Goal: Information Seeking & Learning: Learn about a topic

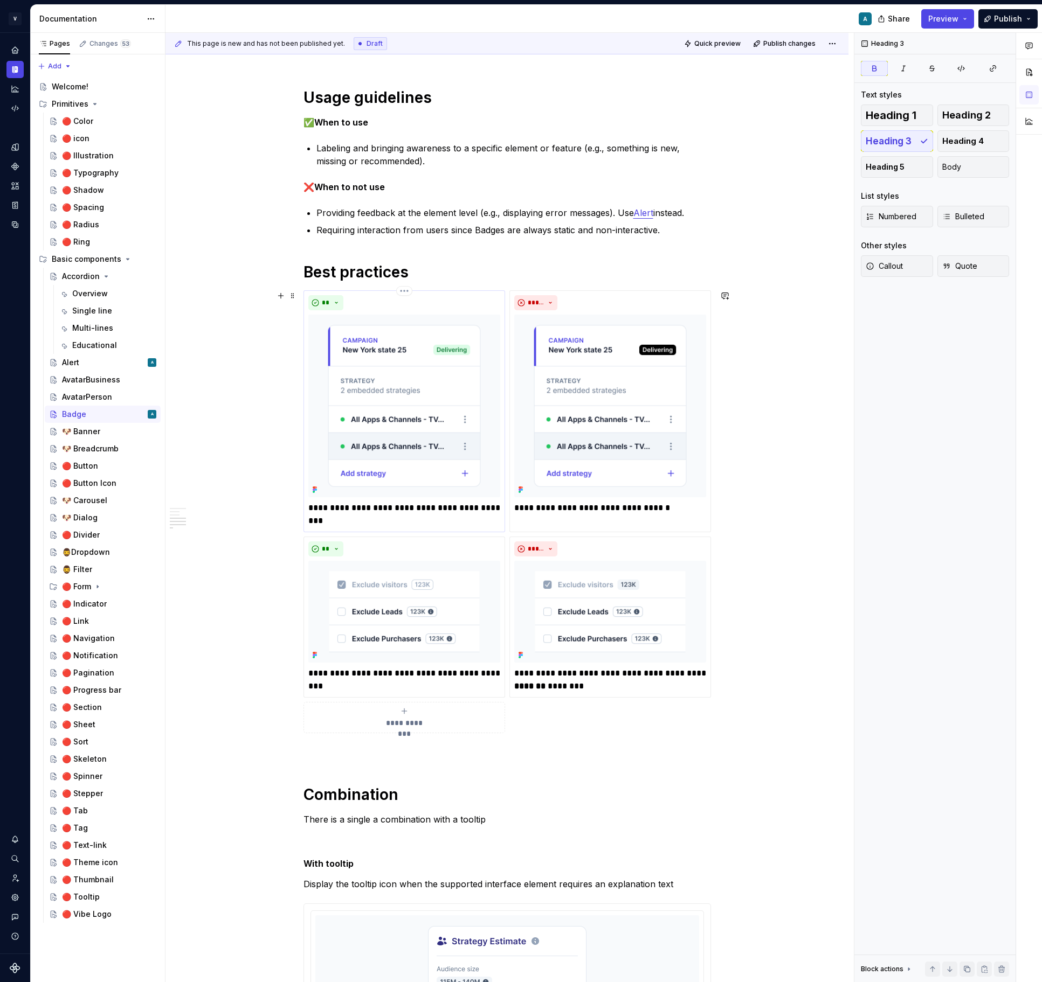
scroll to position [859, 0]
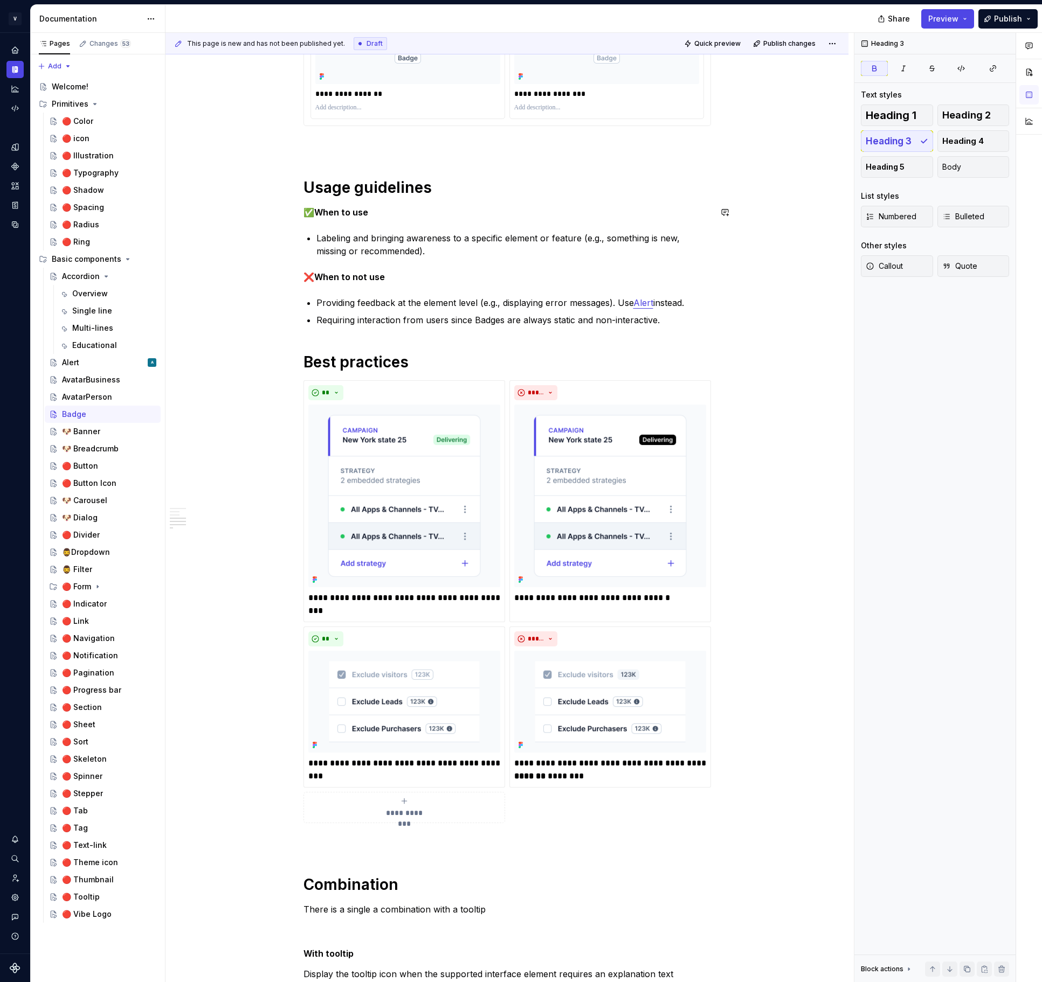
type textarea "*"
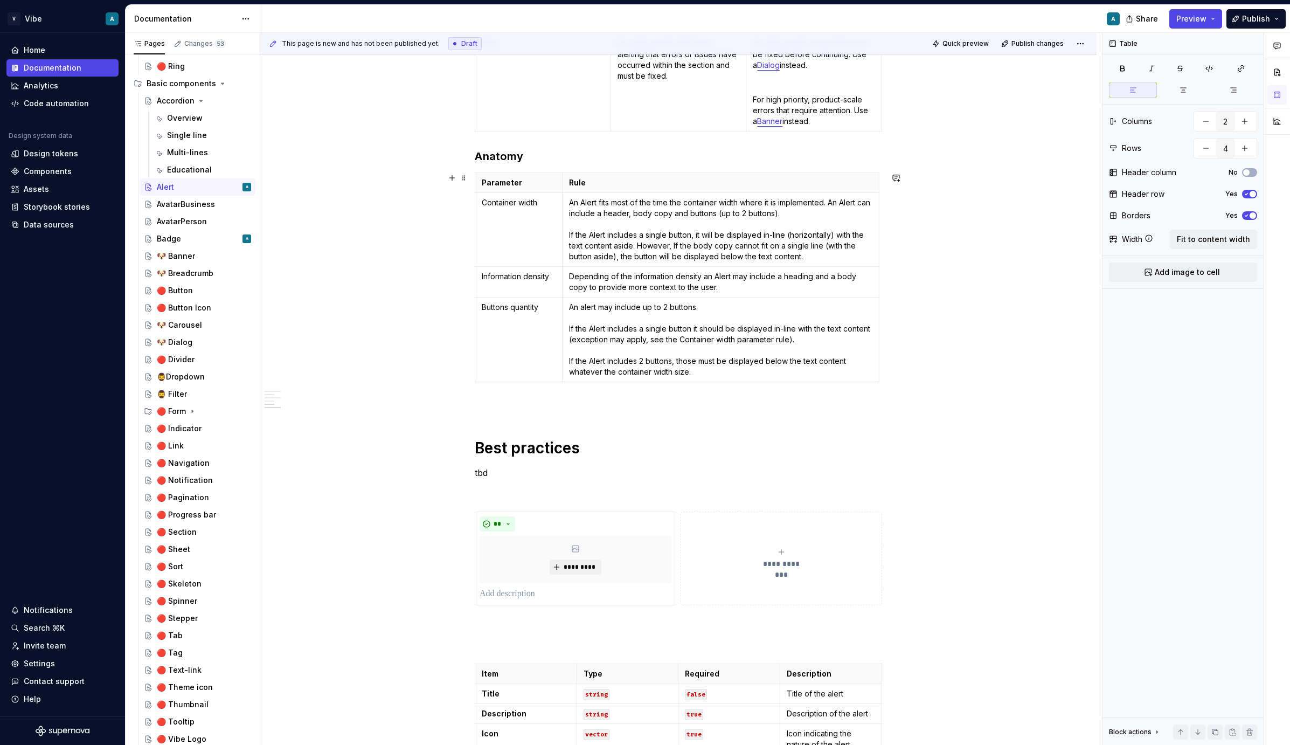
scroll to position [1103, 0]
type textarea "*"
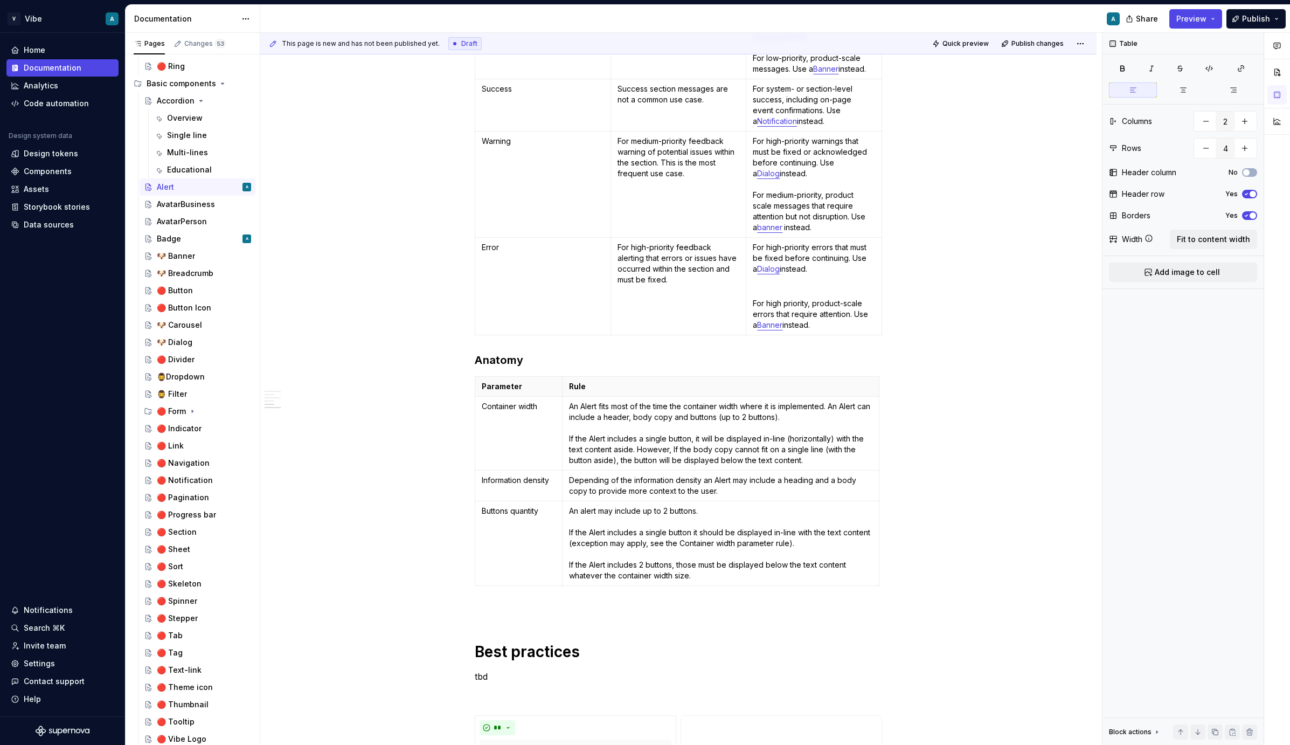
scroll to position [883, 0]
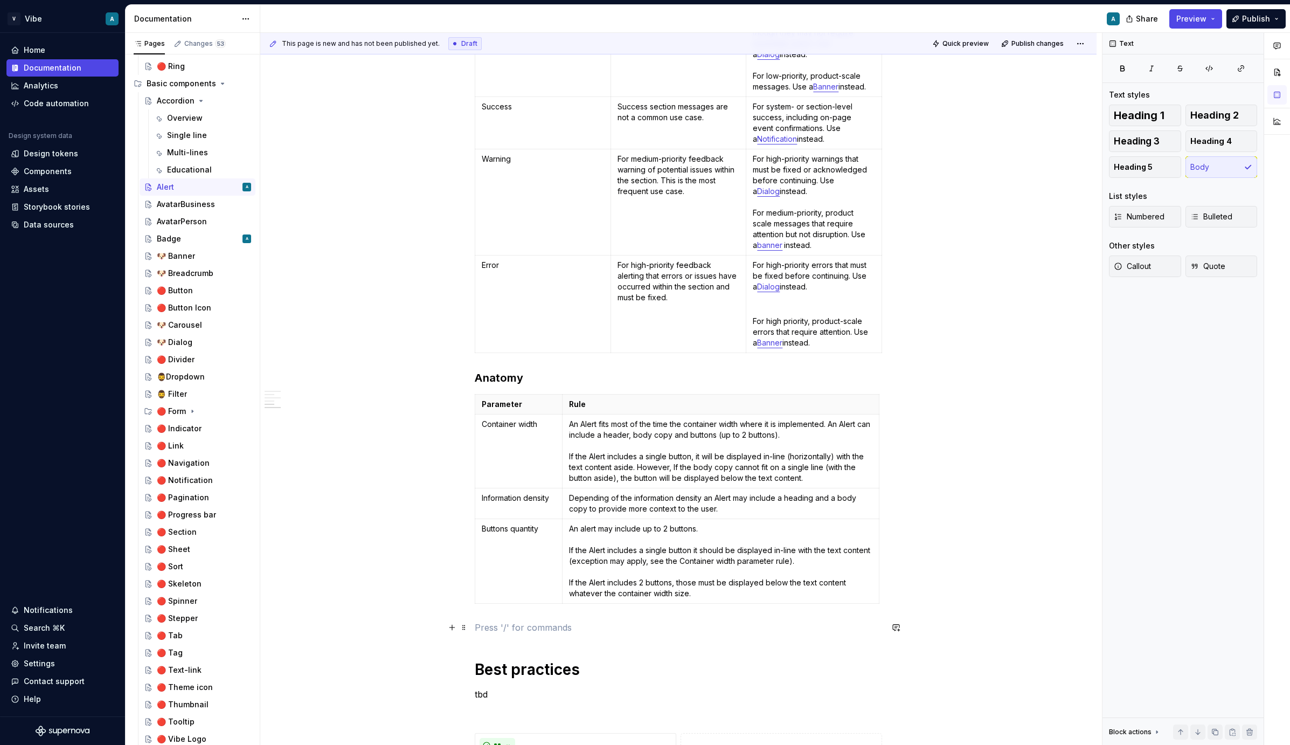
click at [524, 627] on p at bounding box center [678, 627] width 407 height 13
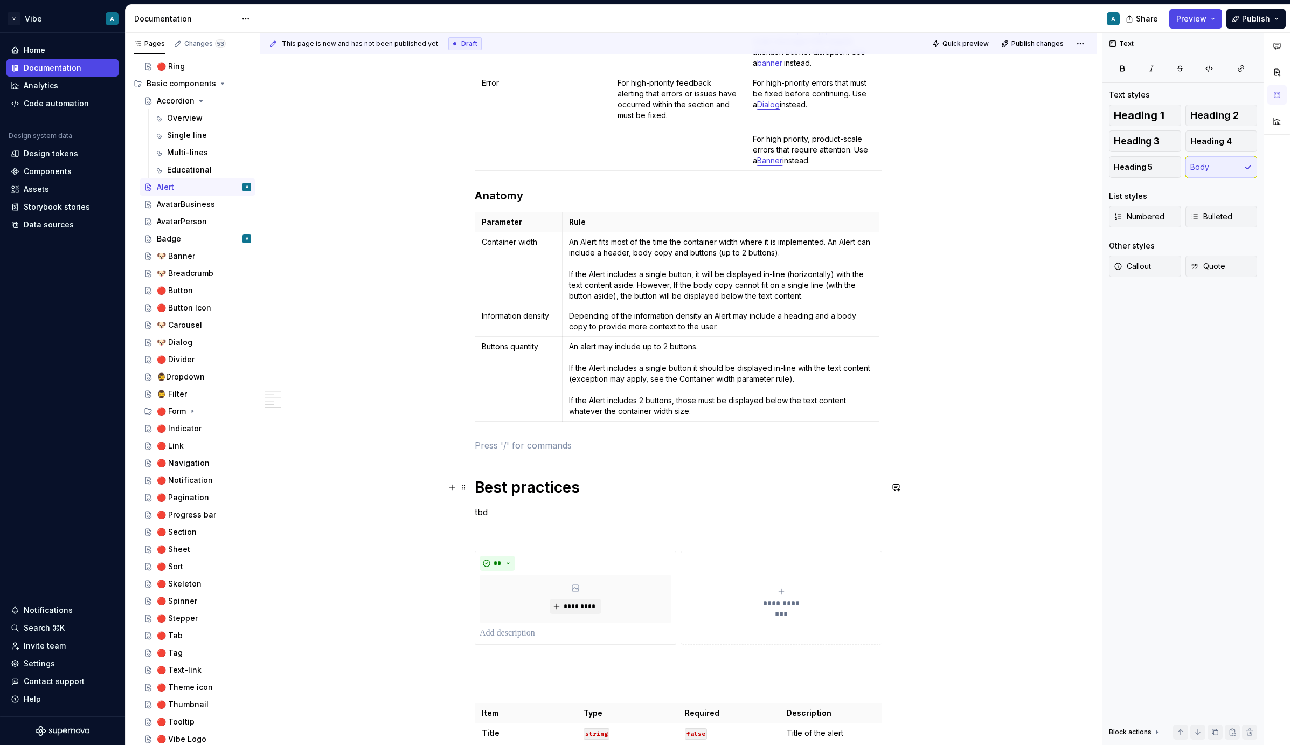
scroll to position [1067, 0]
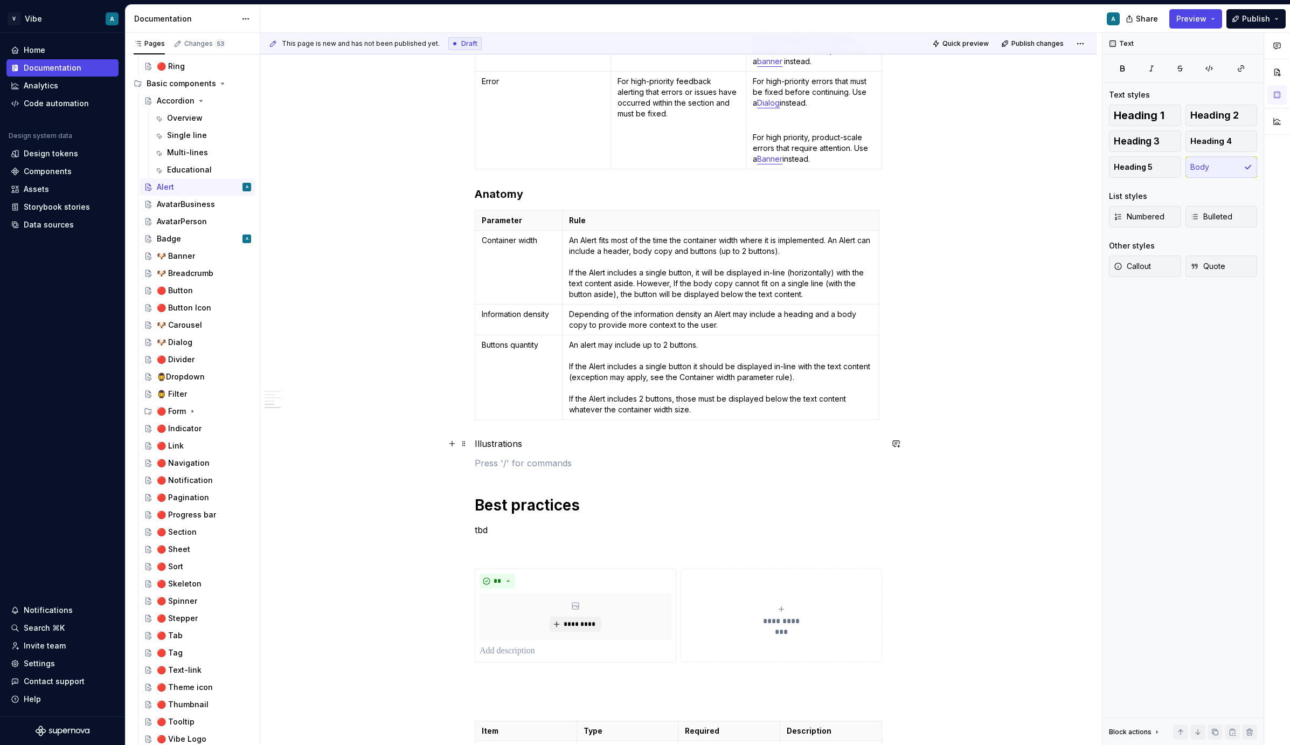
click at [491, 438] on p "Illustrations" at bounding box center [678, 443] width 407 height 13
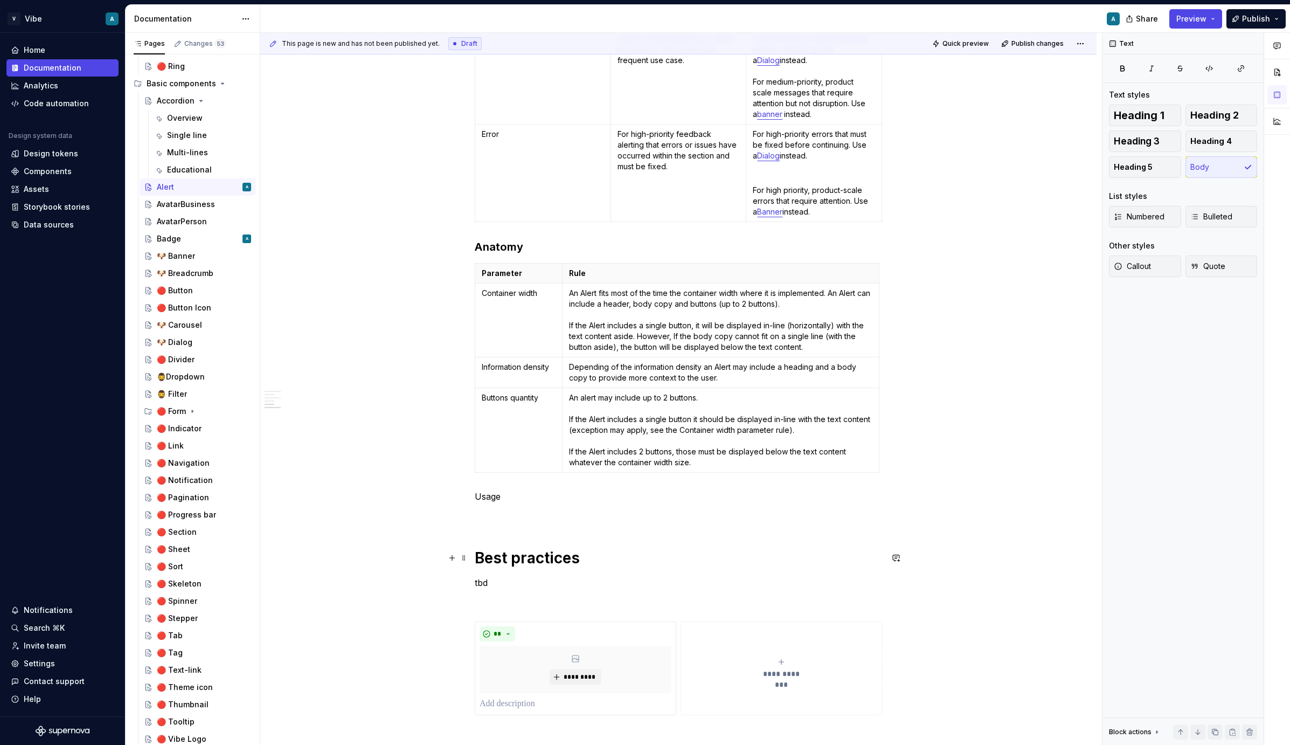
scroll to position [1022, 0]
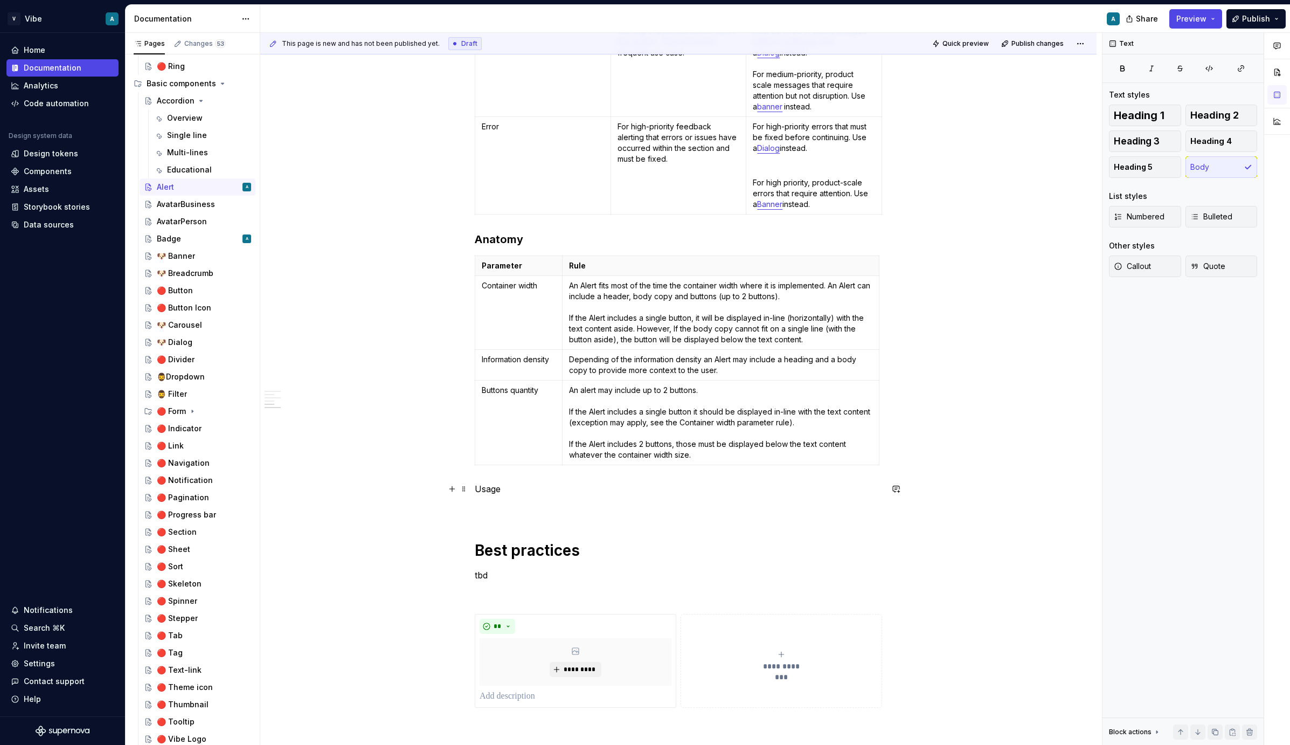
click at [493, 486] on p "Usage" at bounding box center [678, 488] width 407 height 13
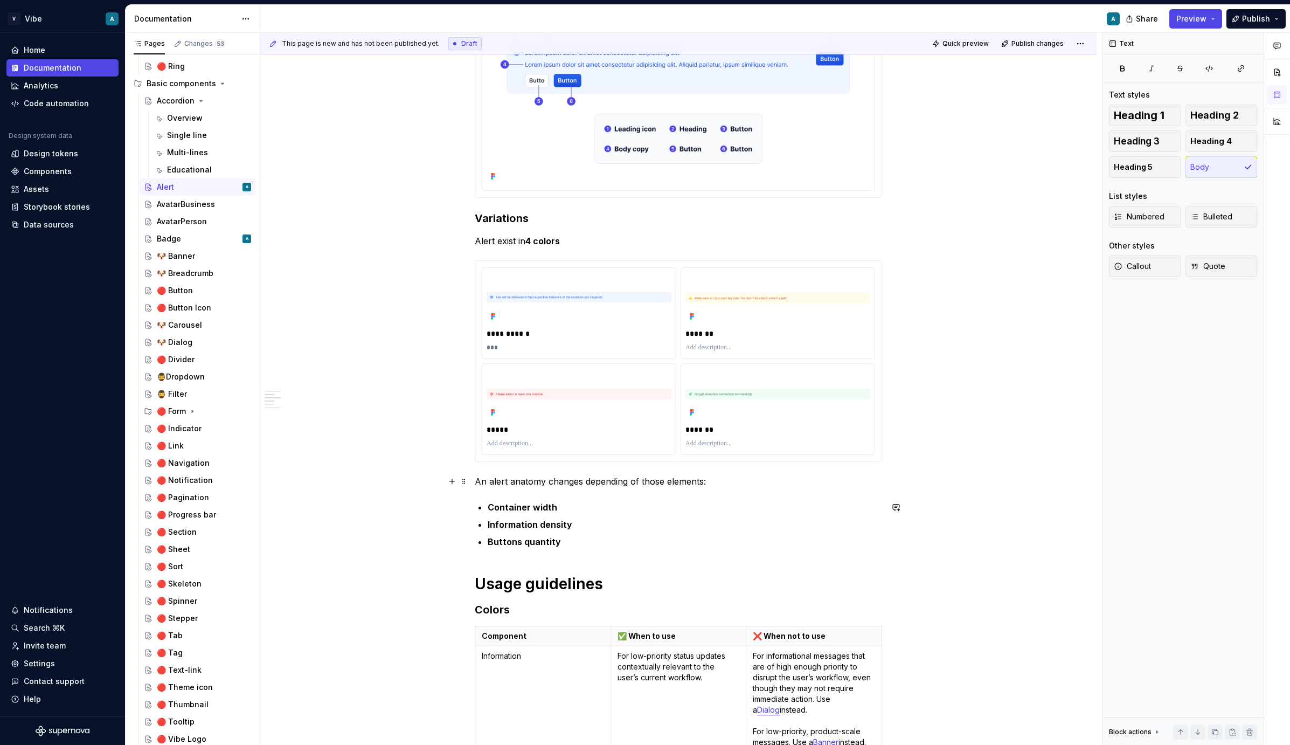
scroll to position [189, 0]
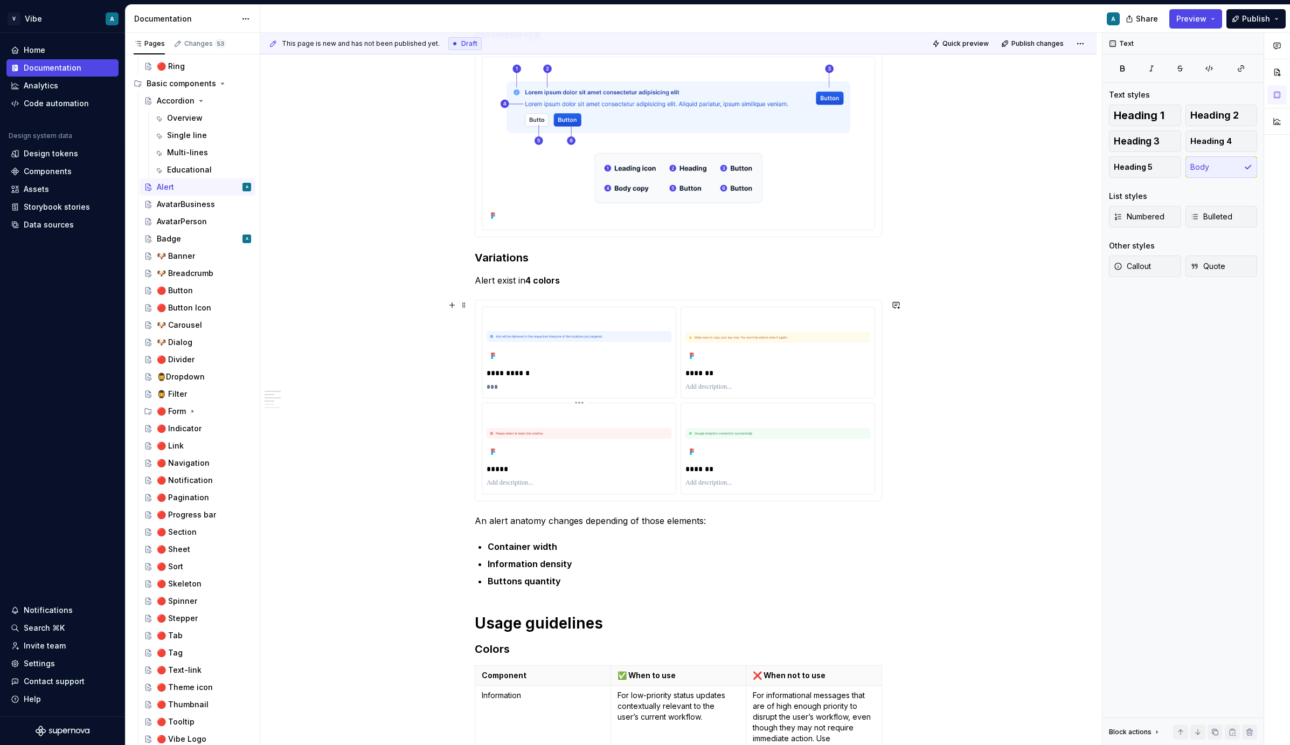
click at [674, 441] on div "*****" at bounding box center [578, 448] width 193 height 91
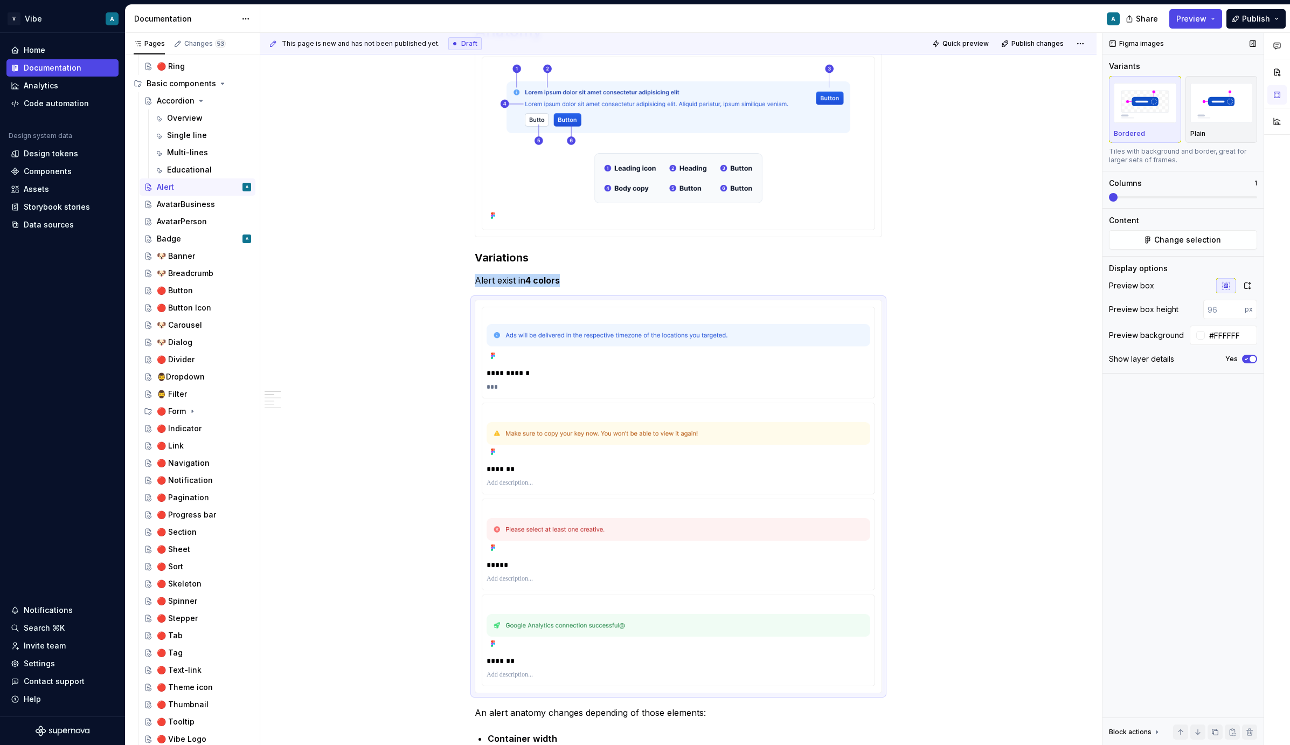
click at [1107, 197] on div "Figma images Variants Bordered Plain Tiles with background and border, great fo…" at bounding box center [1182, 389] width 161 height 712
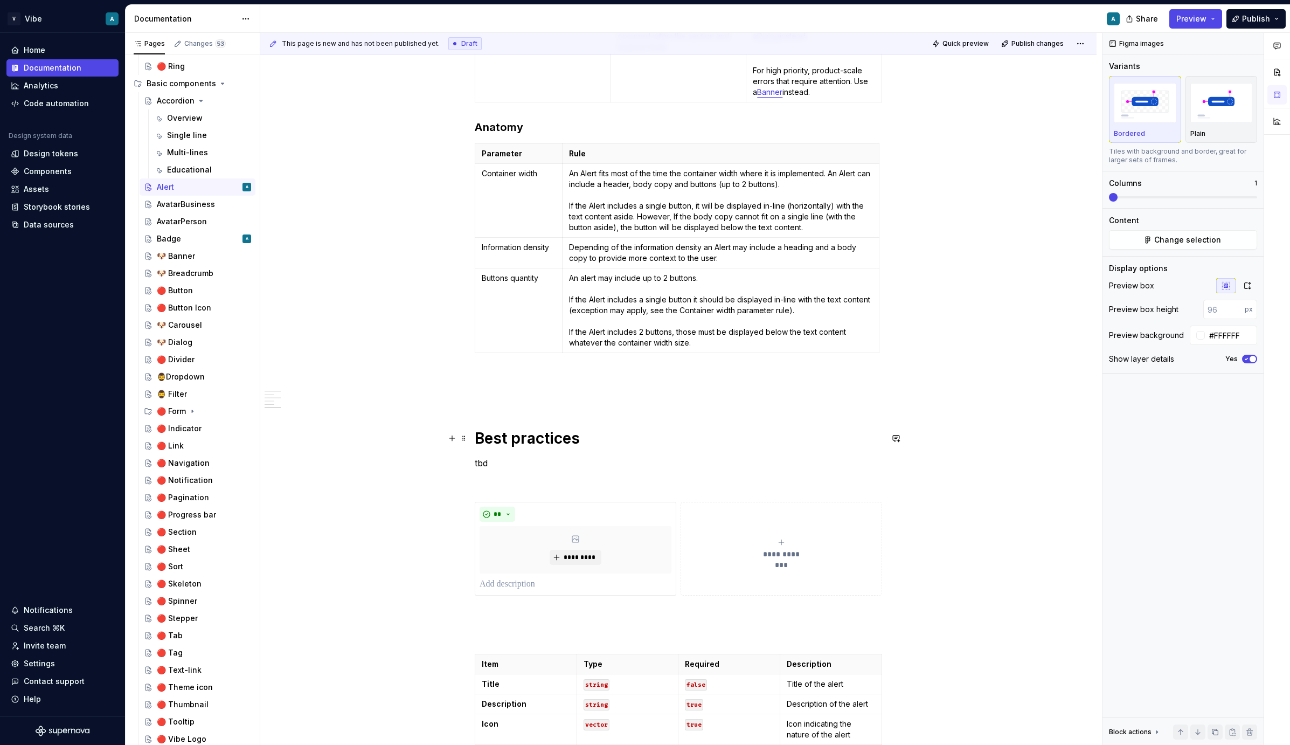
scroll to position [1329, 0]
click at [526, 386] on p at bounding box center [678, 392] width 407 height 13
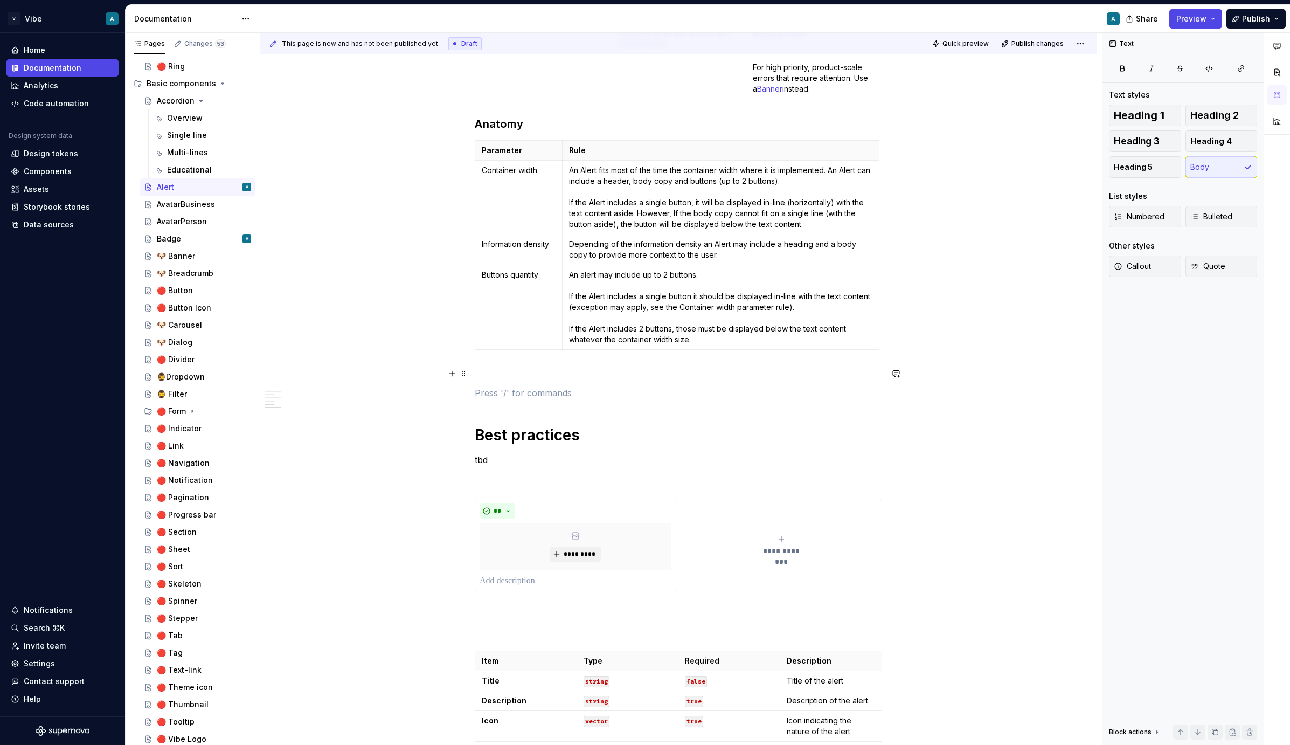
click at [501, 378] on p at bounding box center [678, 373] width 407 height 13
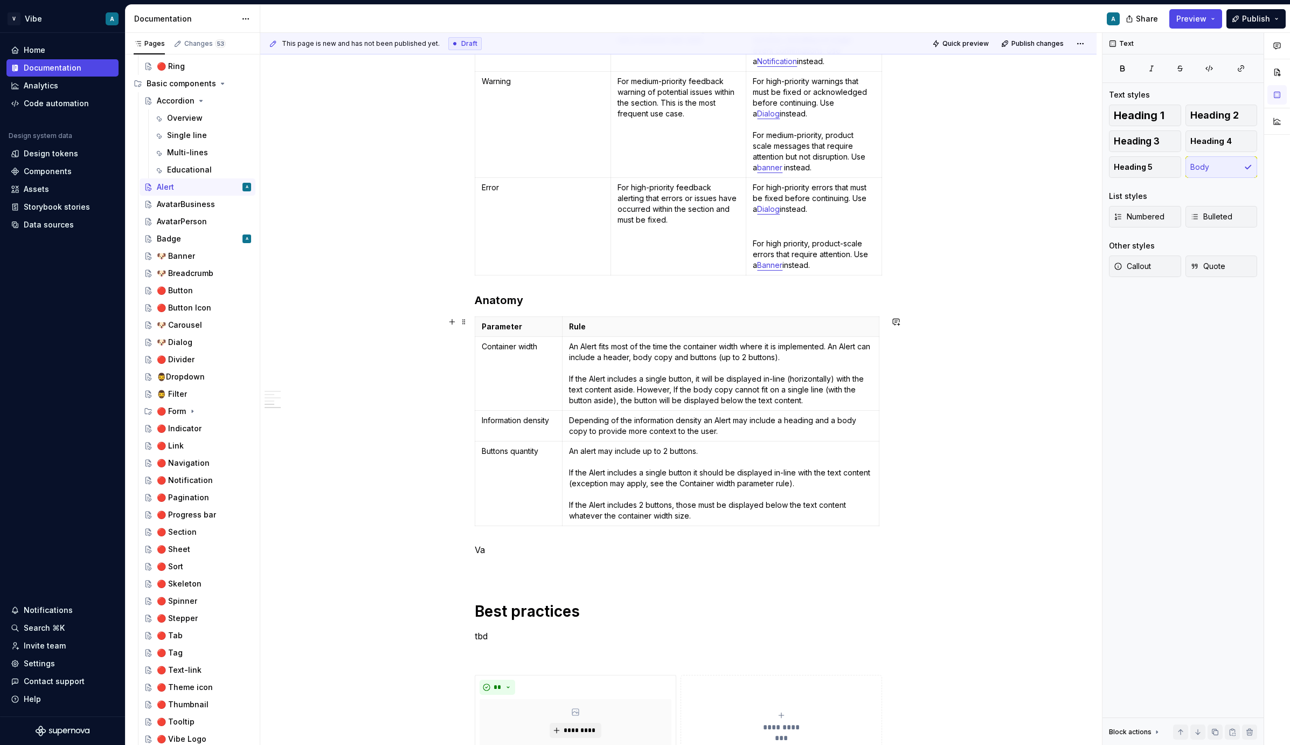
scroll to position [1182, 0]
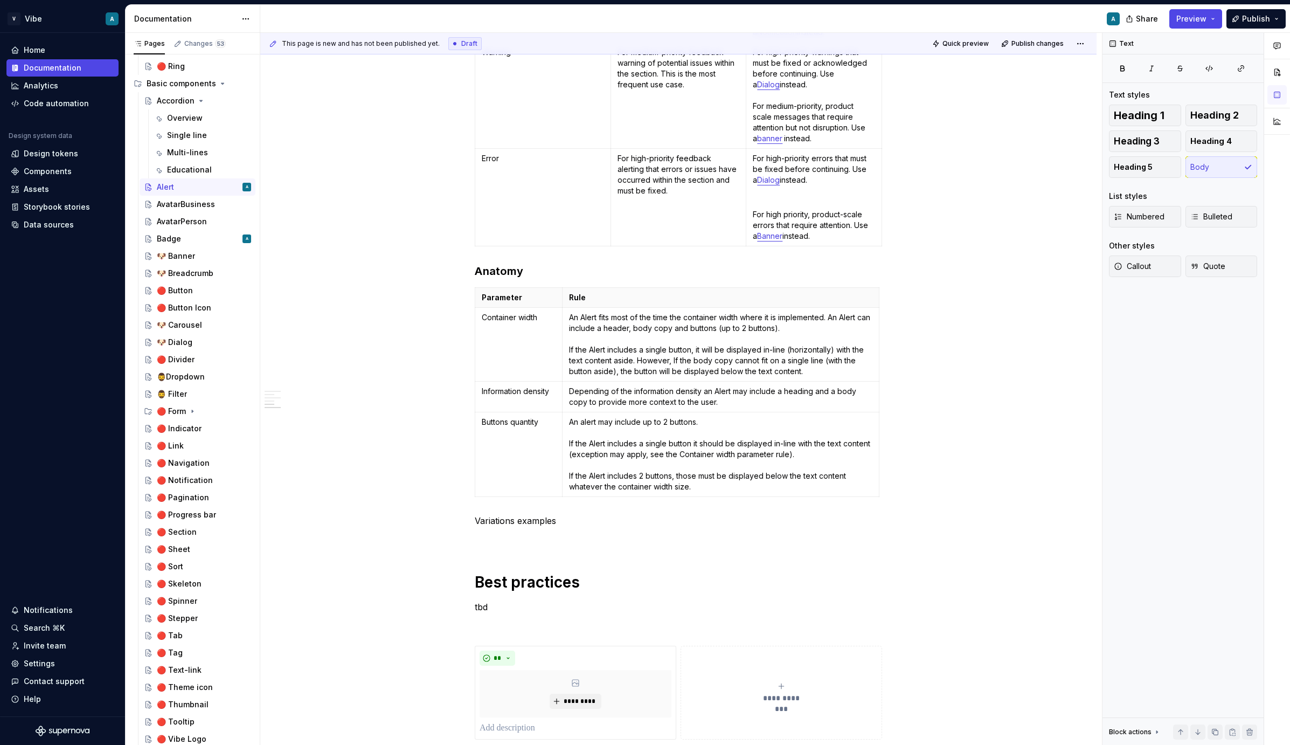
click at [528, 519] on p "Variations examples" at bounding box center [678, 520] width 407 height 13
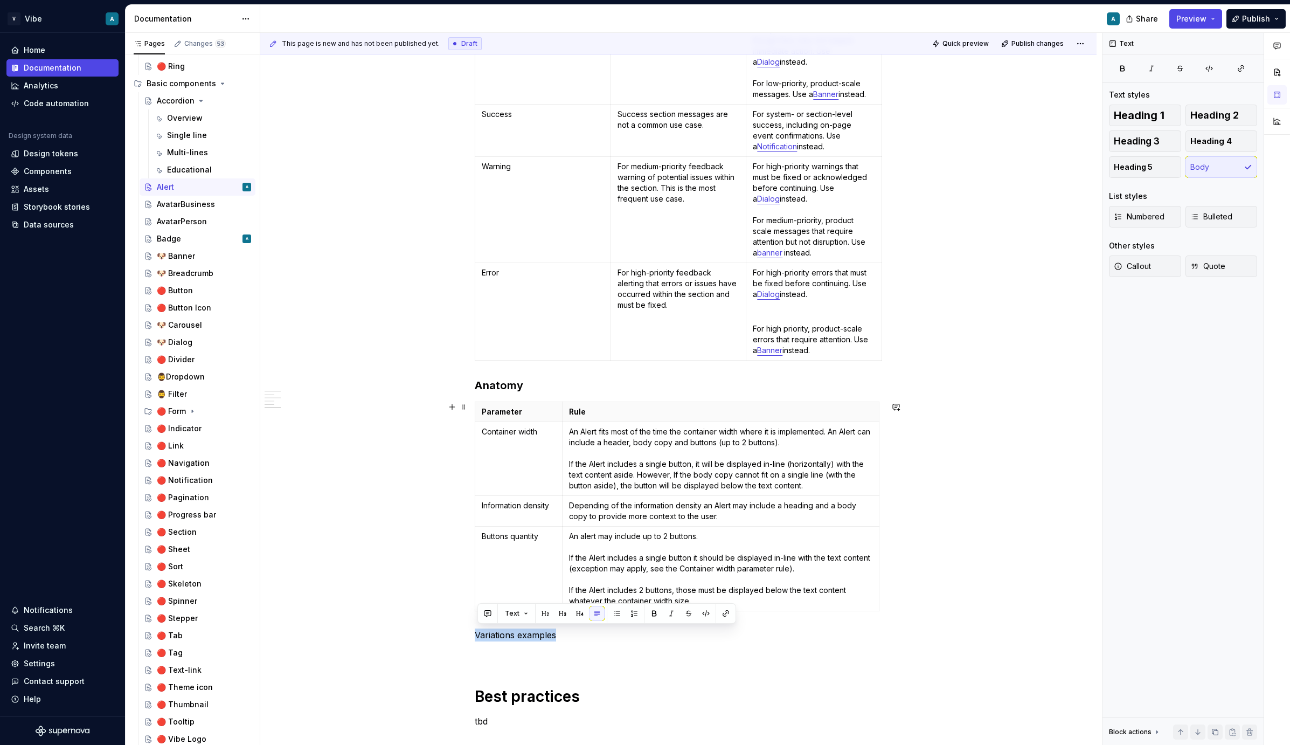
scroll to position [1069, 0]
click at [520, 637] on p "Variations examples" at bounding box center [678, 633] width 407 height 13
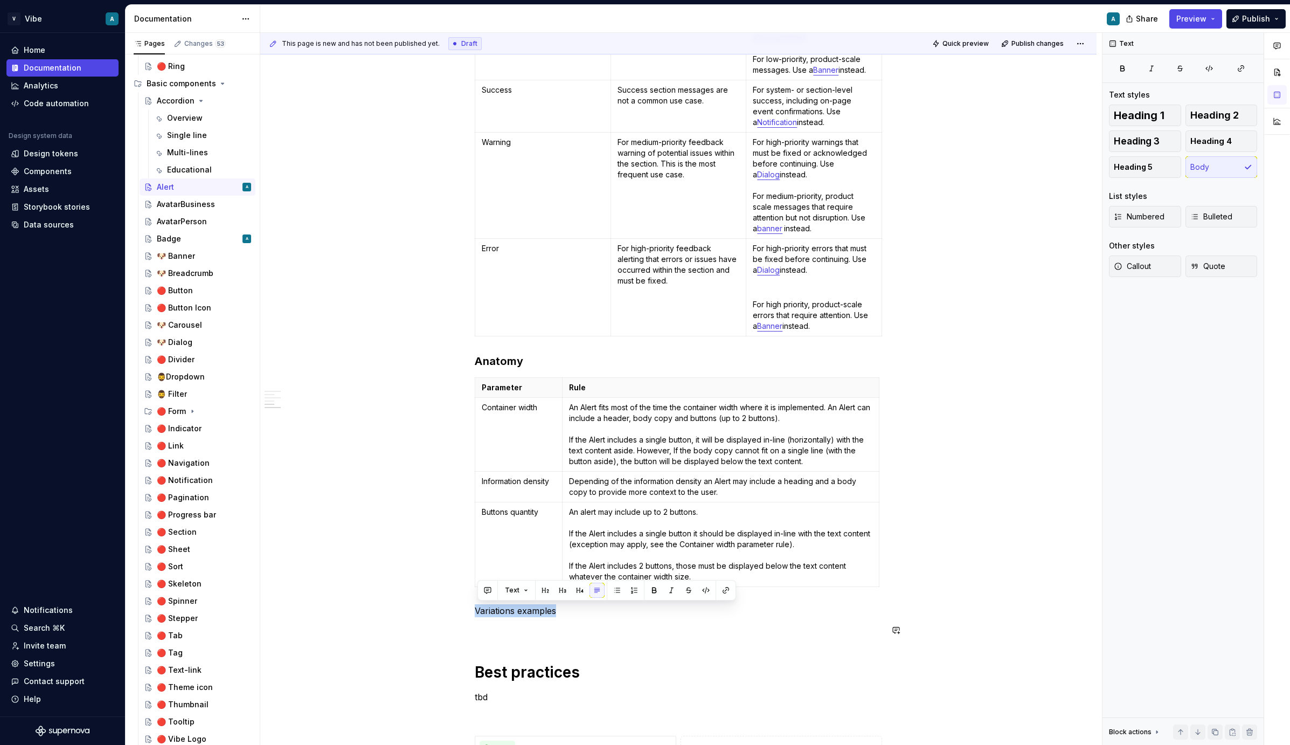
scroll to position [1095, 0]
click at [512, 625] on p at bounding box center [678, 626] width 407 height 13
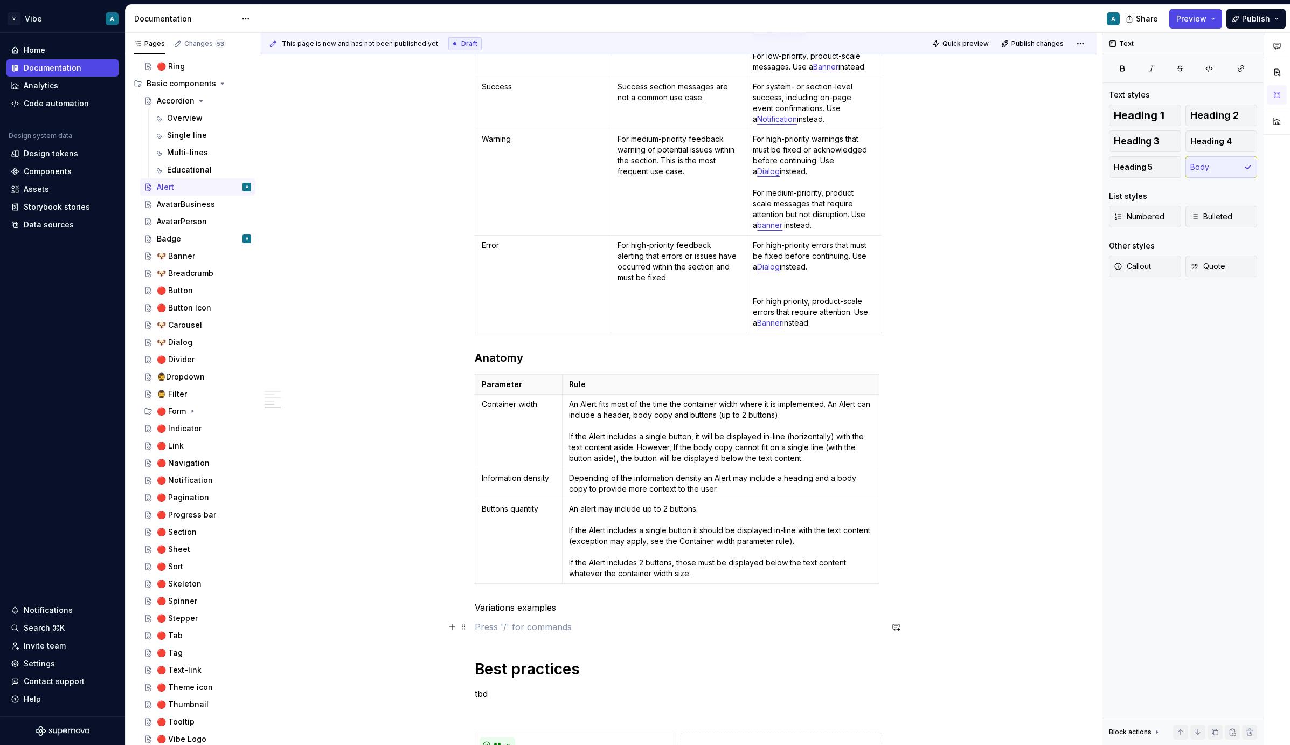
click at [512, 625] on p at bounding box center [678, 626] width 407 height 13
click at [500, 637] on div "**********" at bounding box center [678, 116] width 407 height 2002
click at [503, 608] on p "Variations examples" at bounding box center [678, 607] width 407 height 13
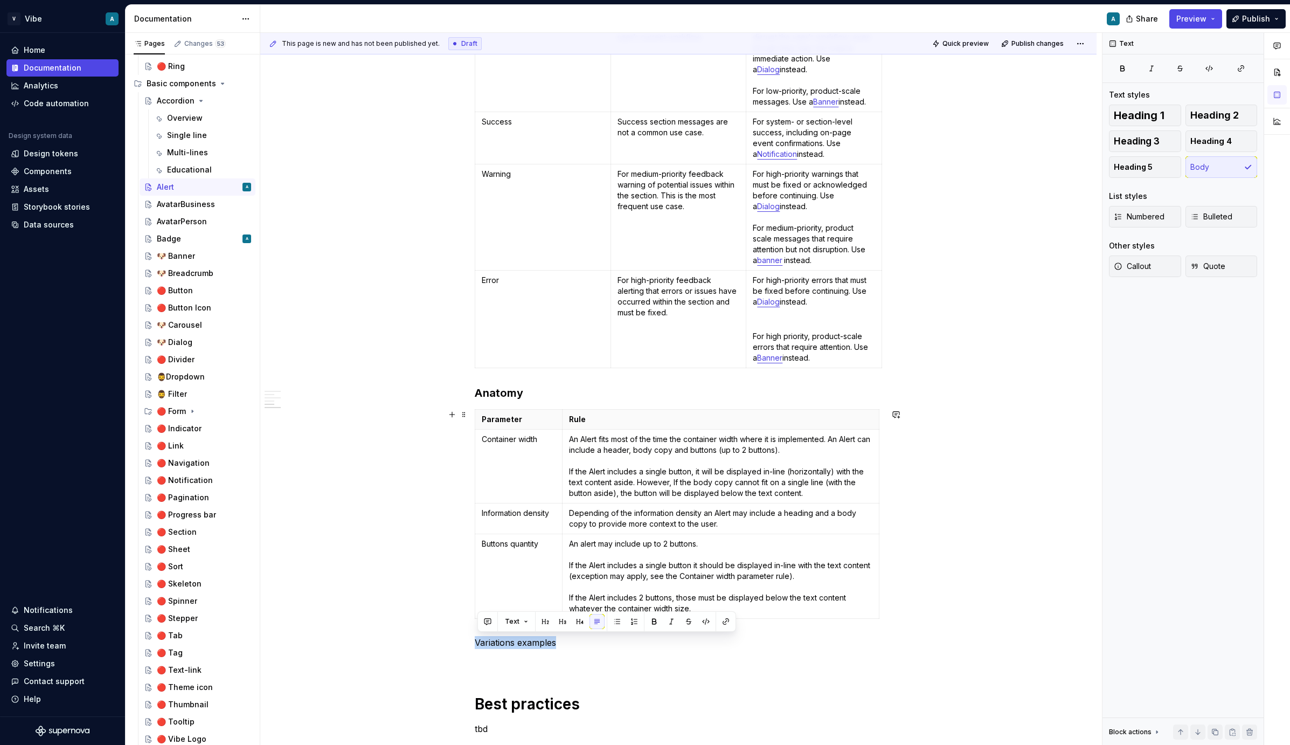
scroll to position [1062, 0]
click at [484, 632] on div "**********" at bounding box center [678, 149] width 407 height 2002
click at [481, 640] on p "Variations examples" at bounding box center [678, 640] width 407 height 13
click at [481, 643] on p "Variations examples" at bounding box center [678, 640] width 407 height 13
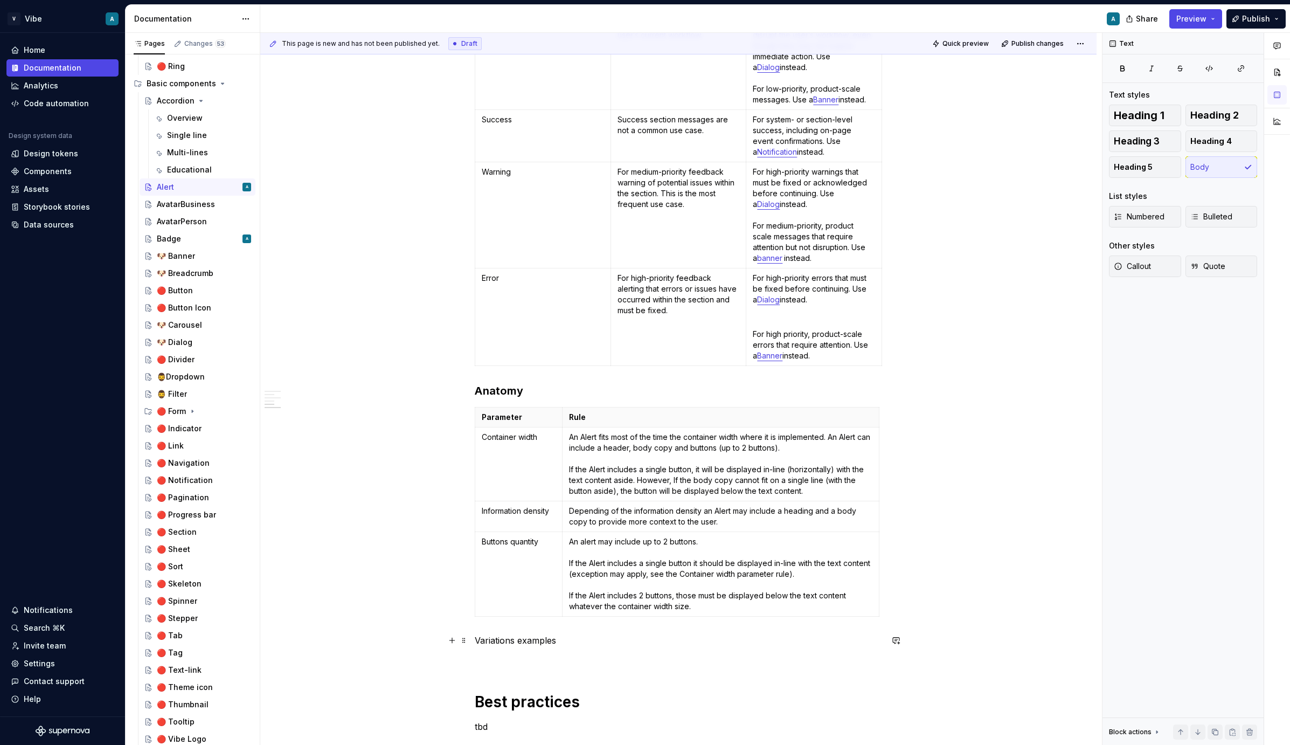
click at [478, 641] on p "Variations examples" at bounding box center [678, 640] width 407 height 13
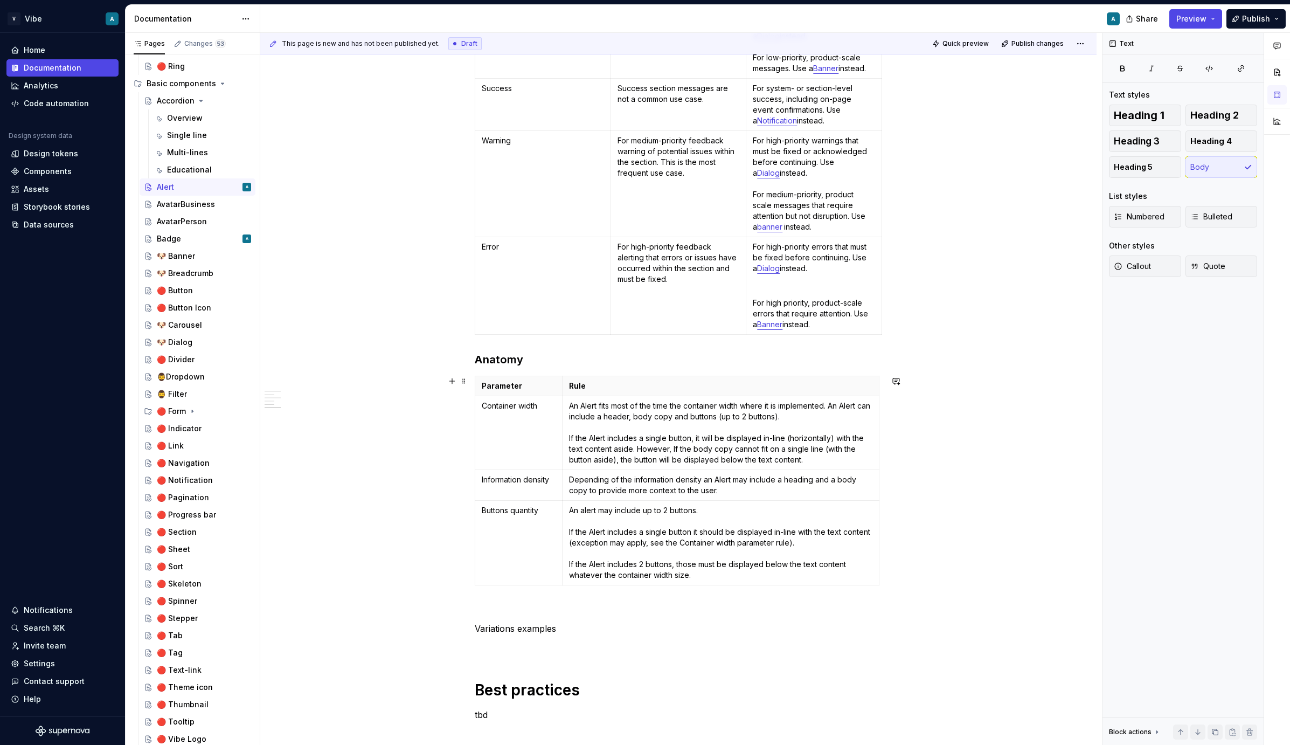
scroll to position [1107, 0]
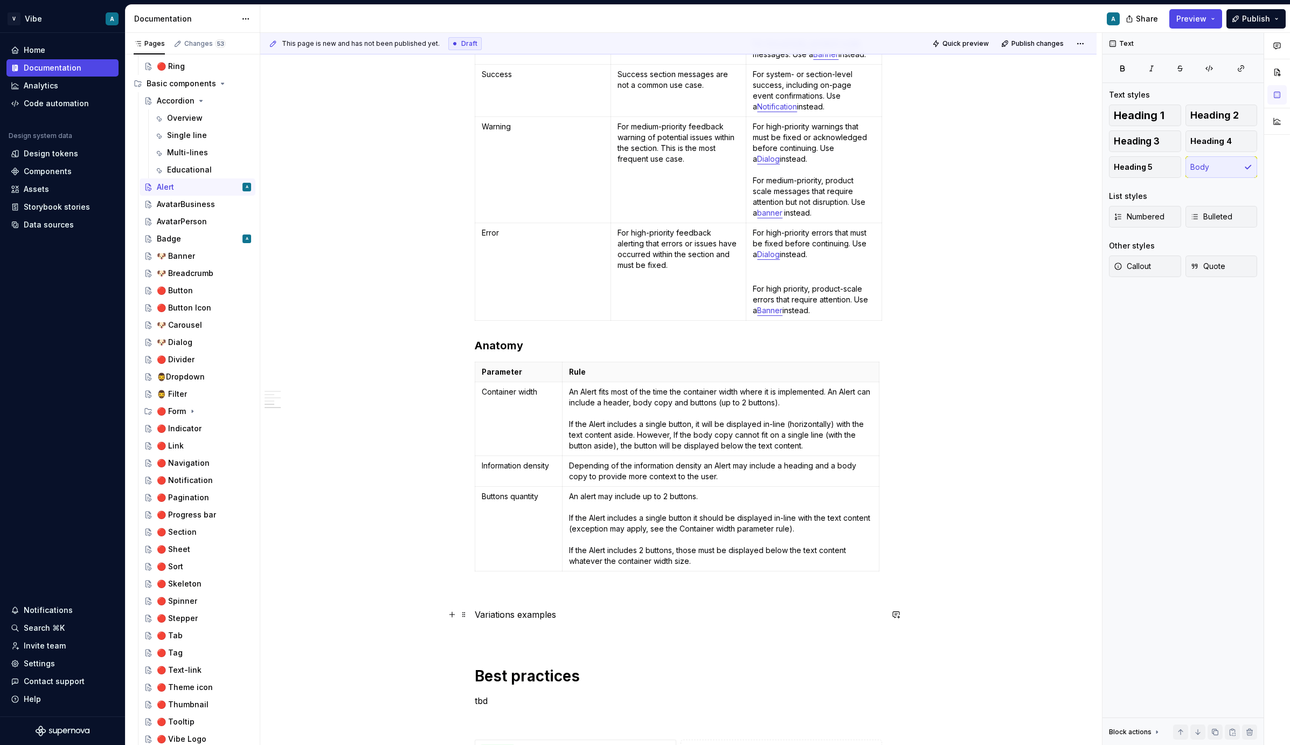
click at [498, 615] on p "Variations examples" at bounding box center [678, 614] width 407 height 13
click at [499, 613] on p "Usage" at bounding box center [678, 614] width 407 height 13
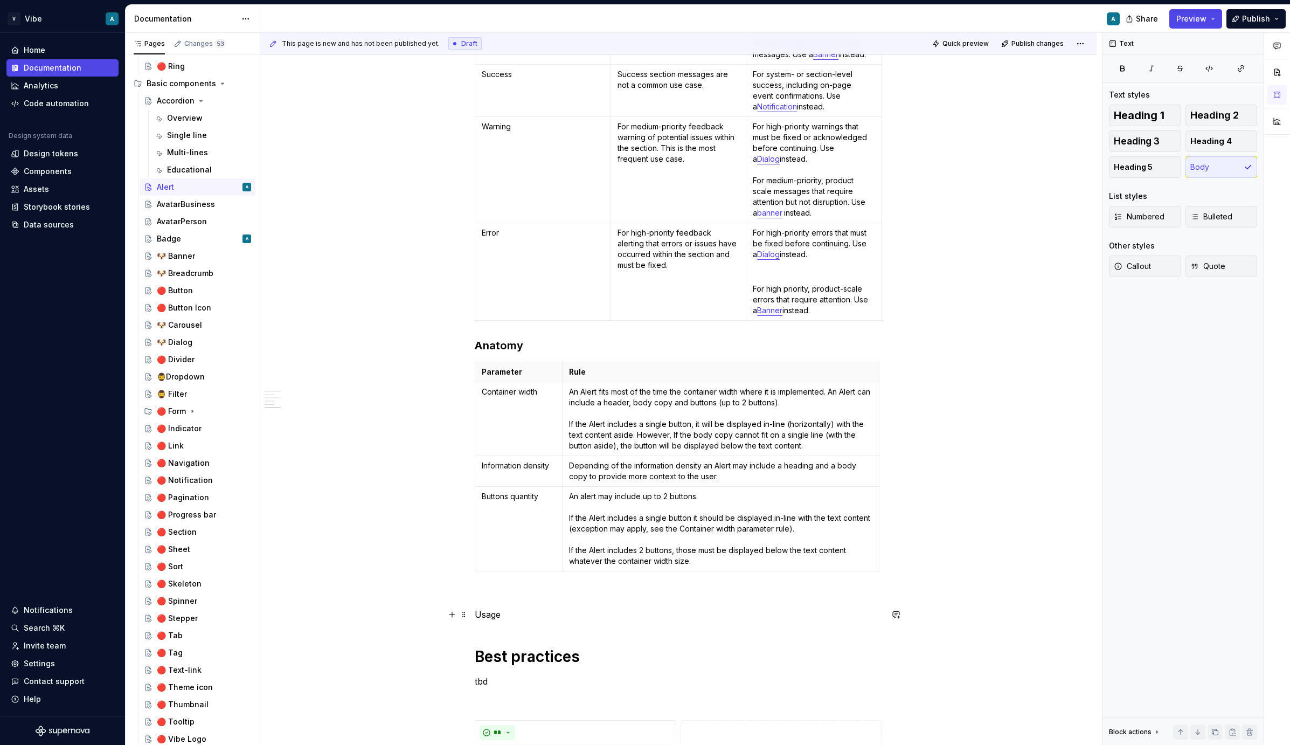
click at [499, 613] on p "Usage" at bounding box center [678, 614] width 407 height 13
click at [487, 601] on p at bounding box center [678, 594] width 407 height 13
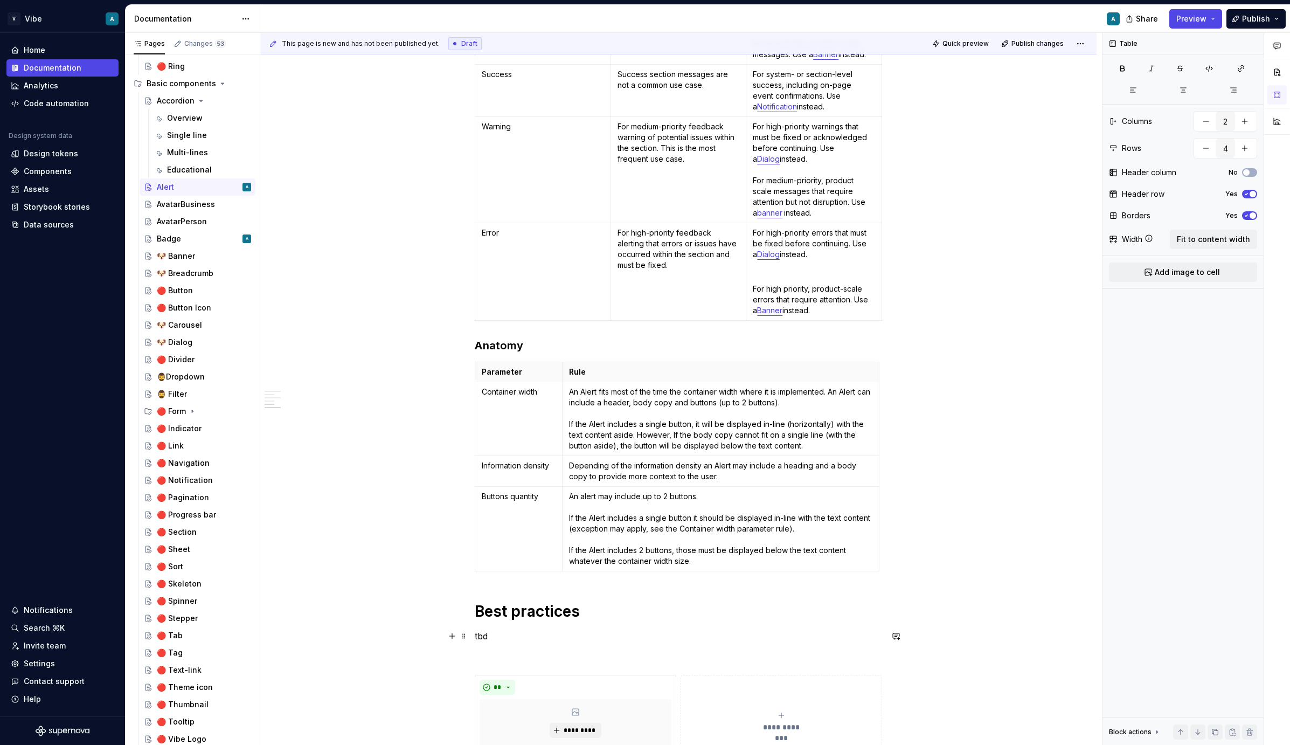
click at [487, 634] on p "tbd" at bounding box center [678, 635] width 407 height 13
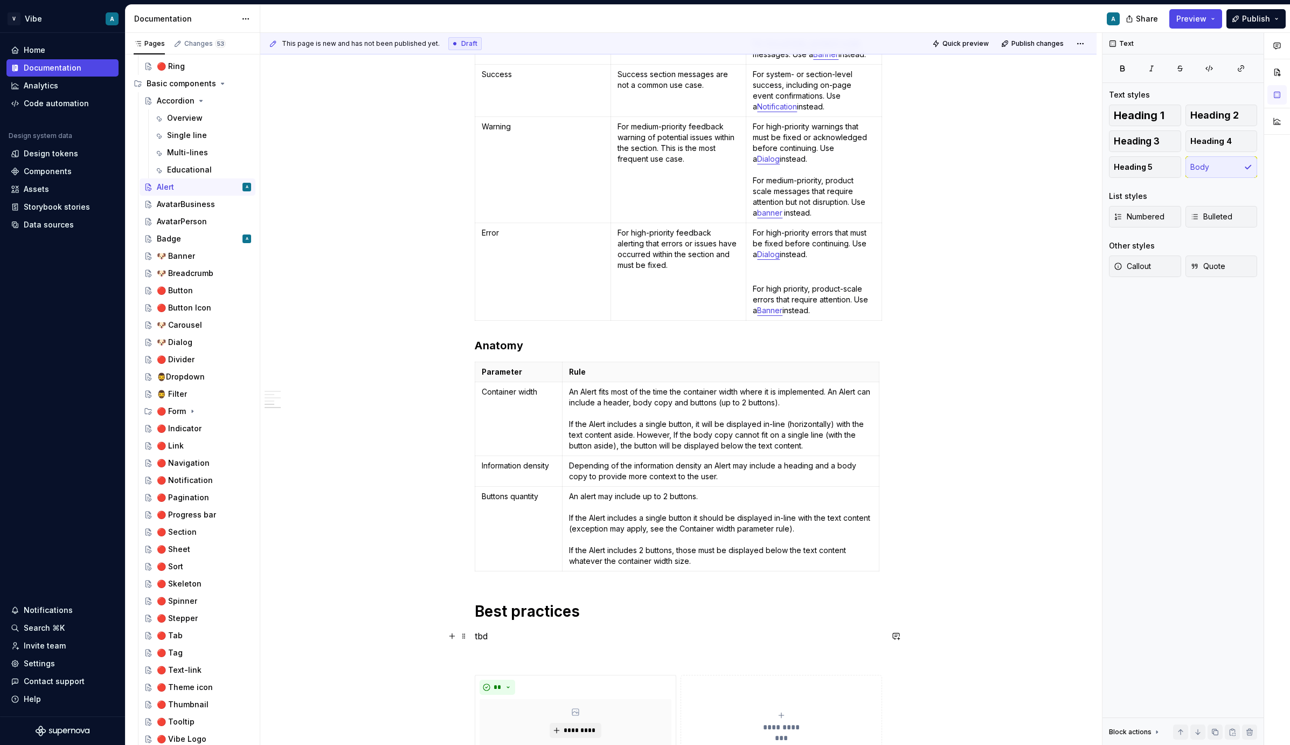
click at [487, 634] on p "tbd" at bounding box center [678, 635] width 407 height 13
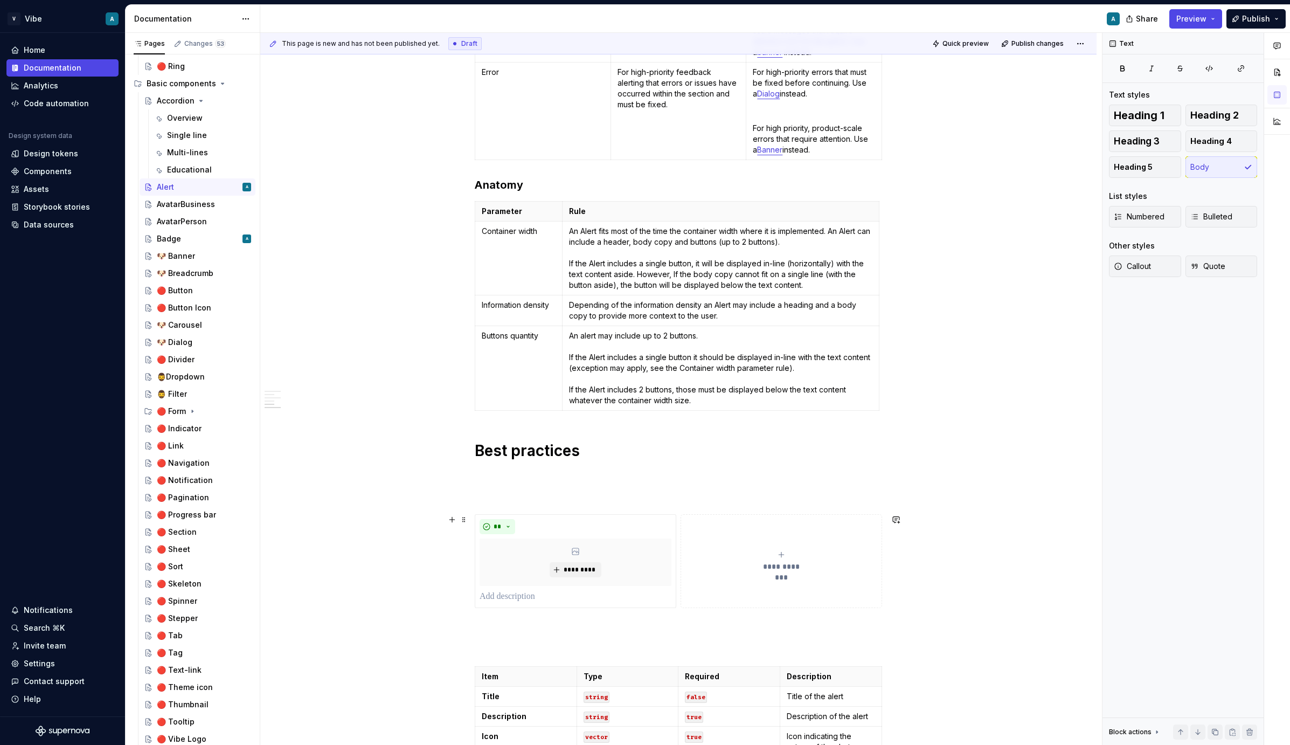
scroll to position [1339, 0]
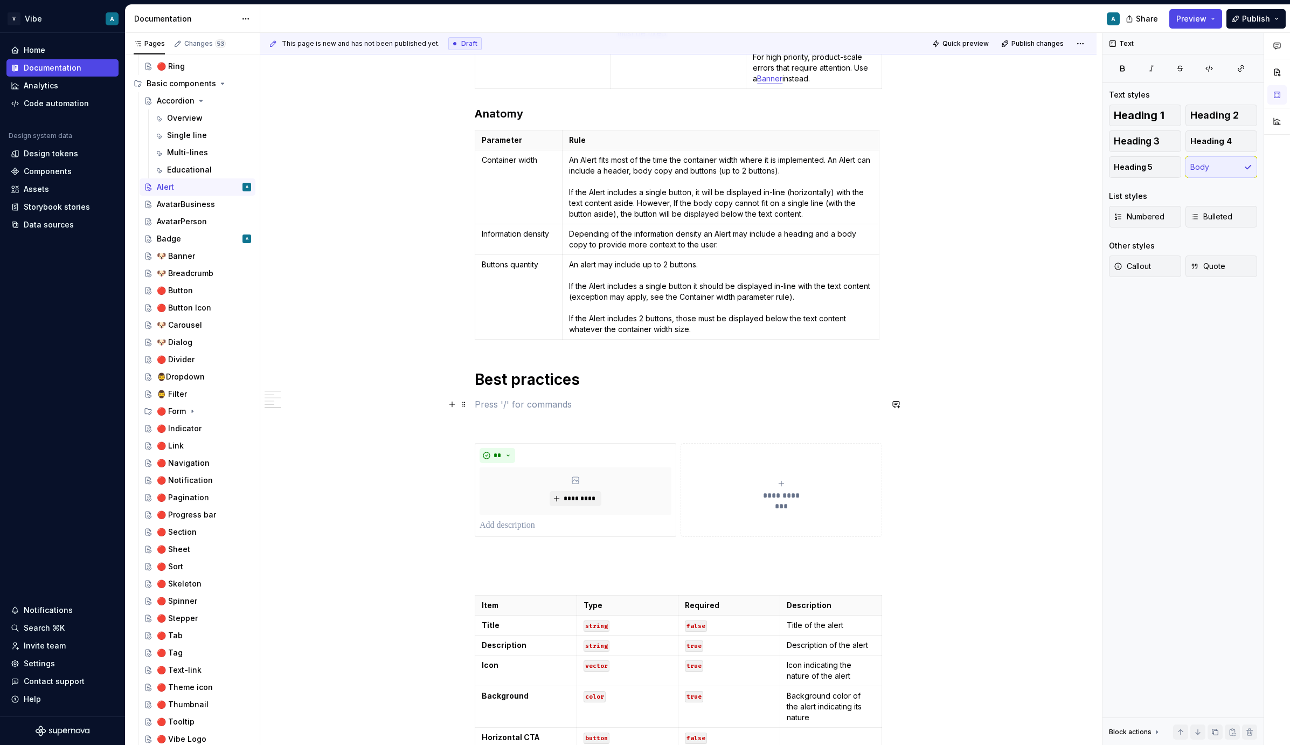
click at [512, 410] on p at bounding box center [678, 404] width 407 height 13
click at [505, 422] on p at bounding box center [678, 423] width 407 height 13
click at [504, 407] on p at bounding box center [678, 404] width 407 height 13
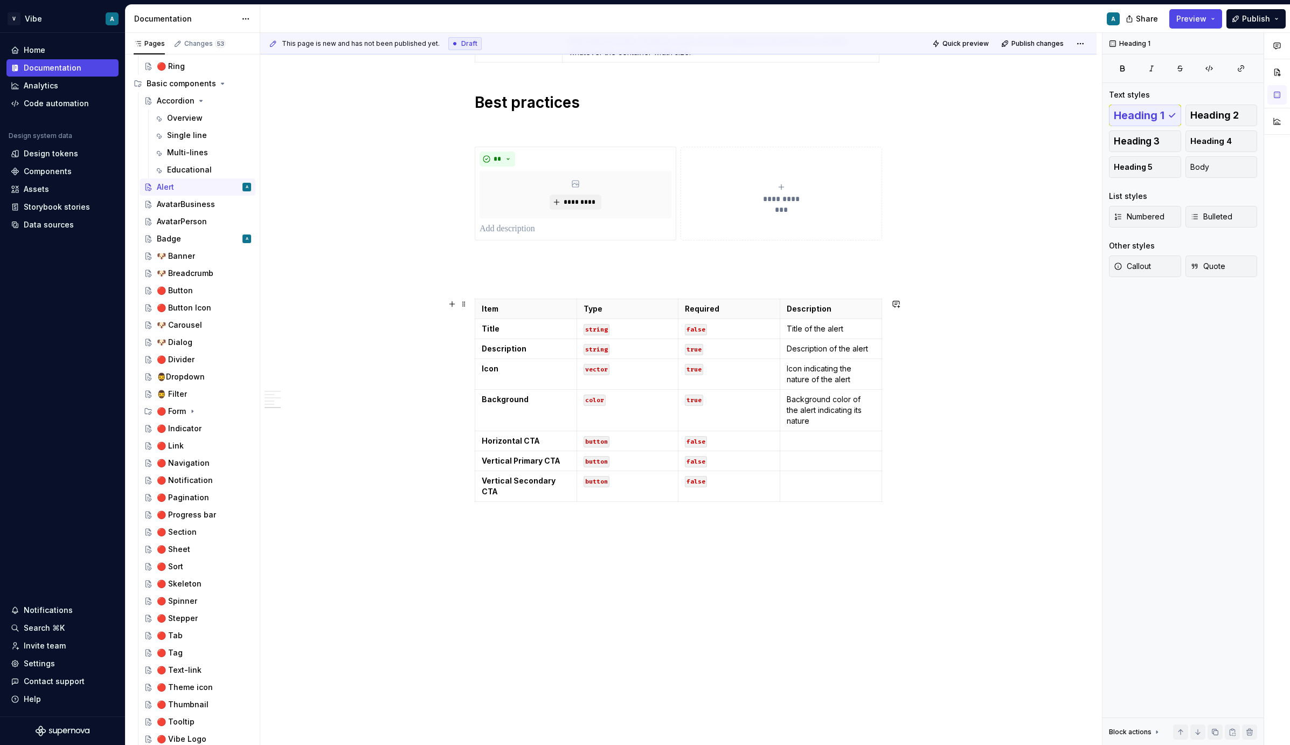
scroll to position [1617, 0]
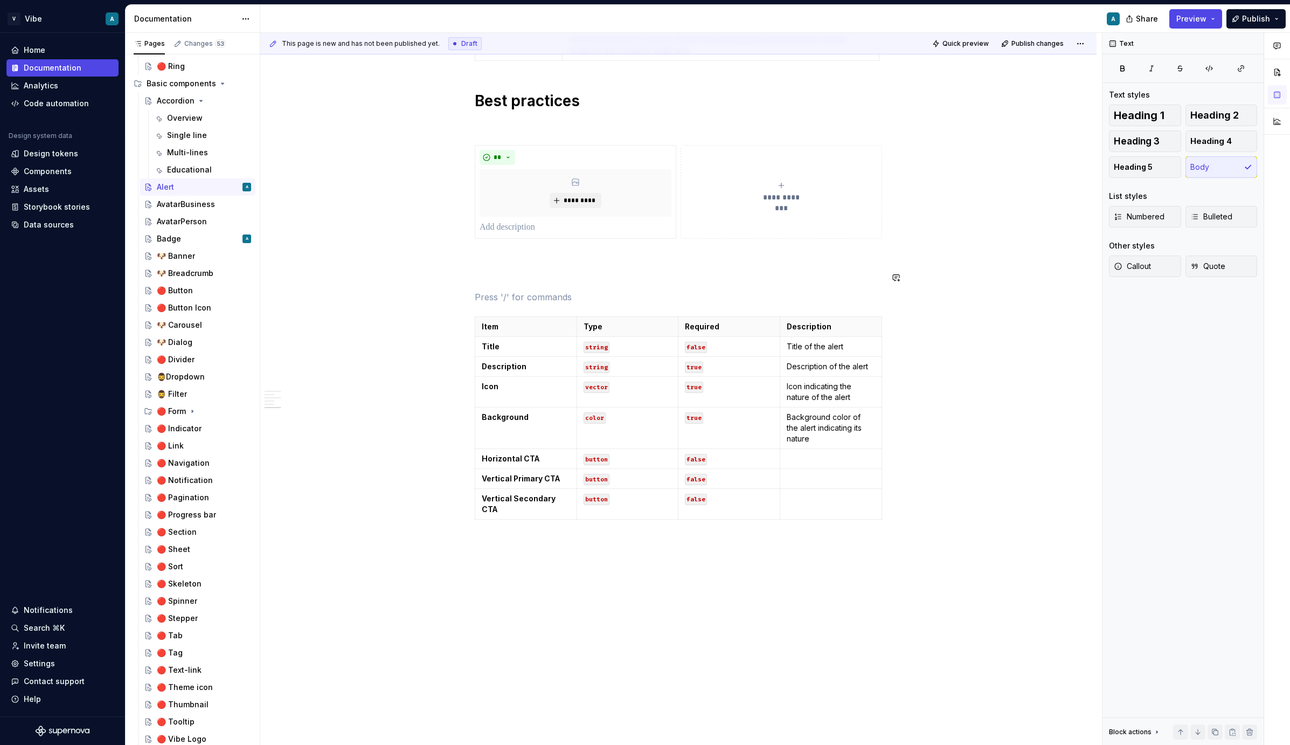
click at [495, 275] on p "Placement" at bounding box center [678, 277] width 407 height 13
click at [1155, 115] on span "Heading 1" at bounding box center [1139, 115] width 51 height 11
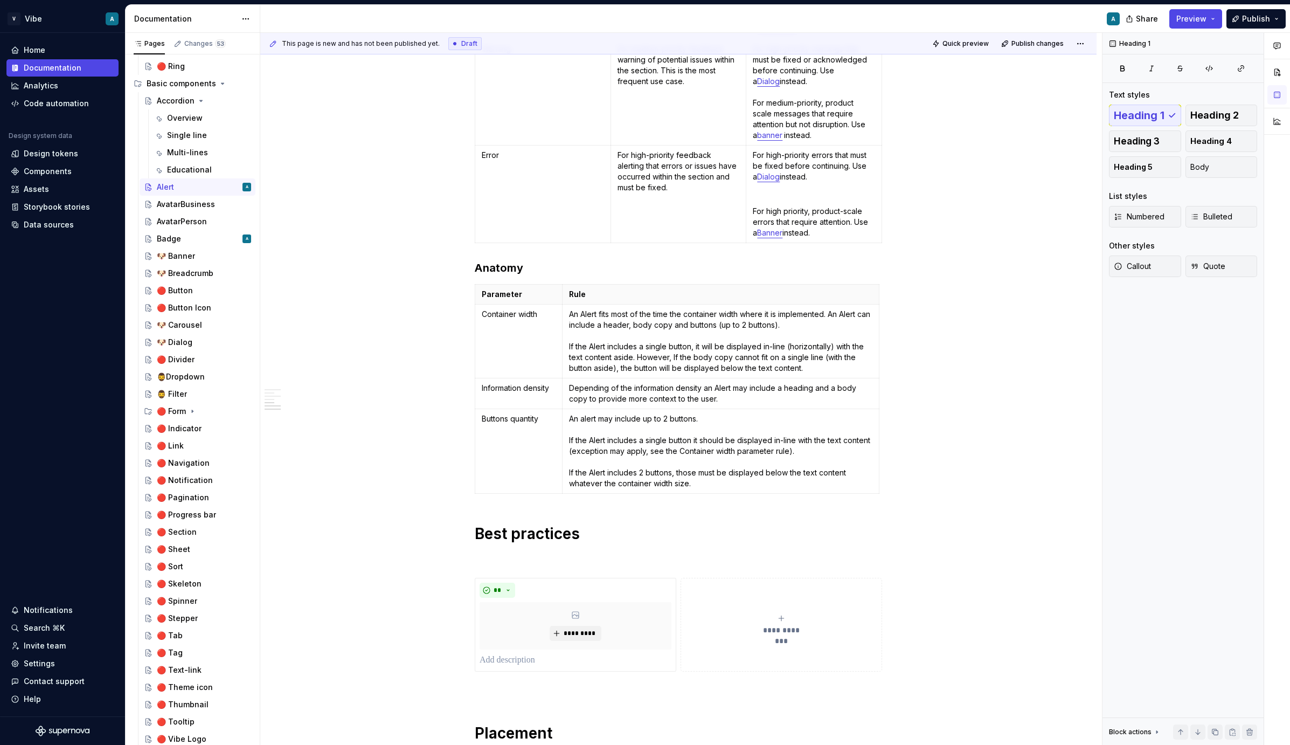
scroll to position [1182, 0]
click at [524, 564] on p at bounding box center [678, 560] width 407 height 13
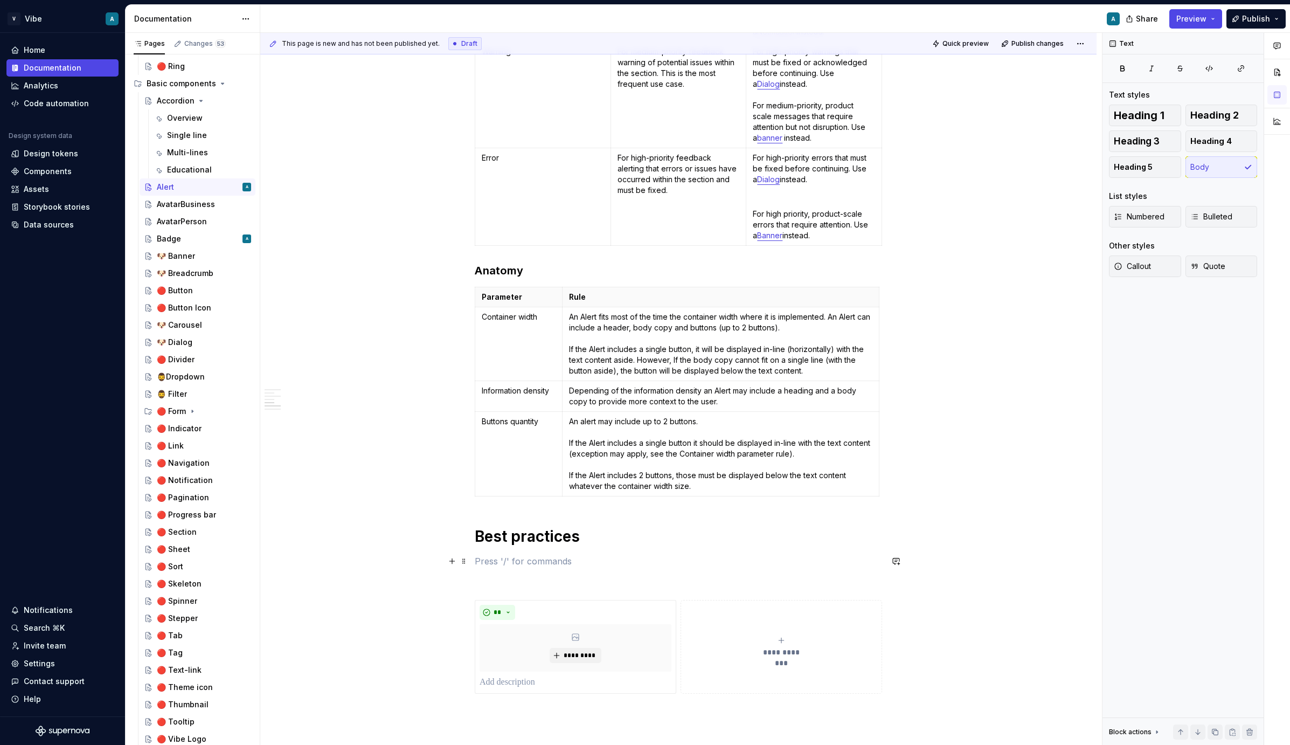
click at [546, 560] on p at bounding box center [678, 560] width 407 height 13
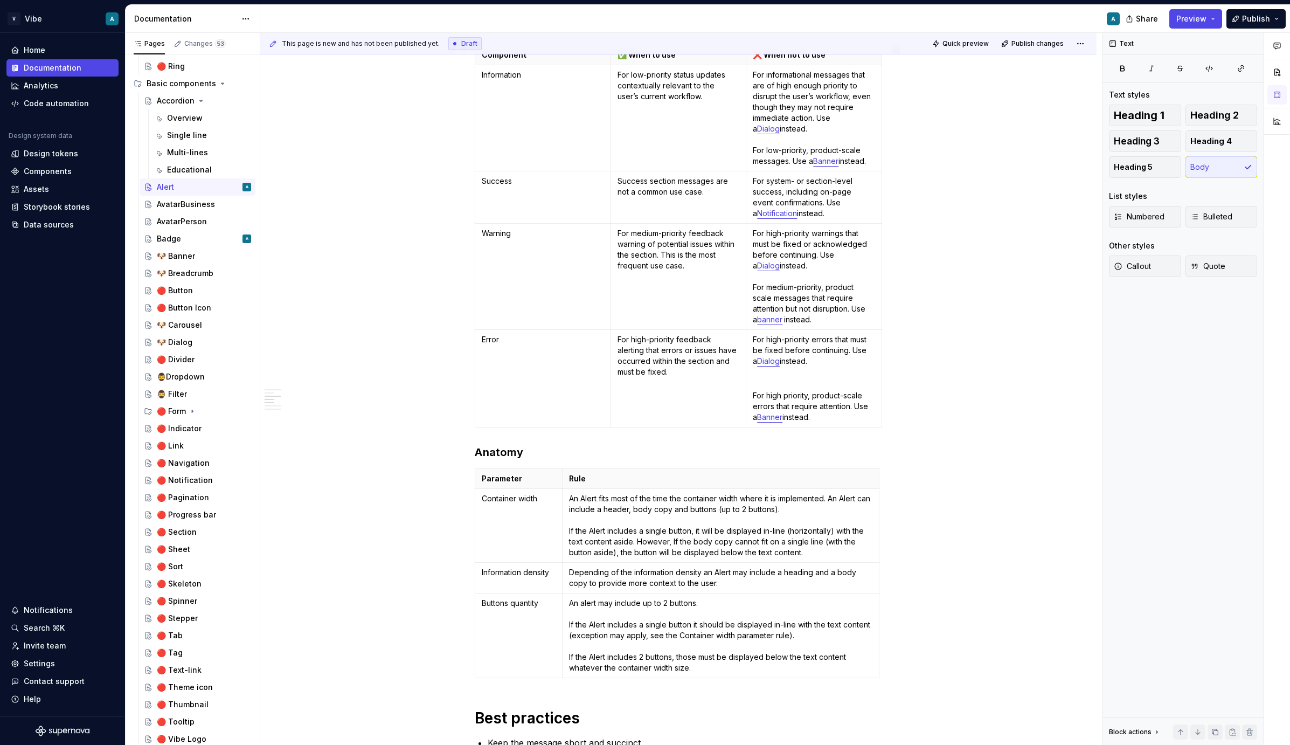
scroll to position [908, 0]
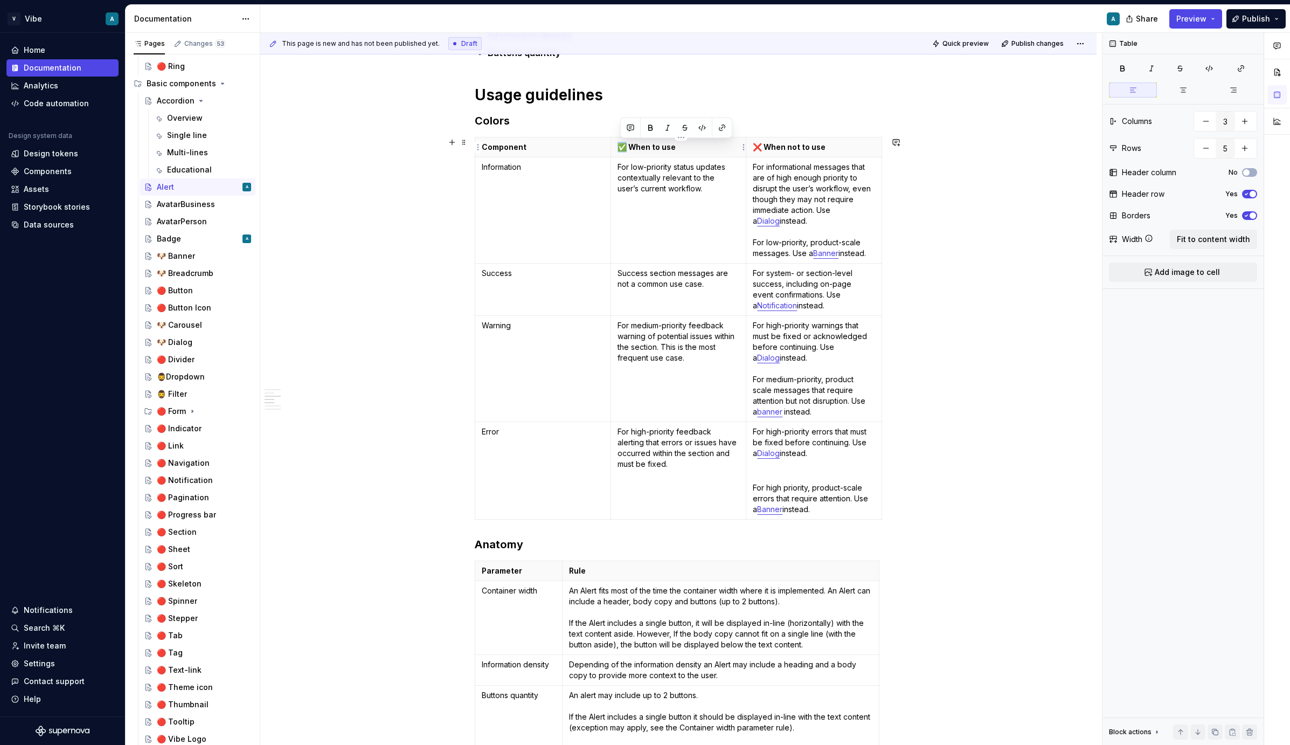
drag, startPoint x: 630, startPoint y: 152, endPoint x: 621, endPoint y: 150, distance: 9.0
click at [621, 150] on th "✅ When to use" at bounding box center [678, 147] width 136 height 20
copy p "✅"
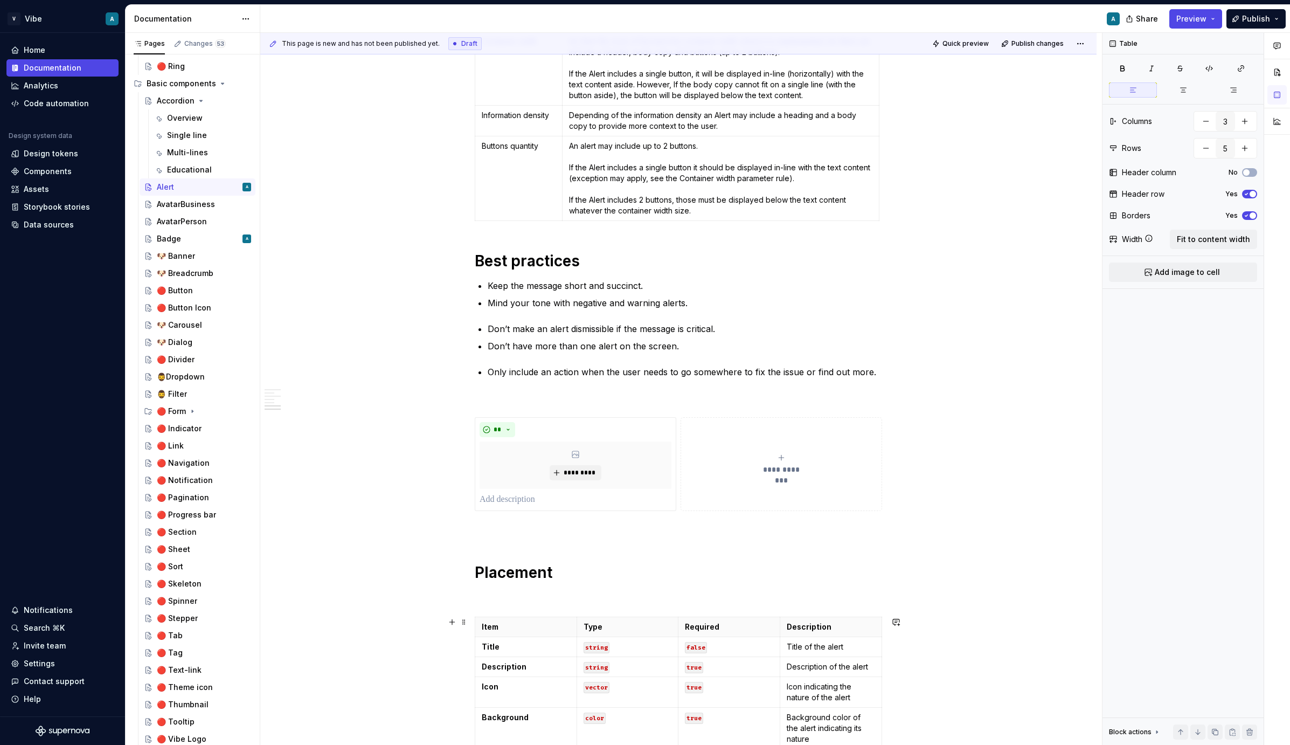
scroll to position [1464, 0]
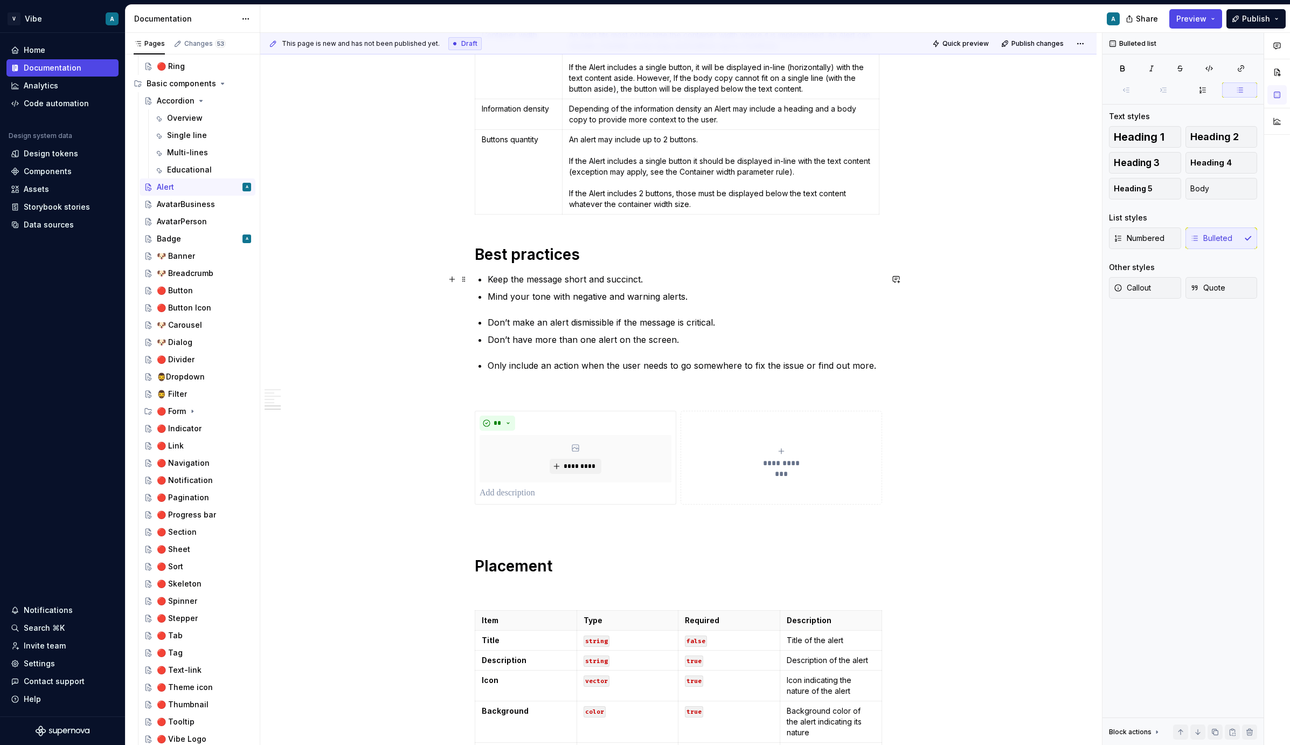
click at [490, 282] on p "Keep the message short and succinct." at bounding box center [685, 279] width 394 height 13
click at [488, 277] on li "✅ Keep the message short and succinct." at bounding box center [685, 279] width 394 height 13
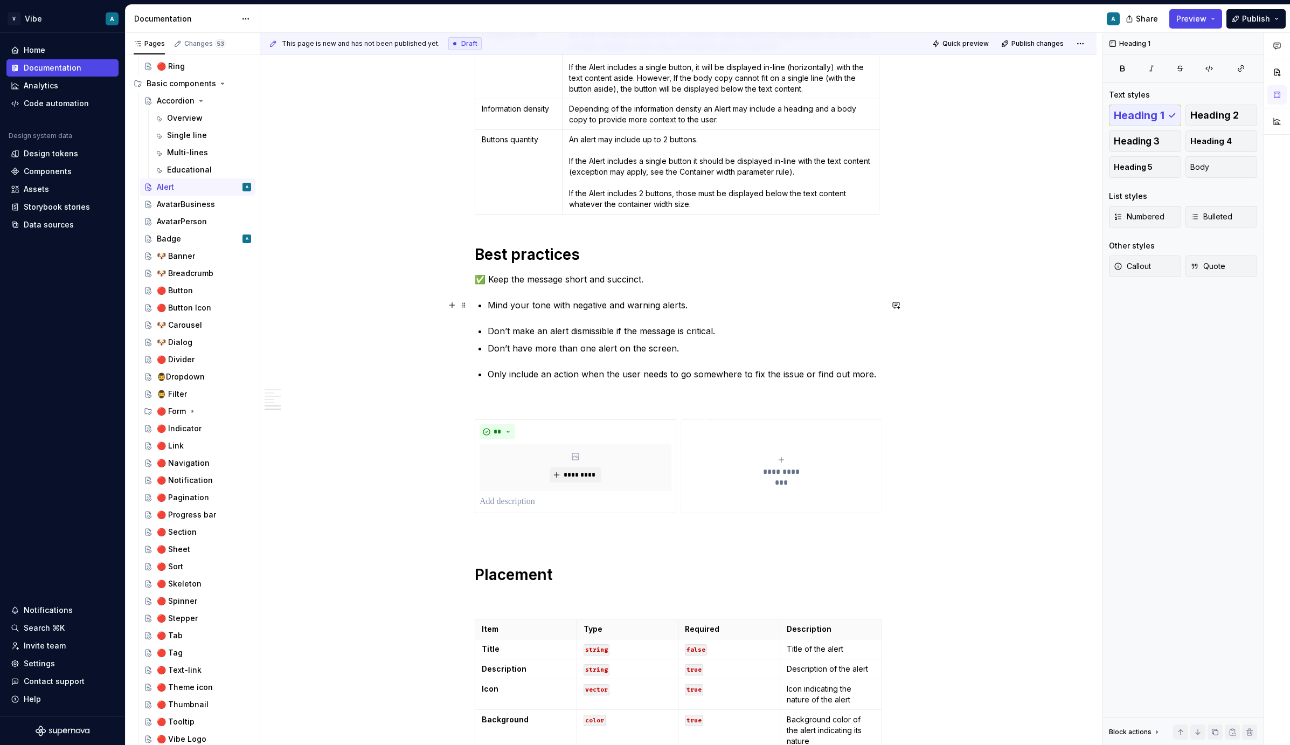
drag, startPoint x: 485, startPoint y: 281, endPoint x: 476, endPoint y: 281, distance: 8.6
copy p "✅"
click at [491, 301] on p "Mind your tone with negative and warning alerts." at bounding box center [685, 304] width 394 height 13
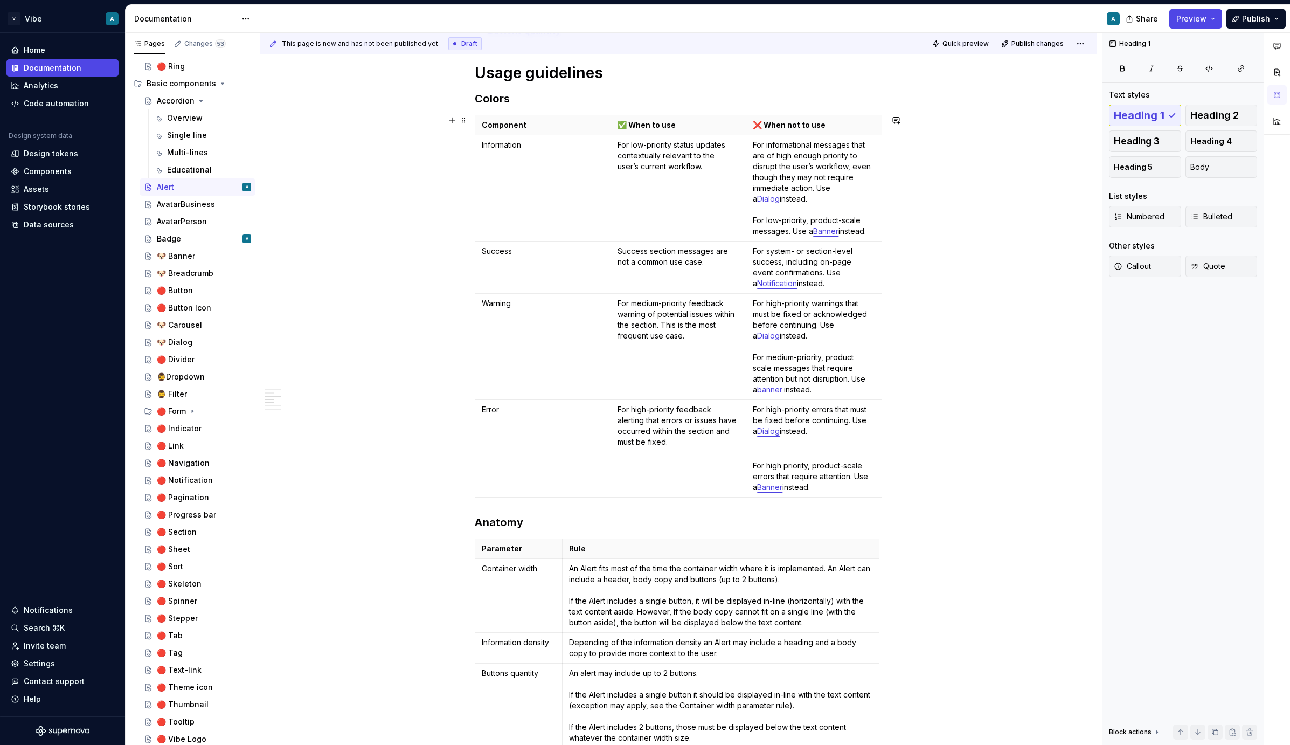
scroll to position [834, 0]
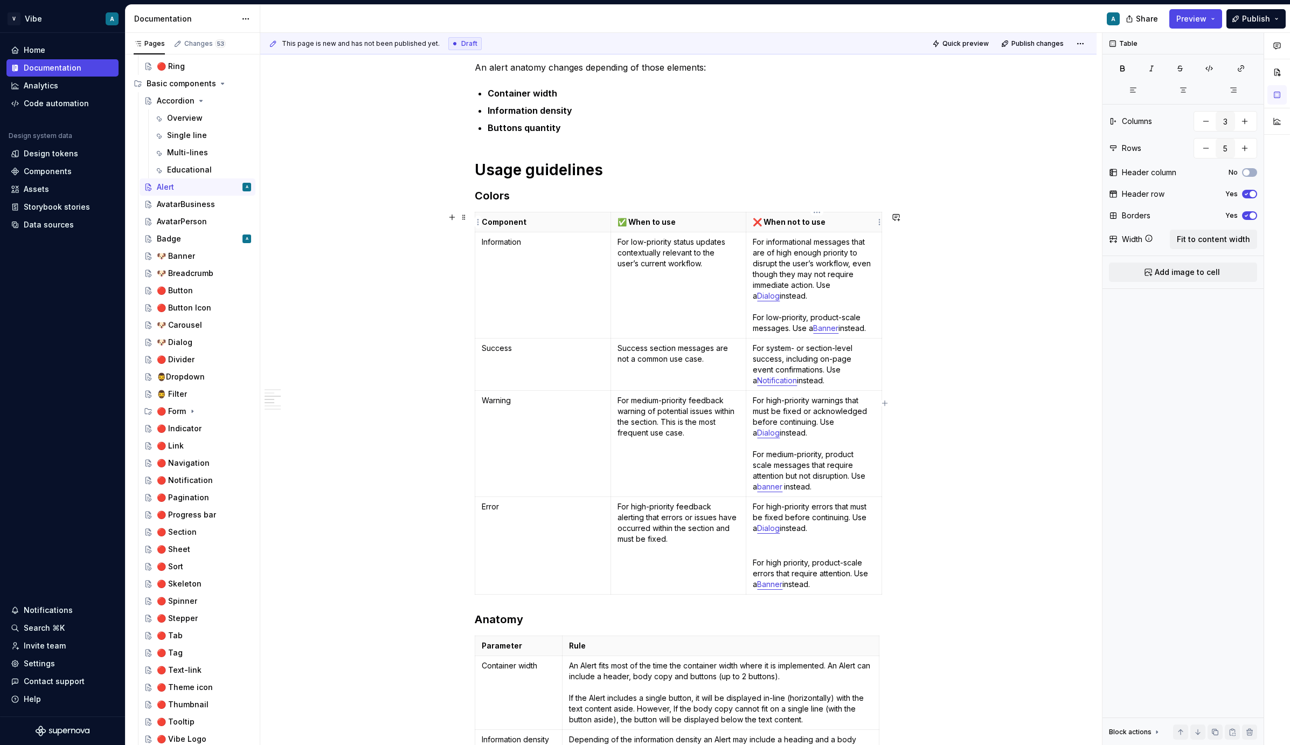
click at [755, 221] on p "❌ When not to use" at bounding box center [814, 222] width 122 height 11
drag, startPoint x: 764, startPoint y: 222, endPoint x: 756, endPoint y: 222, distance: 8.1
click at [756, 222] on p "❌ When not to use" at bounding box center [814, 222] width 122 height 11
copy p "❌"
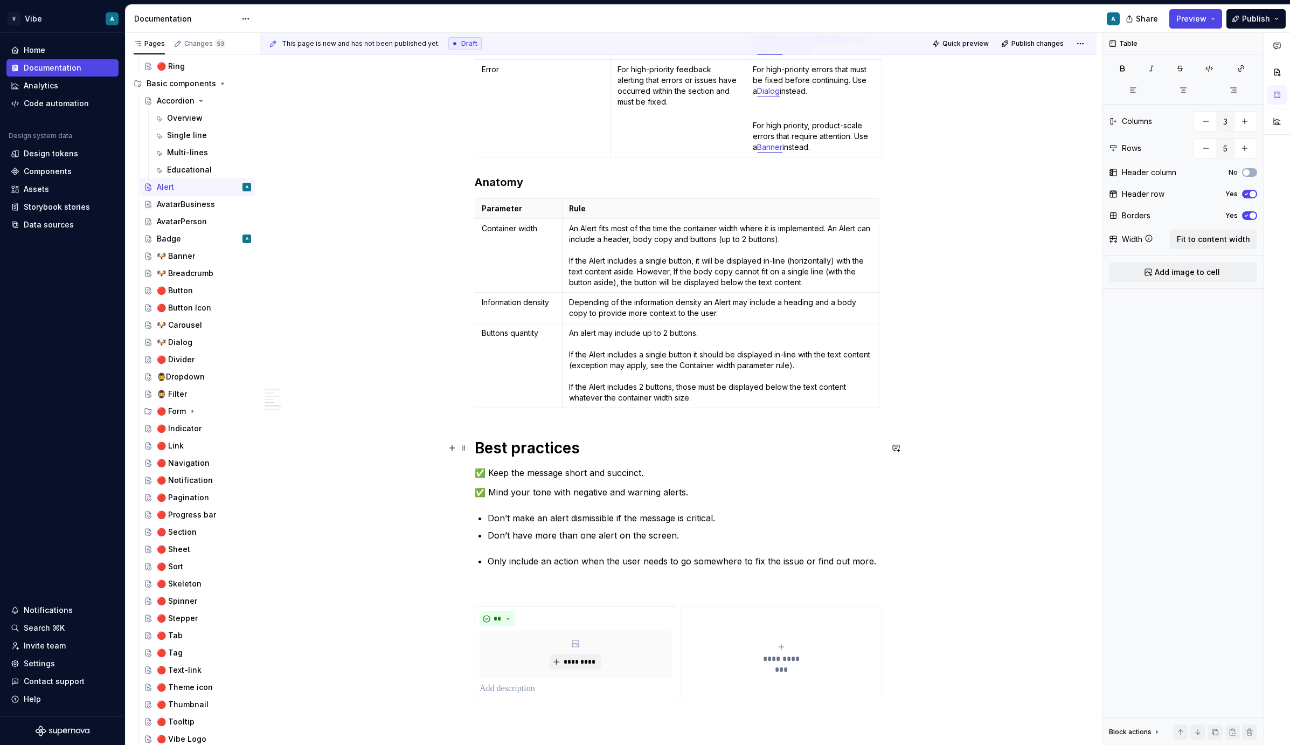
scroll to position [1289, 0]
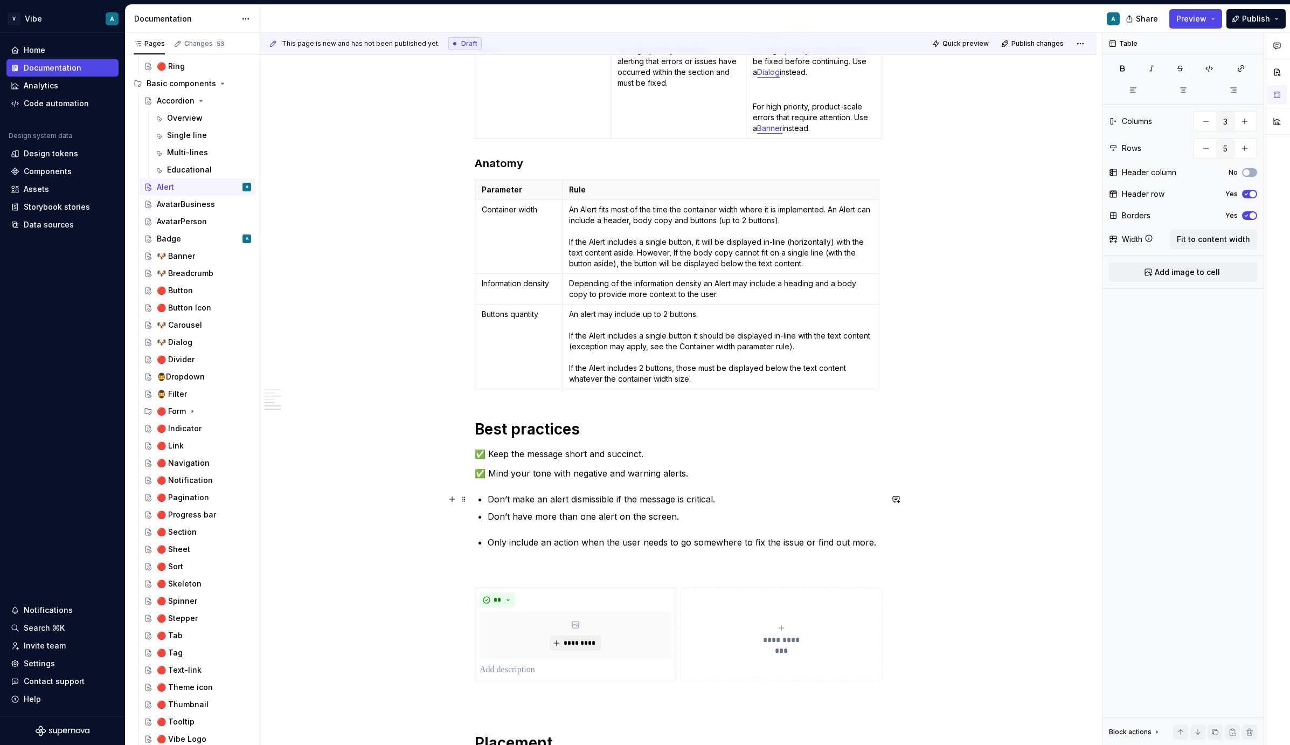
click at [491, 498] on p "Don’t make an alert dismissible if the message is critical." at bounding box center [685, 498] width 394 height 13
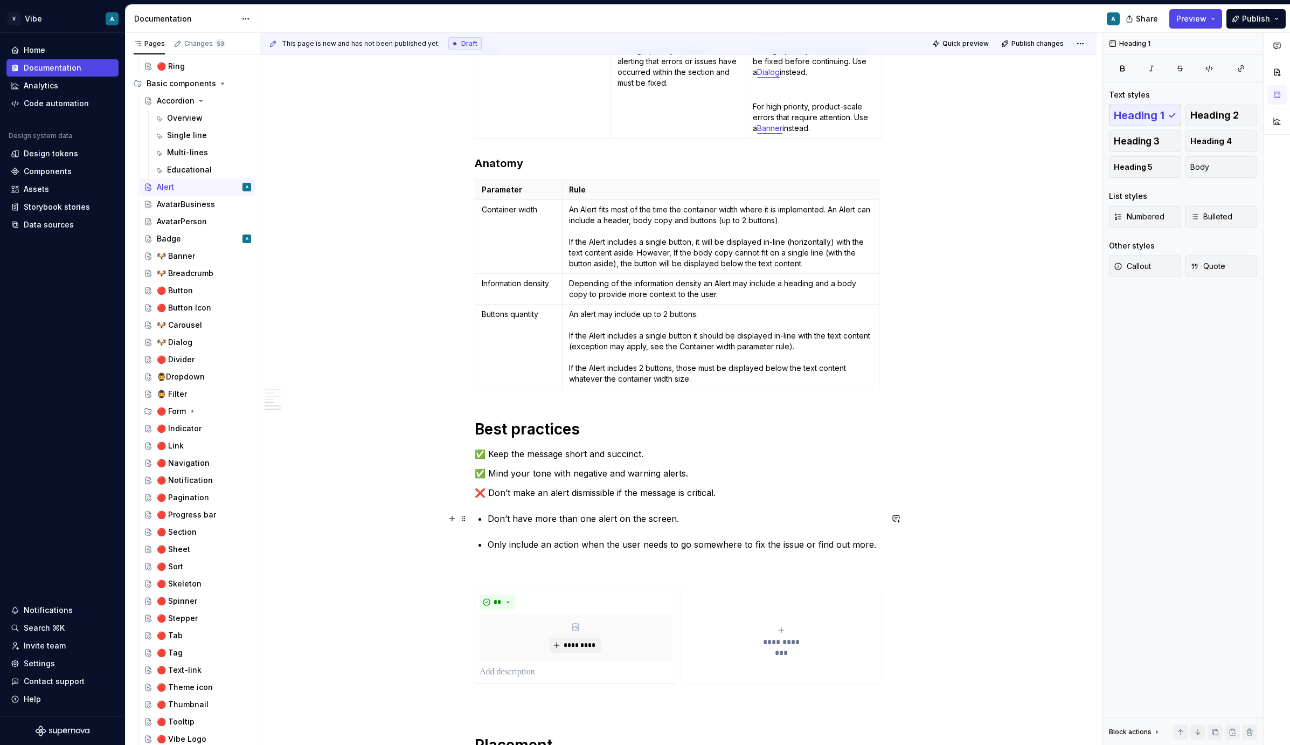
click at [491, 516] on p "Don’t have more than one alert on the screen." at bounding box center [685, 518] width 394 height 13
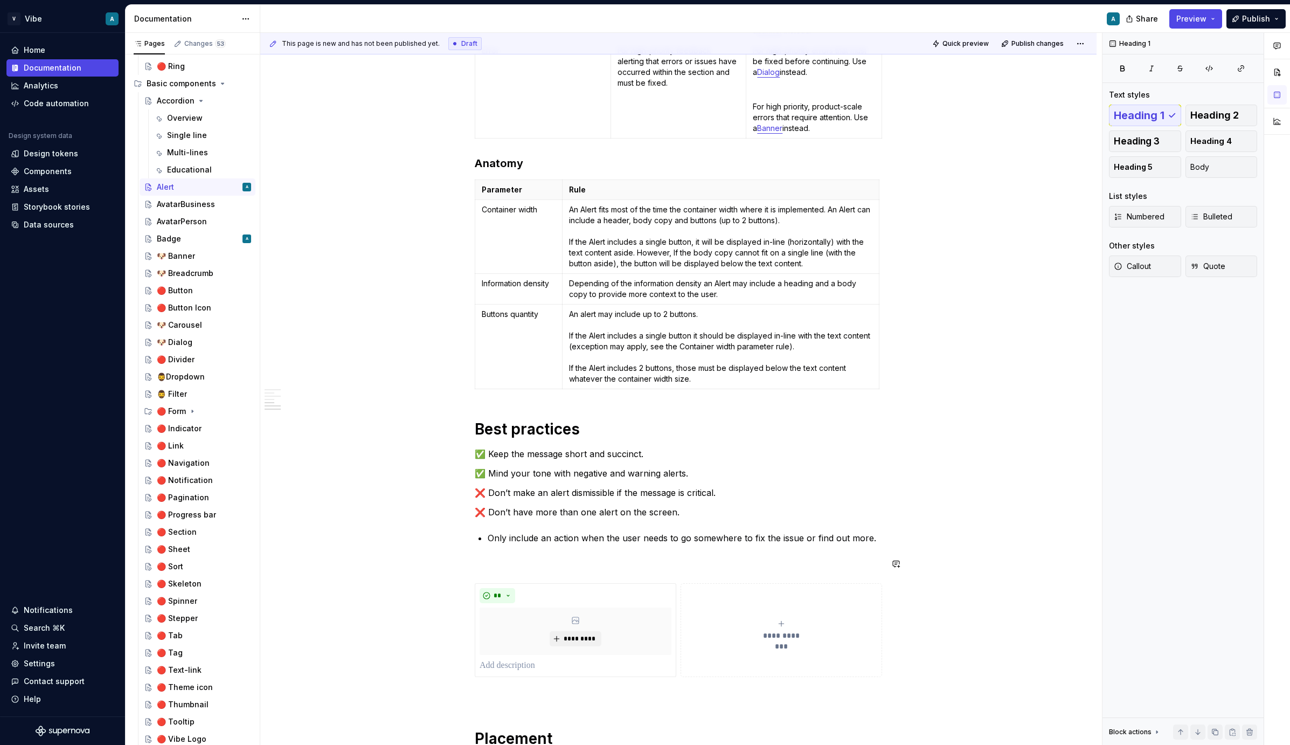
click at [489, 491] on p "❌ Don’t make an alert dismissible if the message is critical." at bounding box center [678, 492] width 407 height 13
click at [491, 532] on p "Only include an action when the user needs to go somewhere to fix the issue or …" at bounding box center [685, 537] width 394 height 13
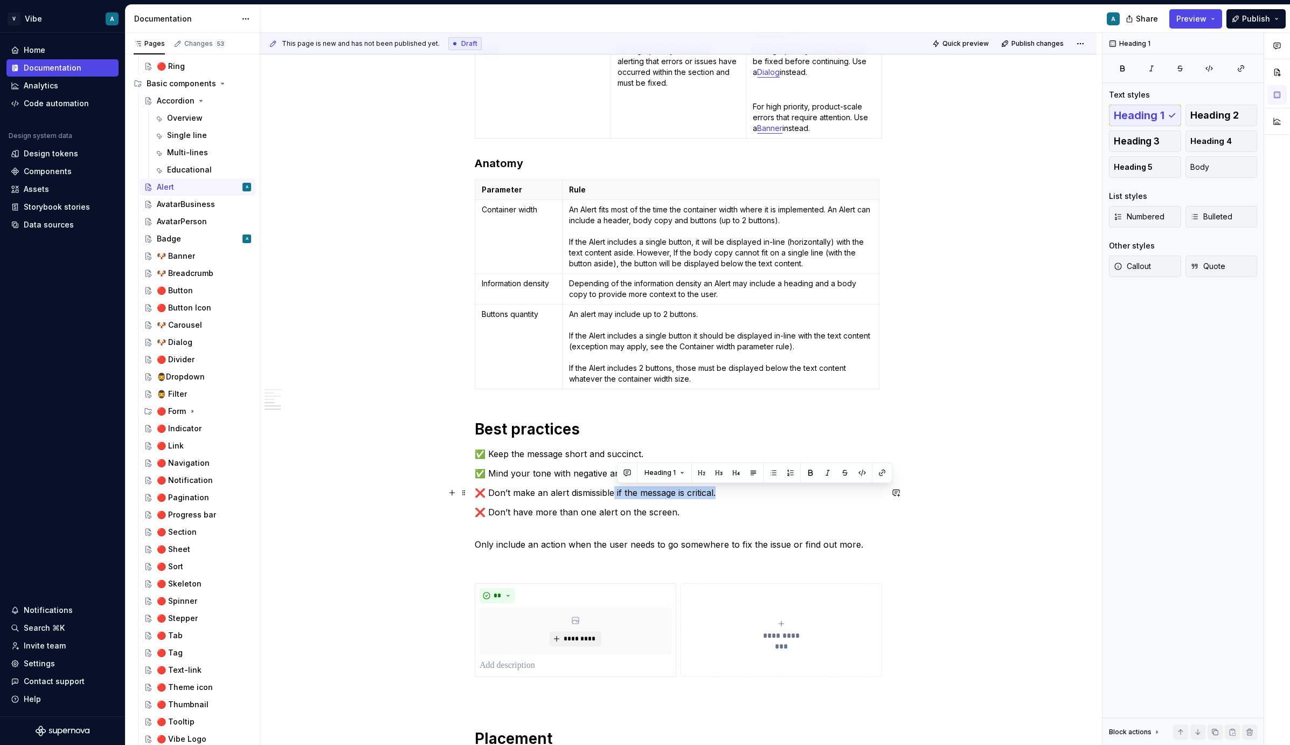
drag, startPoint x: 616, startPoint y: 492, endPoint x: 724, endPoint y: 496, distance: 107.8
click at [724, 496] on p "❌ Don’t make an alert dismissible if the message is critical." at bounding box center [678, 492] width 407 height 13
click at [513, 488] on p "❌ Don’t make an alert dismissible" at bounding box center [678, 492] width 407 height 13
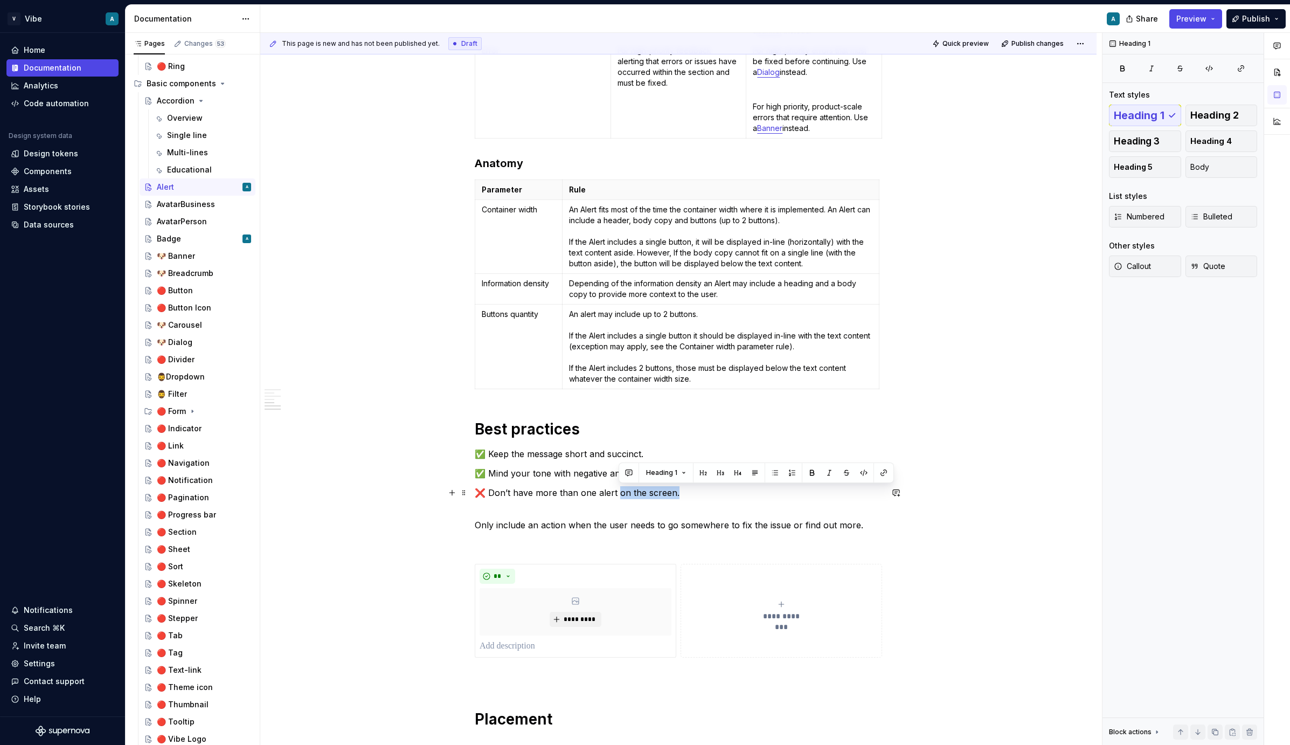
drag, startPoint x: 684, startPoint y: 495, endPoint x: 617, endPoint y: 487, distance: 66.7
click at [617, 487] on p "❌ Don’t have more than one alert on the screen." at bounding box center [678, 492] width 407 height 13
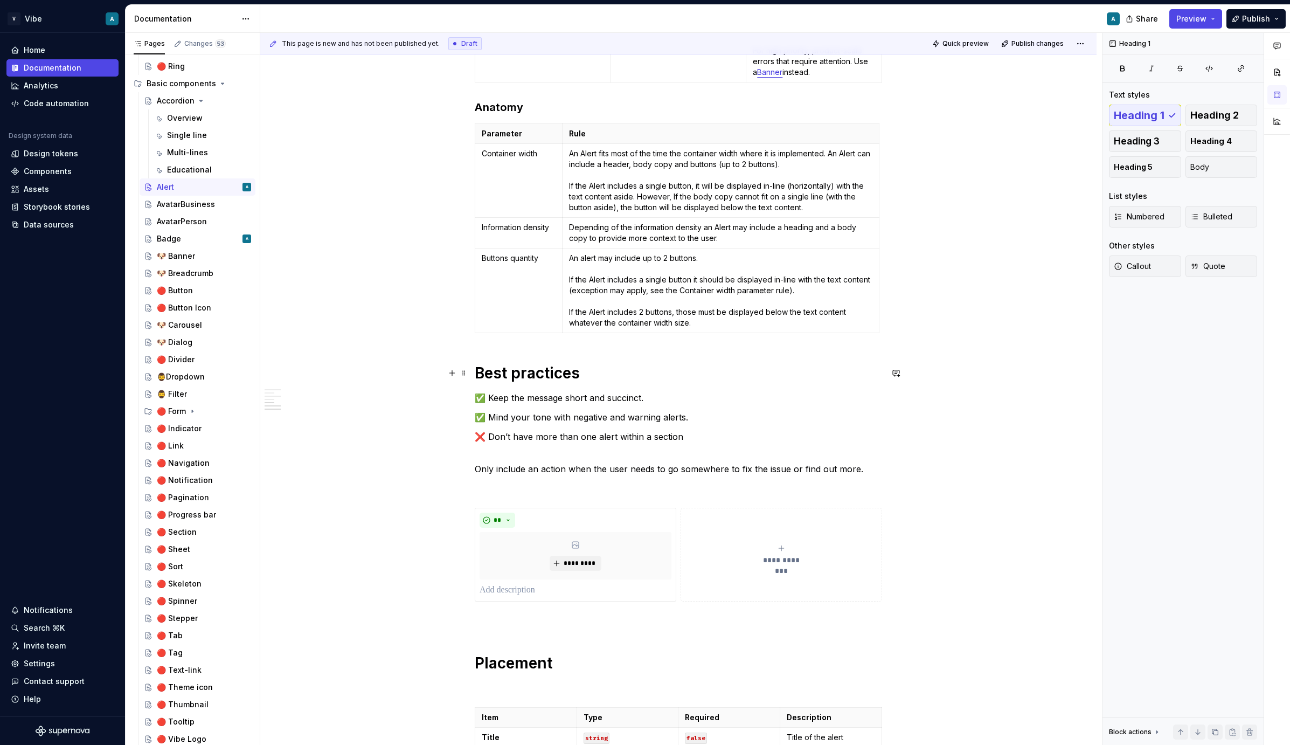
scroll to position [1349, 0]
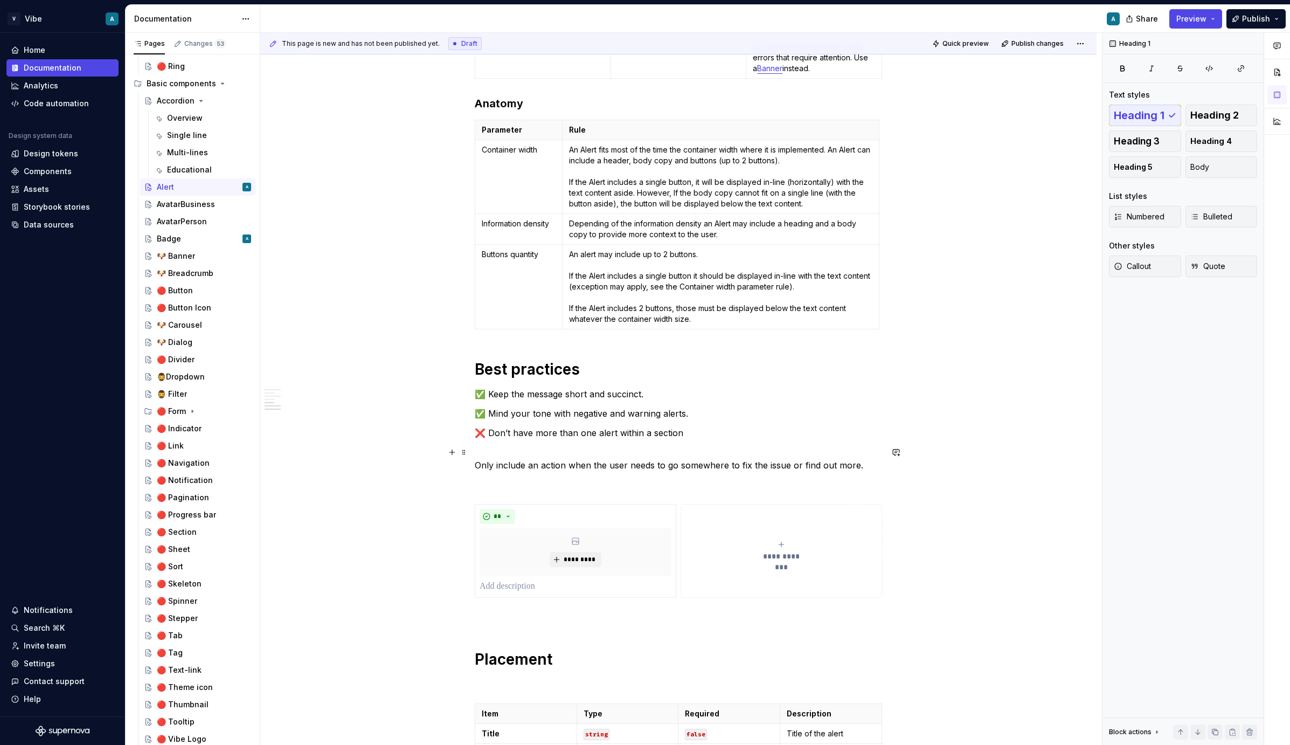
click at [478, 468] on p "Only include an action when the user needs to go somewhere to fix the issue or …" at bounding box center [678, 459] width 407 height 26
click at [515, 468] on p "Only include an action when the user needs to go somewhere to fix the issue or …" at bounding box center [678, 459] width 407 height 26
click at [533, 434] on span "Heading 1" at bounding box center [520, 432] width 31 height 9
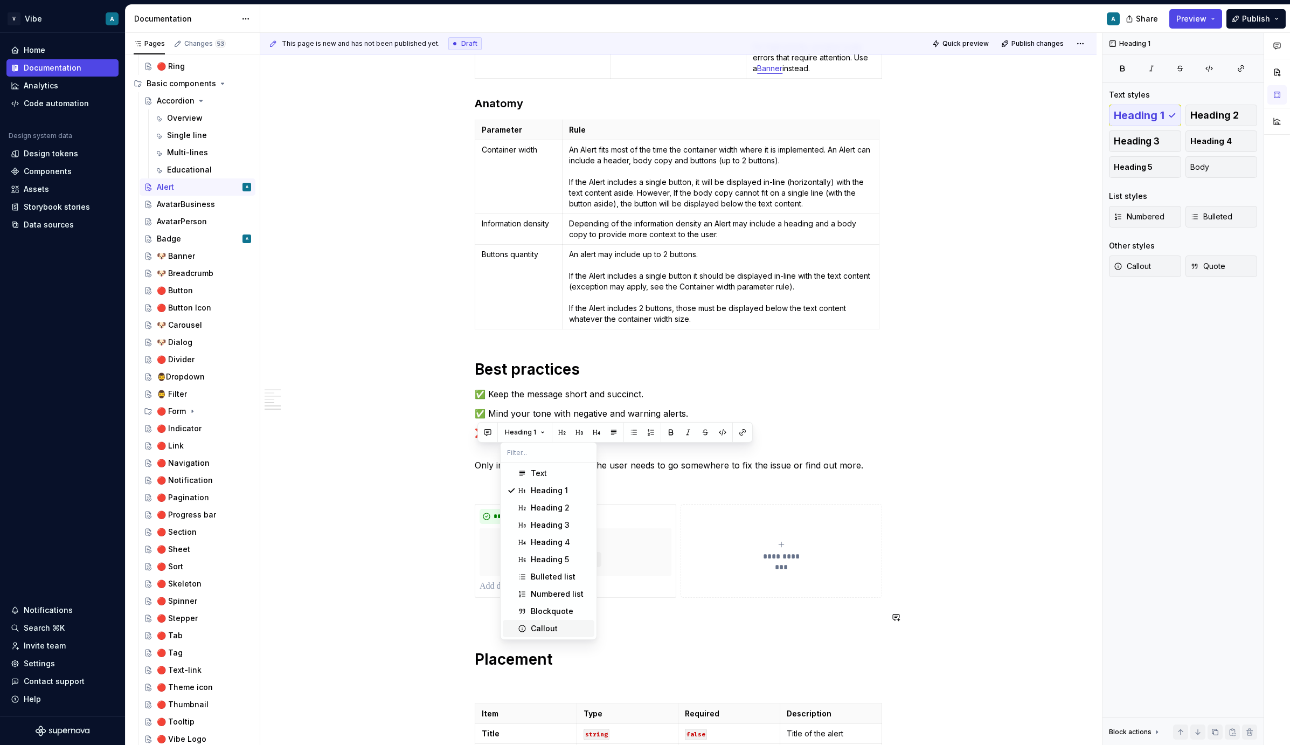
click at [554, 624] on div "Callout" at bounding box center [544, 628] width 27 height 11
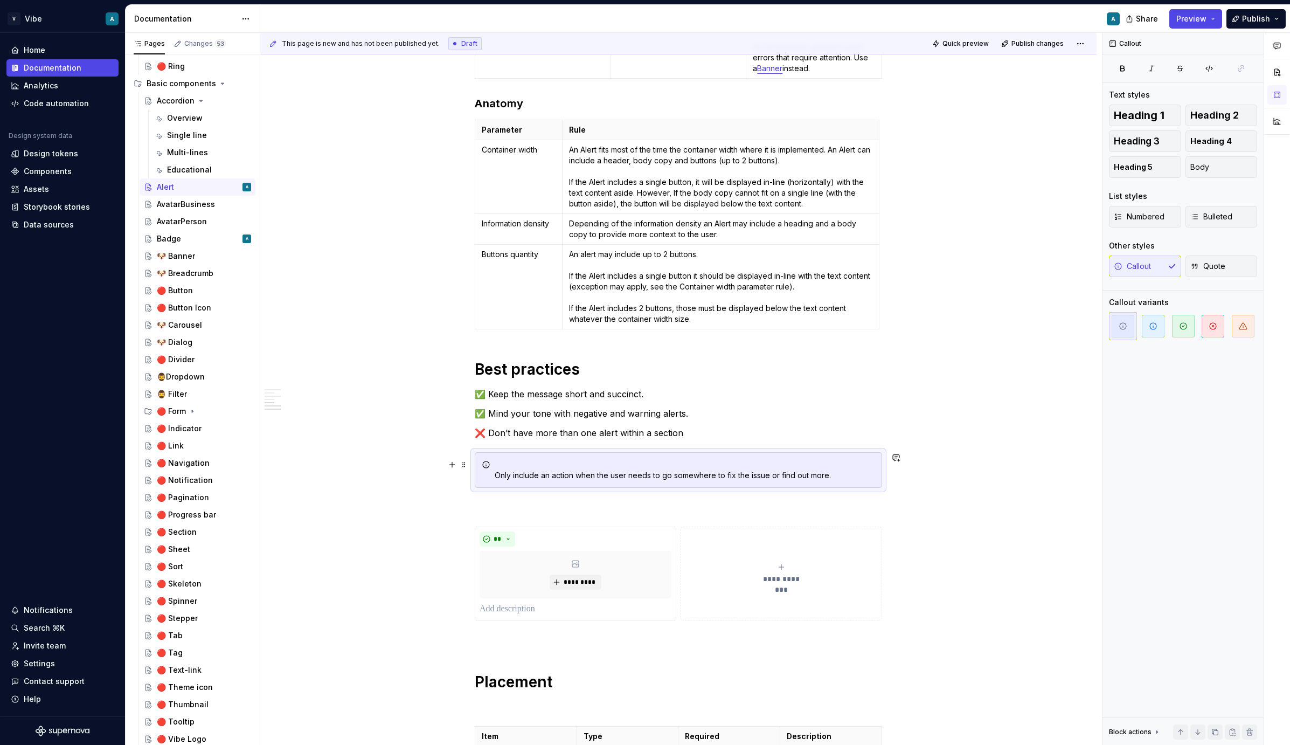
click at [490, 468] on icon at bounding box center [486, 464] width 9 height 9
click at [498, 475] on div "Only include an action when the user needs to go somewhere to fix the issue or …" at bounding box center [685, 470] width 380 height 22
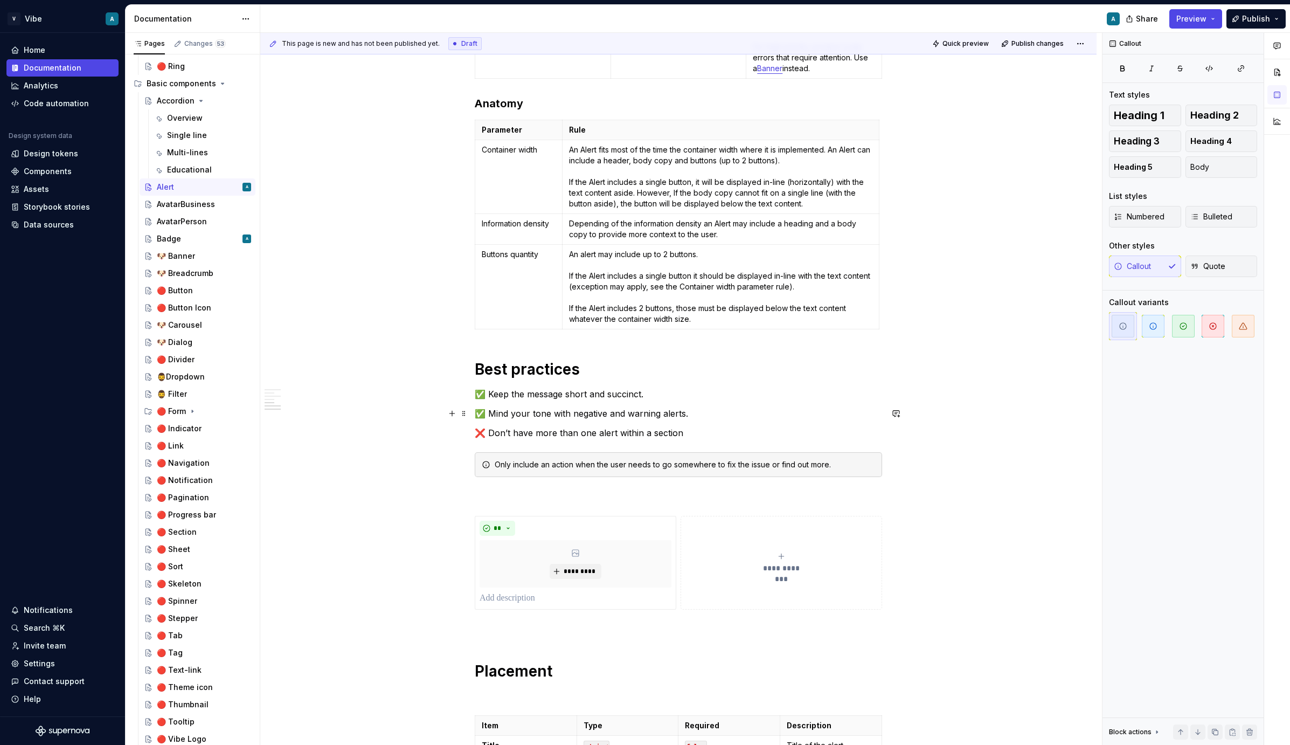
click at [1009, 411] on div "**********" at bounding box center [678, 10] width 836 height 2350
click at [710, 495] on p at bounding box center [678, 496] width 407 height 13
click at [530, 476] on div "Only include an action when the user needs to go somewhere to fix the issue or …" at bounding box center [678, 464] width 407 height 25
click at [1154, 328] on icon "button" at bounding box center [1153, 326] width 9 height 9
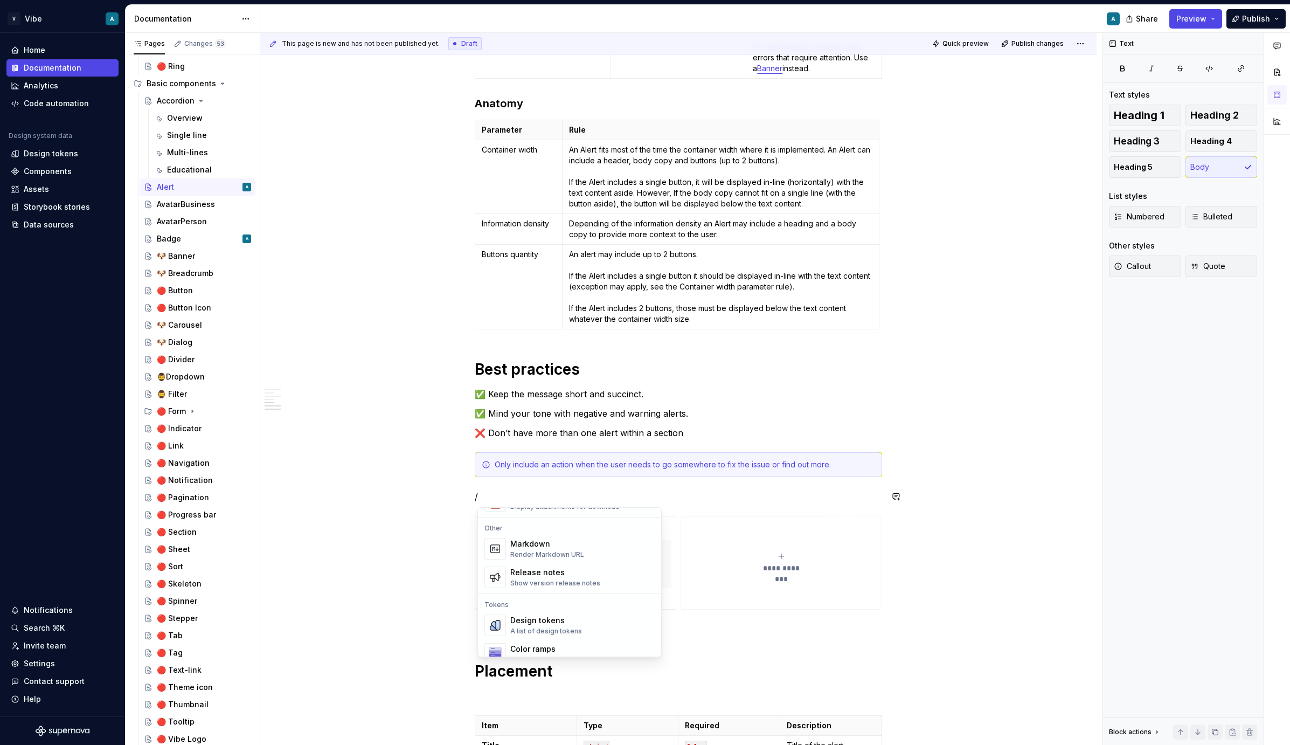
scroll to position [700, 0]
click at [545, 576] on div "Show version release notes" at bounding box center [555, 579] width 90 height 9
click at [512, 498] on p "/" at bounding box center [678, 496] width 407 height 13
click at [518, 570] on div "Render Markdown URL" at bounding box center [547, 571] width 74 height 9
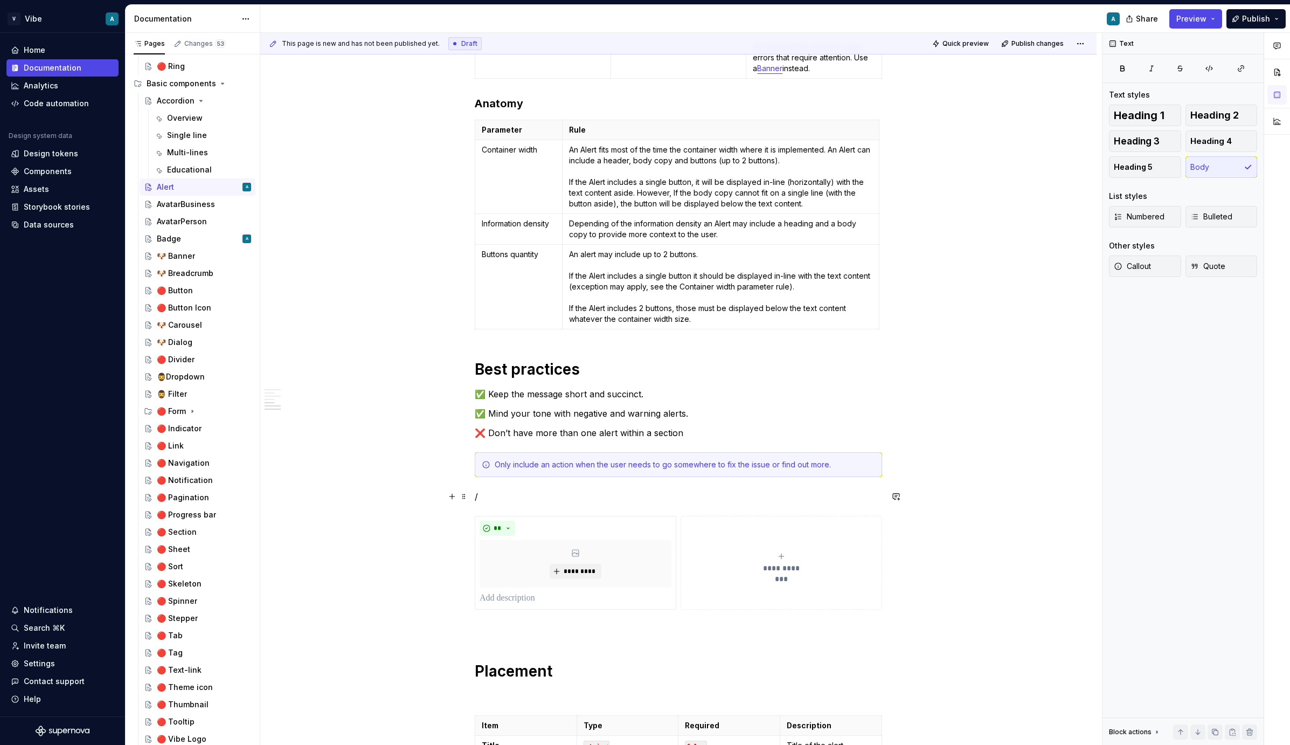
click at [522, 496] on p "/" at bounding box center [678, 496] width 407 height 13
click at [494, 494] on p "/" at bounding box center [678, 496] width 407 height 13
click at [493, 496] on p "/" at bounding box center [678, 496] width 407 height 13
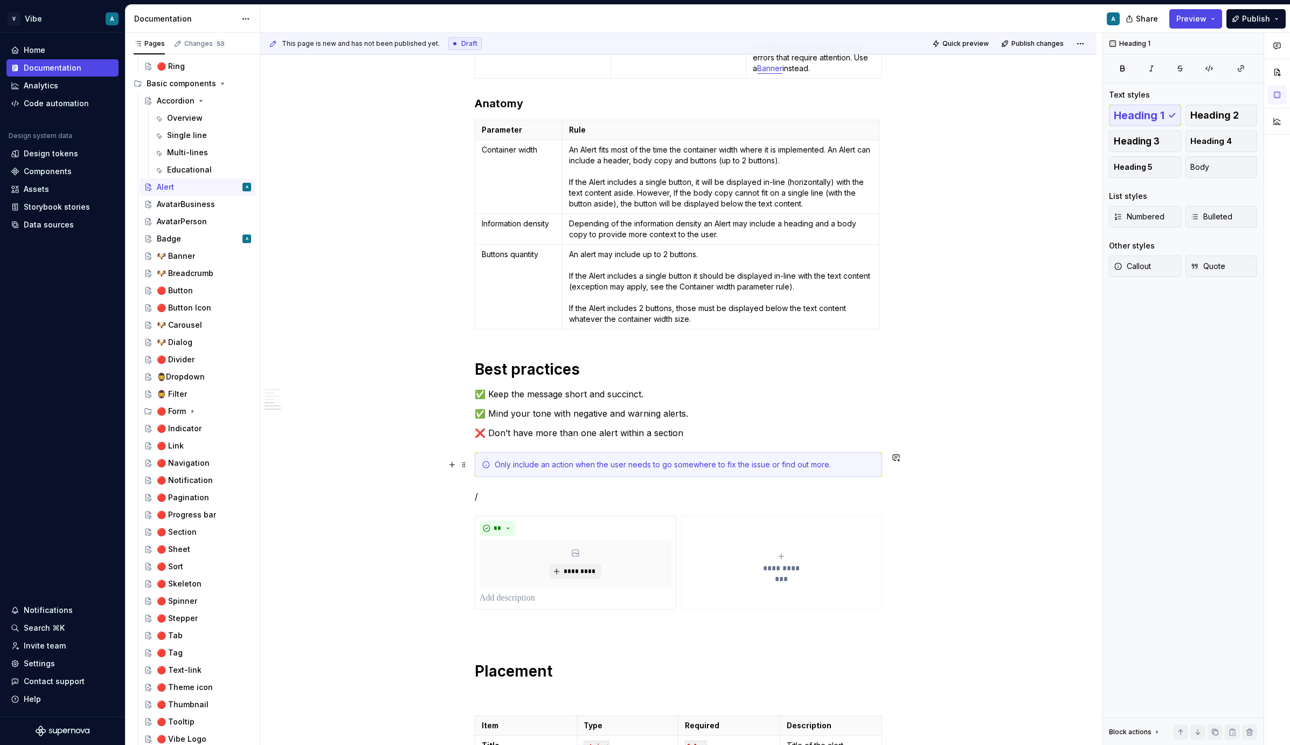
click at [581, 462] on div "Only include an action when the user needs to go somewhere to fix the issue or …" at bounding box center [685, 464] width 380 height 11
click at [550, 463] on div "Only include an action when the user needs to go somewhere to fix the issue or …" at bounding box center [685, 464] width 380 height 11
click at [856, 462] on div "Only include an action when the user needs to go somewhere to fix the issue or …" at bounding box center [685, 464] width 380 height 11
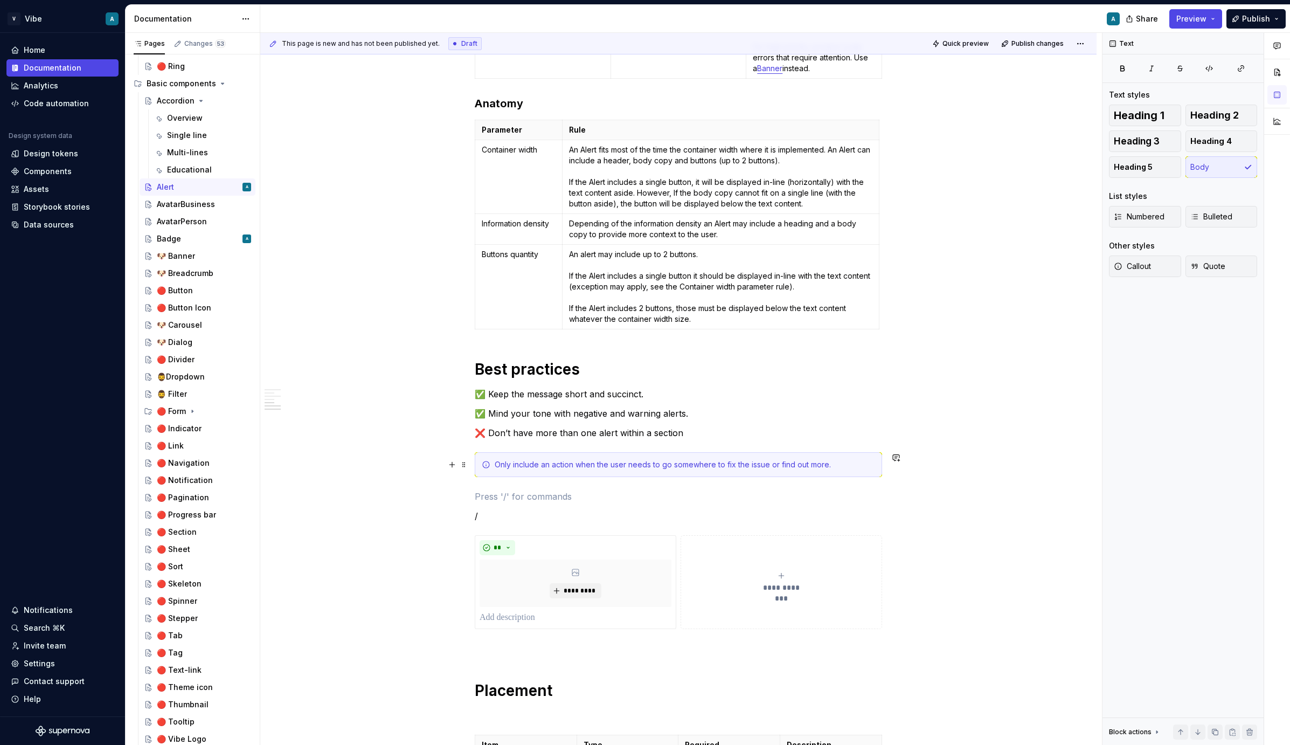
click at [843, 463] on div "Only include an action when the user needs to go somewhere to fix the issue or …" at bounding box center [685, 464] width 380 height 11
click at [510, 467] on div "Only include an action when the user needs to go somewhere to fix the issue or …" at bounding box center [685, 464] width 380 height 11
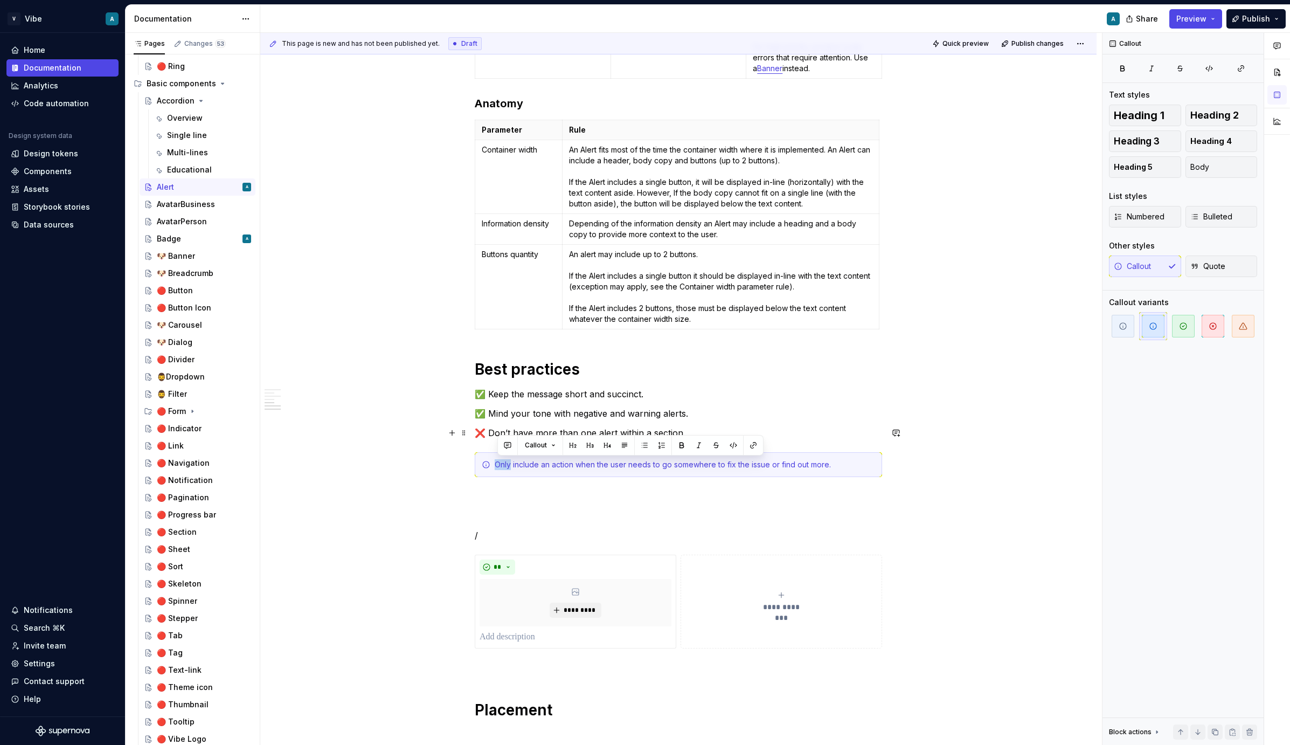
click at [738, 426] on p "❌ Don’t have more than one alert within a section" at bounding box center [678, 432] width 407 height 13
click at [719, 430] on p "❌ Don’t have more than one alert within a section" at bounding box center [678, 432] width 407 height 13
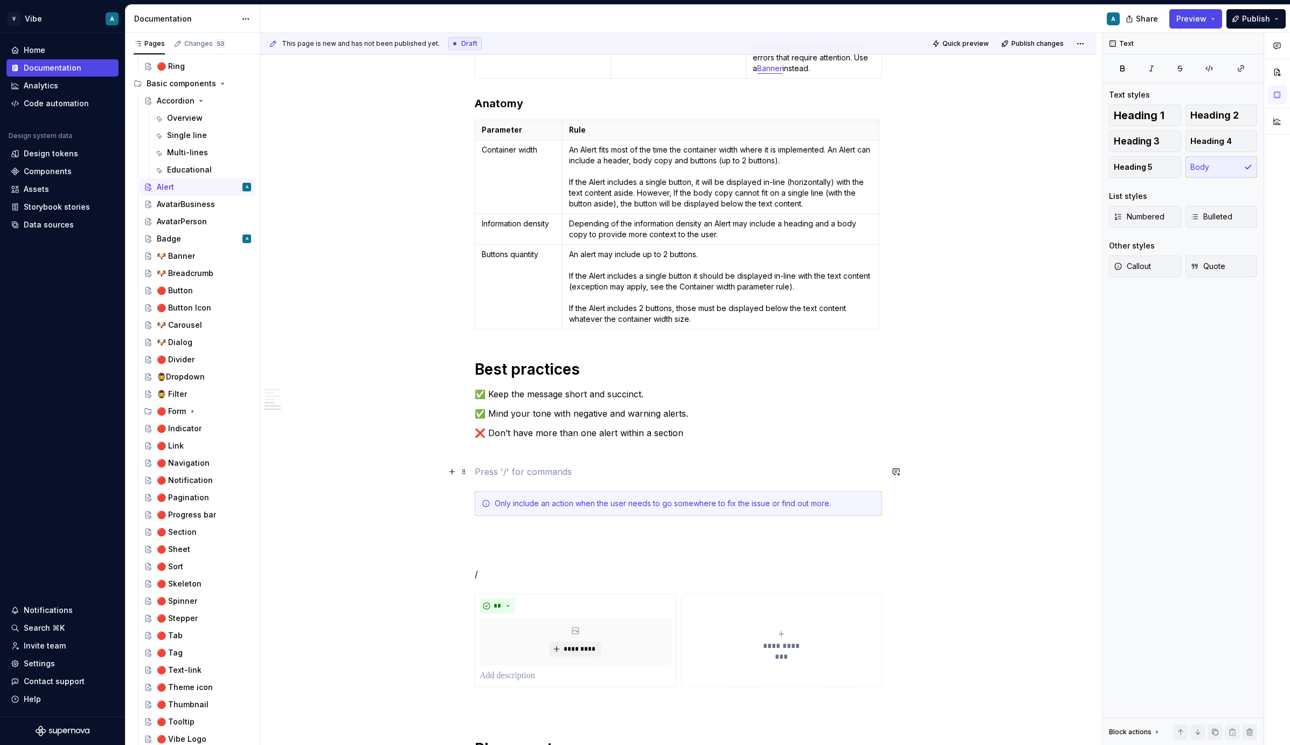
click at [487, 465] on p at bounding box center [678, 471] width 407 height 13
click at [485, 455] on p at bounding box center [678, 452] width 407 height 13
click at [690, 437] on p "❌ Don’t have more than one alert within a section" at bounding box center [678, 432] width 407 height 13
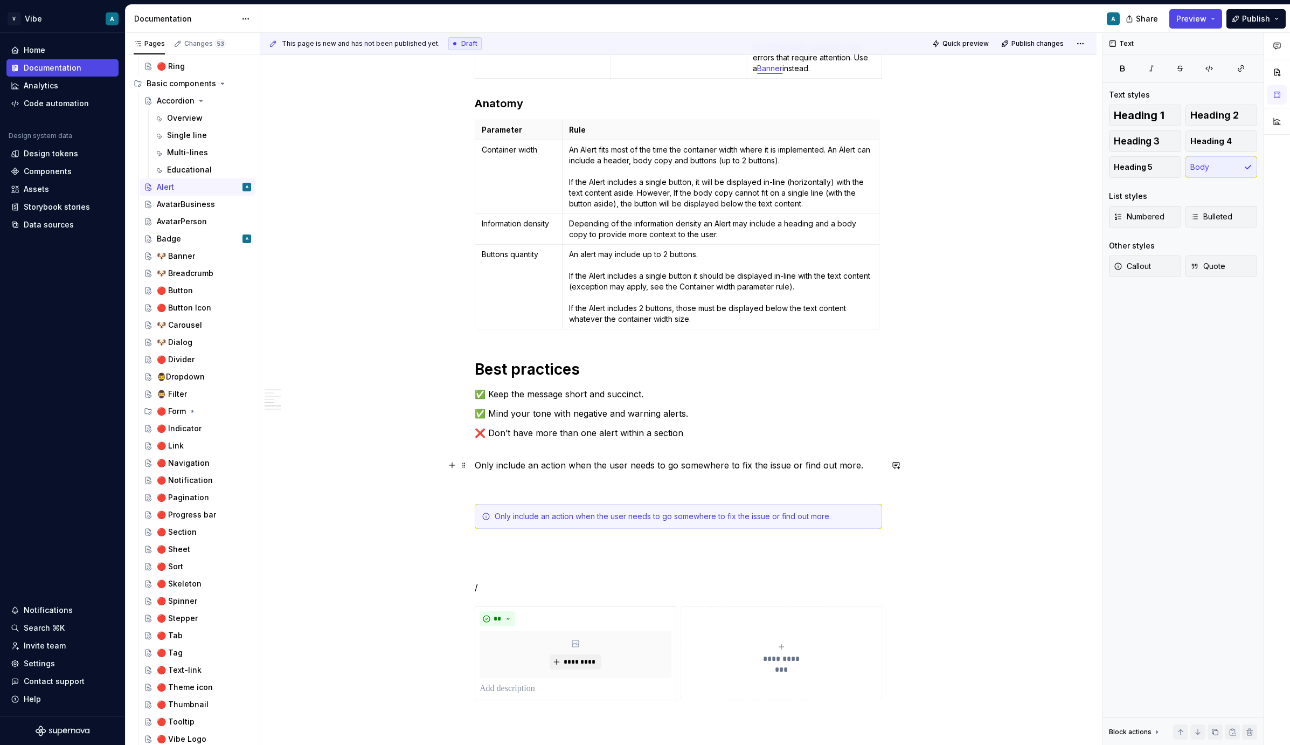
click at [480, 466] on p "Only include an action when the user needs to go somewhere to fix the issue or …" at bounding box center [678, 465] width 407 height 13
drag, startPoint x: 483, startPoint y: 468, endPoint x: 470, endPoint y: 469, distance: 13.0
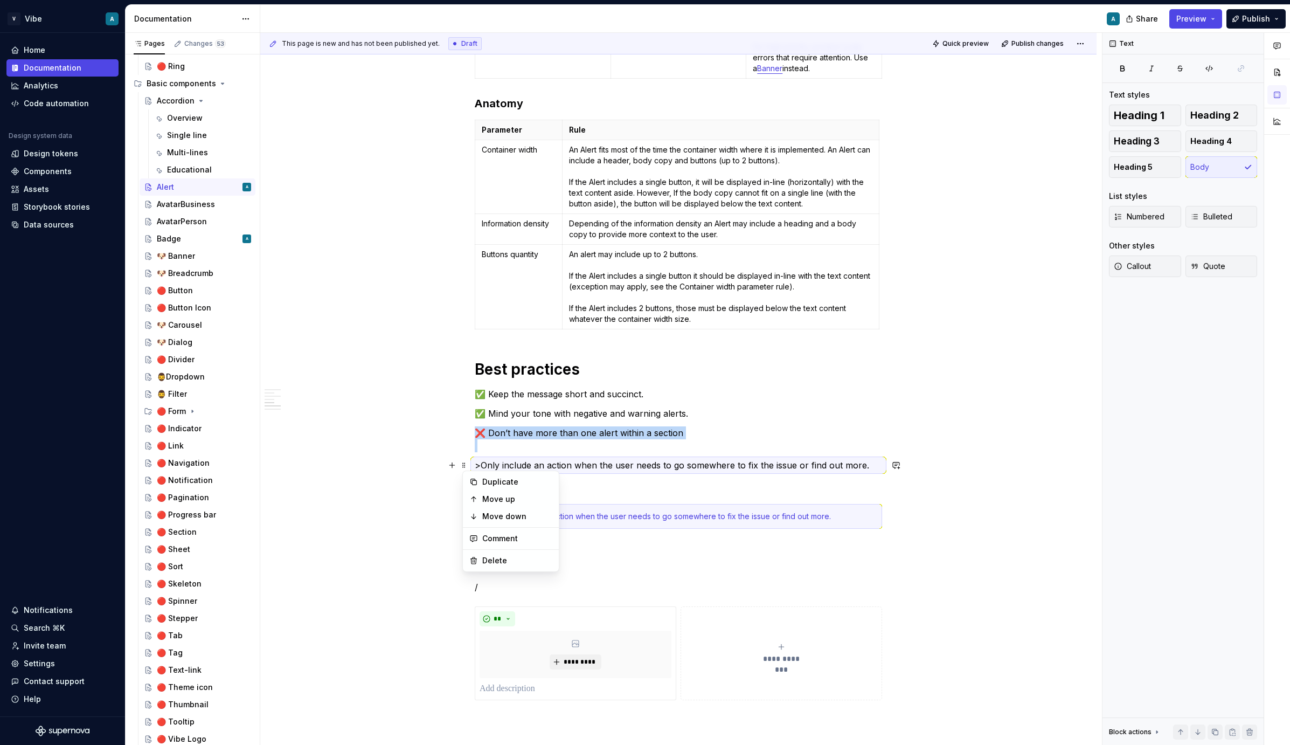
click at [505, 459] on p ">Only include an action when the user needs to go somewhere to fix the issue or…" at bounding box center [678, 465] width 407 height 13
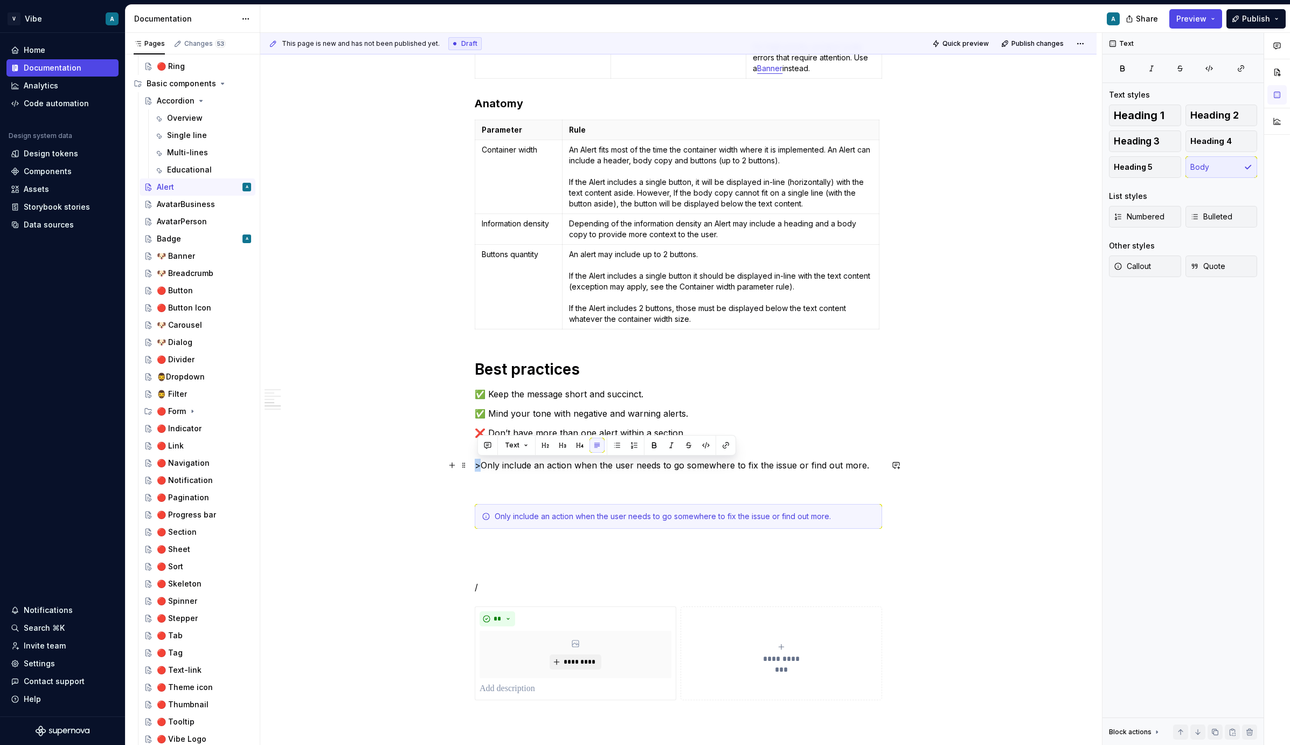
drag, startPoint x: 482, startPoint y: 468, endPoint x: 474, endPoint y: 468, distance: 7.5
click at [474, 468] on div "**********" at bounding box center [678, 55] width 836 height 2440
click at [484, 466] on p "> Only include an action when the user needs to go somewhere to fix the issue o…" at bounding box center [678, 465] width 407 height 13
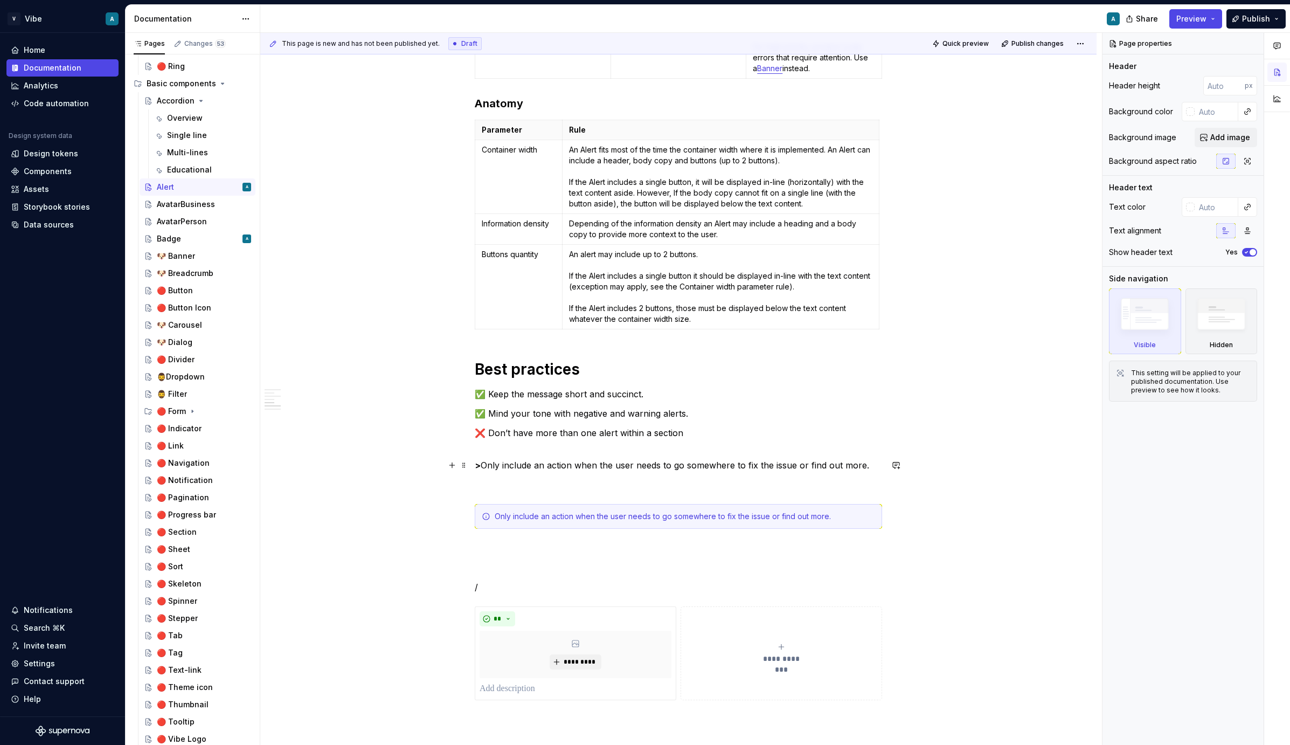
click at [481, 464] on strong ">" at bounding box center [478, 465] width 6 height 11
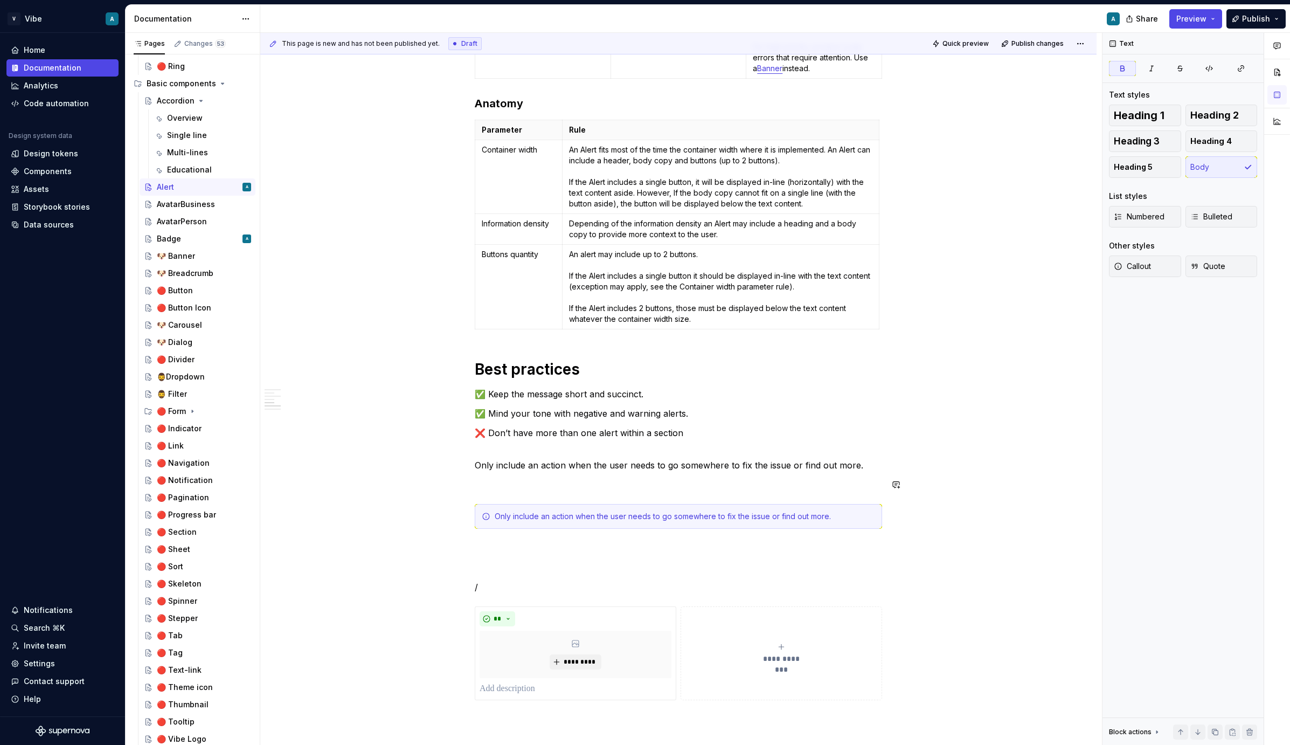
click at [504, 471] on p "Only include an action when the user needs to go somewhere to fix the issue or …" at bounding box center [678, 465] width 407 height 13
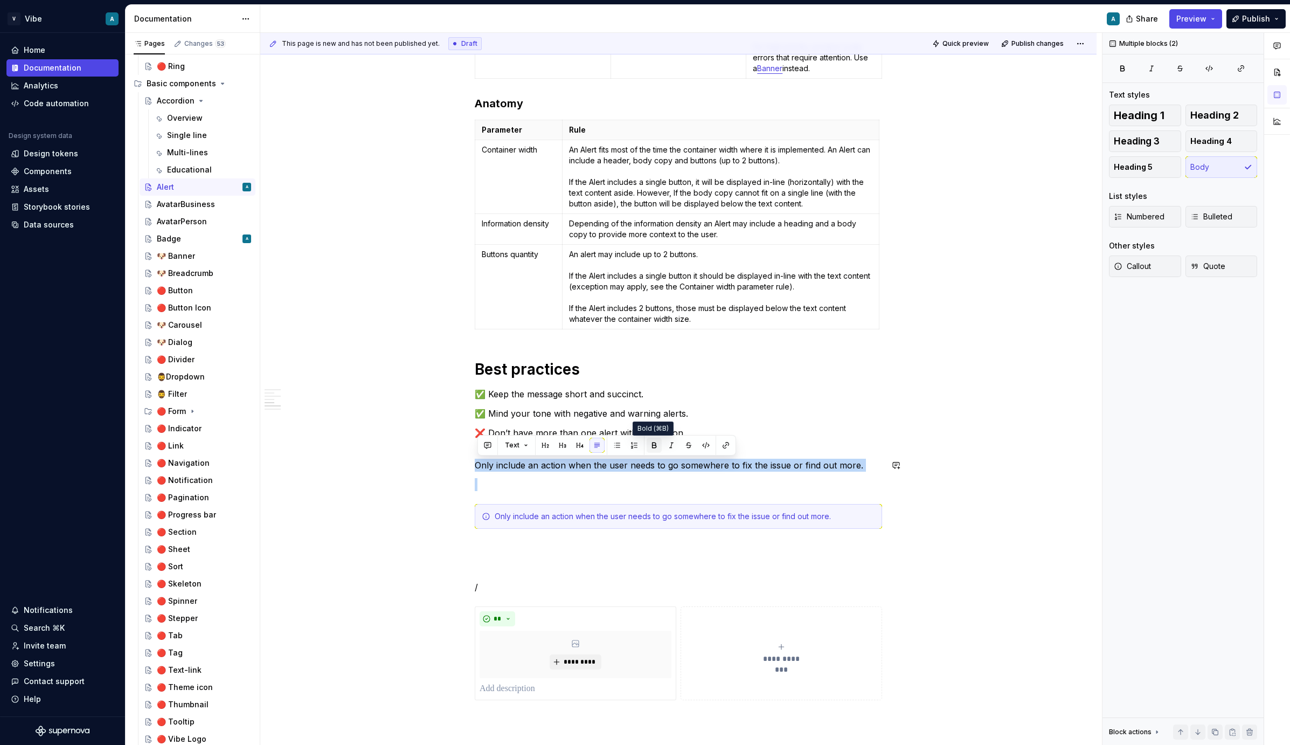
click at [657, 446] on button "button" at bounding box center [654, 445] width 15 height 15
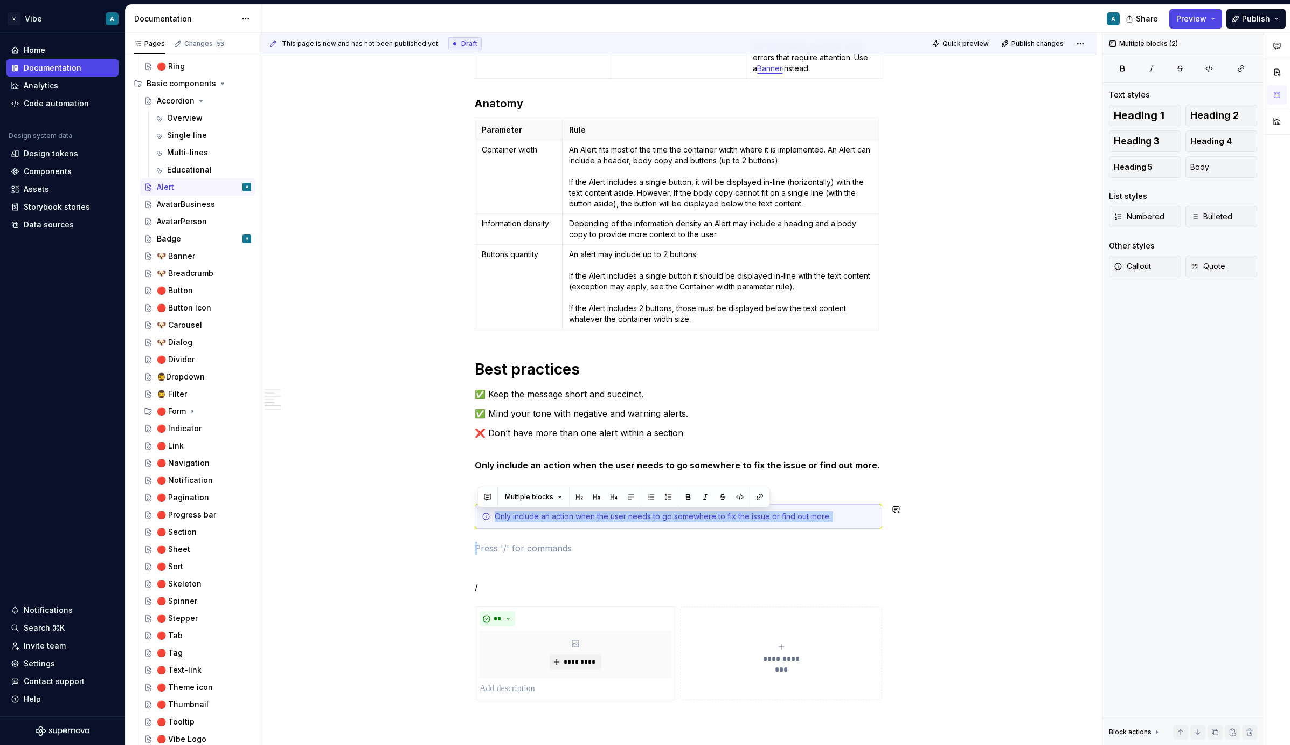
drag, startPoint x: 602, startPoint y: 541, endPoint x: 525, endPoint y: 503, distance: 85.5
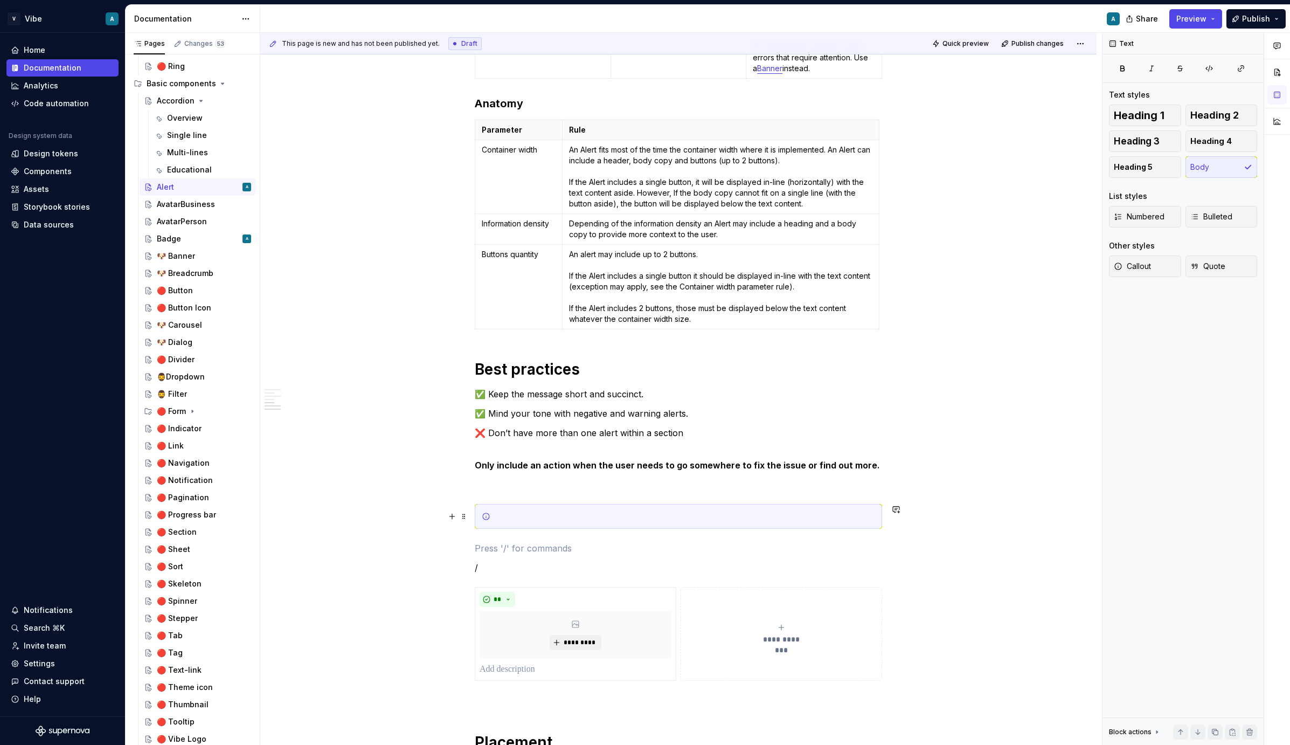
click at [467, 518] on span at bounding box center [464, 516] width 9 height 15
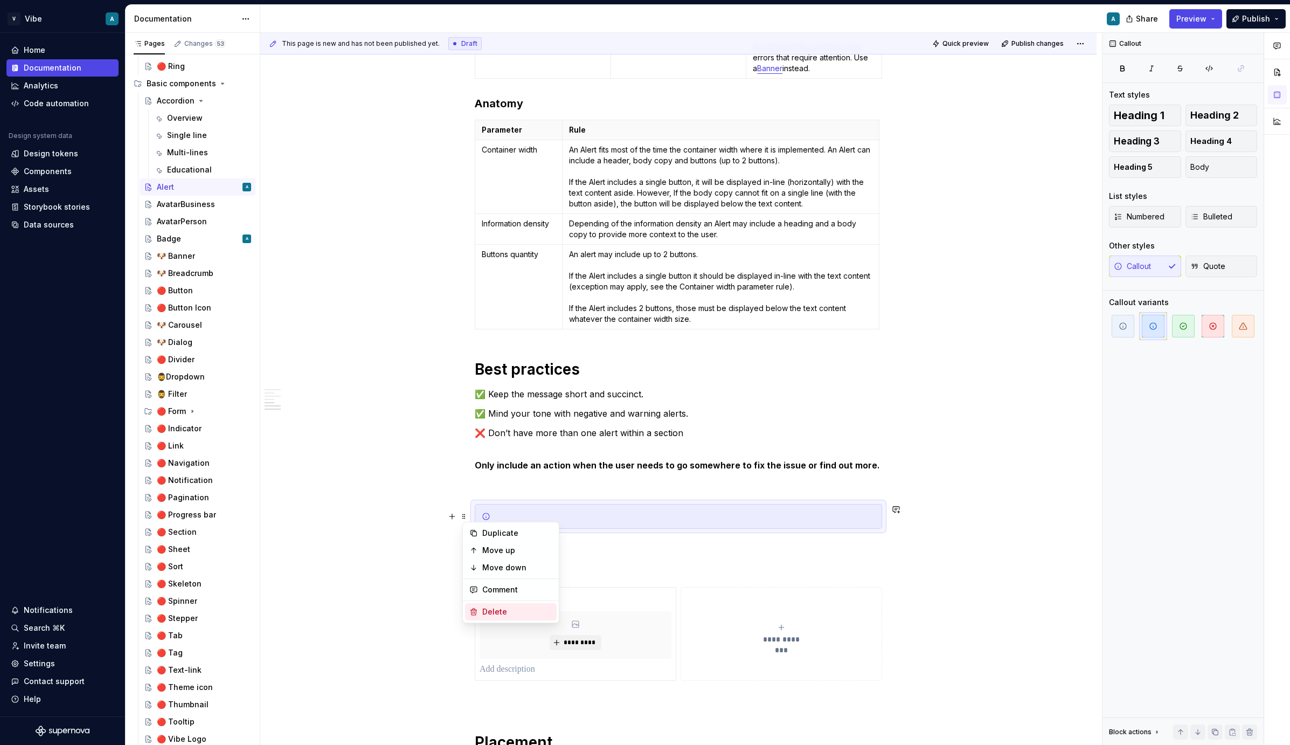
click at [499, 606] on div "Delete" at bounding box center [517, 611] width 70 height 11
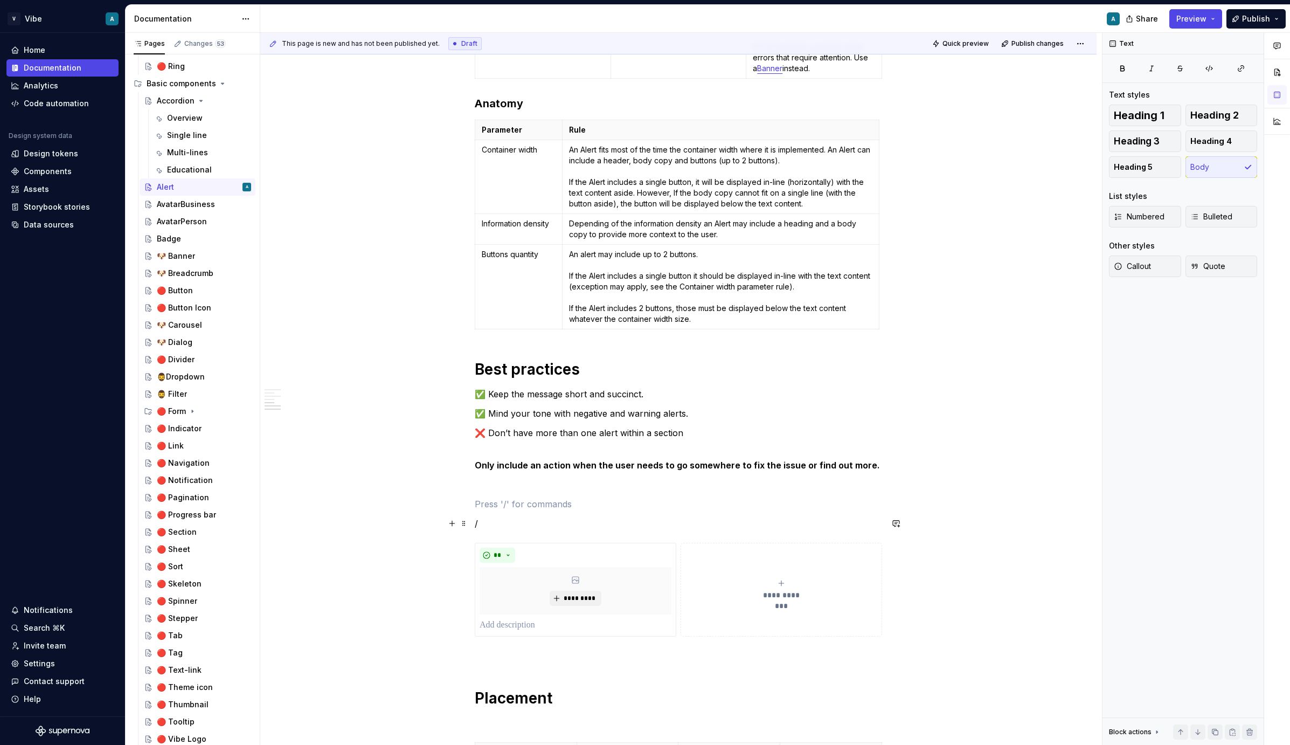
click at [496, 519] on p "/" at bounding box center [678, 523] width 407 height 13
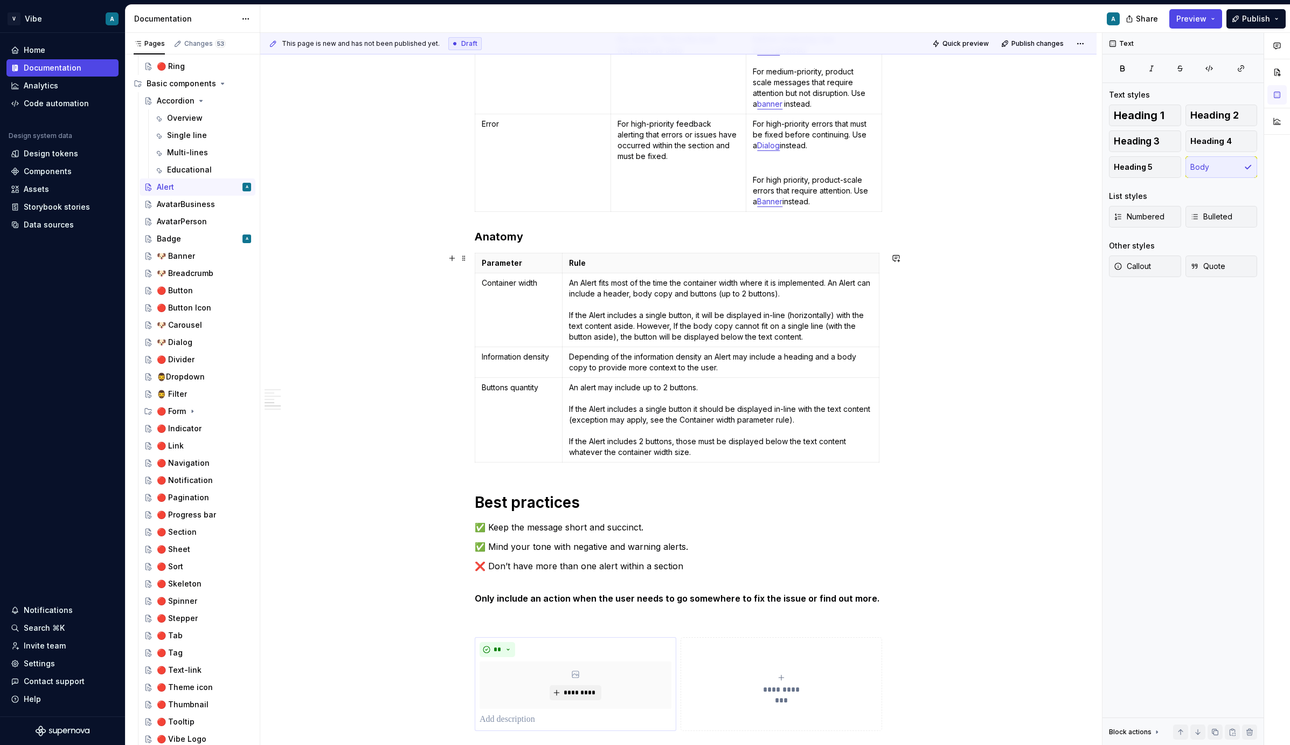
scroll to position [1195, 0]
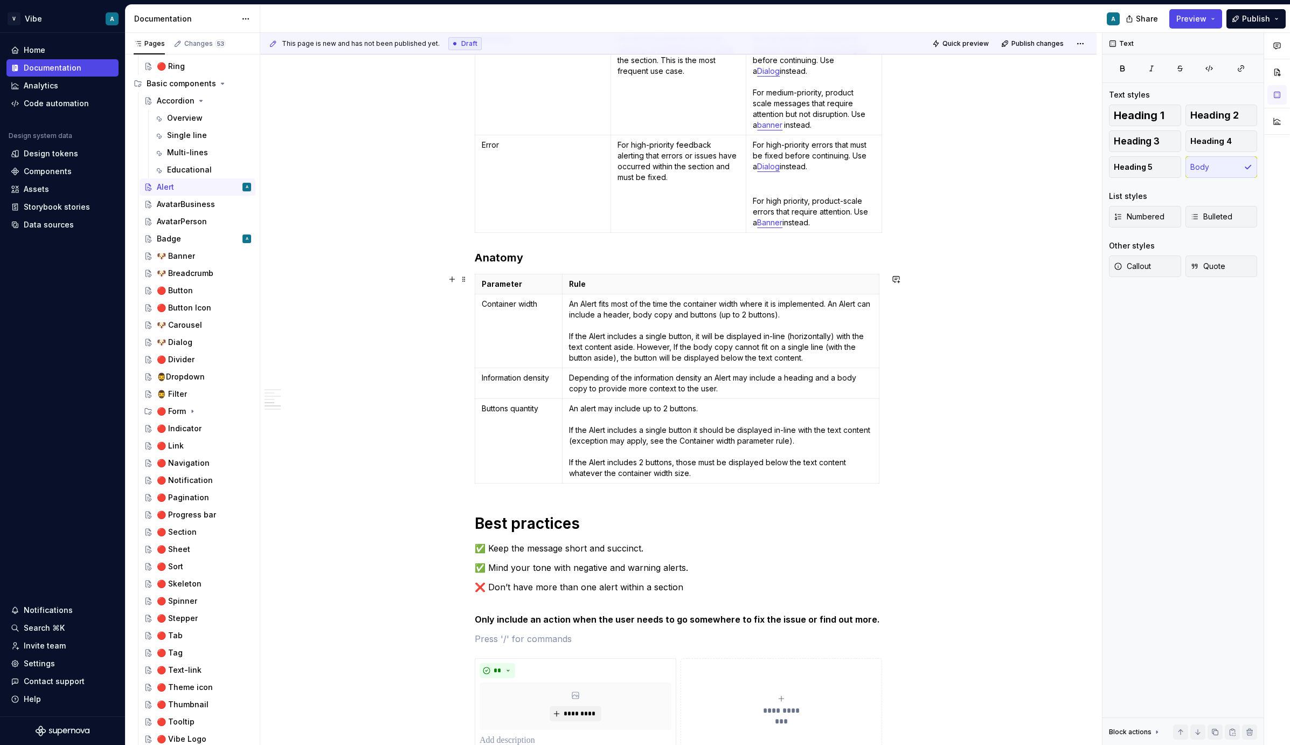
click at [499, 493] on div "**********" at bounding box center [678, 52] width 407 height 2075
click at [480, 523] on h1 "Best practices" at bounding box center [678, 522] width 407 height 19
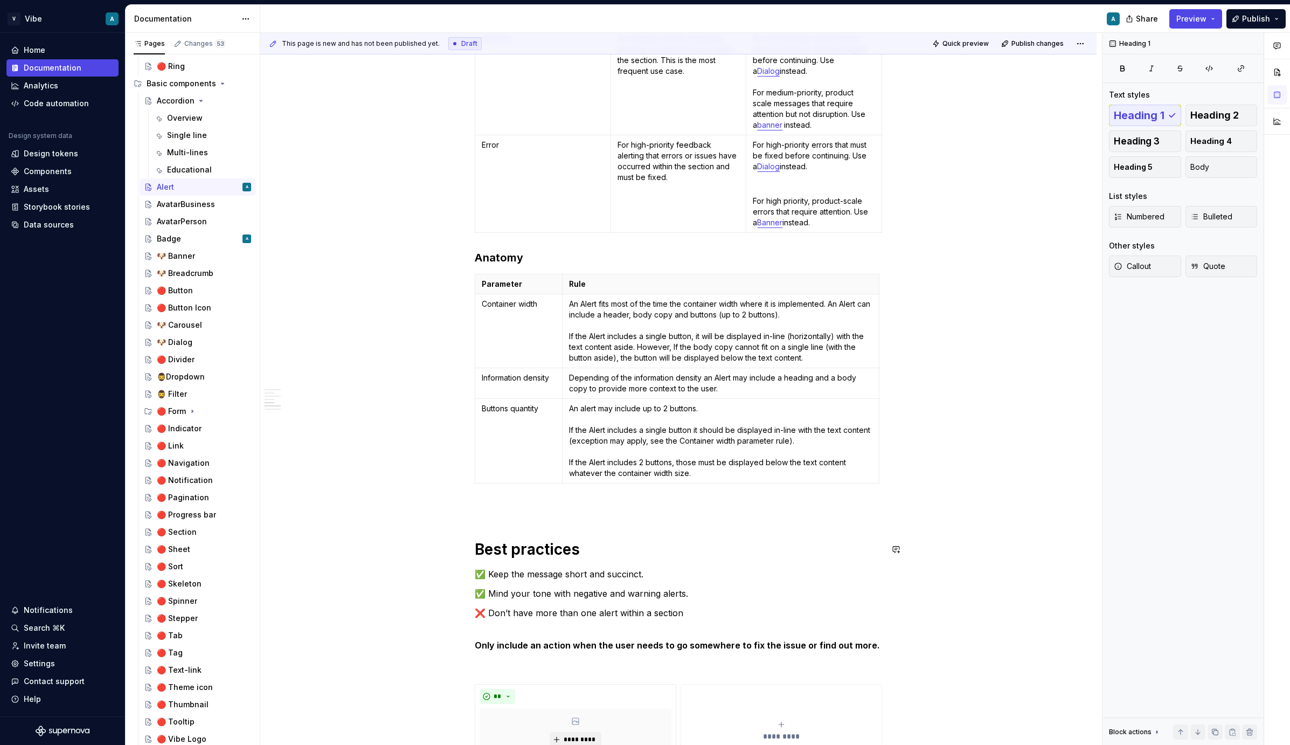
click at [494, 518] on div "**********" at bounding box center [678, 65] width 407 height 2101
click at [494, 509] on p at bounding box center [678, 507] width 407 height 13
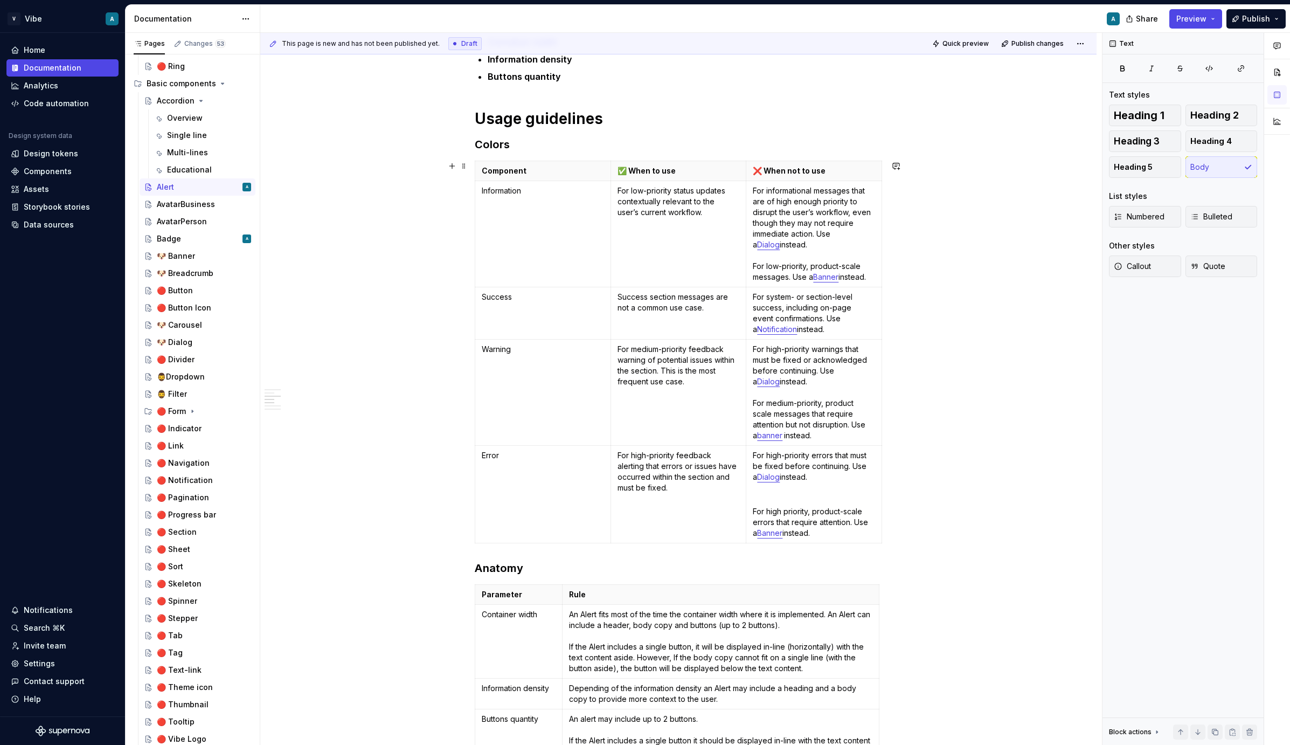
scroll to position [893, 0]
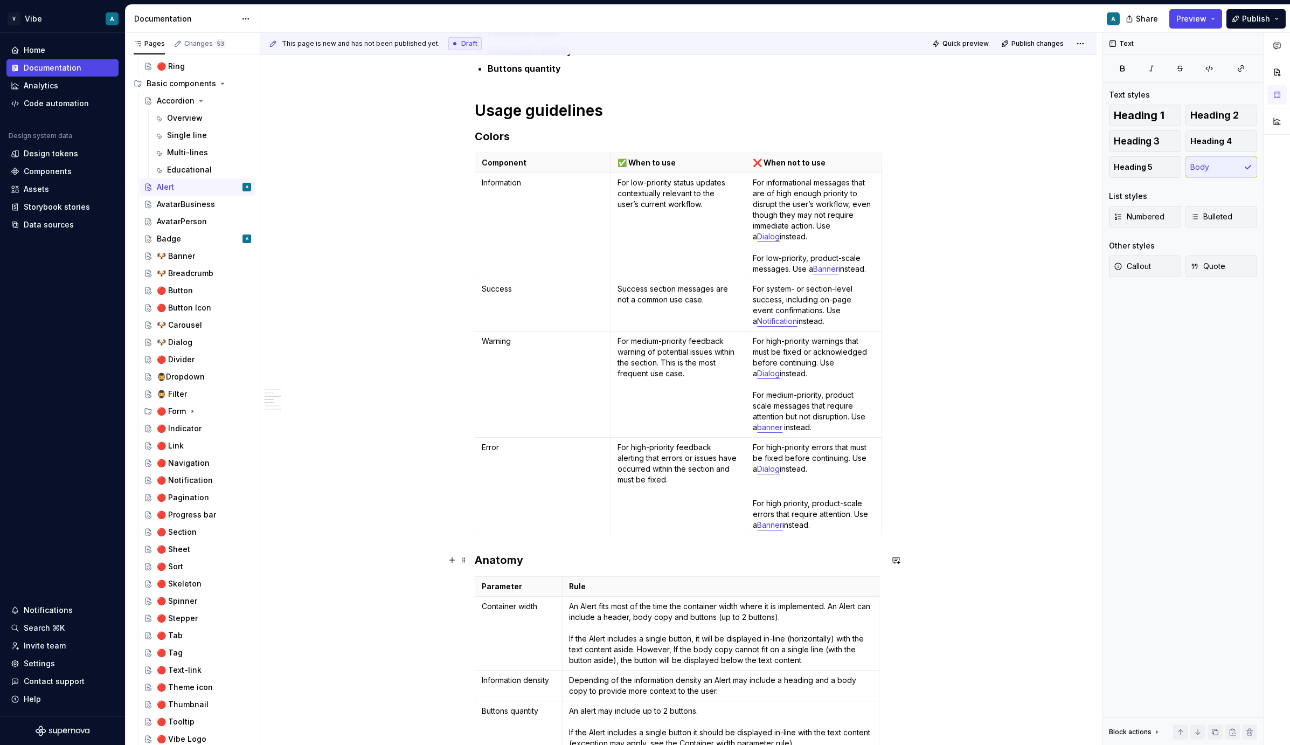
click at [529, 561] on h3 "Anatomy" at bounding box center [678, 559] width 407 height 15
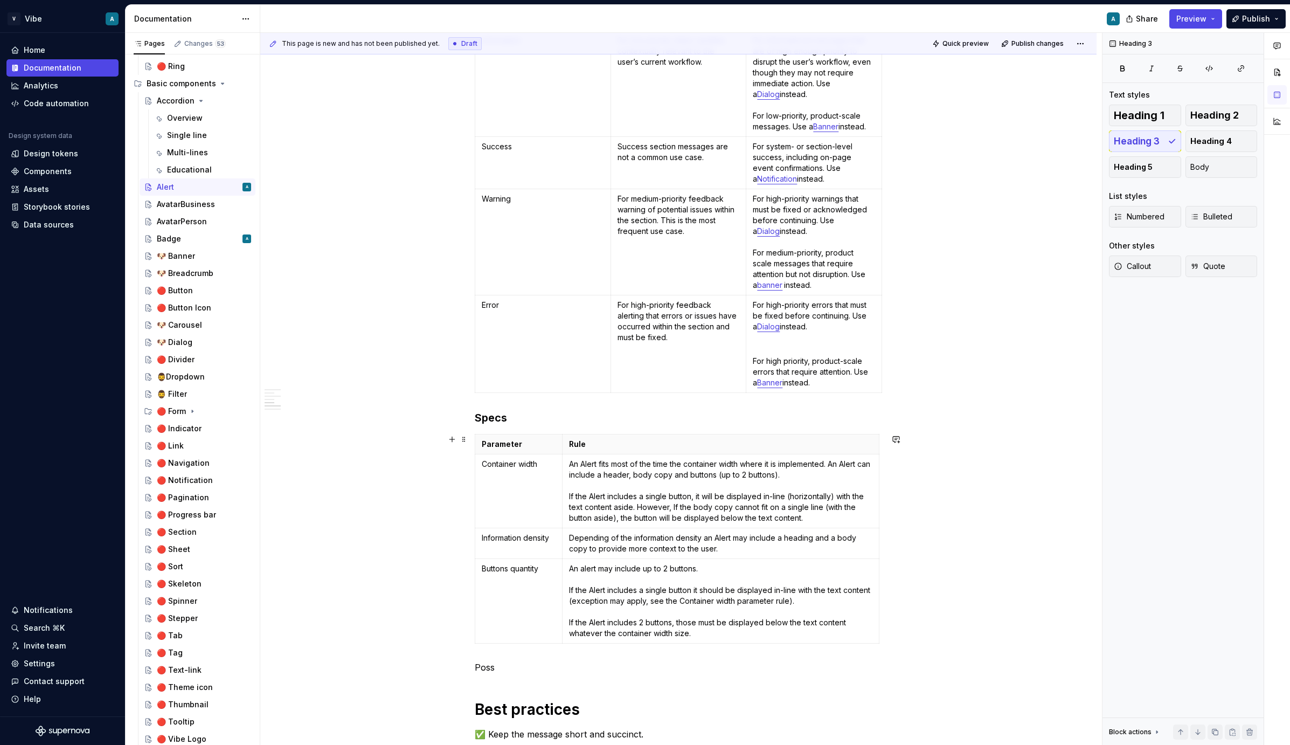
scroll to position [1059, 0]
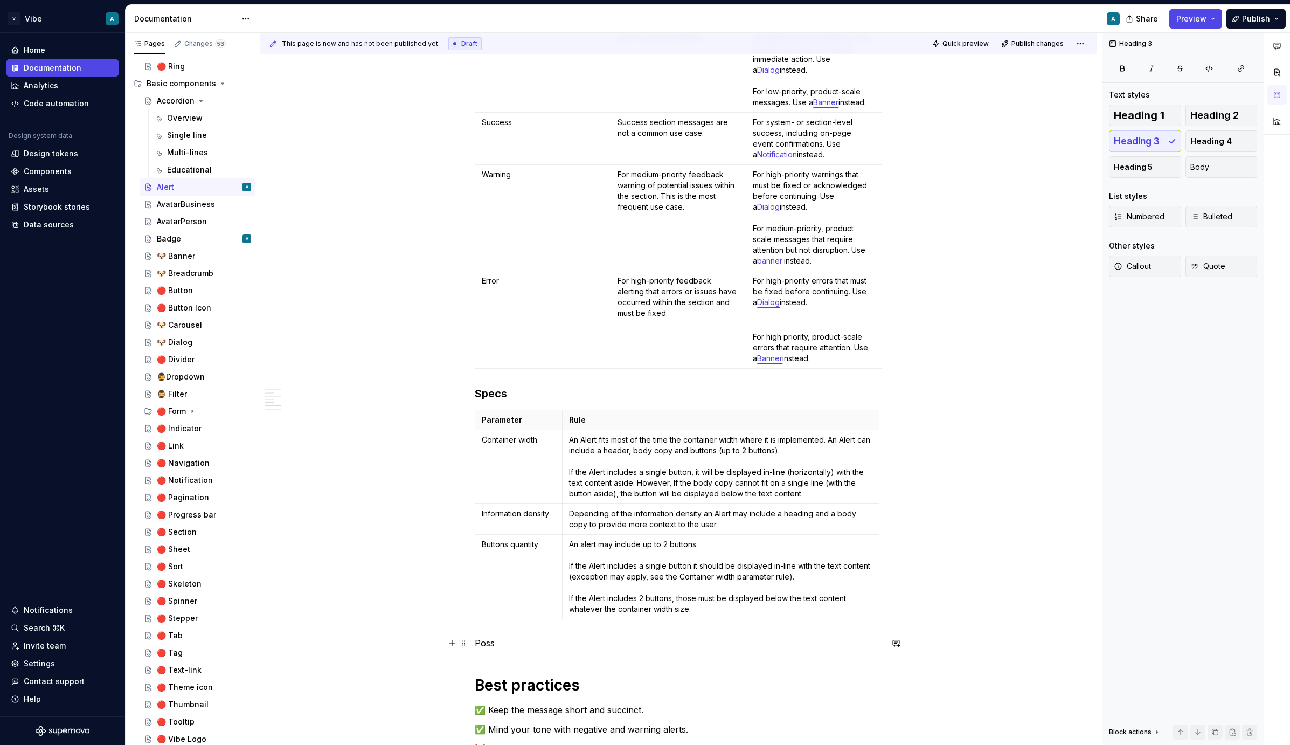
click at [510, 638] on p "Poss" at bounding box center [678, 642] width 407 height 13
click at [497, 640] on p "Poss" at bounding box center [678, 642] width 407 height 13
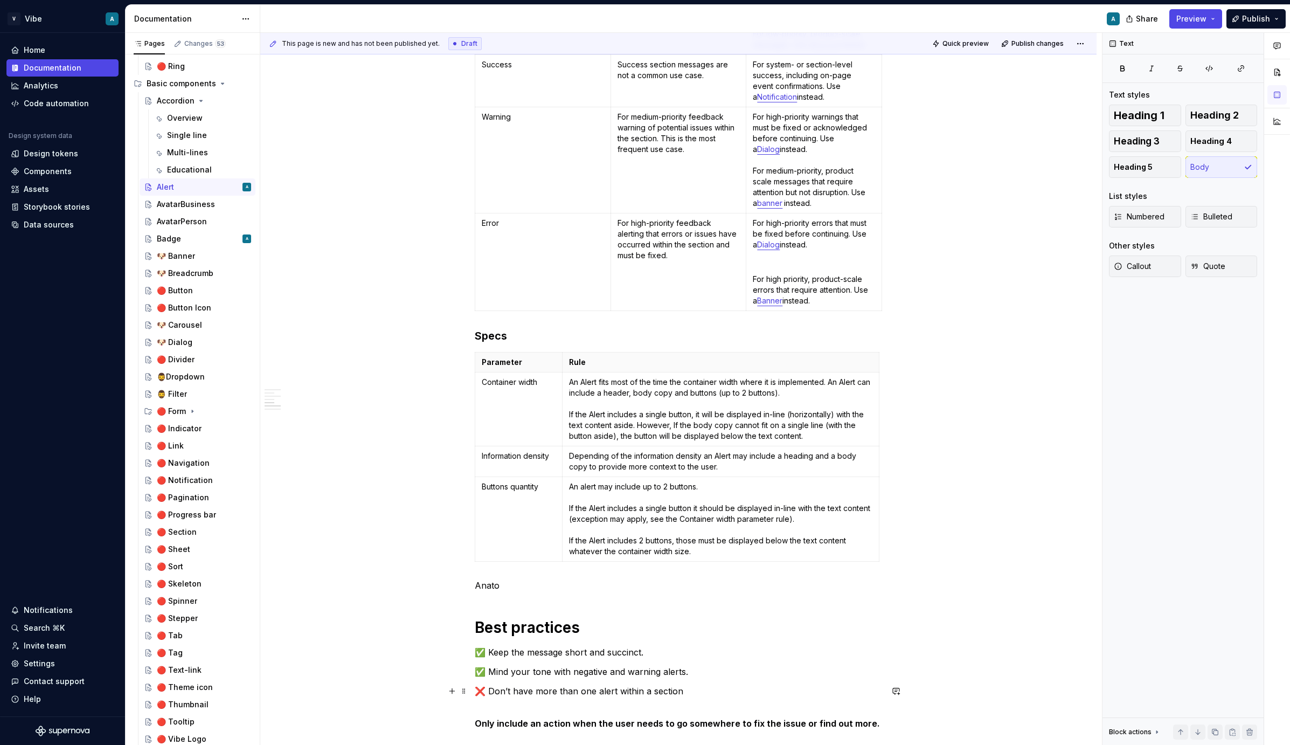
scroll to position [1309, 0]
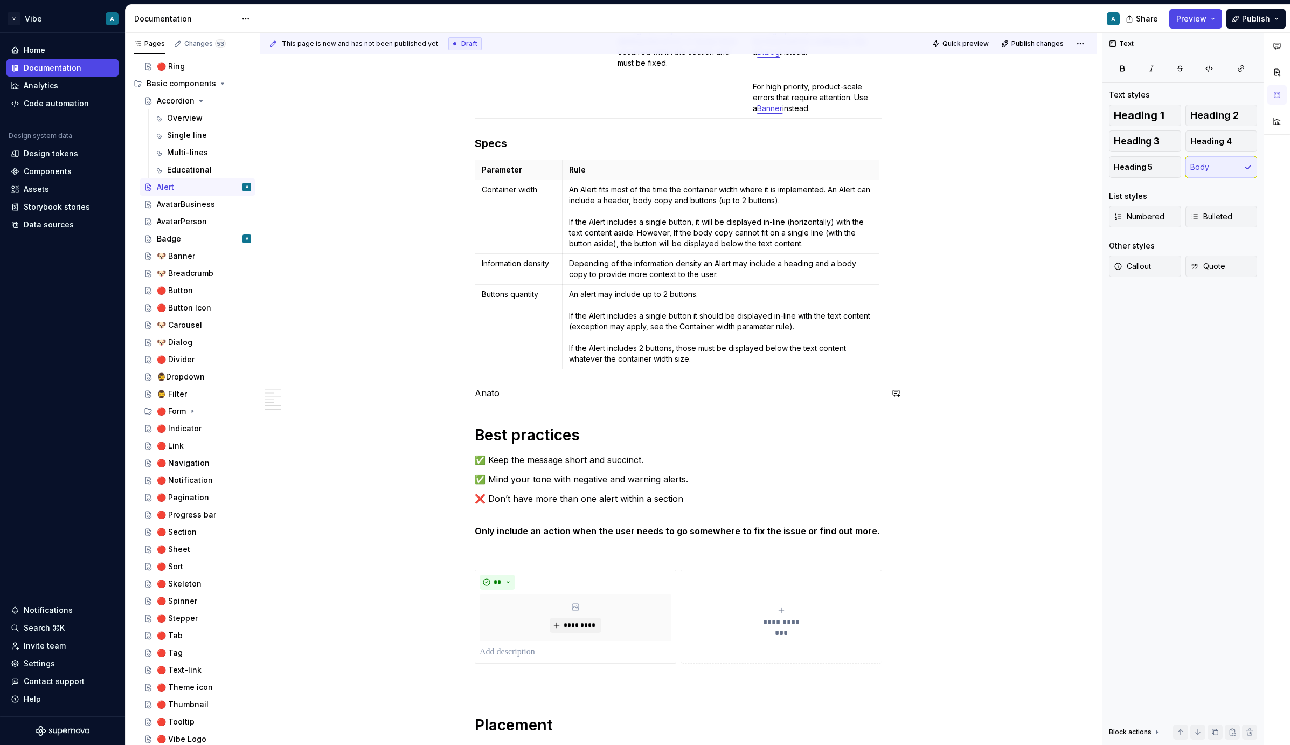
click at [489, 394] on p "Anato" at bounding box center [678, 392] width 407 height 13
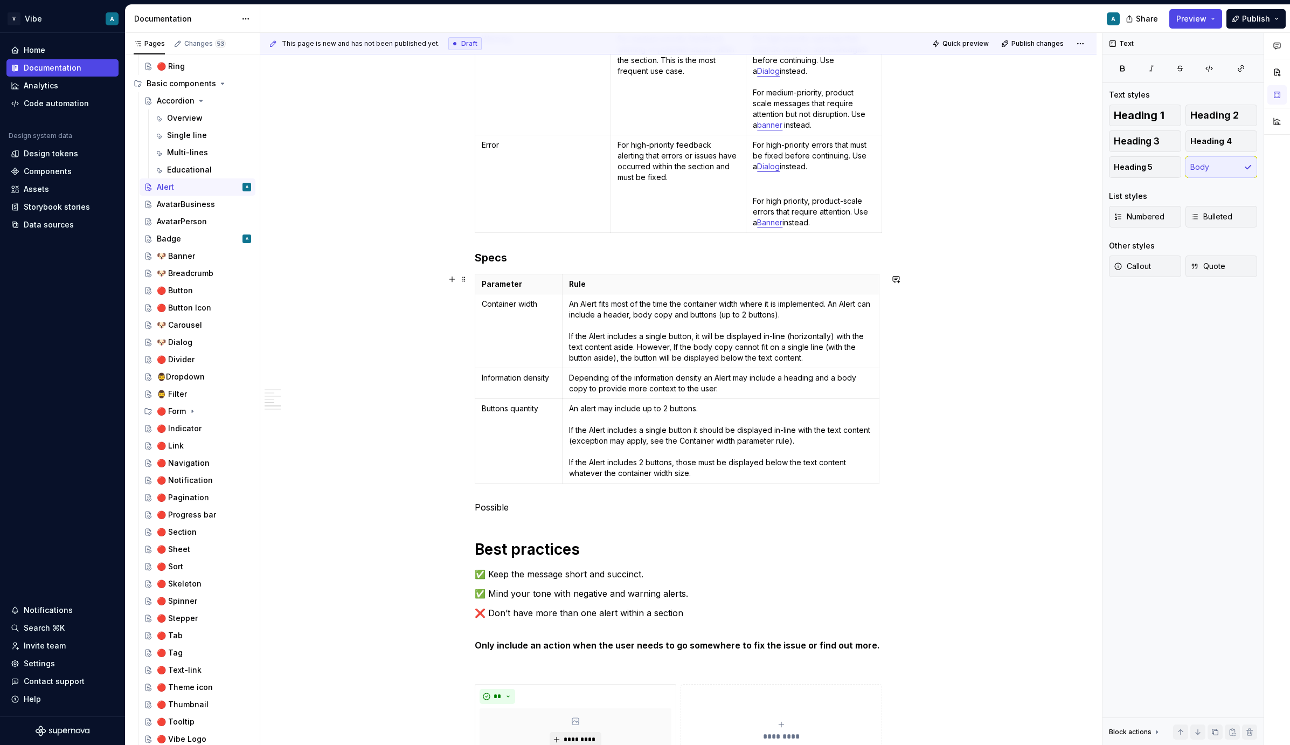
scroll to position [1188, 0]
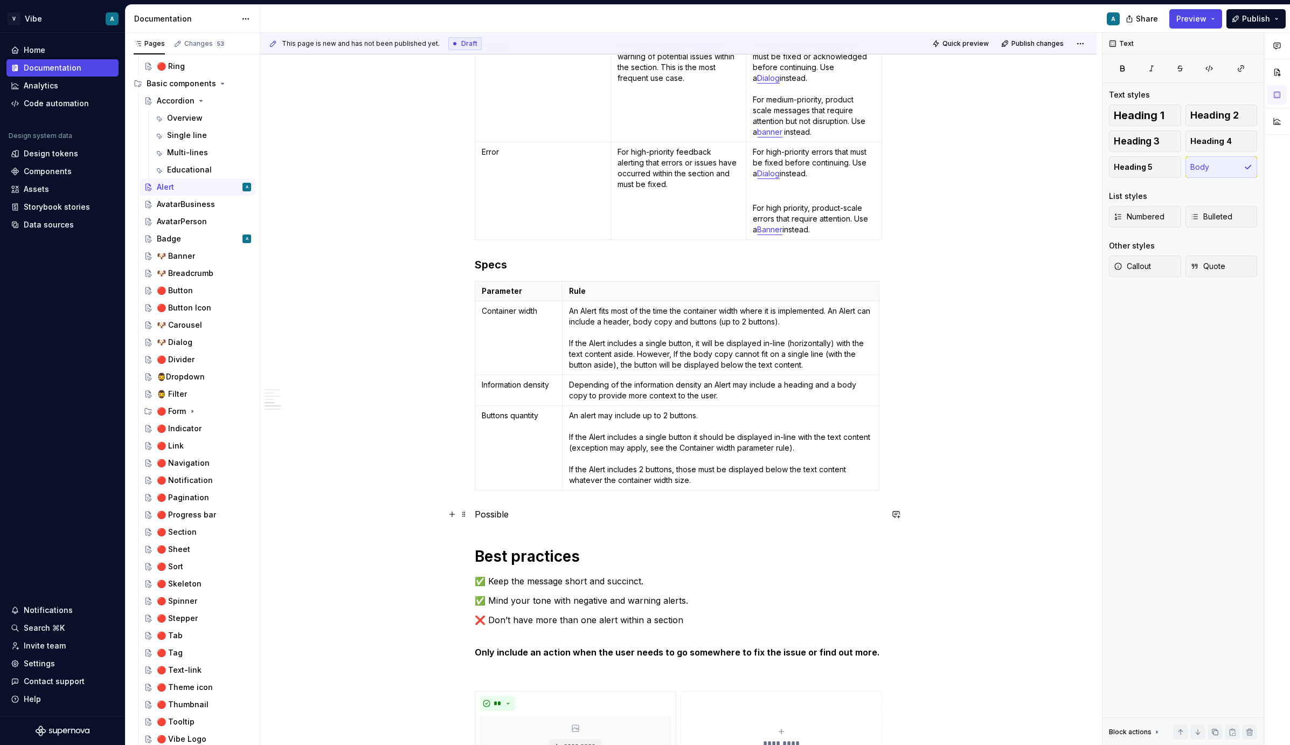
click at [495, 517] on p "Possible" at bounding box center [678, 514] width 407 height 13
click at [499, 510] on p "Layout variation" at bounding box center [678, 514] width 407 height 13
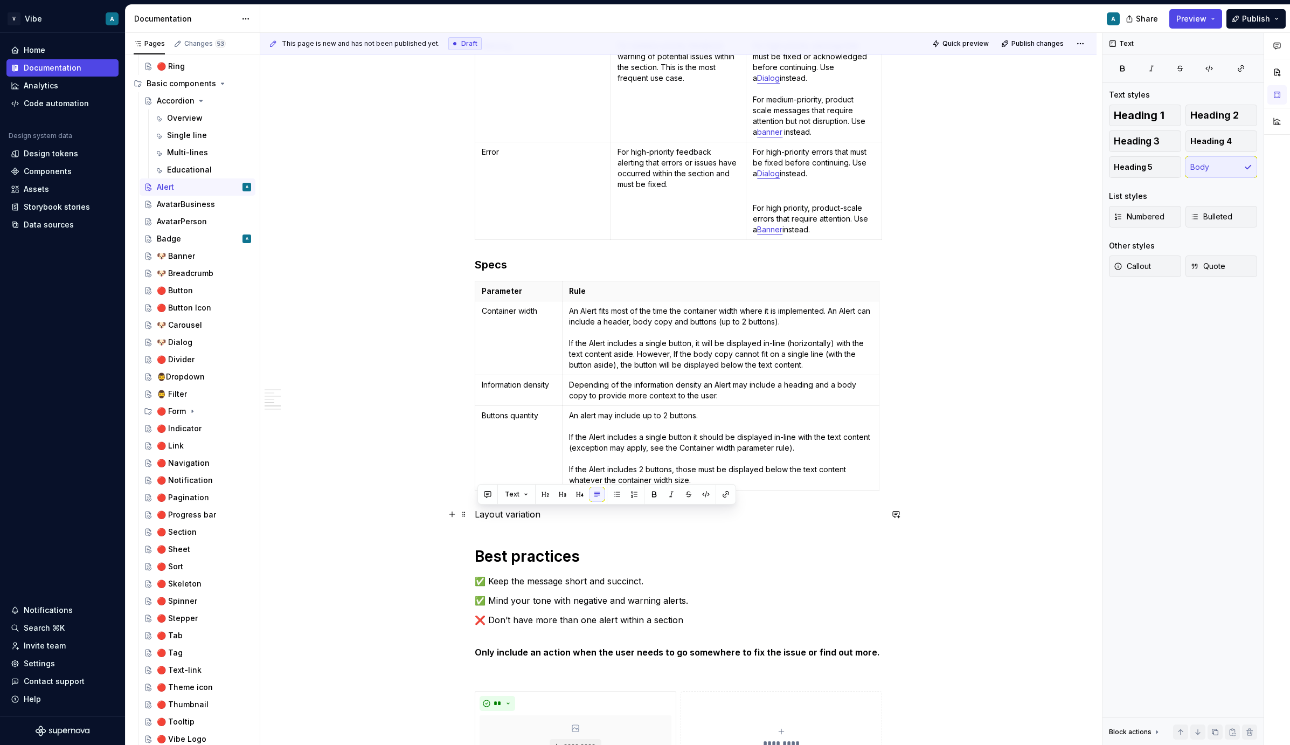
click at [543, 515] on p "Layout variation" at bounding box center [678, 514] width 407 height 13
click at [528, 516] on p "Layout variations" at bounding box center [678, 514] width 407 height 13
click at [1152, 141] on span "Heading 3" at bounding box center [1137, 141] width 46 height 11
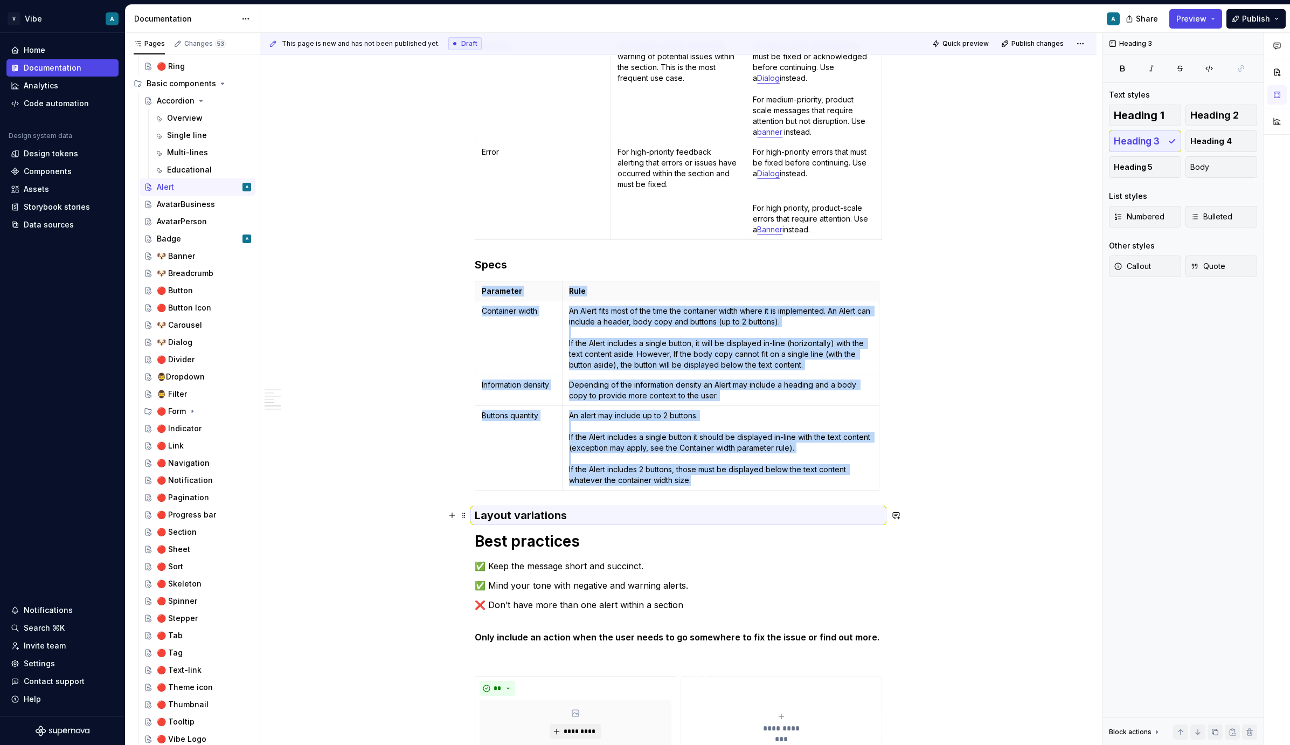
click at [591, 510] on h3 "Layout variations" at bounding box center [678, 515] width 407 height 15
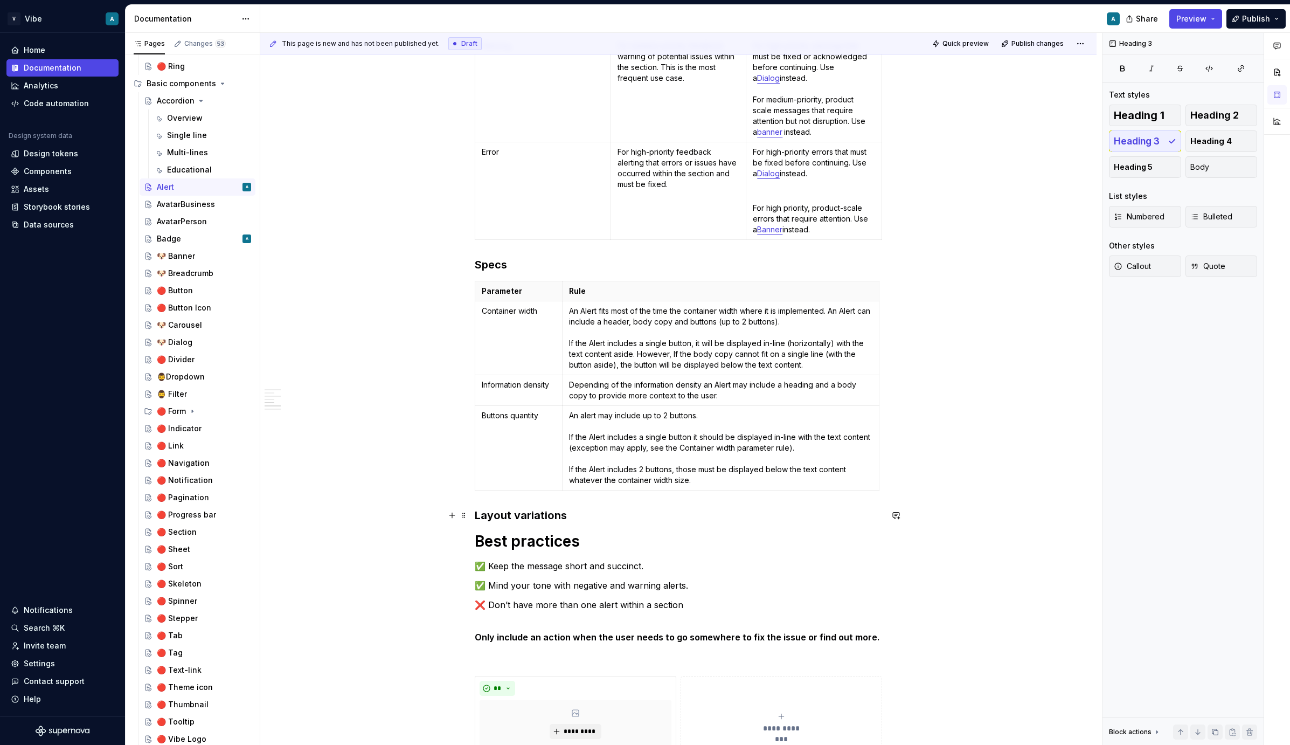
click at [579, 519] on h3 "Layout variations" at bounding box center [678, 515] width 407 height 15
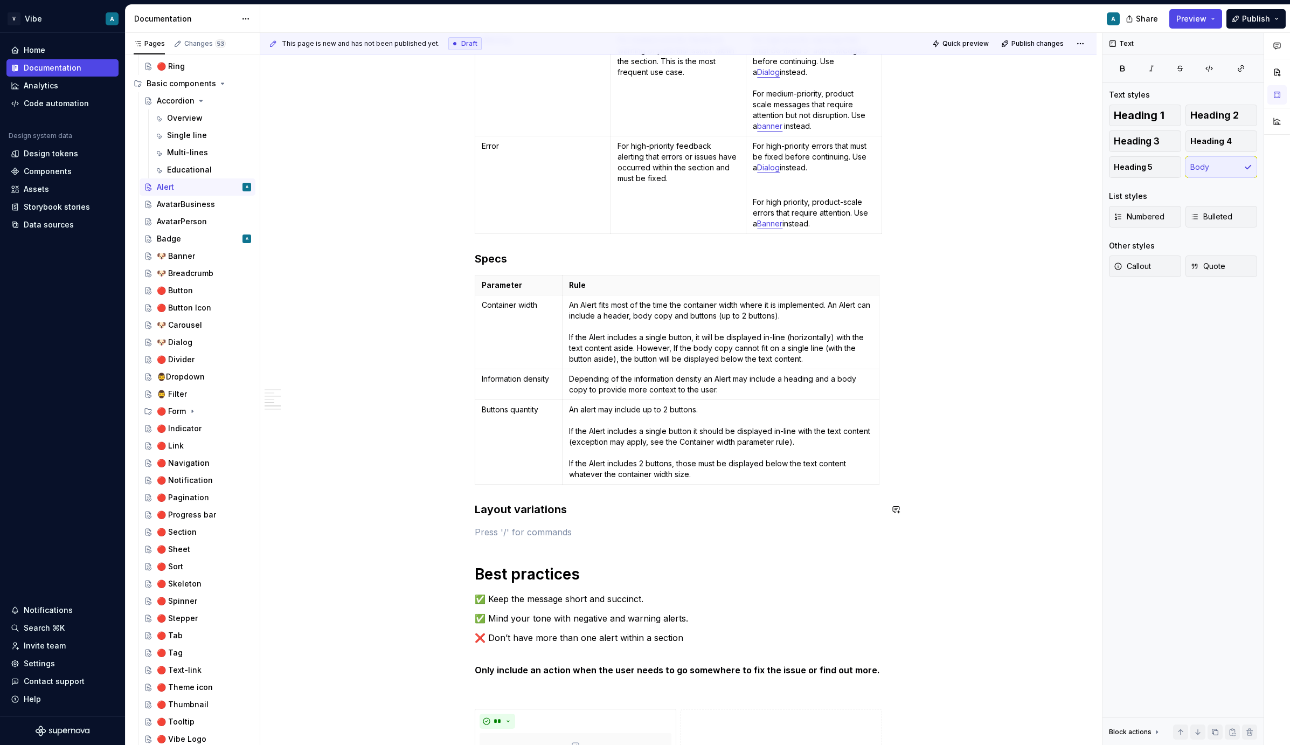
scroll to position [1196, 0]
click at [532, 527] on p at bounding box center [678, 530] width 407 height 13
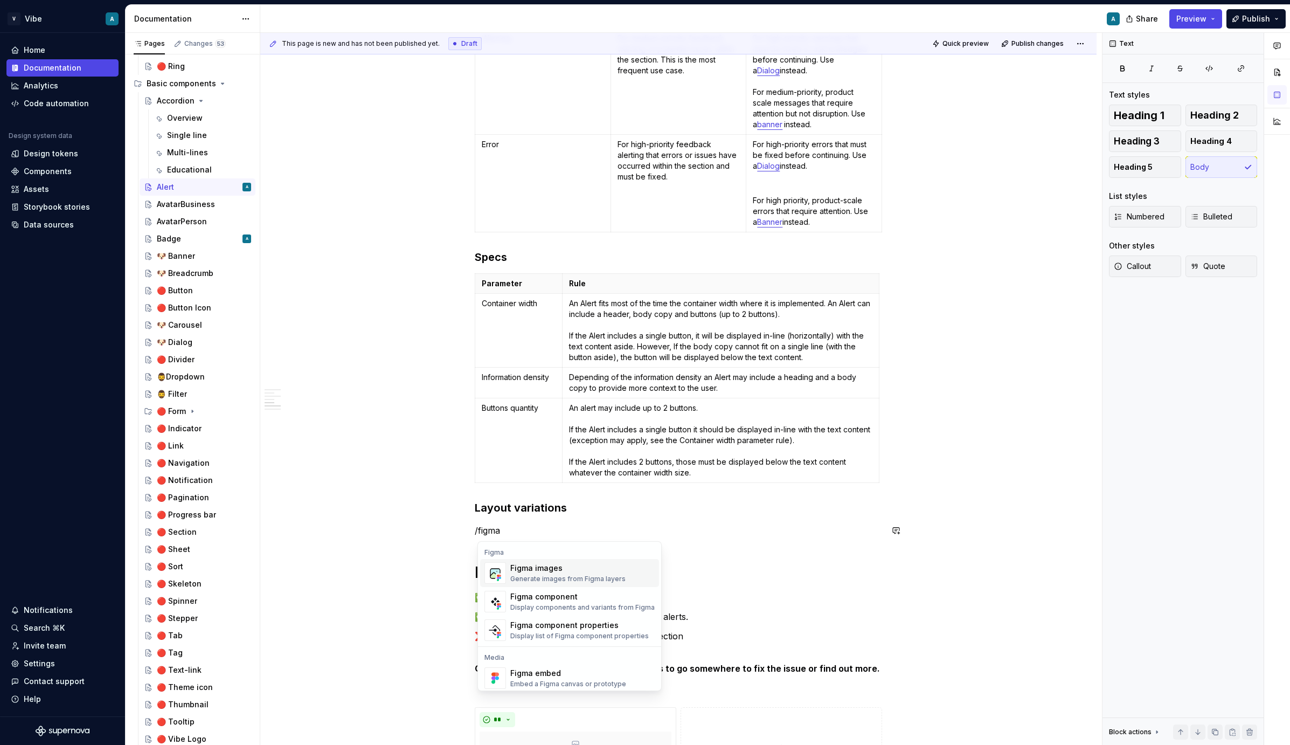
click at [538, 572] on div "Figma images" at bounding box center [567, 568] width 115 height 11
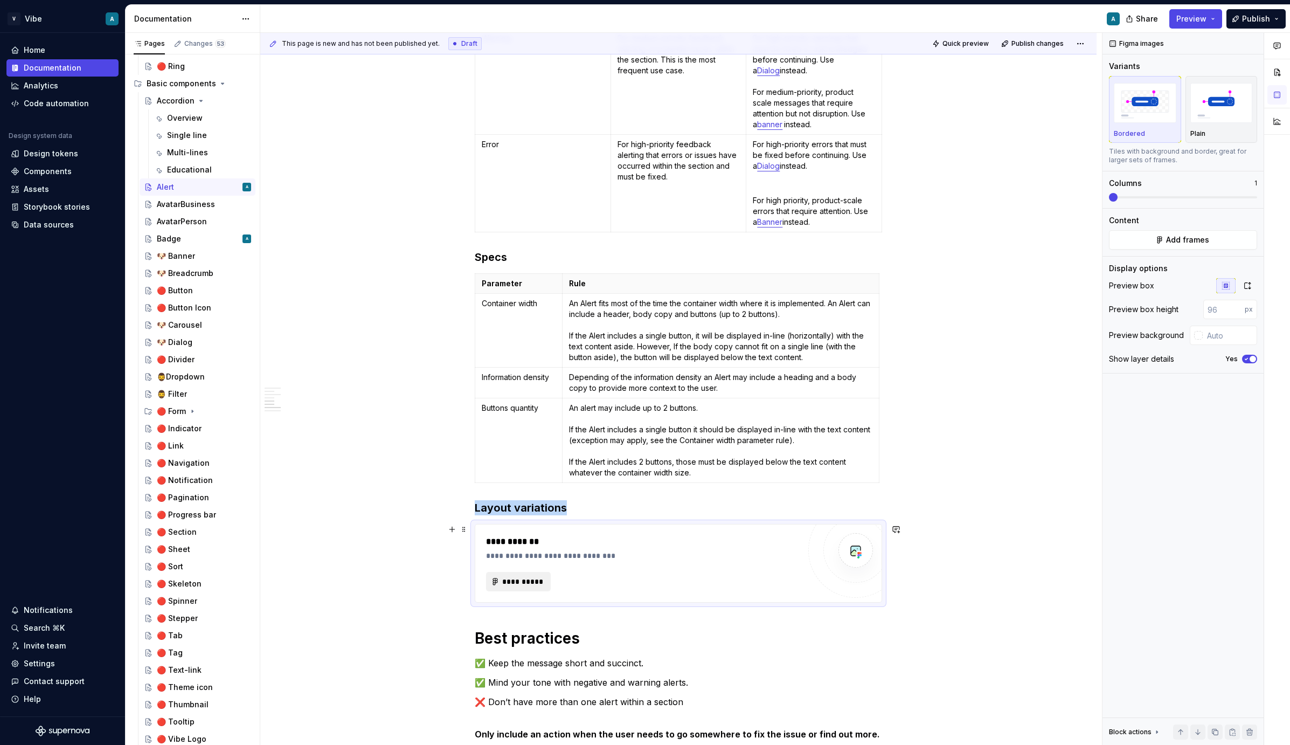
click at [529, 586] on span "**********" at bounding box center [523, 581] width 42 height 11
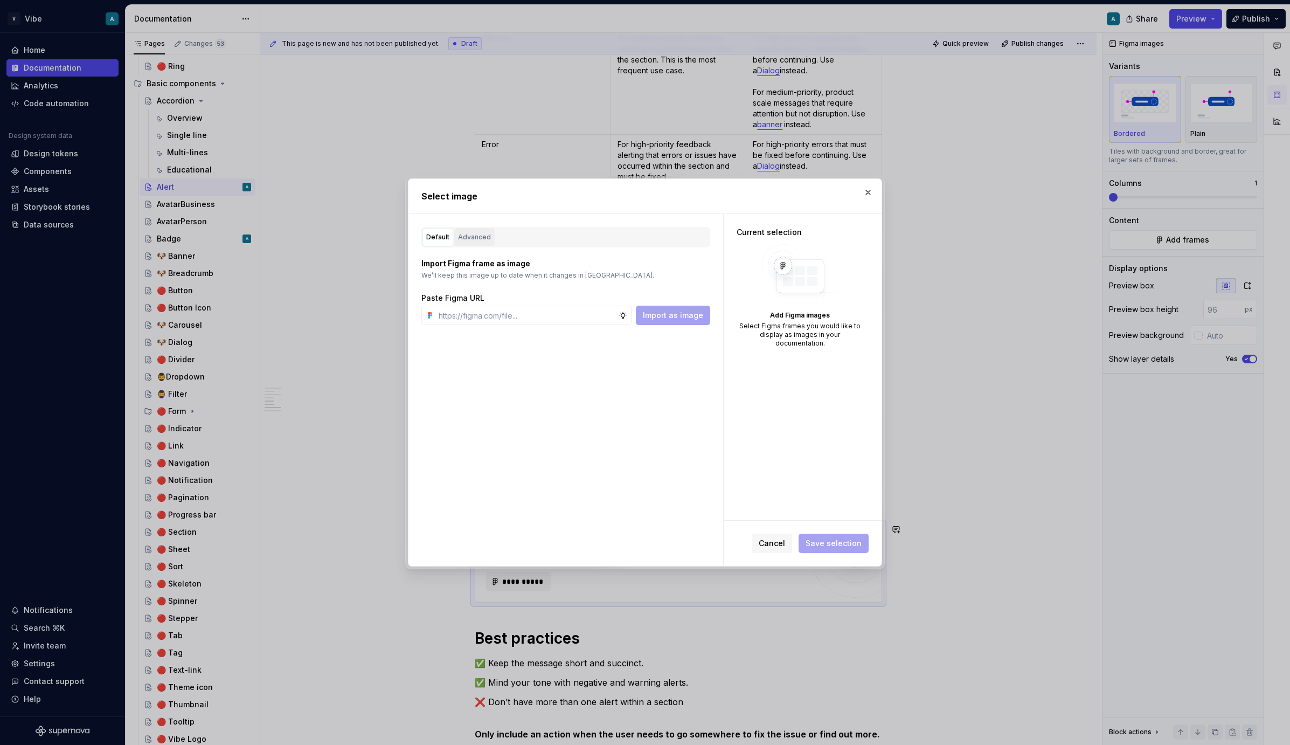
click at [488, 232] on div "Advanced" at bounding box center [474, 237] width 33 height 11
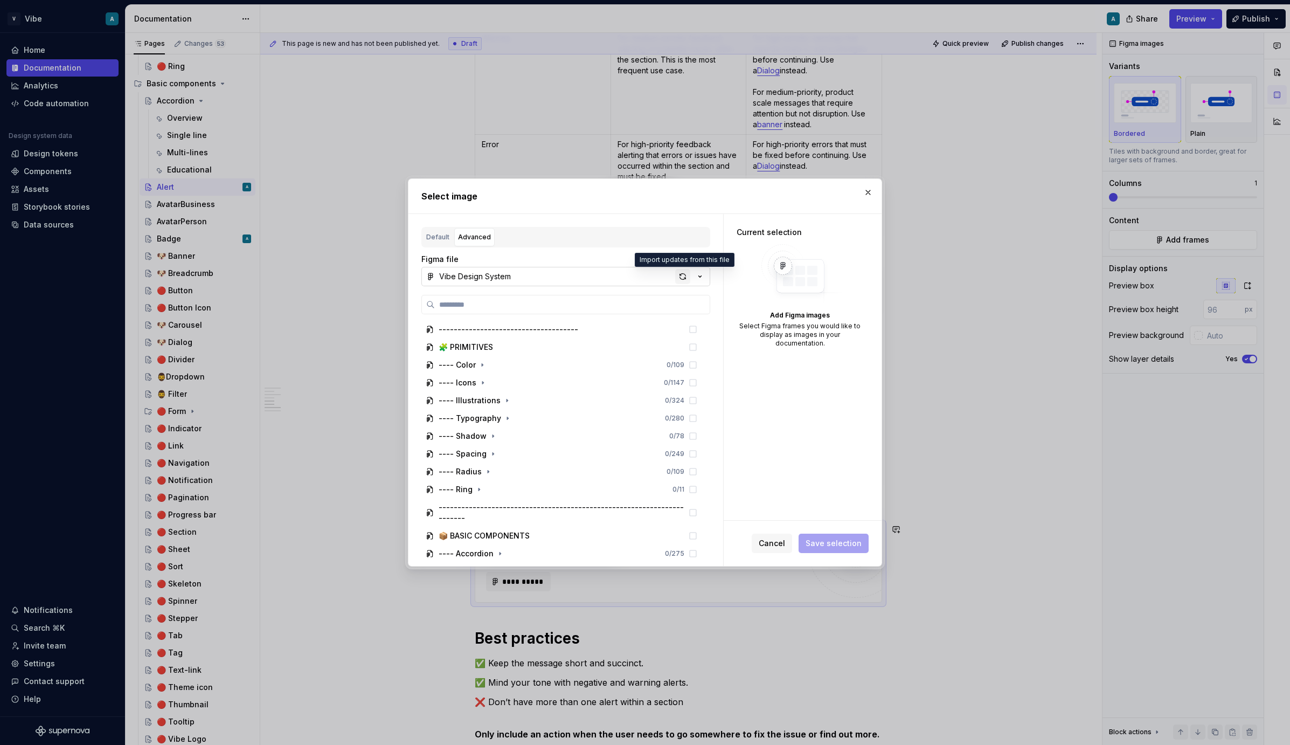
click at [683, 281] on div "button" at bounding box center [682, 276] width 15 height 15
type textarea "*"
paste input "**********"
type input "**********"
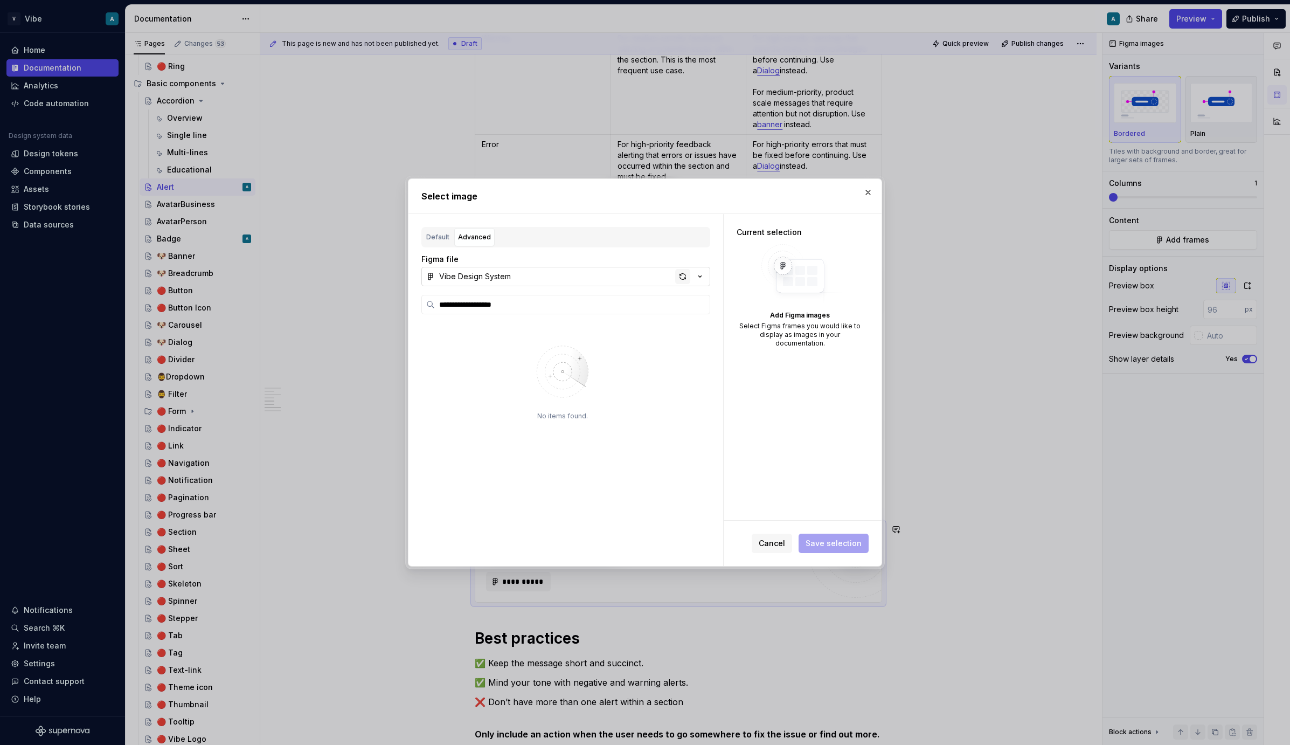
click at [682, 274] on div "button" at bounding box center [682, 276] width 15 height 15
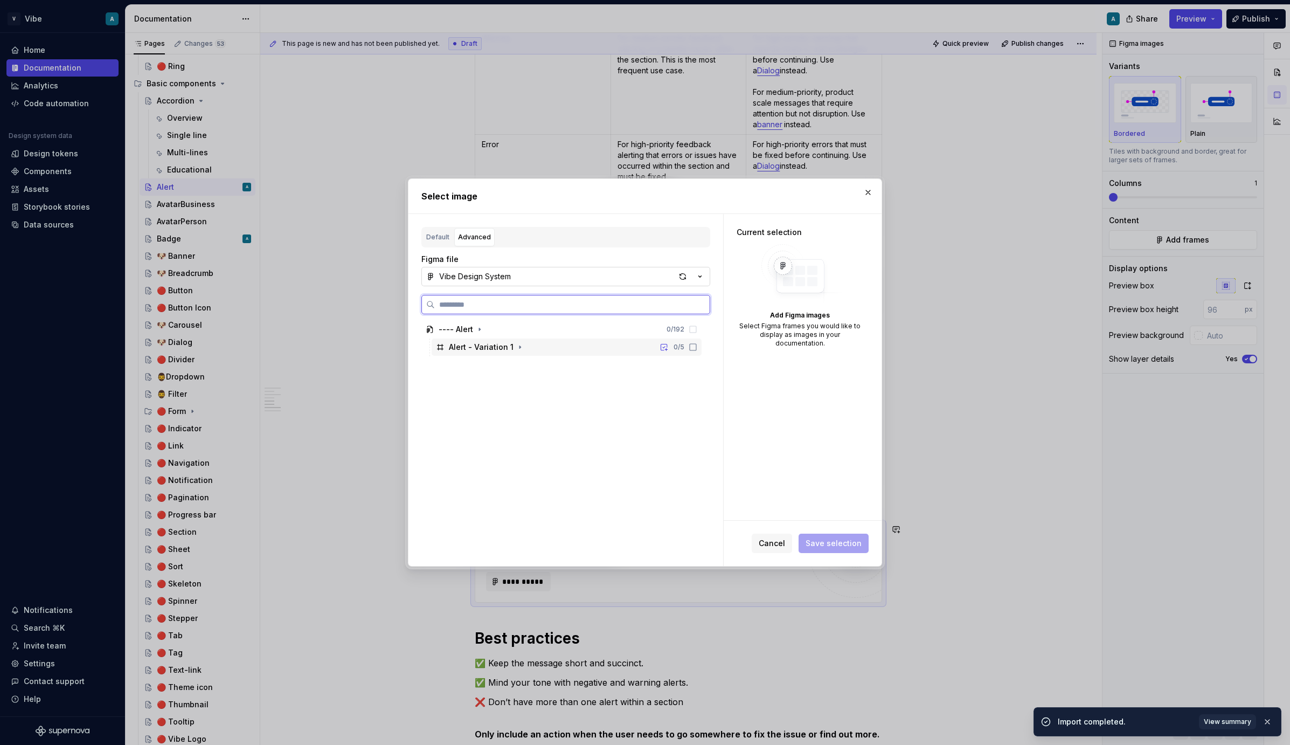
click at [565, 346] on div "Alert - Variation 1 0 / 5" at bounding box center [567, 346] width 270 height 17
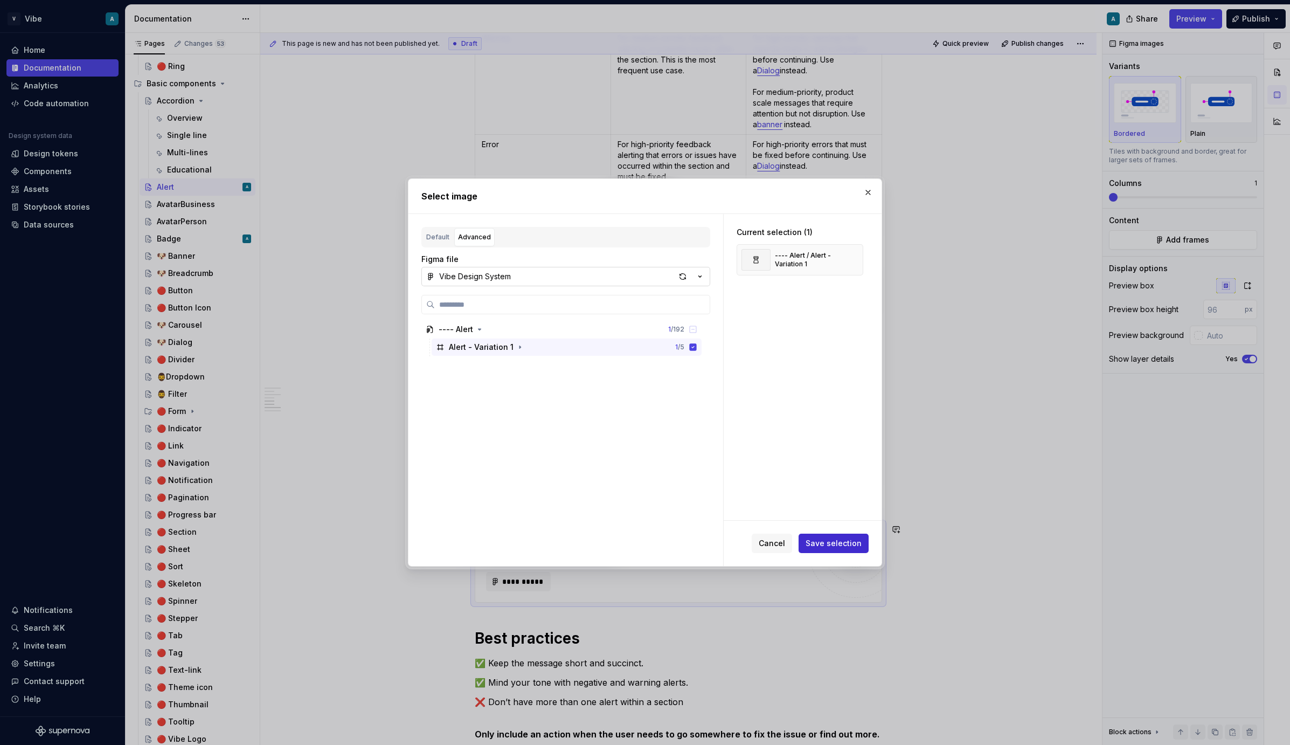
click at [831, 538] on span "Save selection" at bounding box center [834, 543] width 56 height 11
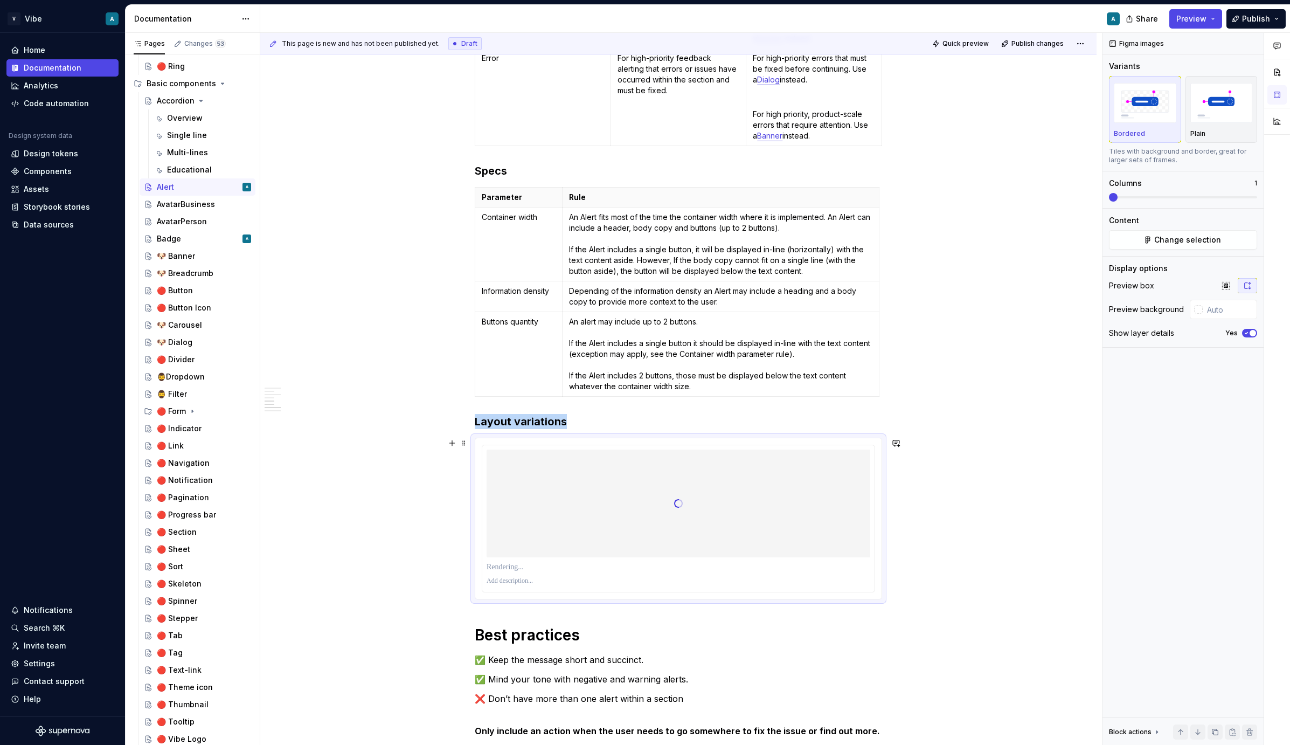
scroll to position [1283, 0]
click at [1249, 330] on span "button" at bounding box center [1252, 333] width 6 height 6
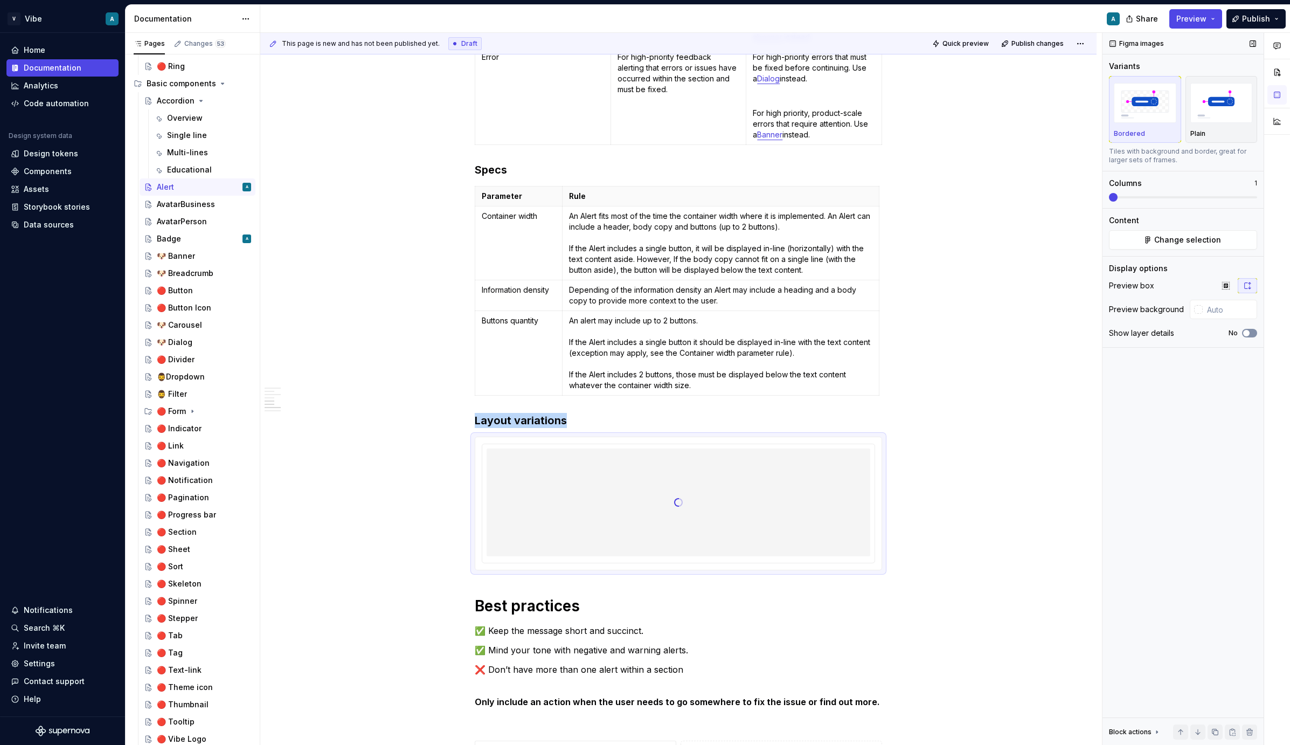
click at [1249, 330] on icon "button" at bounding box center [1246, 333] width 9 height 6
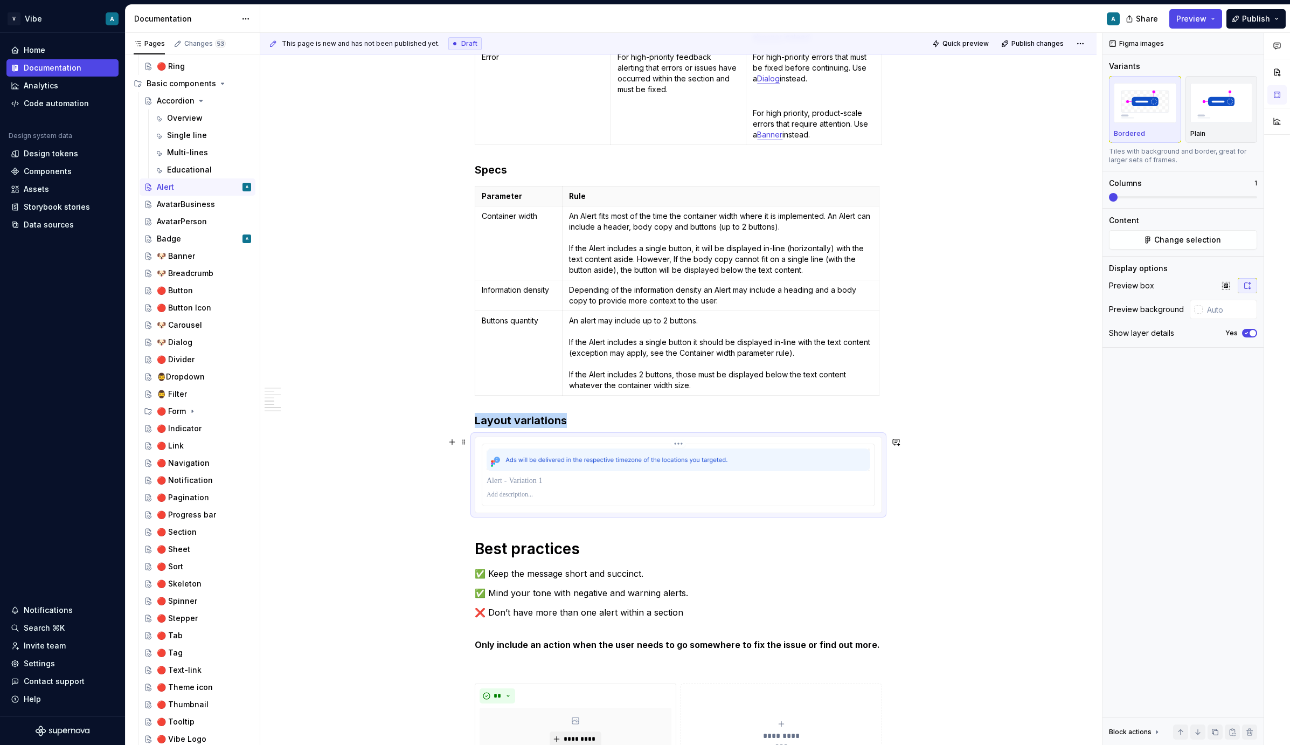
type textarea "*"
click at [537, 483] on p at bounding box center [679, 480] width 384 height 11
click at [689, 543] on h1 "Best practices" at bounding box center [678, 548] width 407 height 19
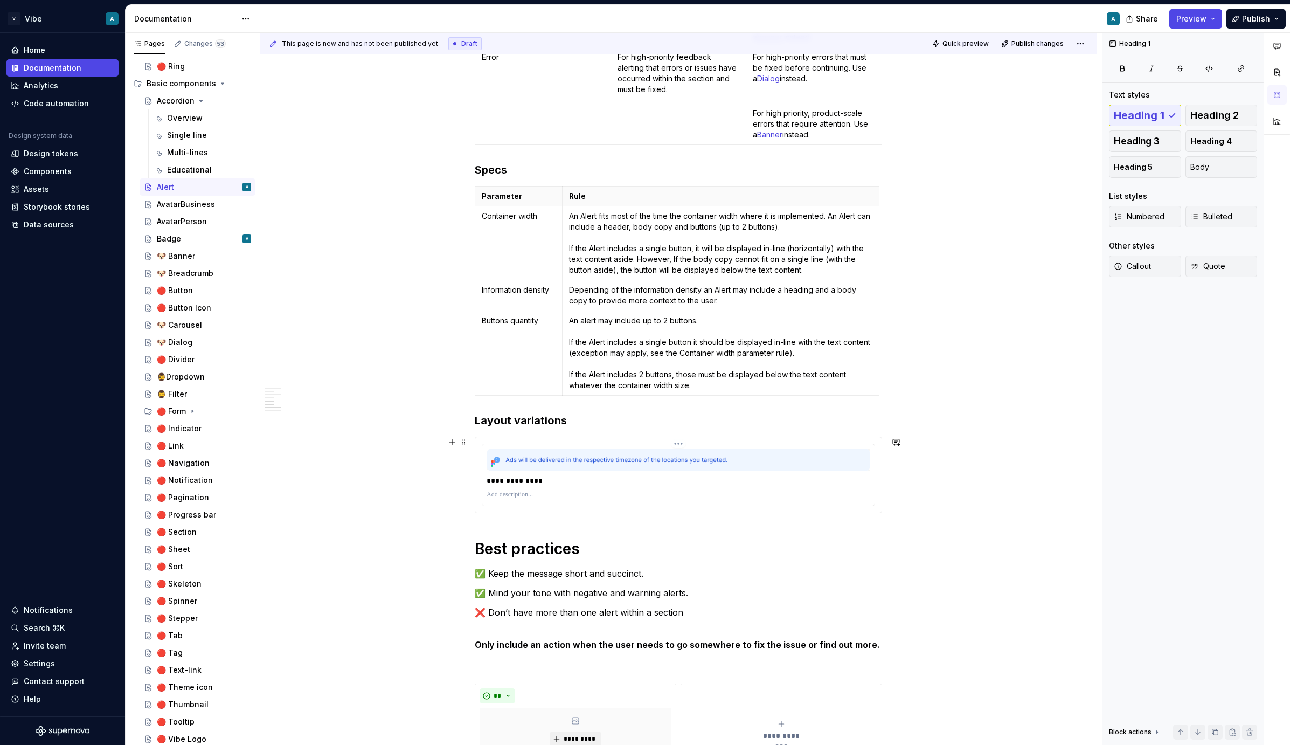
click at [522, 444] on div "**********" at bounding box center [678, 474] width 392 height 61
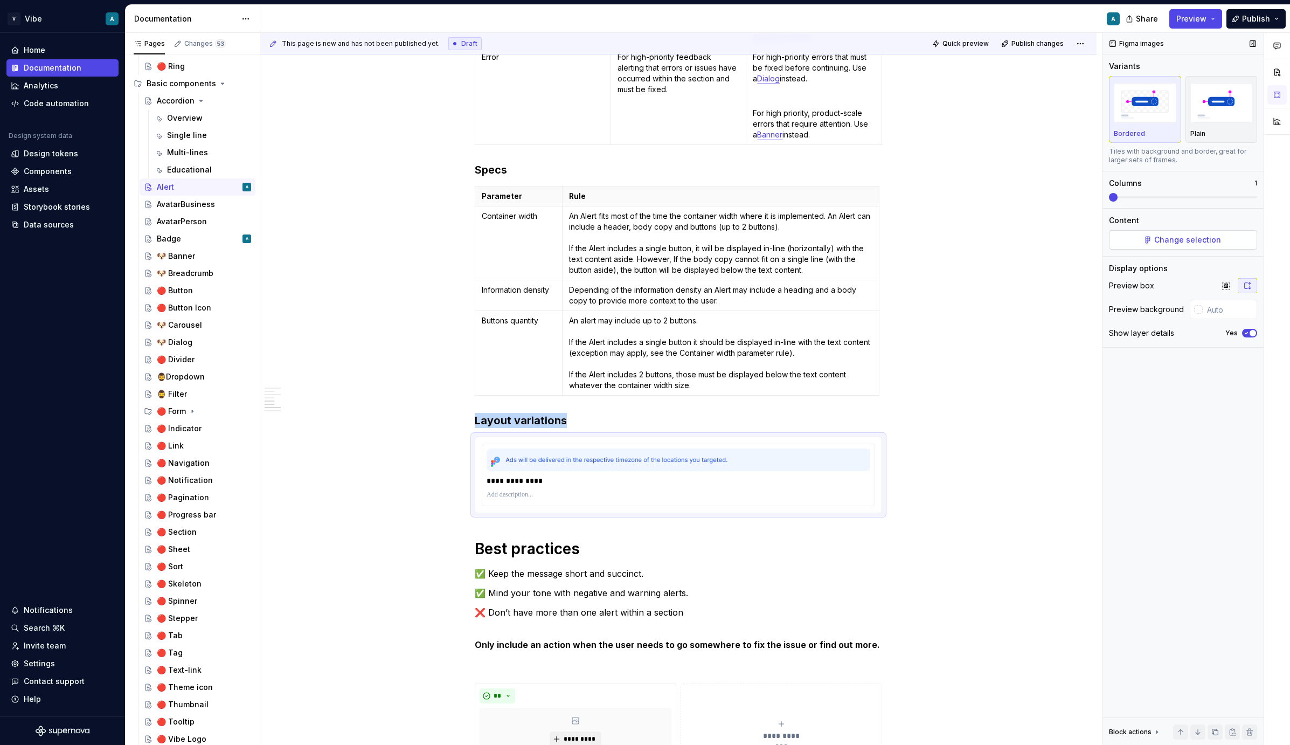
click at [1168, 237] on span "Change selection" at bounding box center [1187, 239] width 67 height 11
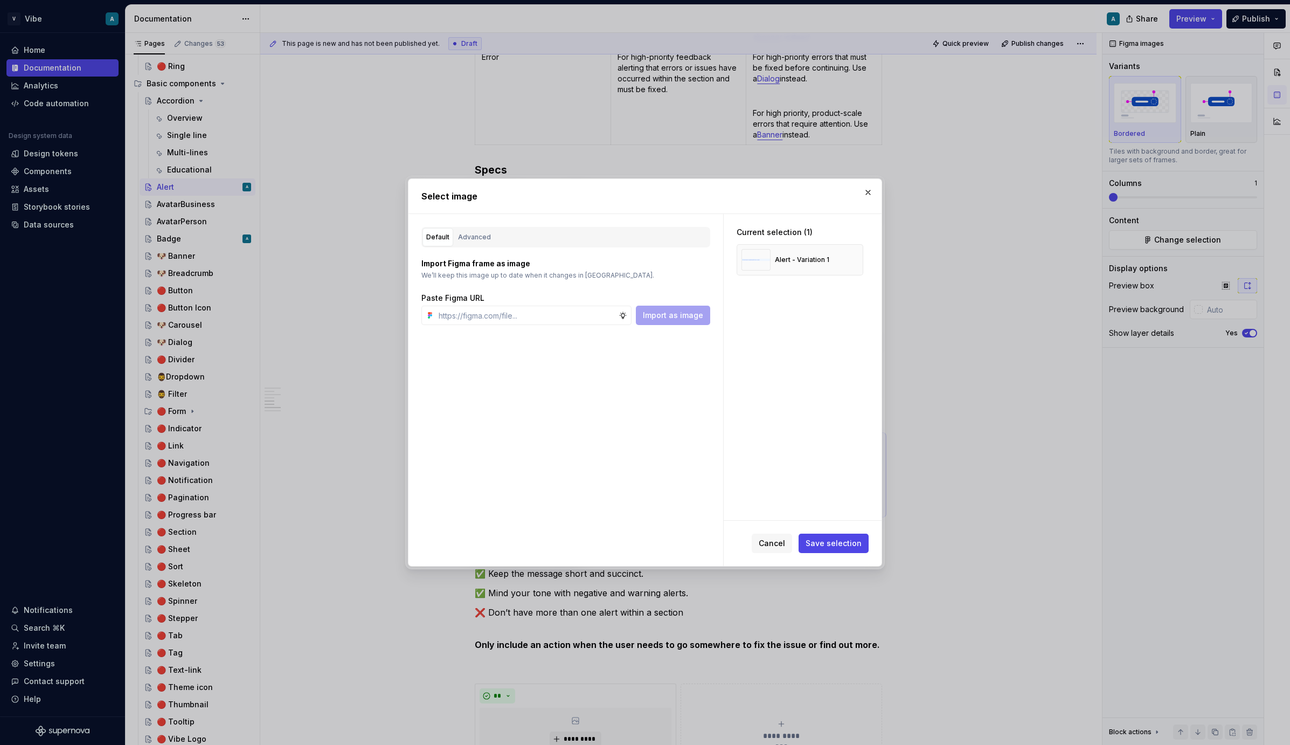
type textarea "*"
click at [489, 238] on button "Advanced" at bounding box center [474, 237] width 40 height 18
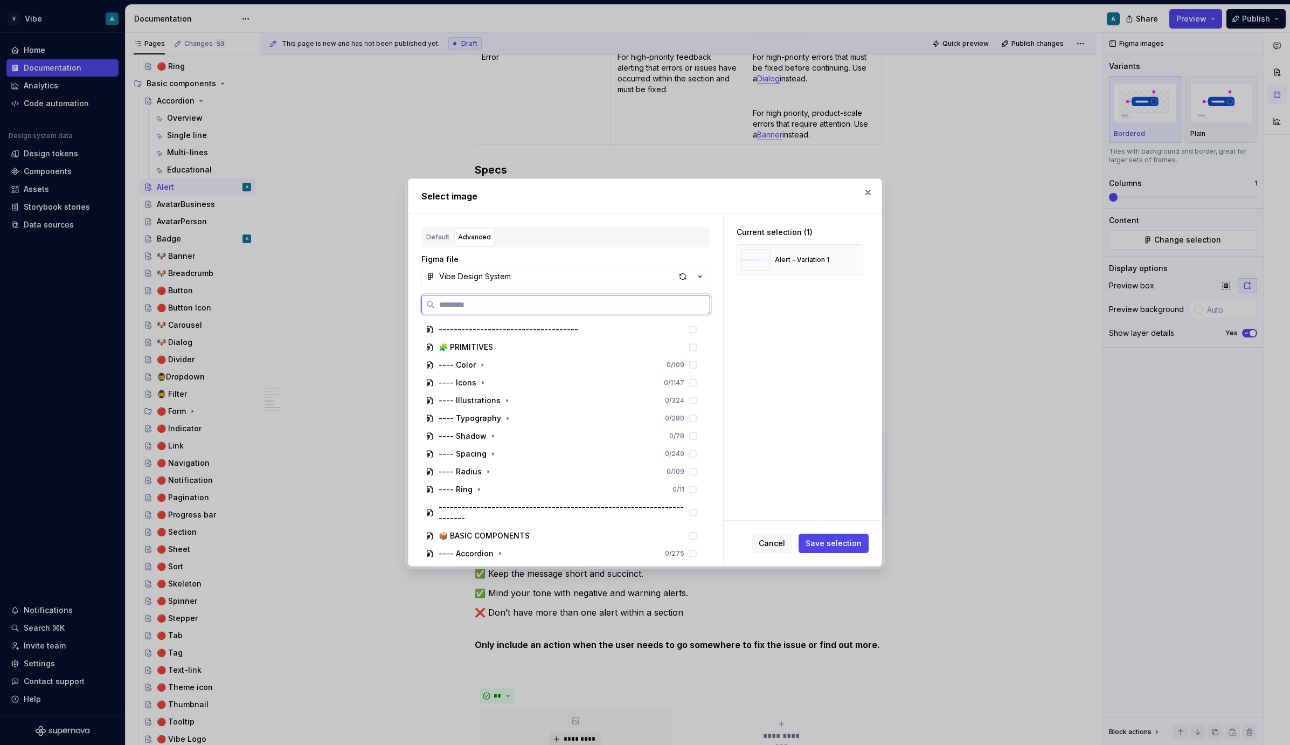
click at [473, 306] on input "search" at bounding box center [572, 304] width 275 height 11
paste input "**********"
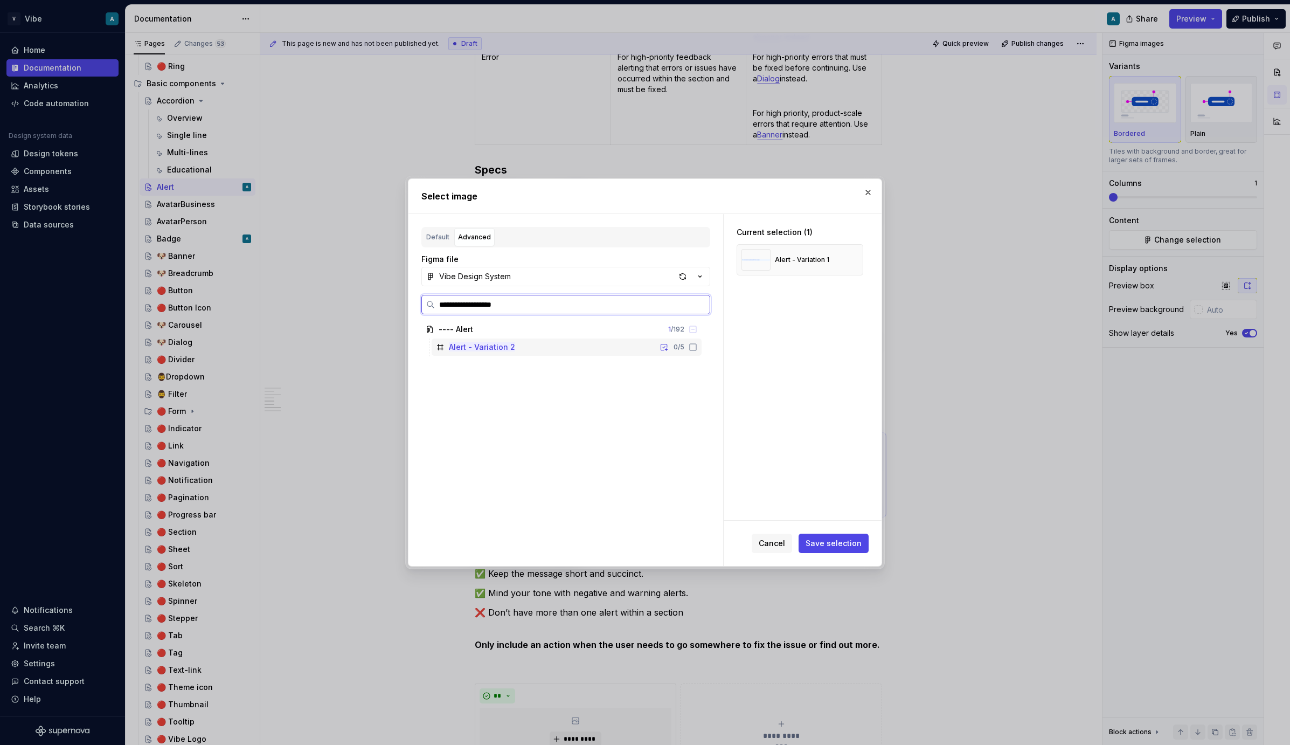
click at [506, 352] on div "Alert - Variation 2" at bounding box center [482, 347] width 66 height 11
click at [563, 311] on label "**********" at bounding box center [565, 304] width 289 height 19
click at [563, 310] on input "**********" at bounding box center [572, 304] width 275 height 11
click at [512, 344] on mark "Alert - Variation 3" at bounding box center [482, 346] width 66 height 9
click at [506, 305] on input "**********" at bounding box center [572, 304] width 275 height 11
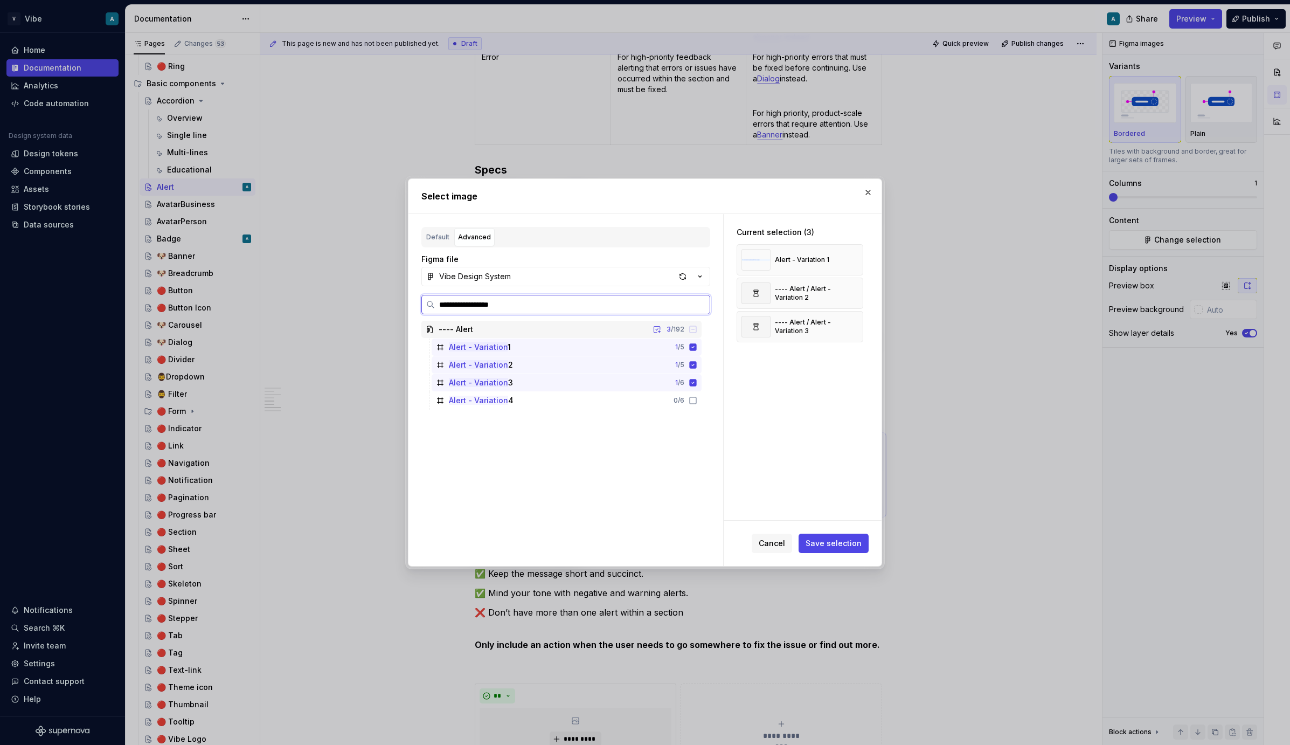
type input "**********"
click at [539, 347] on div "Alert - Variation 4 0 / 6" at bounding box center [567, 346] width 270 height 17
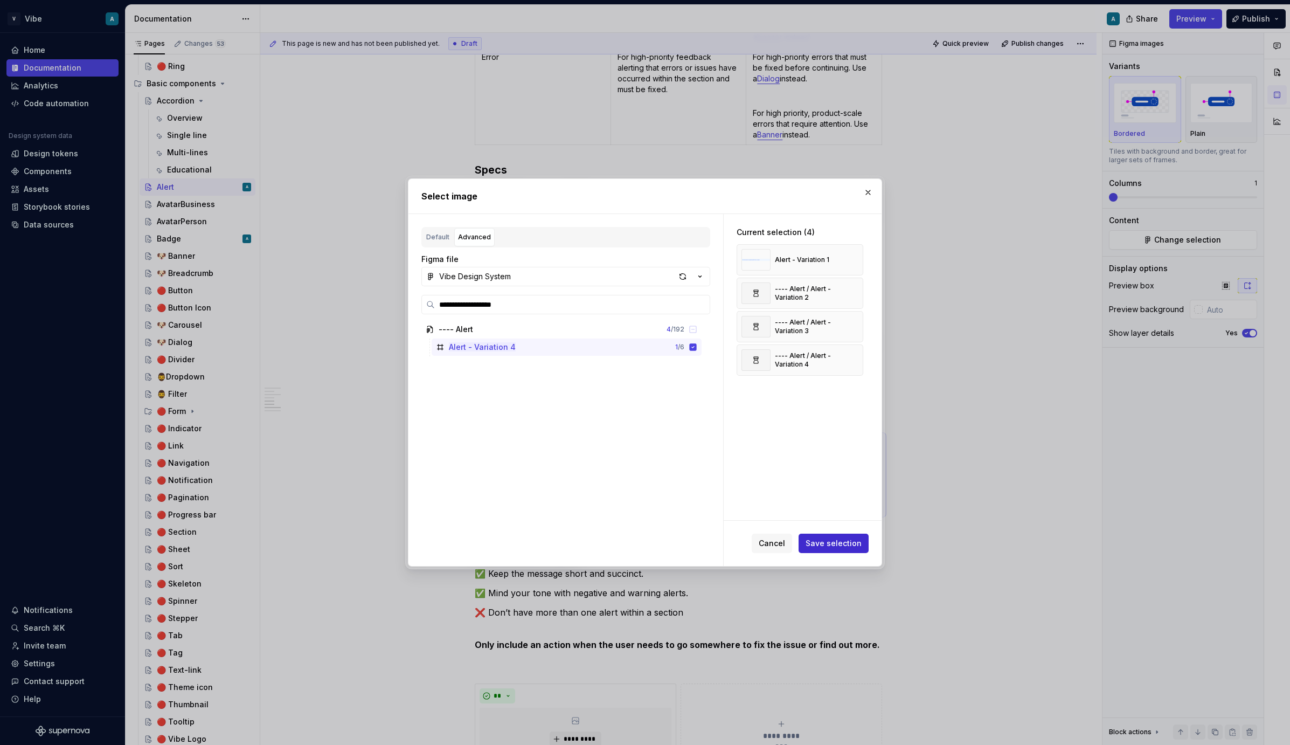
click at [834, 540] on span "Save selection" at bounding box center [834, 543] width 56 height 11
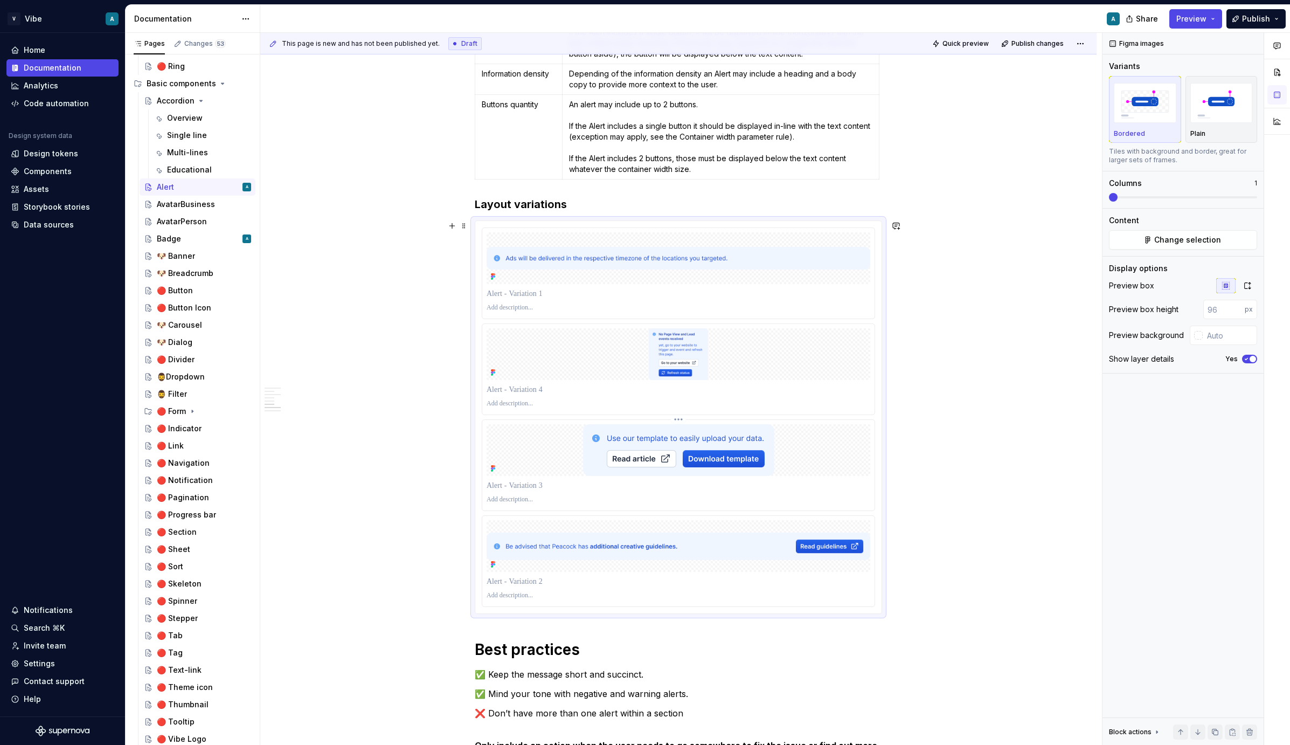
scroll to position [1501, 0]
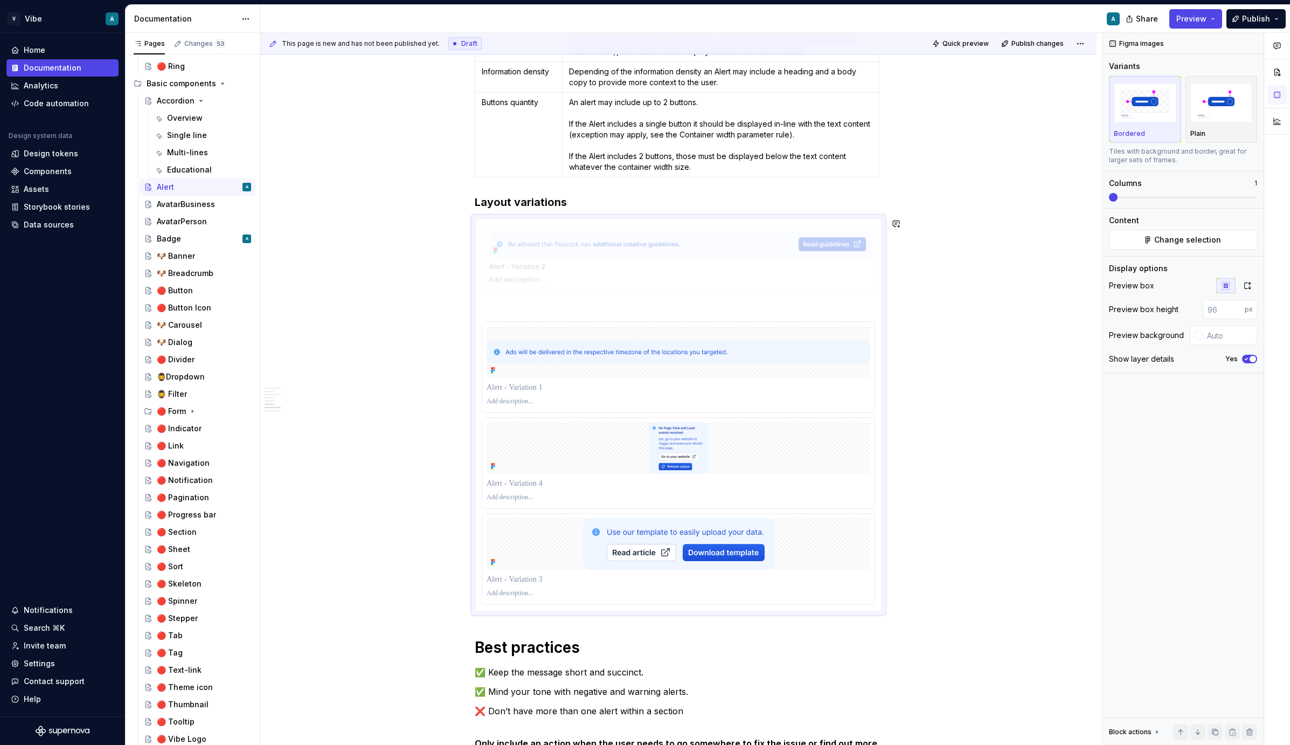
drag, startPoint x: 491, startPoint y: 556, endPoint x: 520, endPoint y: 372, distance: 186.0
click at [520, 372] on body "V Vibe A Home Documentation Analytics Code automation Design system data Design…" at bounding box center [645, 372] width 1290 height 745
drag, startPoint x: 552, startPoint y: 377, endPoint x: 552, endPoint y: 297, distance: 79.7
click at [552, 297] on body "V Vibe A Home Documentation Analytics Code automation Design system data Design…" at bounding box center [645, 372] width 1290 height 745
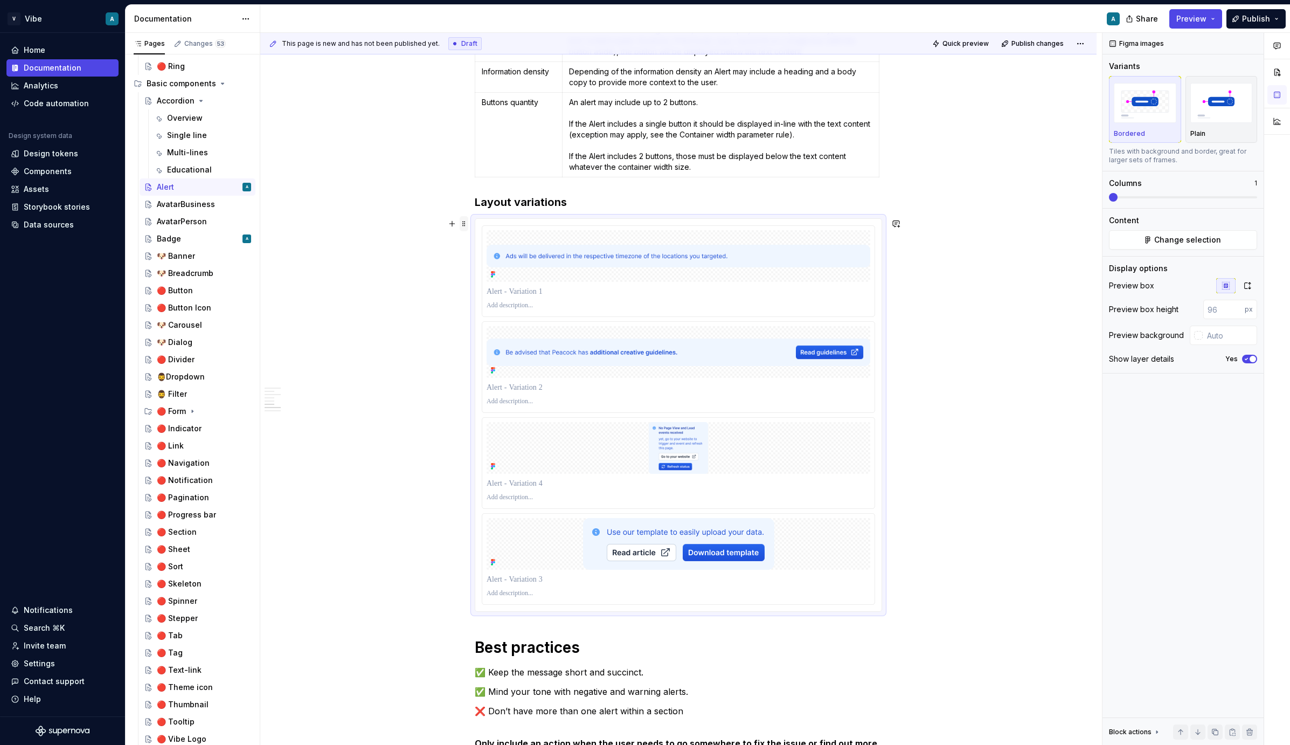
click at [466, 226] on span at bounding box center [464, 223] width 9 height 15
click at [509, 240] on div "Duplicate" at bounding box center [517, 240] width 70 height 11
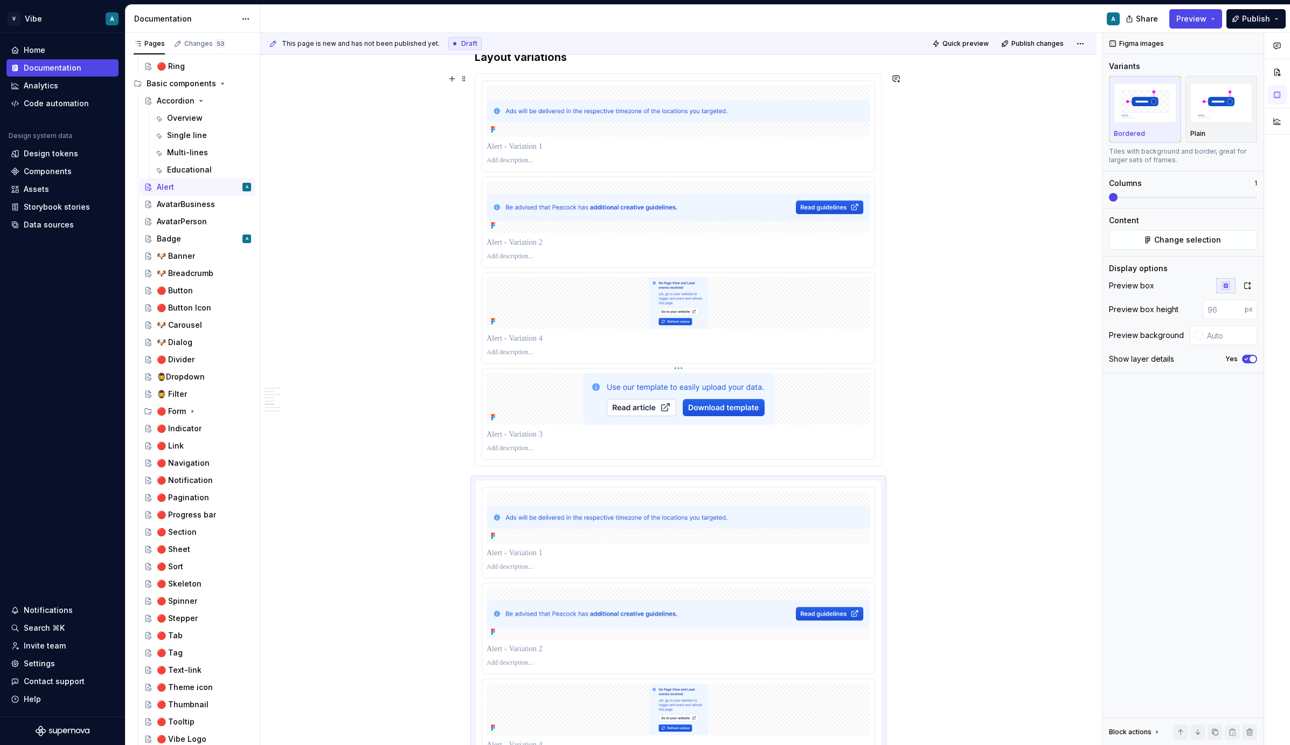
scroll to position [1592, 0]
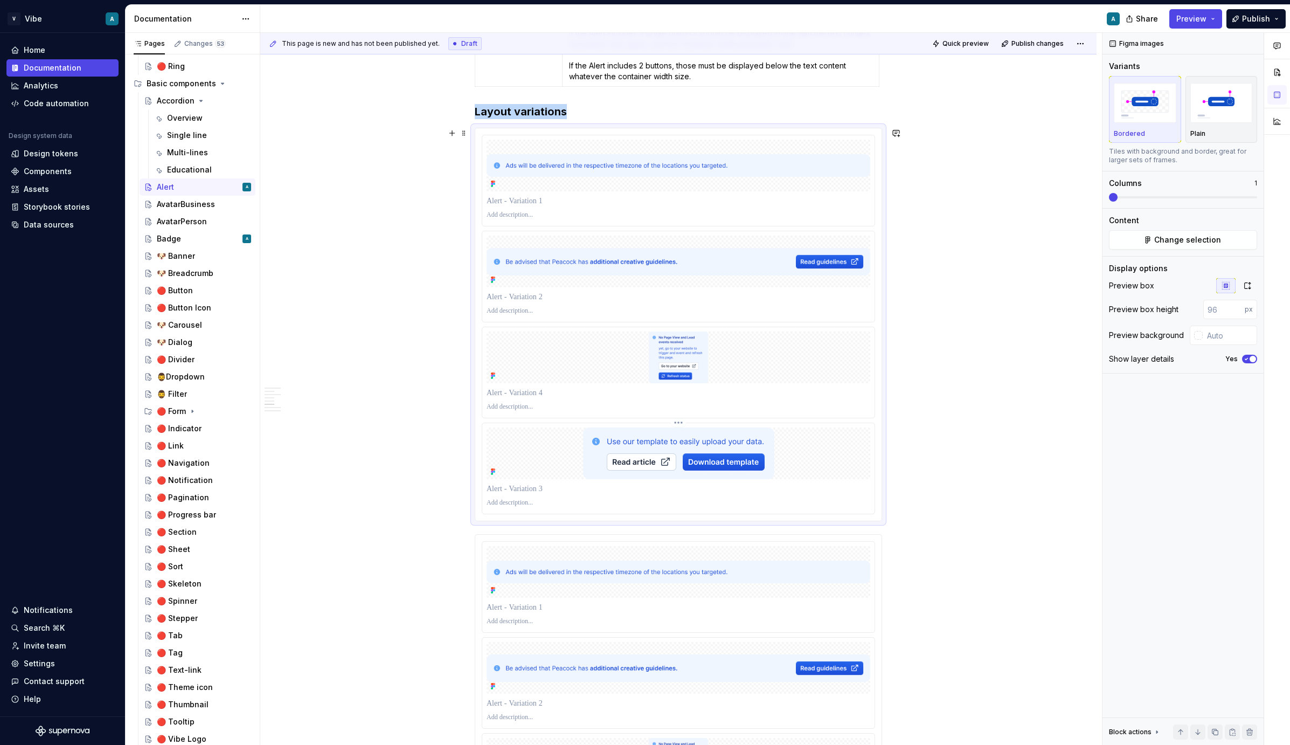
click at [617, 458] on img at bounding box center [678, 453] width 191 height 52
click at [593, 442] on img at bounding box center [678, 453] width 191 height 52
click at [1184, 236] on span "Change selection" at bounding box center [1187, 239] width 67 height 11
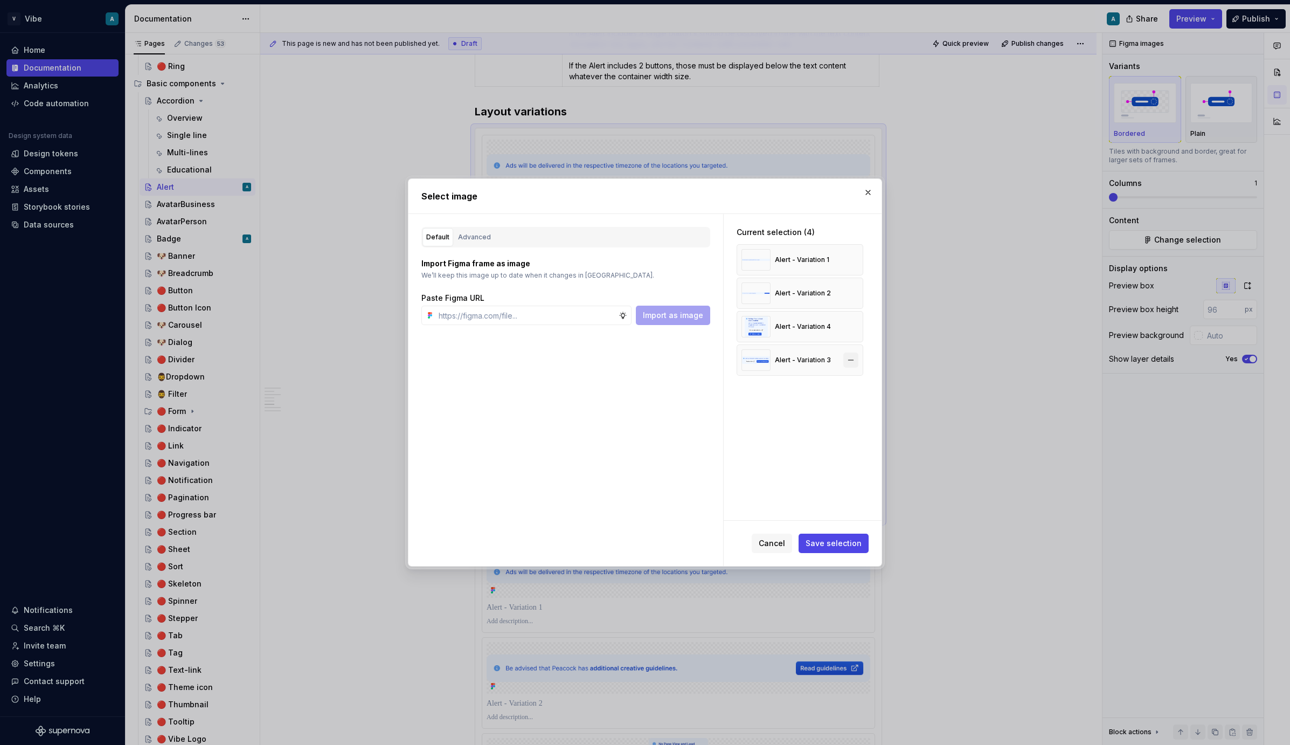
click at [856, 359] on button "button" at bounding box center [850, 359] width 15 height 15
click at [850, 325] on button "button" at bounding box center [850, 326] width 15 height 15
click at [834, 536] on button "Save selection" at bounding box center [834, 542] width 70 height 19
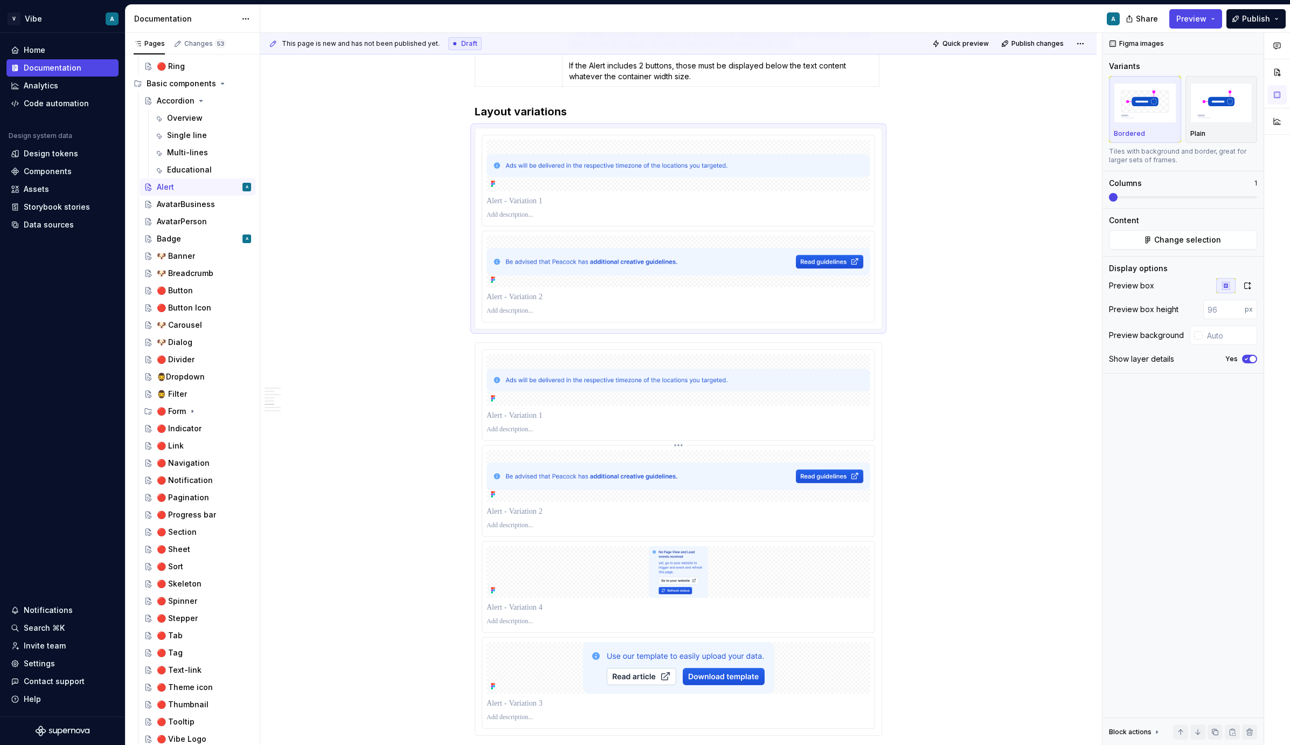
click at [719, 452] on div at bounding box center [679, 476] width 384 height 52
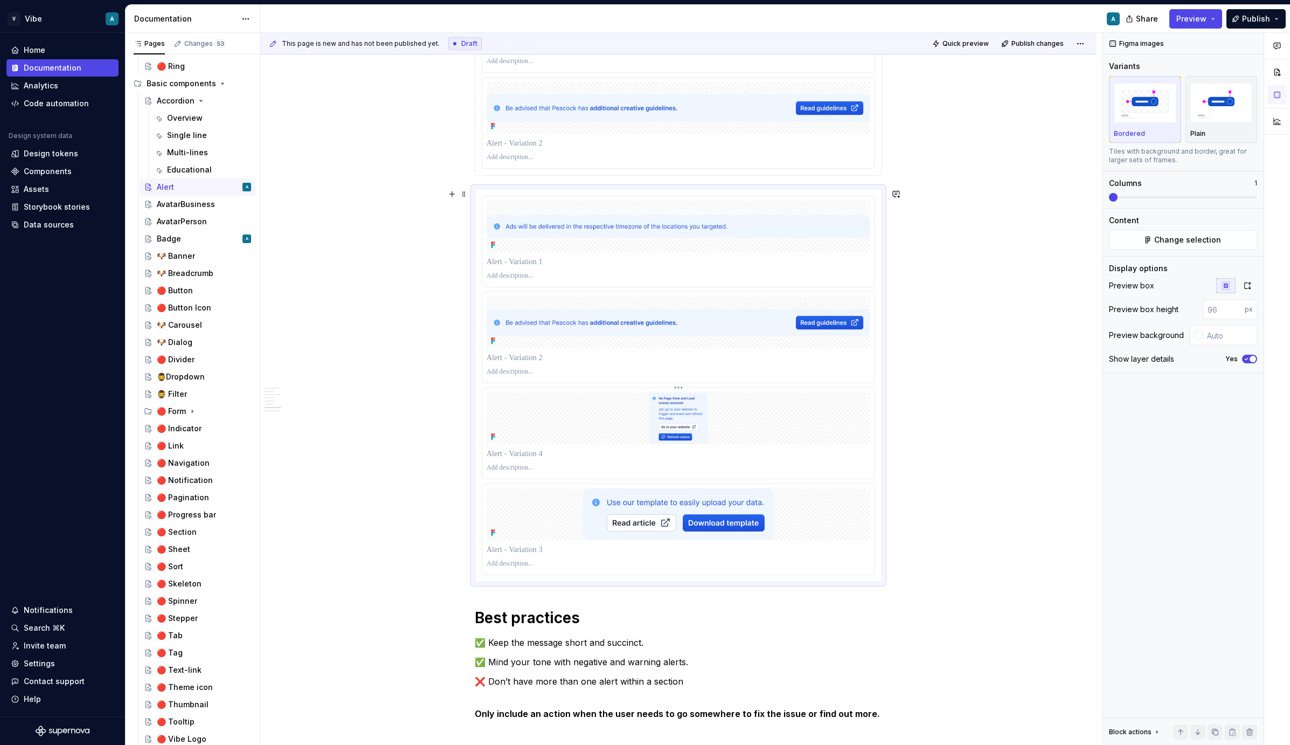
scroll to position [1776, 0]
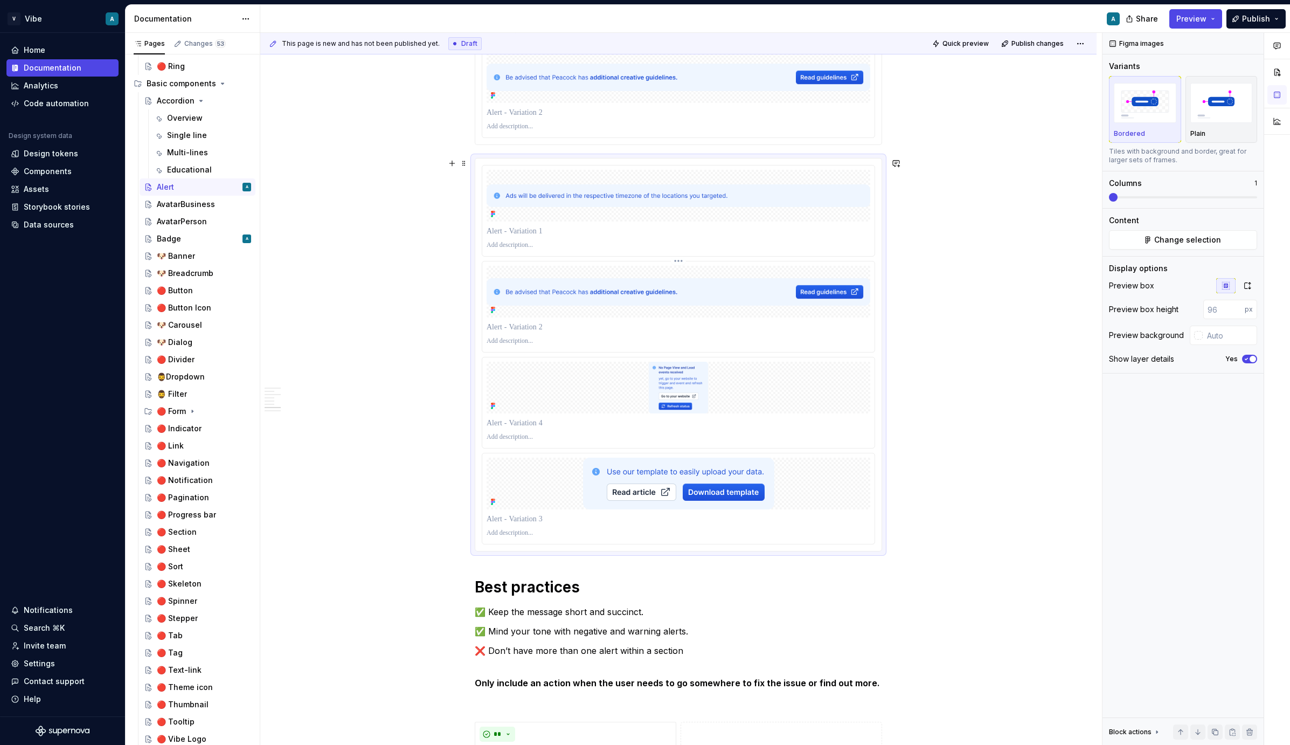
click at [742, 300] on img at bounding box center [679, 291] width 384 height 27
click at [1202, 240] on span "Change selection" at bounding box center [1187, 239] width 67 height 11
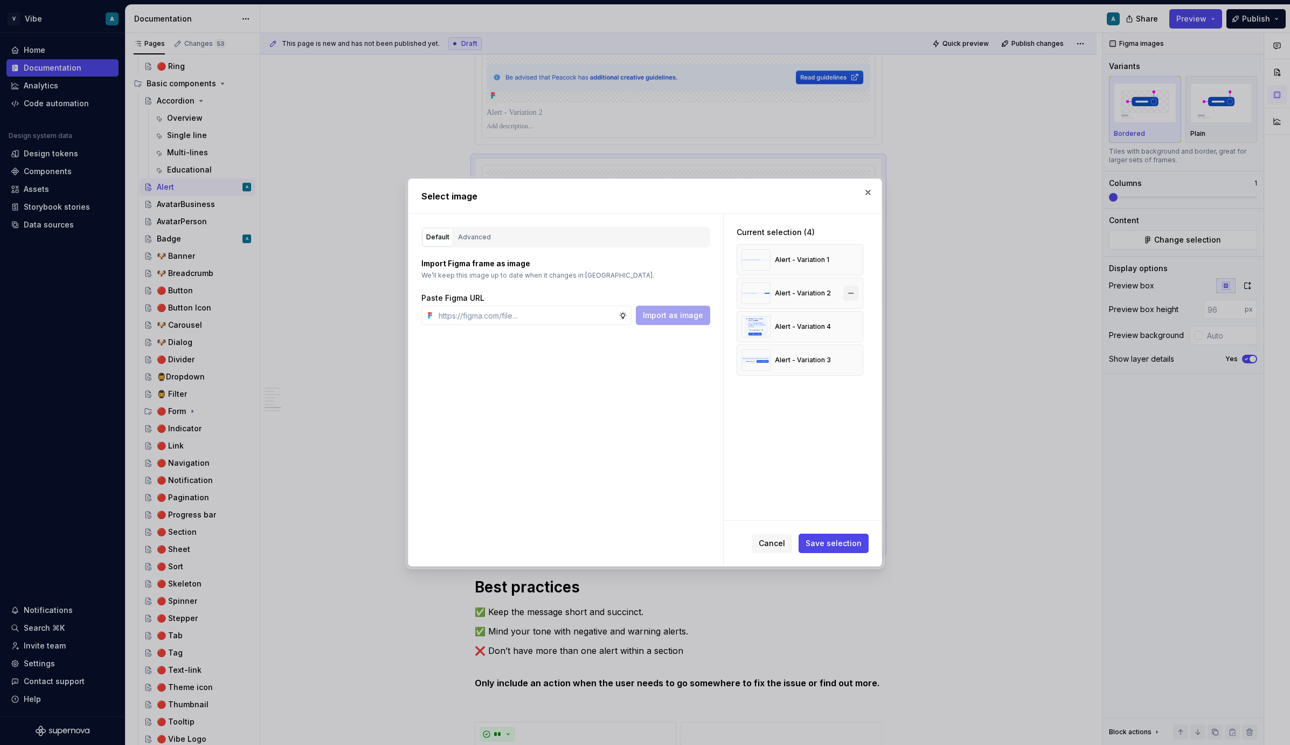
click at [854, 293] on button "button" at bounding box center [850, 293] width 15 height 15
type textarea "*"
click at [852, 256] on button "button" at bounding box center [850, 259] width 15 height 15
click at [851, 545] on span "Save selection" at bounding box center [834, 543] width 56 height 11
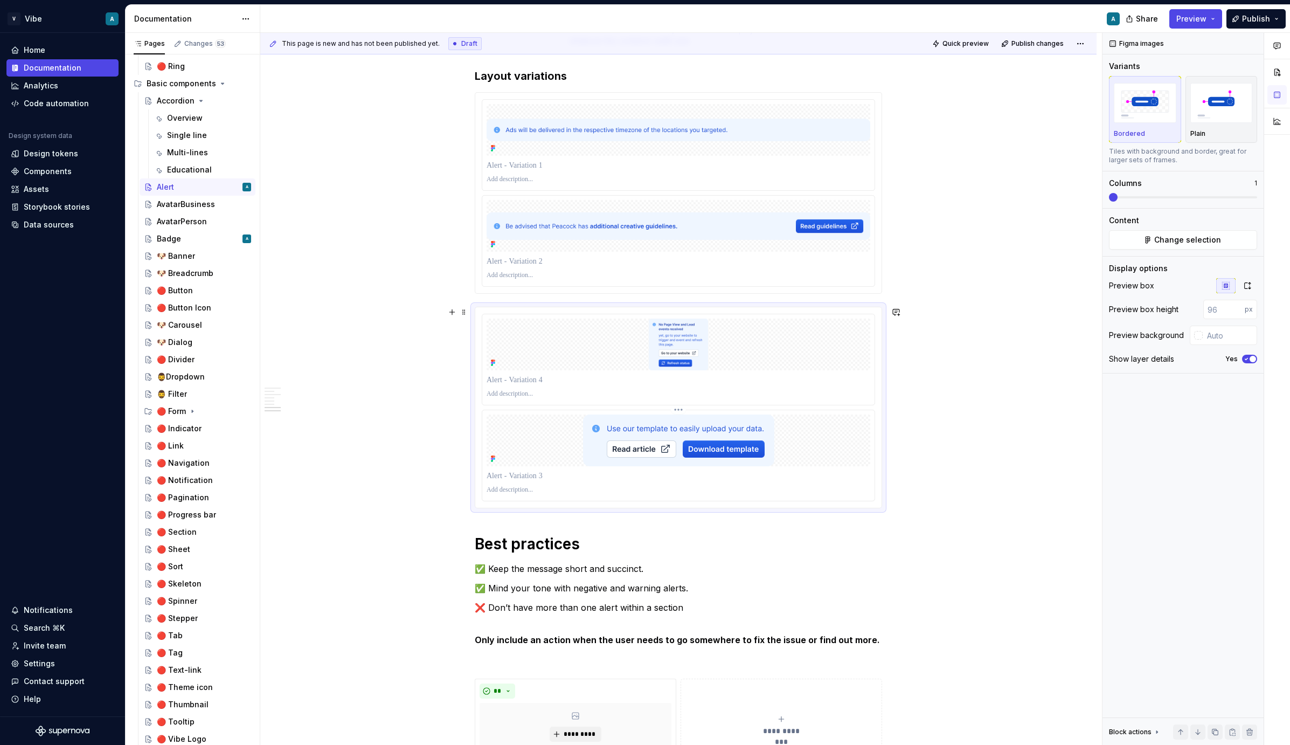
scroll to position [1592, 0]
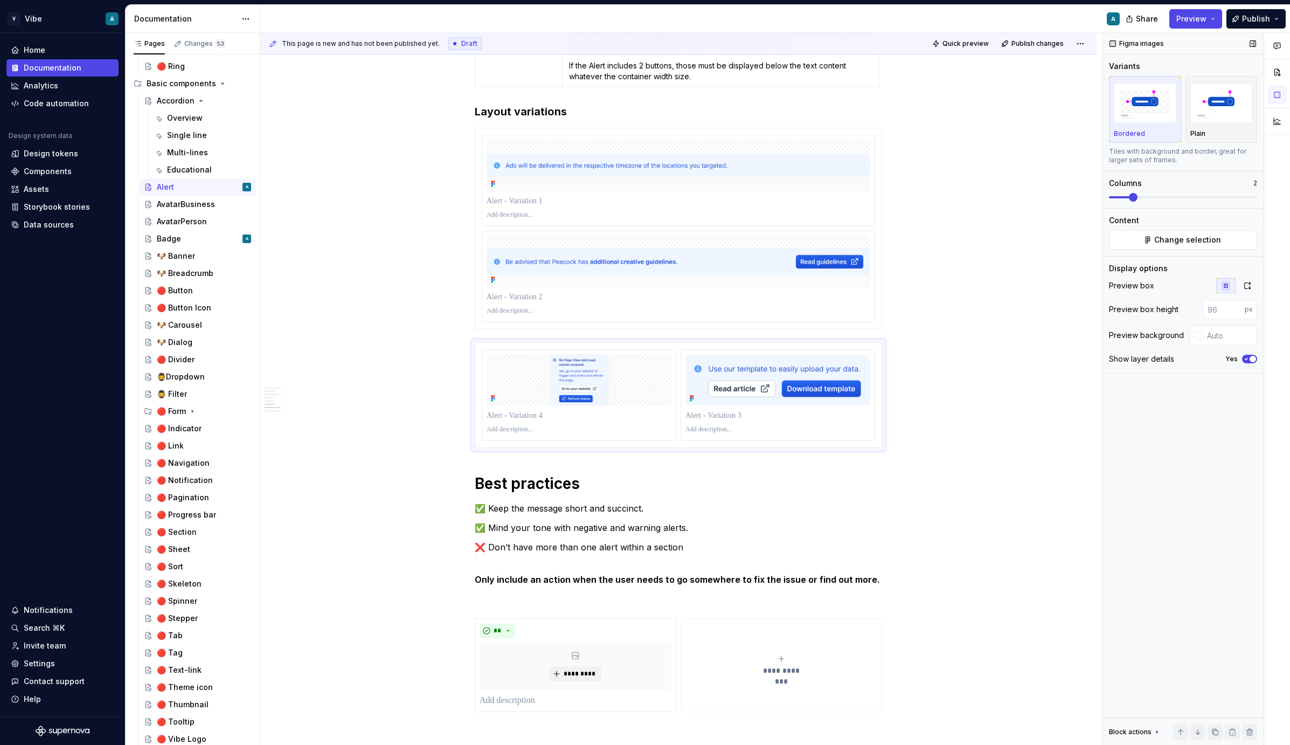
click at [1129, 196] on span at bounding box center [1133, 197] width 9 height 9
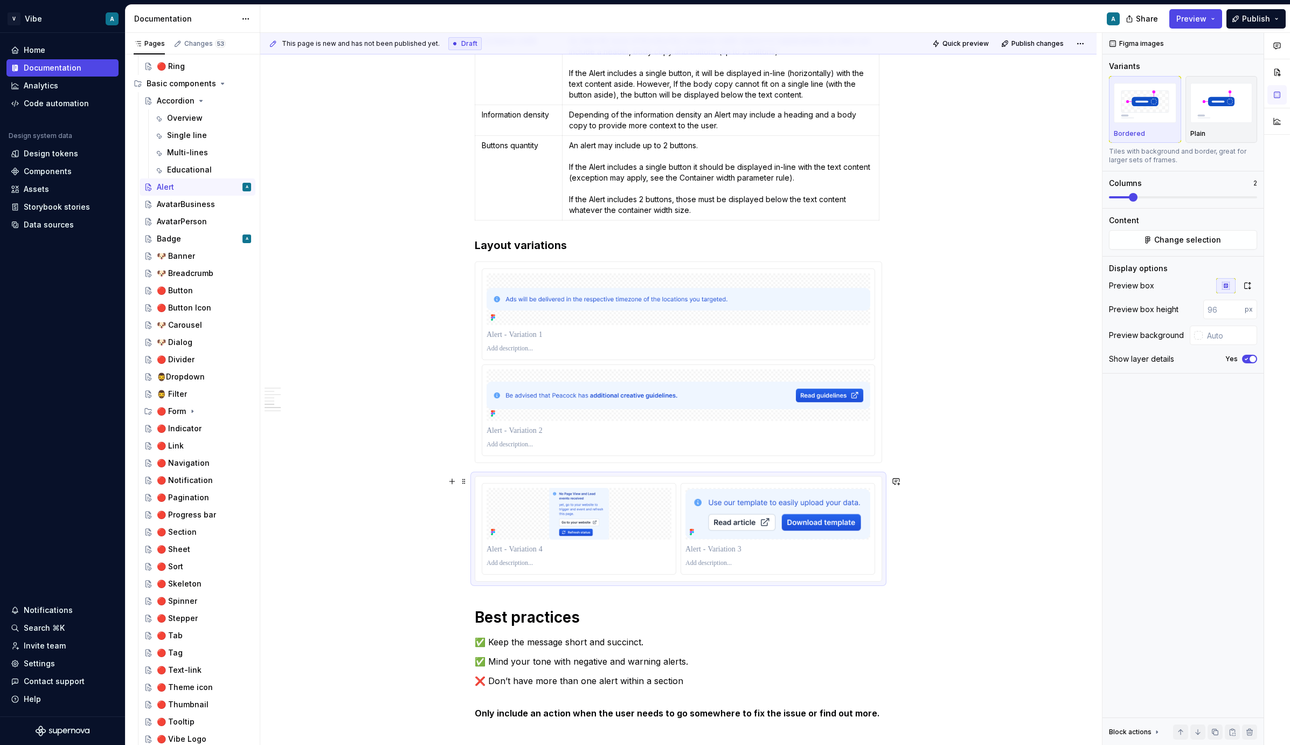
scroll to position [1456, 0]
click at [529, 338] on p at bounding box center [679, 336] width 384 height 11
click at [533, 428] on p at bounding box center [679, 432] width 384 height 11
paste div
click at [538, 554] on p at bounding box center [579, 550] width 185 height 11
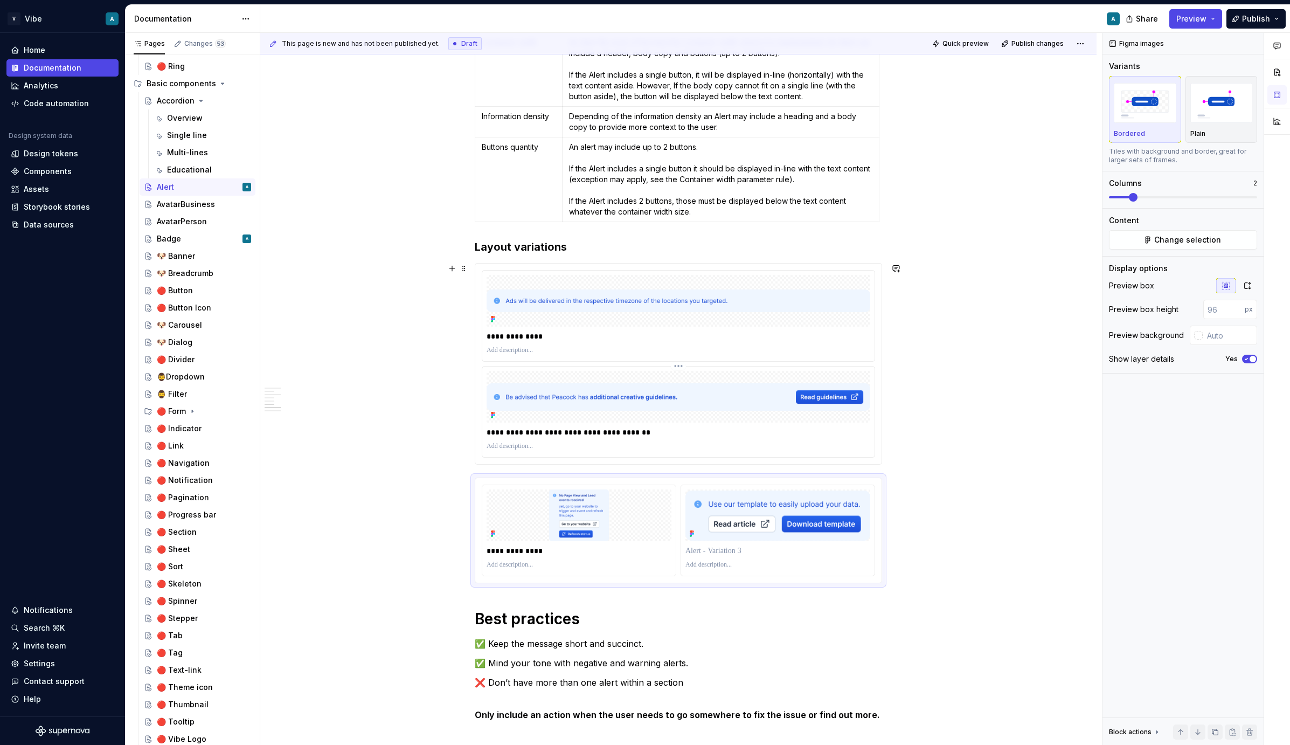
click at [683, 439] on div "**********" at bounding box center [679, 432] width 384 height 15
click at [1163, 237] on span "Change selection" at bounding box center [1187, 239] width 67 height 11
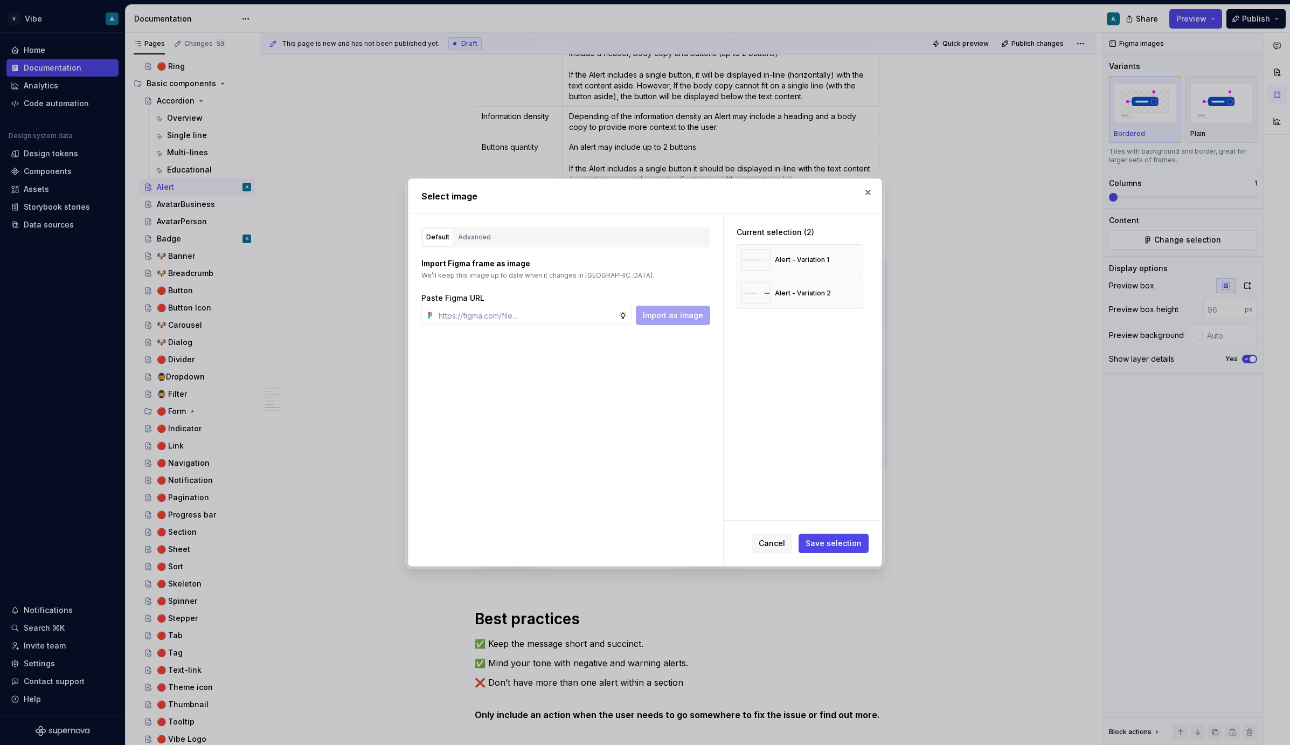
type textarea "*"
type input "Alert - va"
type textarea "*"
type input "Alert - V"
click at [472, 242] on button "Advanced" at bounding box center [474, 237] width 40 height 18
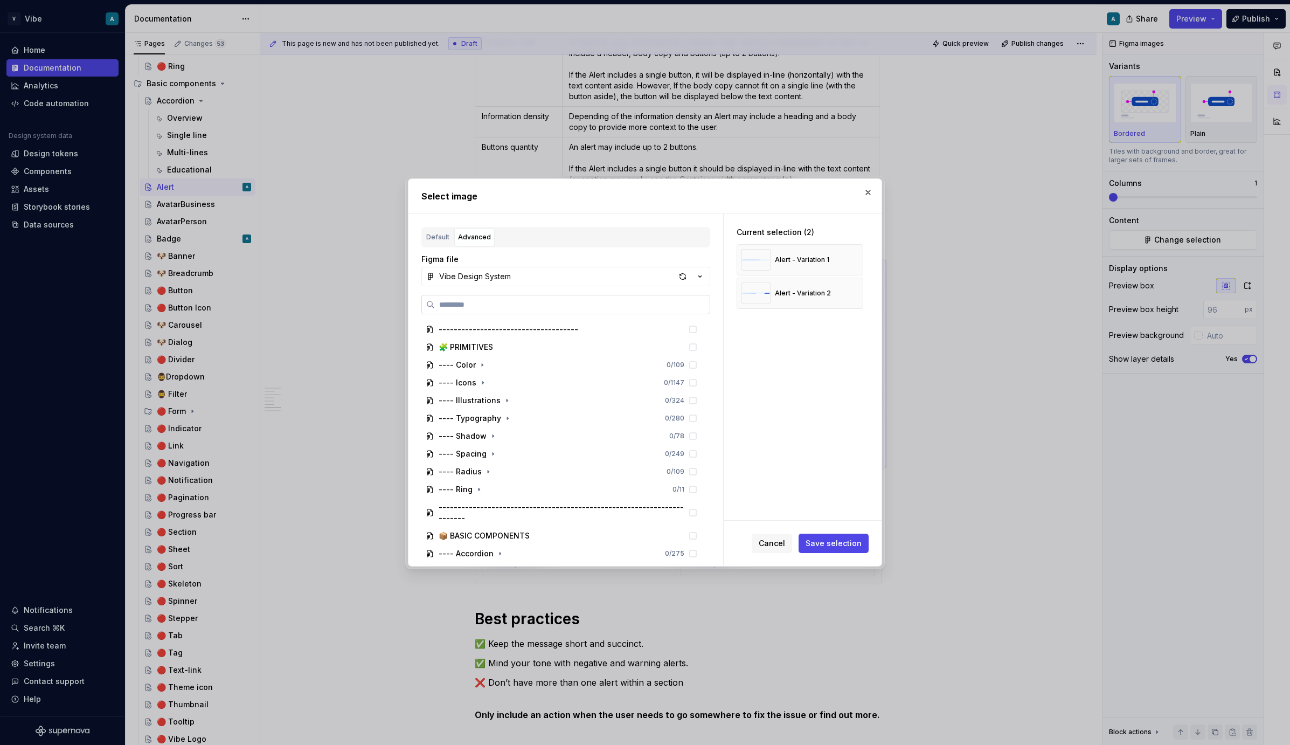
click at [470, 312] on label at bounding box center [565, 304] width 289 height 19
click at [470, 310] on input "search" at bounding box center [572, 304] width 275 height 11
paste input "*********"
type input "*********"
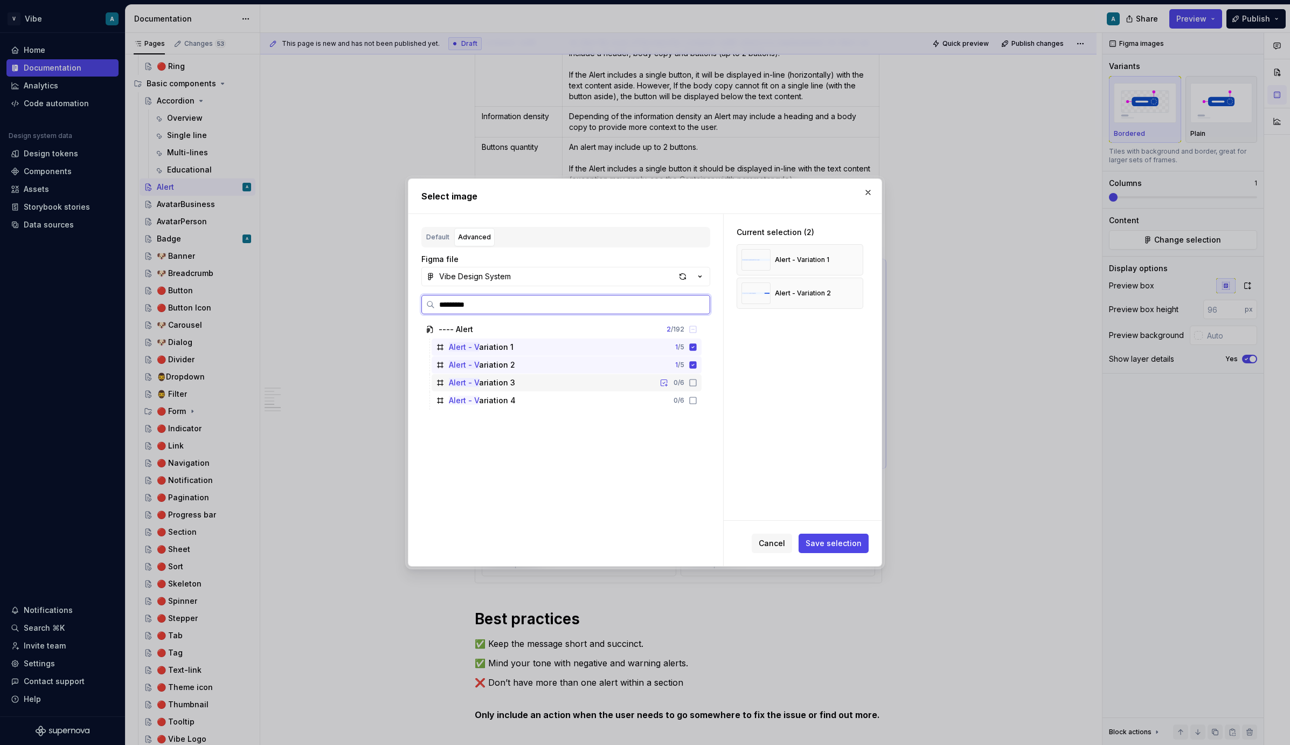
click at [570, 386] on div "Alert - V ariation 3 0 / 6" at bounding box center [567, 382] width 270 height 17
click at [647, 402] on div "Alert - V ariation 4 0 / 6" at bounding box center [567, 400] width 270 height 17
click at [836, 538] on span "Save selection" at bounding box center [834, 543] width 56 height 11
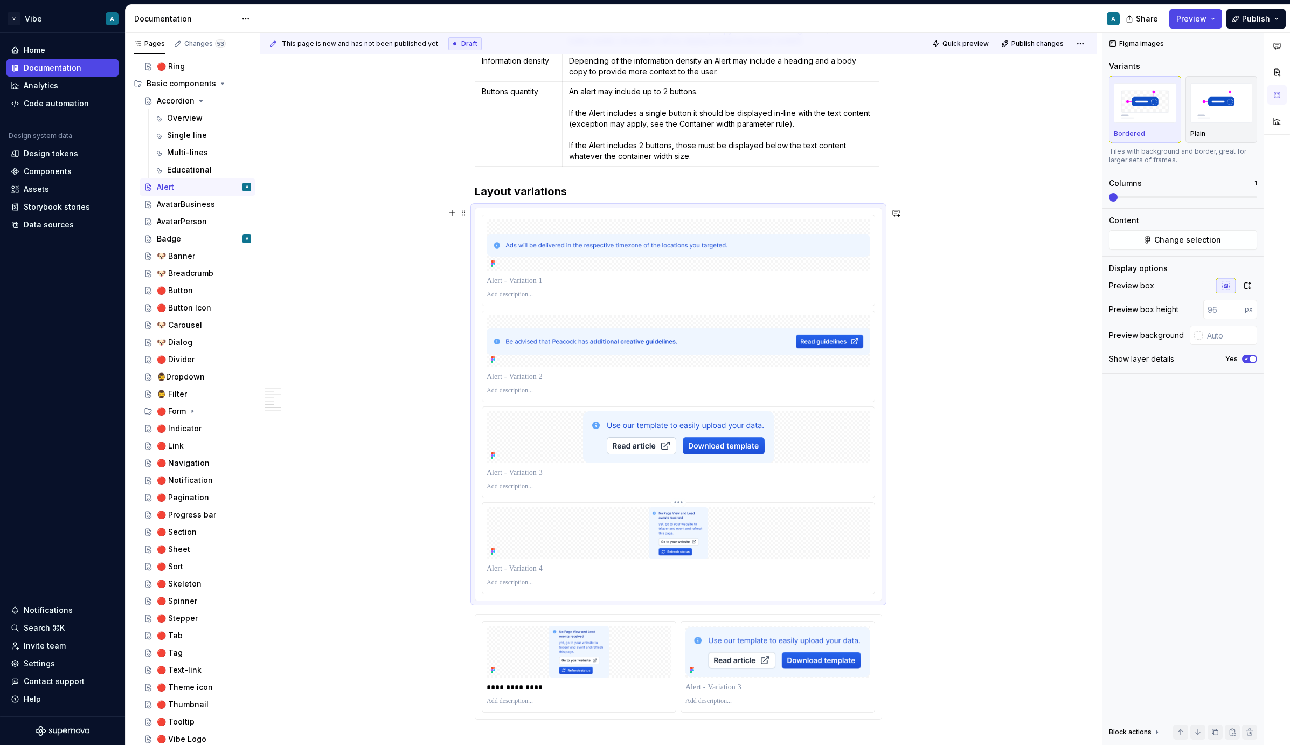
scroll to position [1571, 0]
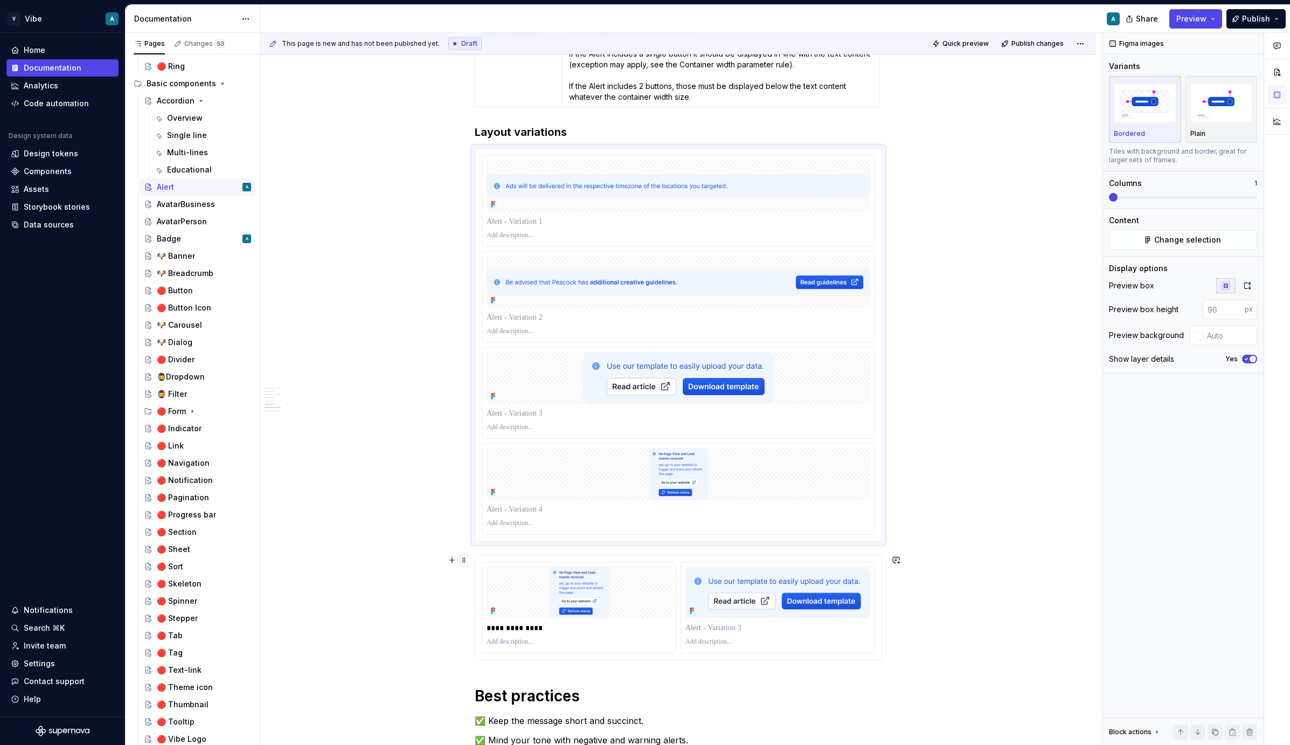
click at [464, 562] on span at bounding box center [464, 559] width 9 height 15
click at [501, 654] on div "Delete" at bounding box center [517, 655] width 70 height 11
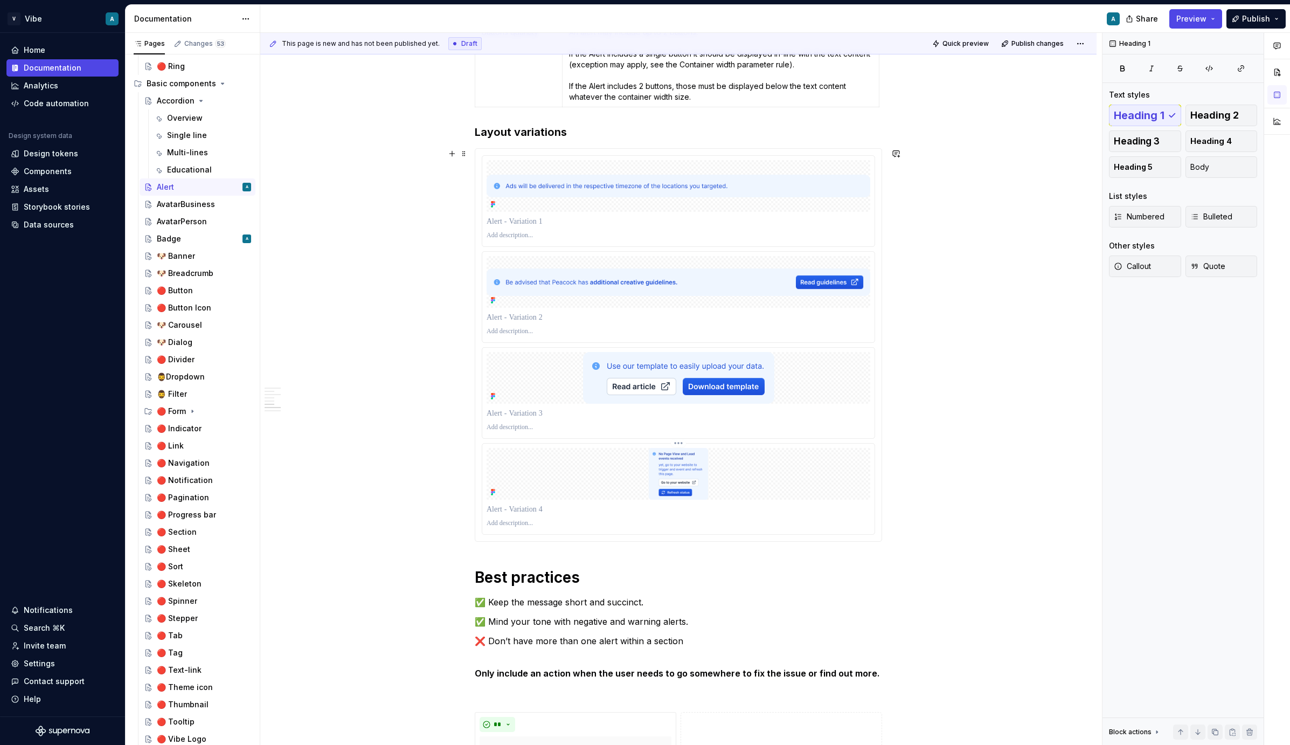
click at [664, 480] on img at bounding box center [678, 474] width 141 height 52
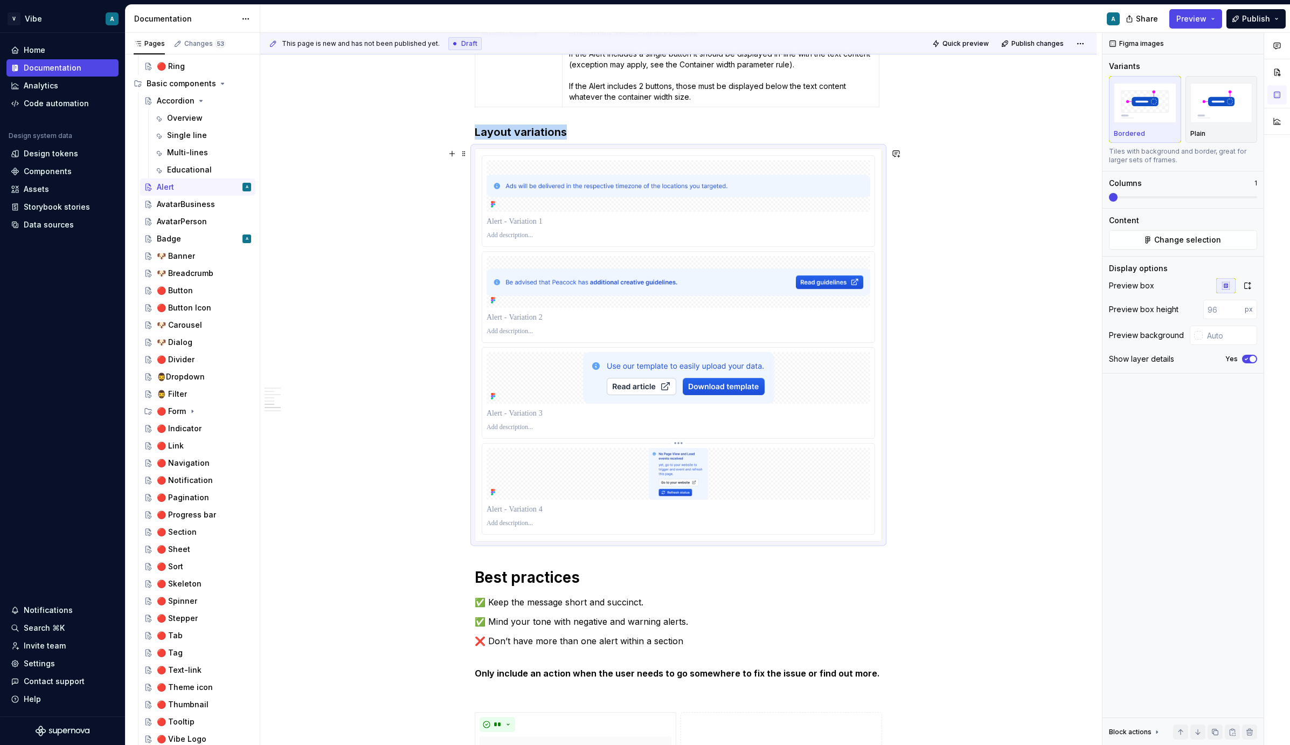
click at [638, 473] on img at bounding box center [678, 474] width 141 height 52
click at [1225, 306] on input "number" at bounding box center [1223, 309] width 41 height 19
type input "120"
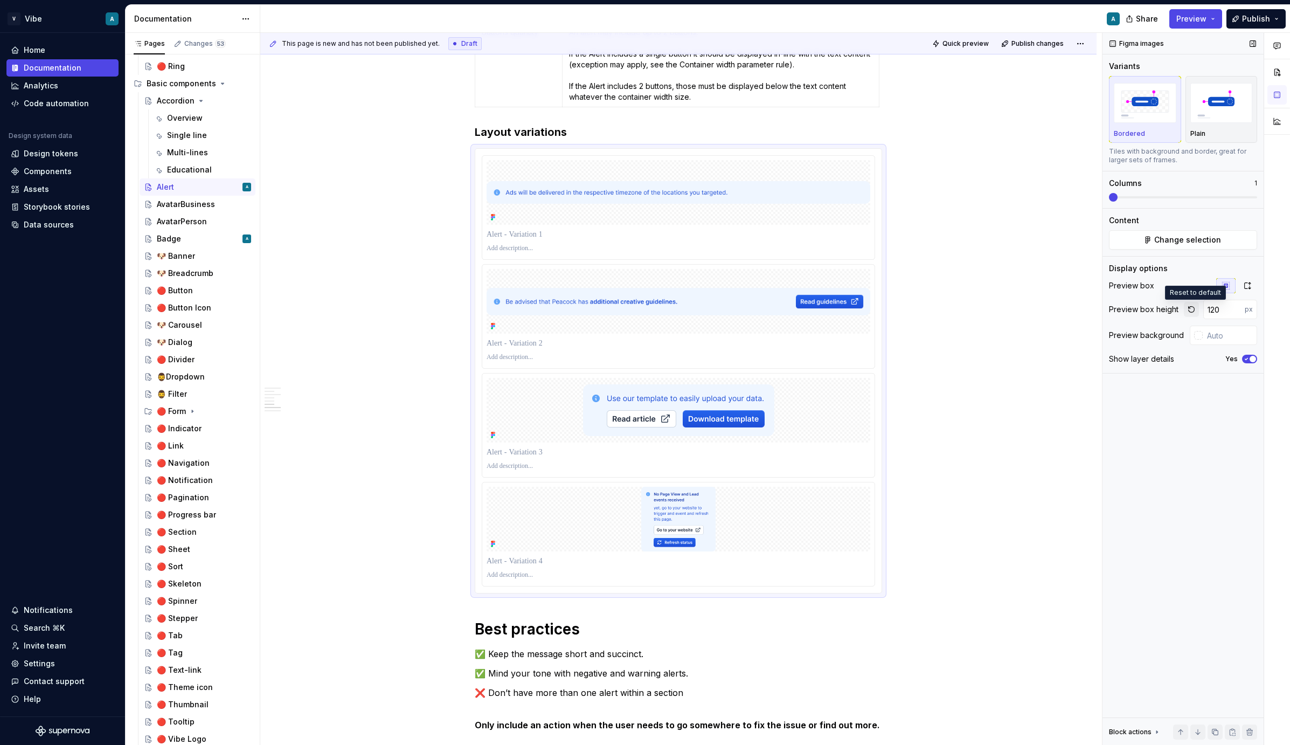
click at [1193, 311] on button "button" at bounding box center [1191, 309] width 15 height 15
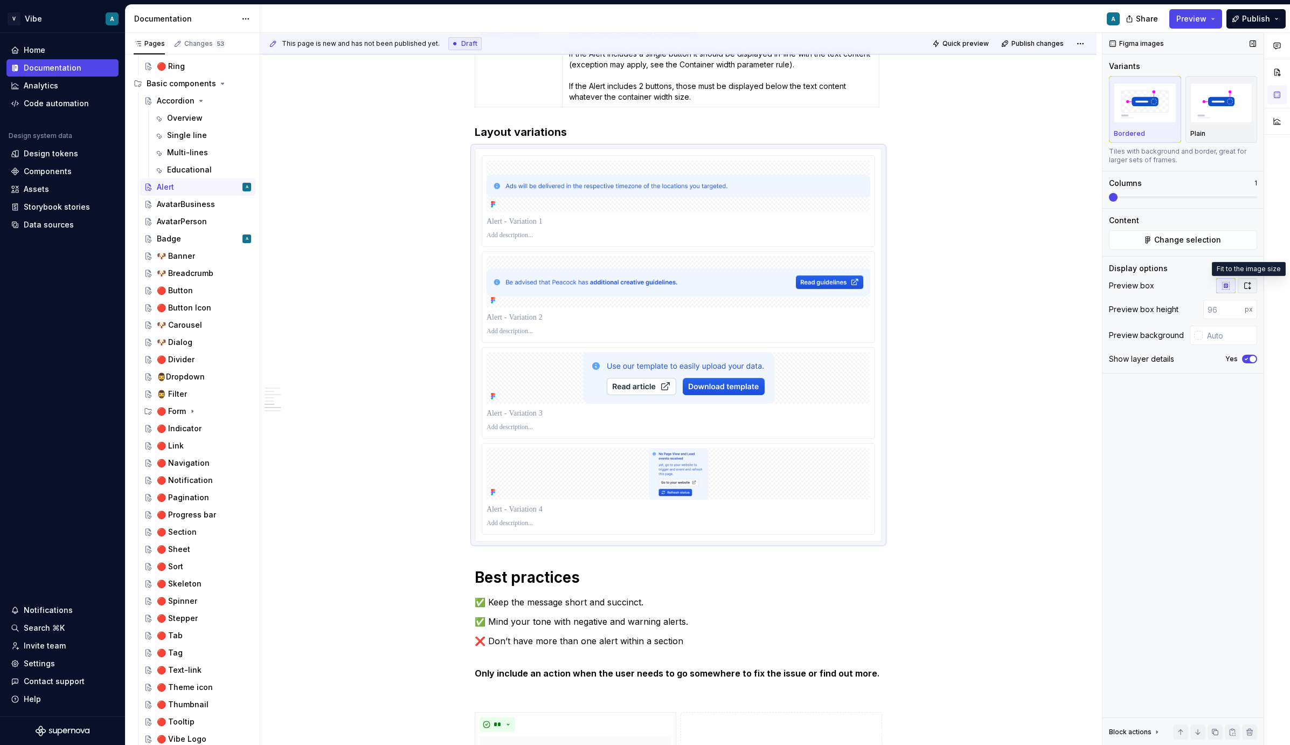
click at [1246, 285] on icon "button" at bounding box center [1247, 285] width 9 height 9
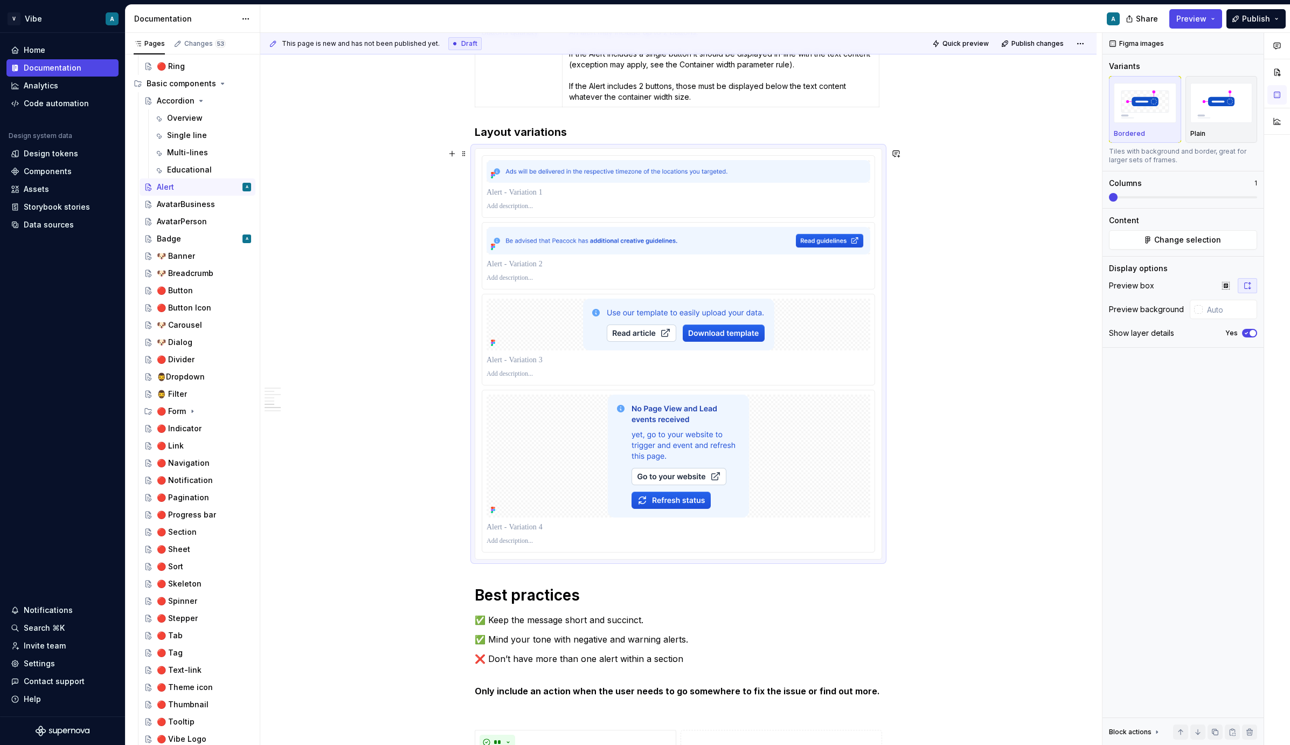
click at [921, 406] on div "**********" at bounding box center [678, 6] width 836 height 2786
click at [514, 192] on p at bounding box center [679, 192] width 384 height 11
drag, startPoint x: 537, startPoint y: 192, endPoint x: 556, endPoint y: 192, distance: 18.9
click at [556, 192] on p "**********" at bounding box center [679, 192] width 384 height 11
click at [529, 262] on p at bounding box center [679, 264] width 384 height 11
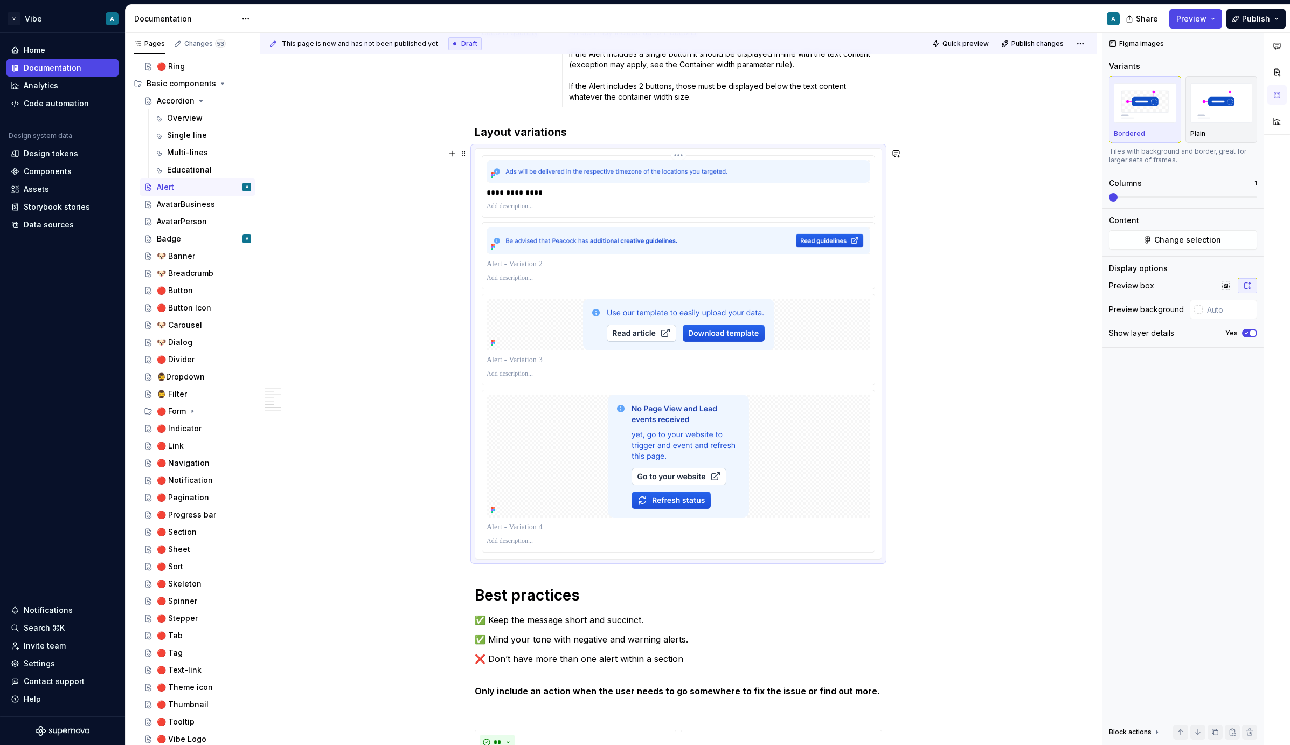
click at [524, 190] on p "**********" at bounding box center [679, 192] width 384 height 11
click at [509, 263] on p at bounding box center [679, 264] width 384 height 11
drag, startPoint x: 532, startPoint y: 260, endPoint x: 579, endPoint y: 266, distance: 47.2
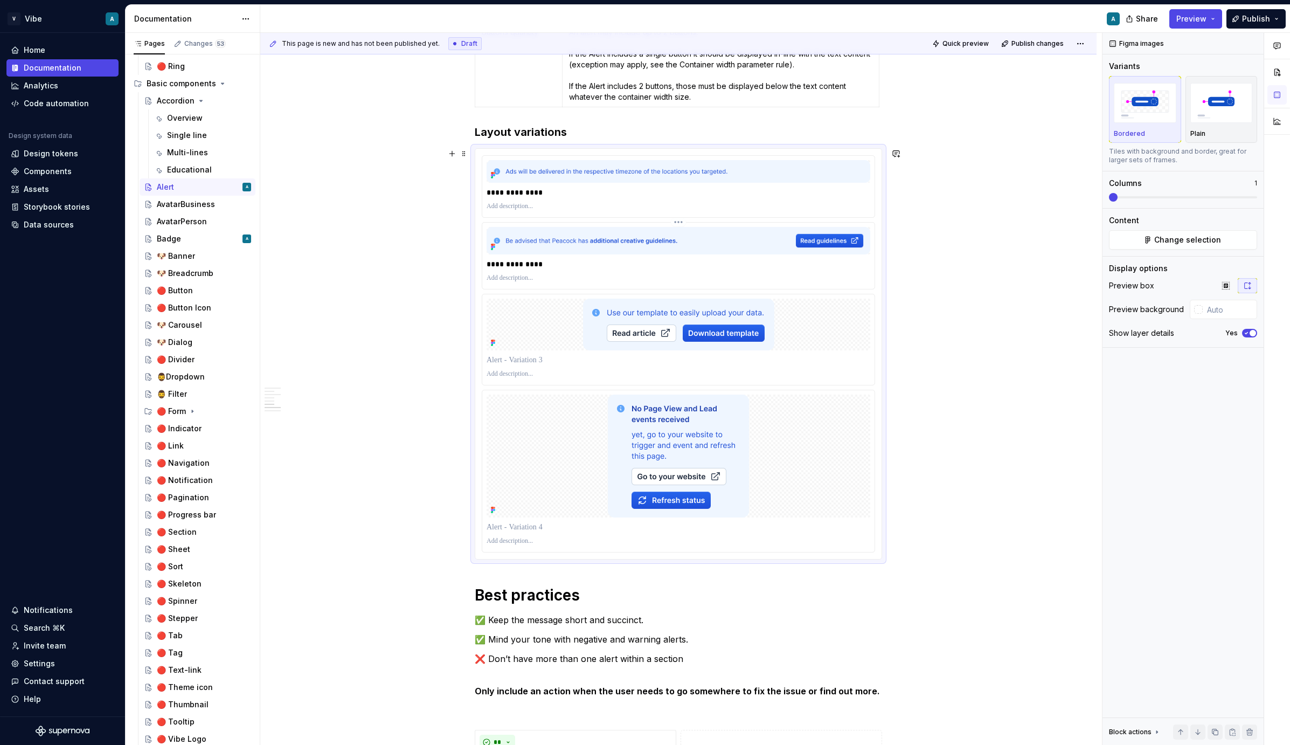
click at [576, 266] on p "**********" at bounding box center [679, 264] width 384 height 11
click at [532, 361] on p at bounding box center [679, 360] width 384 height 11
drag, startPoint x: 537, startPoint y: 359, endPoint x: 651, endPoint y: 362, distance: 114.8
click at [649, 362] on p "**********" at bounding box center [679, 360] width 384 height 11
click at [547, 529] on p at bounding box center [679, 527] width 384 height 11
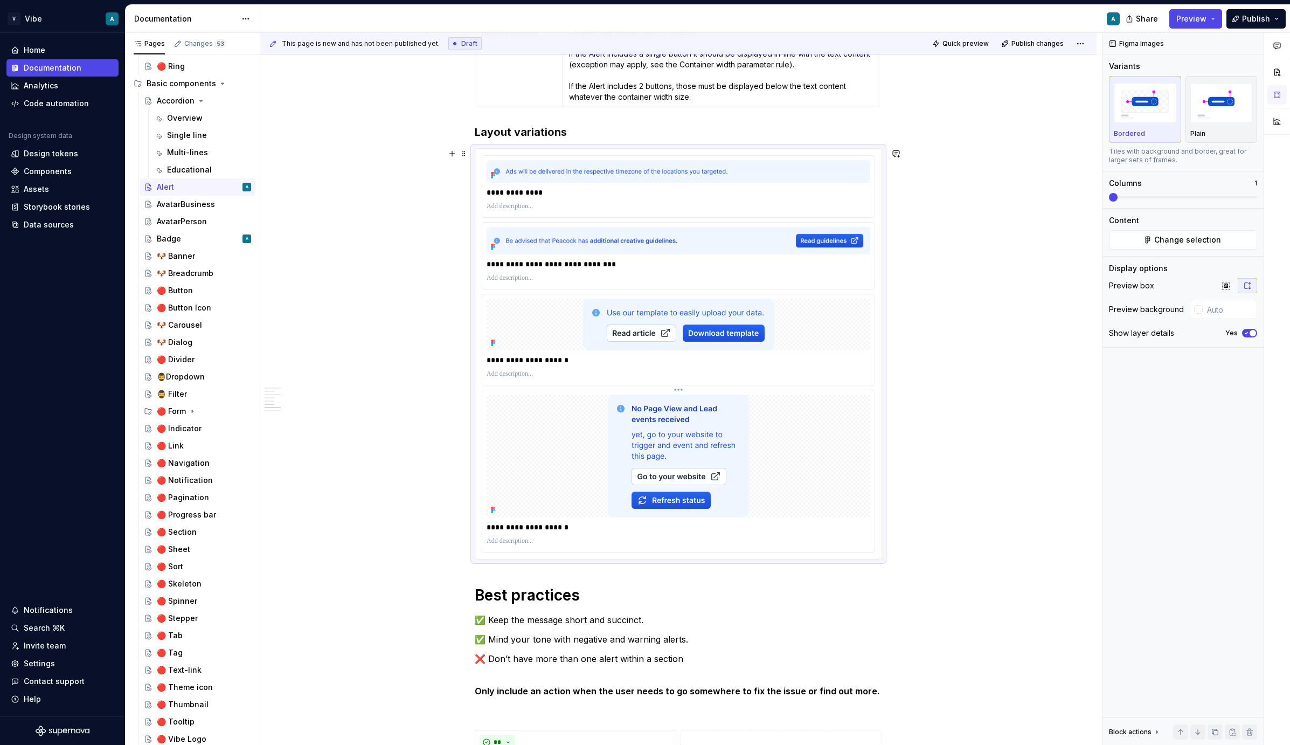
click at [492, 525] on p "**********" at bounding box center [679, 527] width 384 height 11
click at [949, 380] on div "**********" at bounding box center [678, 6] width 836 height 2786
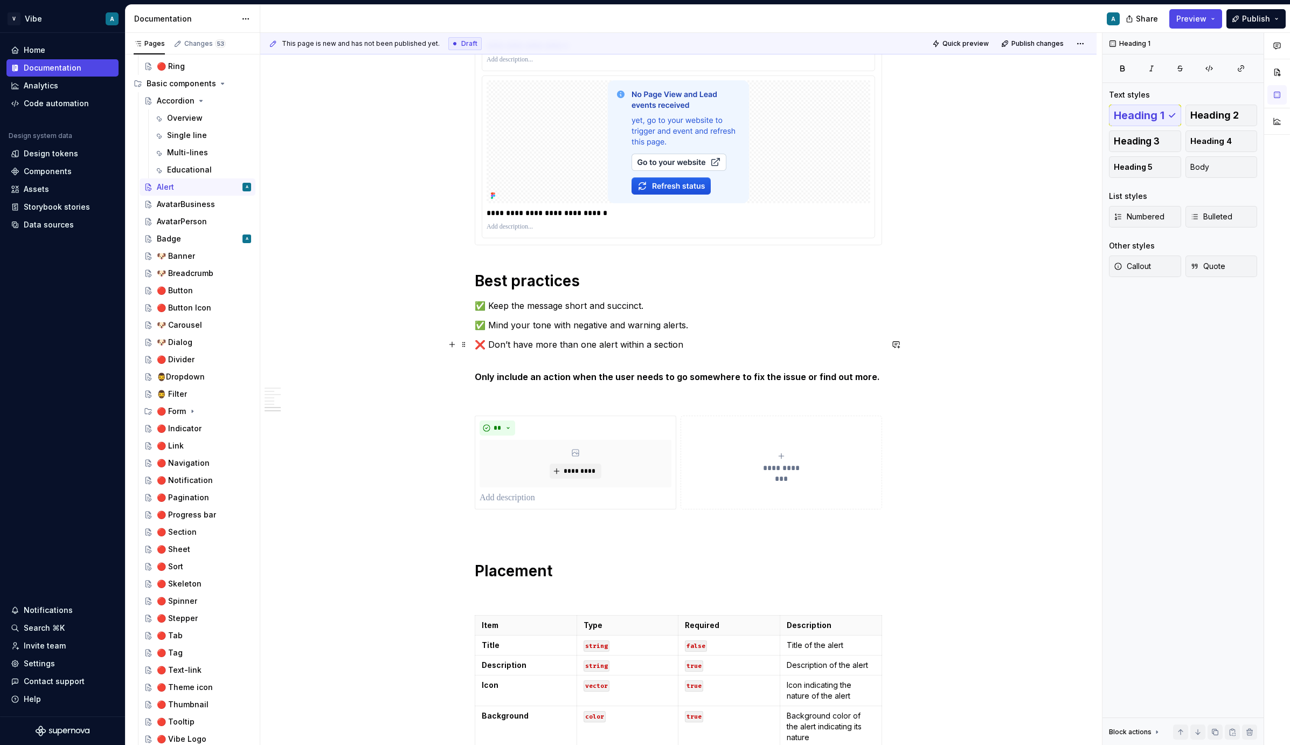
scroll to position [1885, 0]
click at [506, 589] on p at bounding box center [678, 595] width 407 height 13
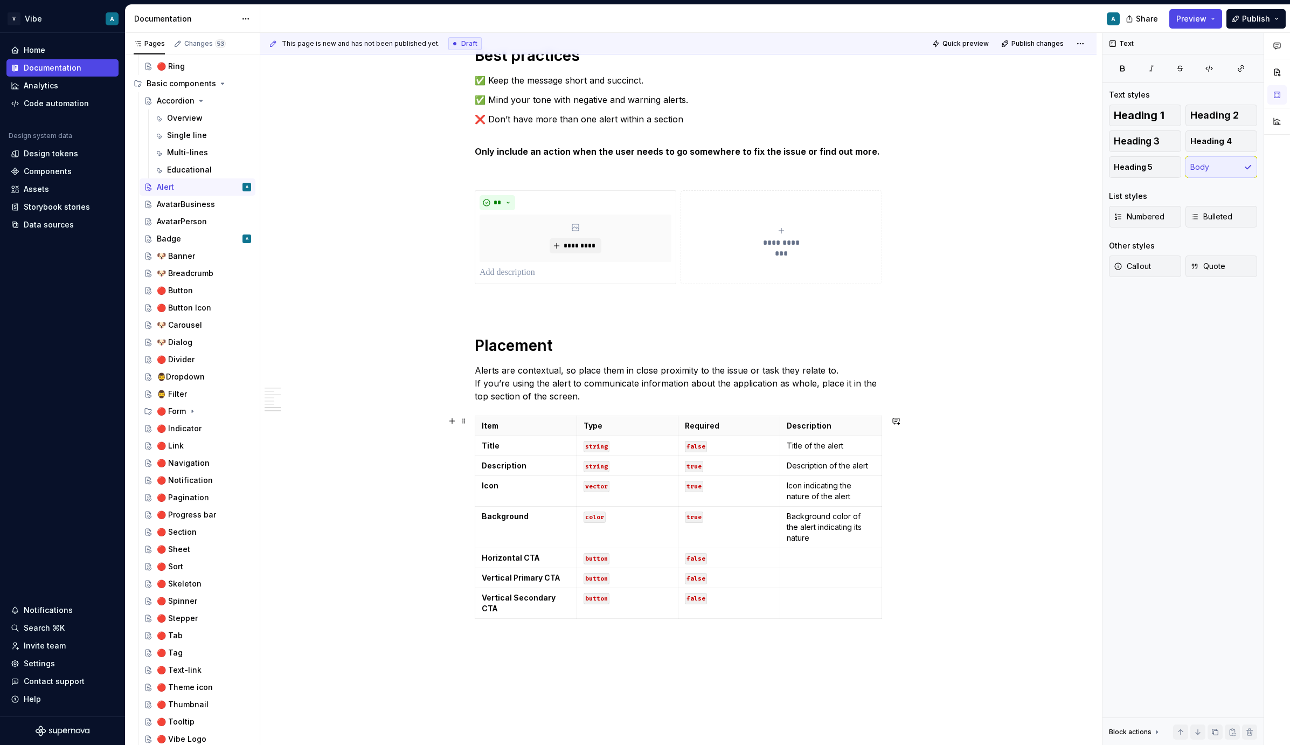
scroll to position [2115, 0]
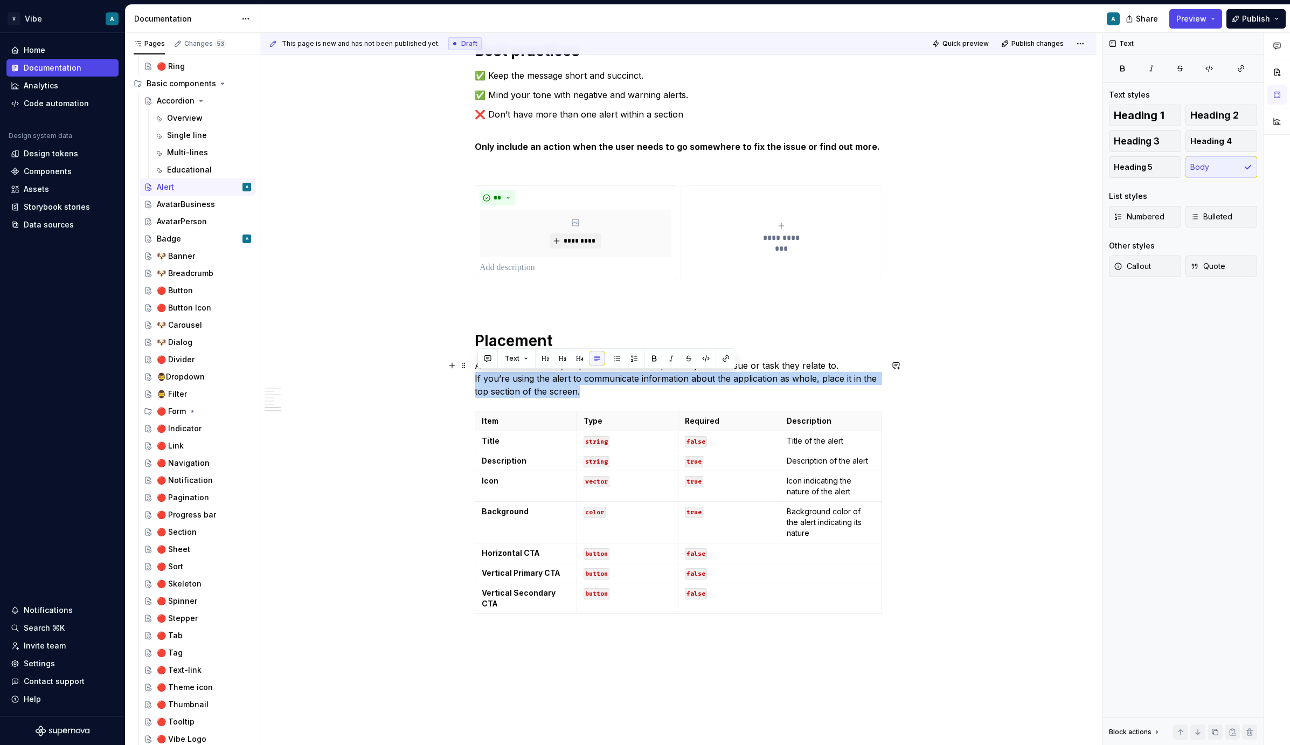
drag, startPoint x: 595, startPoint y: 387, endPoint x: 477, endPoint y: 380, distance: 117.7
click at [477, 380] on p "Alerts are contextual, so place them in close proximity to the issue or task th…" at bounding box center [678, 378] width 407 height 39
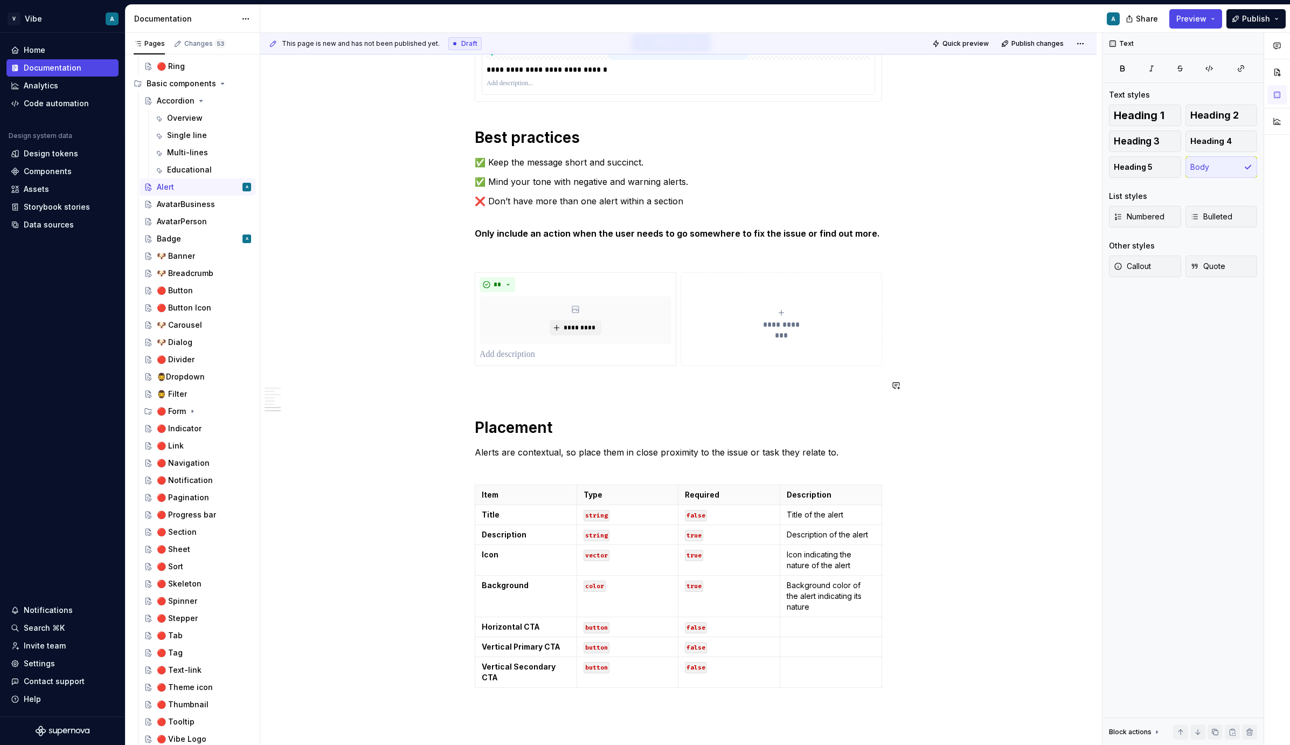
scroll to position [2074, 0]
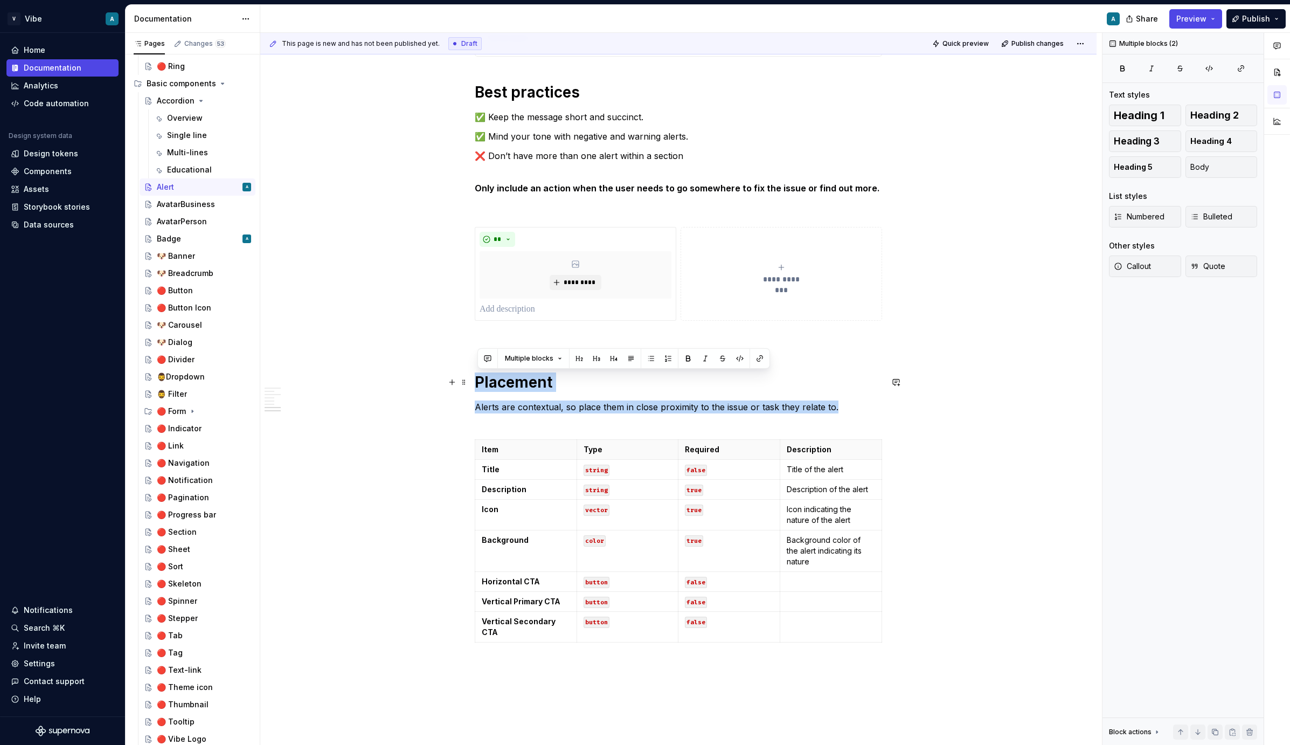
drag, startPoint x: 841, startPoint y: 408, endPoint x: 478, endPoint y: 376, distance: 364.1
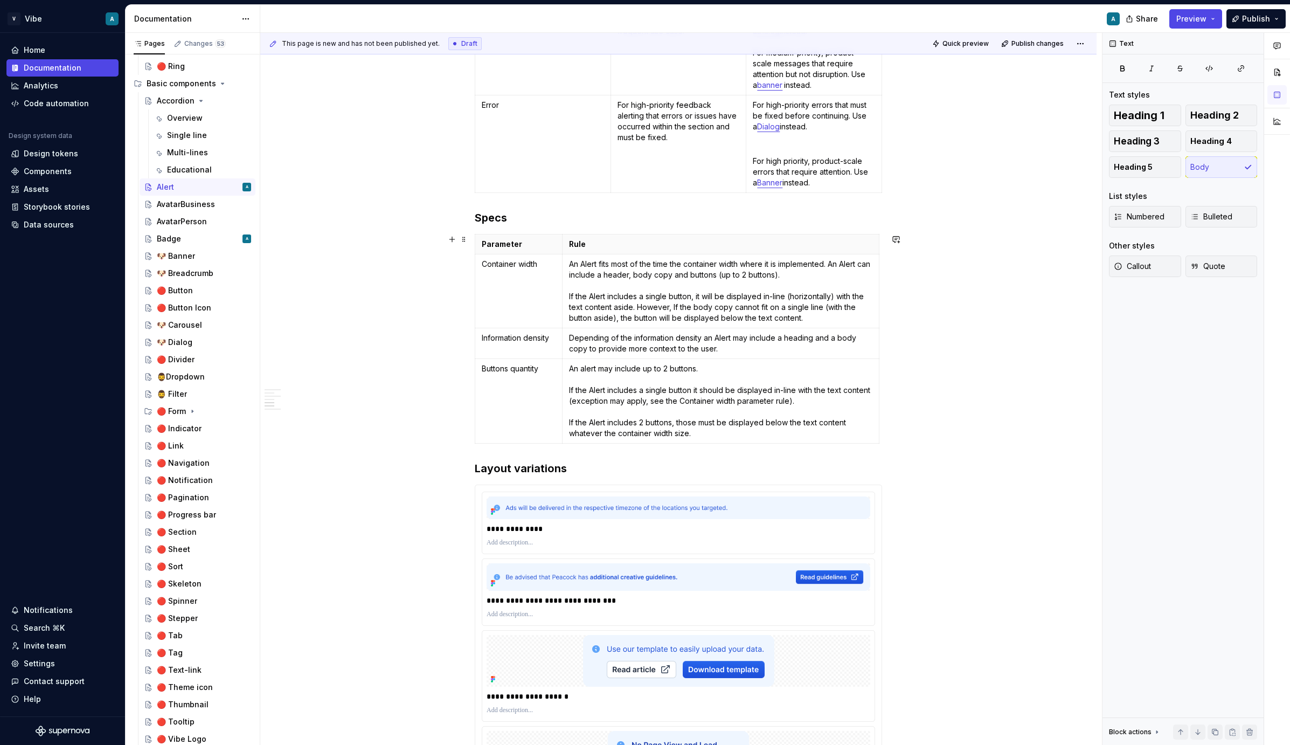
scroll to position [1220, 0]
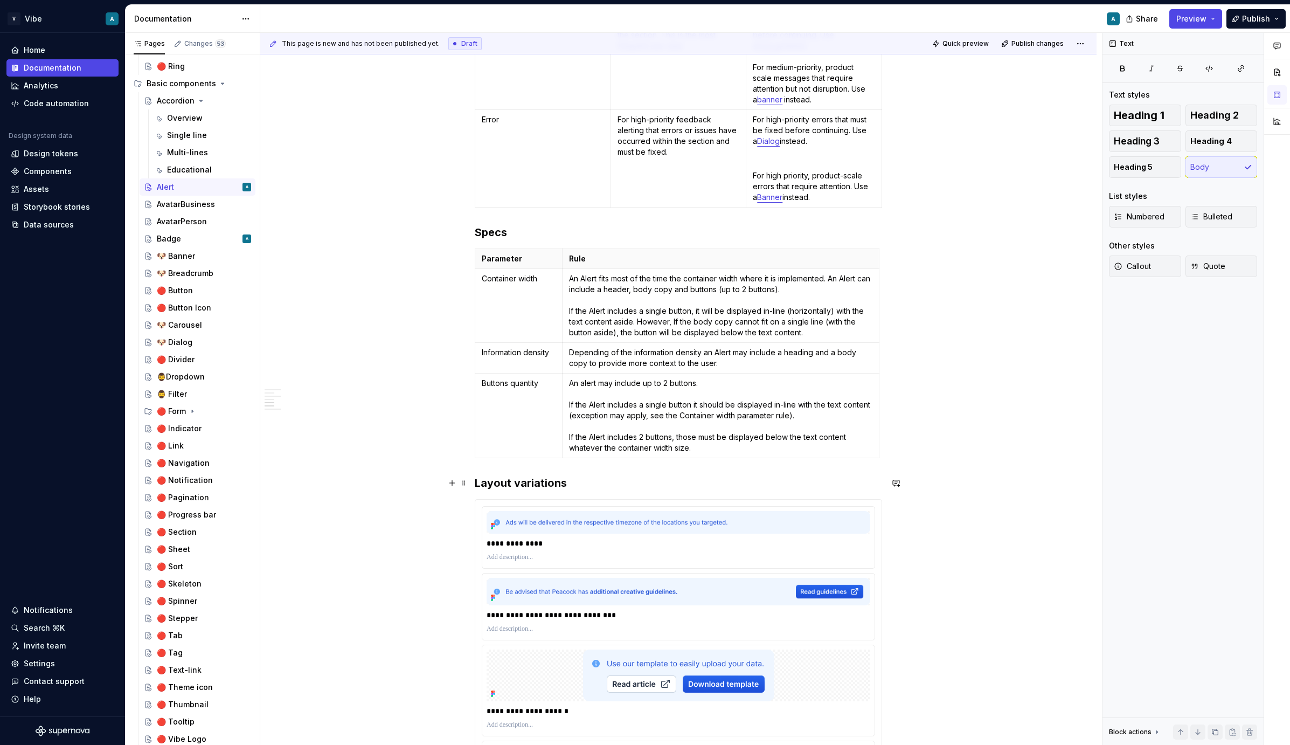
click at [477, 485] on h3 "Layout variations" at bounding box center [678, 482] width 407 height 15
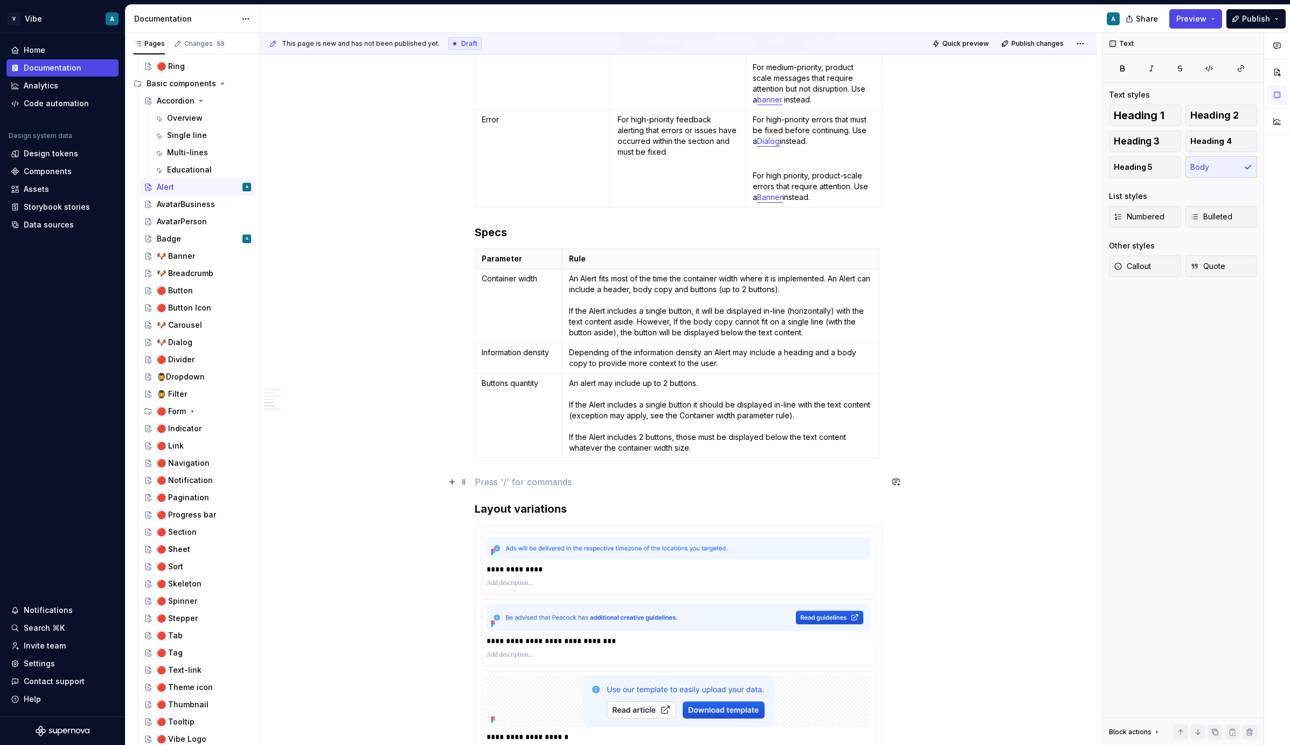
click at [488, 483] on p at bounding box center [678, 481] width 407 height 13
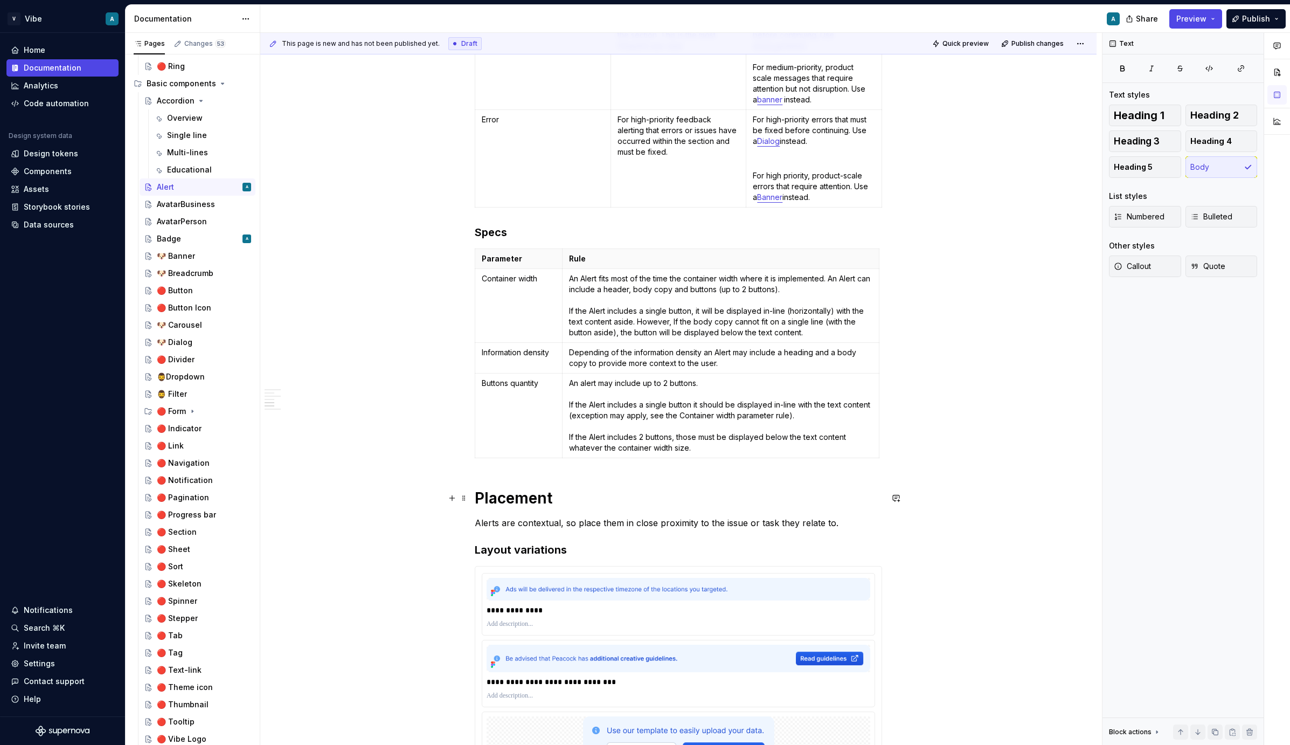
click at [527, 495] on h1 "Placement" at bounding box center [678, 497] width 407 height 19
click at [1151, 145] on span "Heading 3" at bounding box center [1137, 141] width 46 height 11
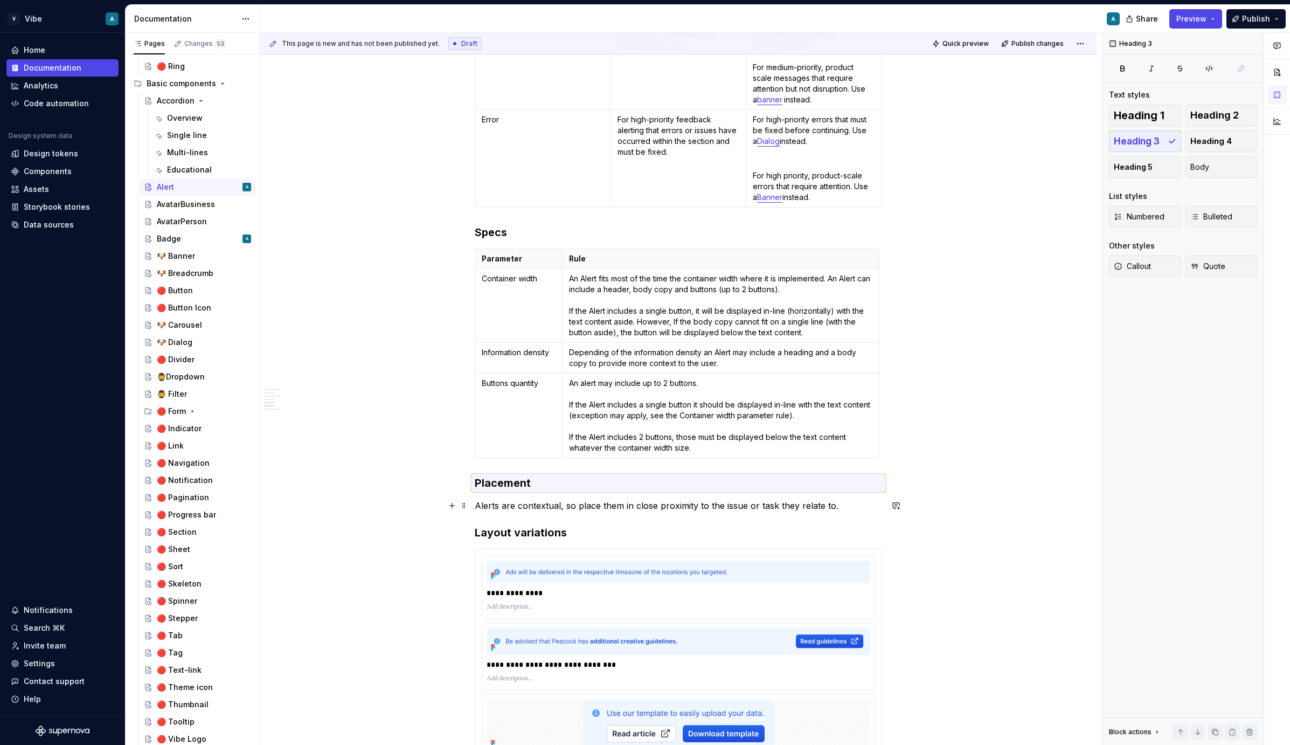
click at [817, 503] on p "Alerts are contextual, so place them in close proximity to the issue or task th…" at bounding box center [678, 505] width 407 height 13
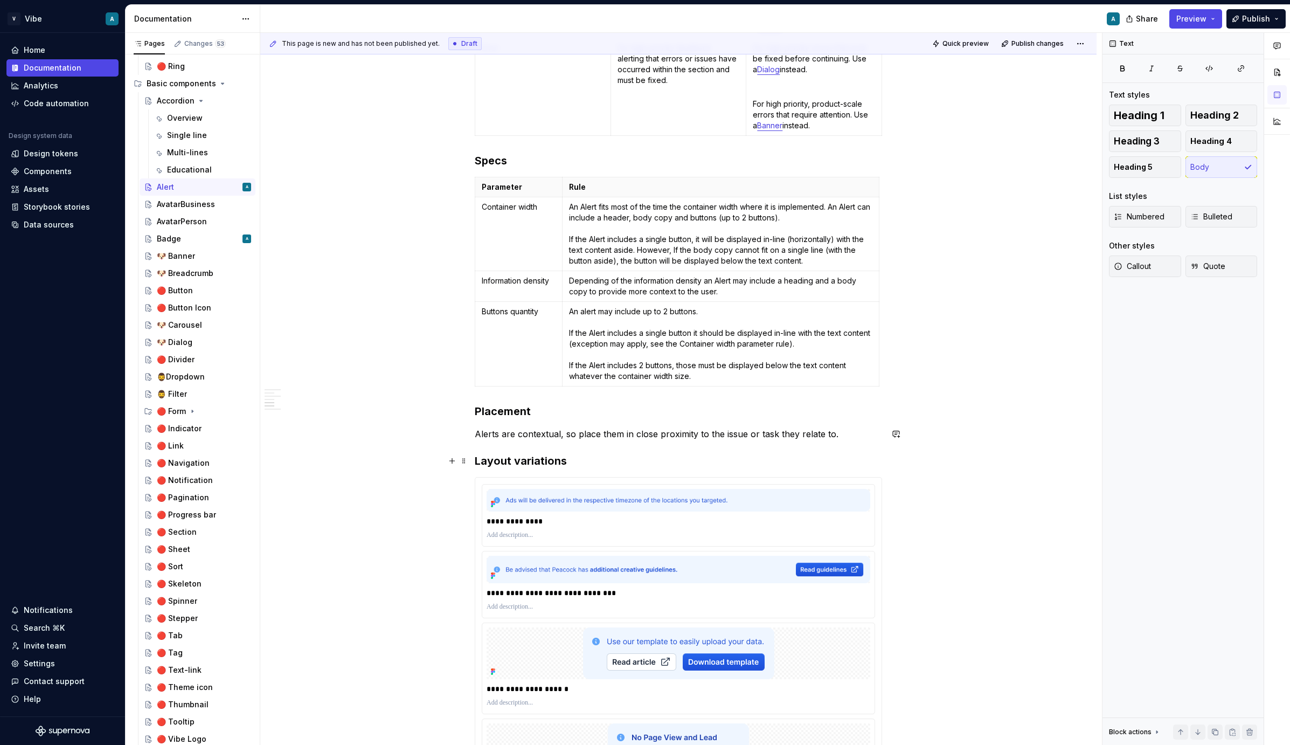
scroll to position [1334, 0]
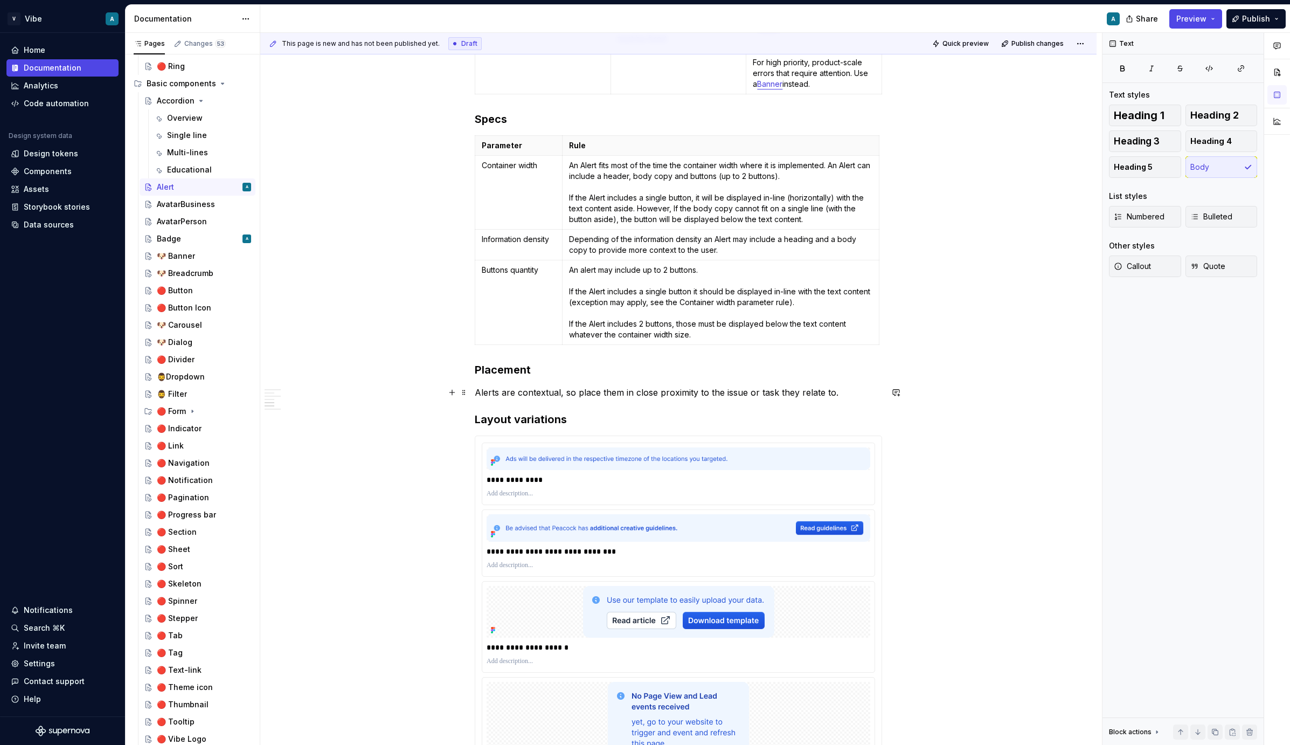
click at [851, 390] on p "Alerts are contextual, so place them in close proximity to the issue or task th…" at bounding box center [678, 392] width 407 height 13
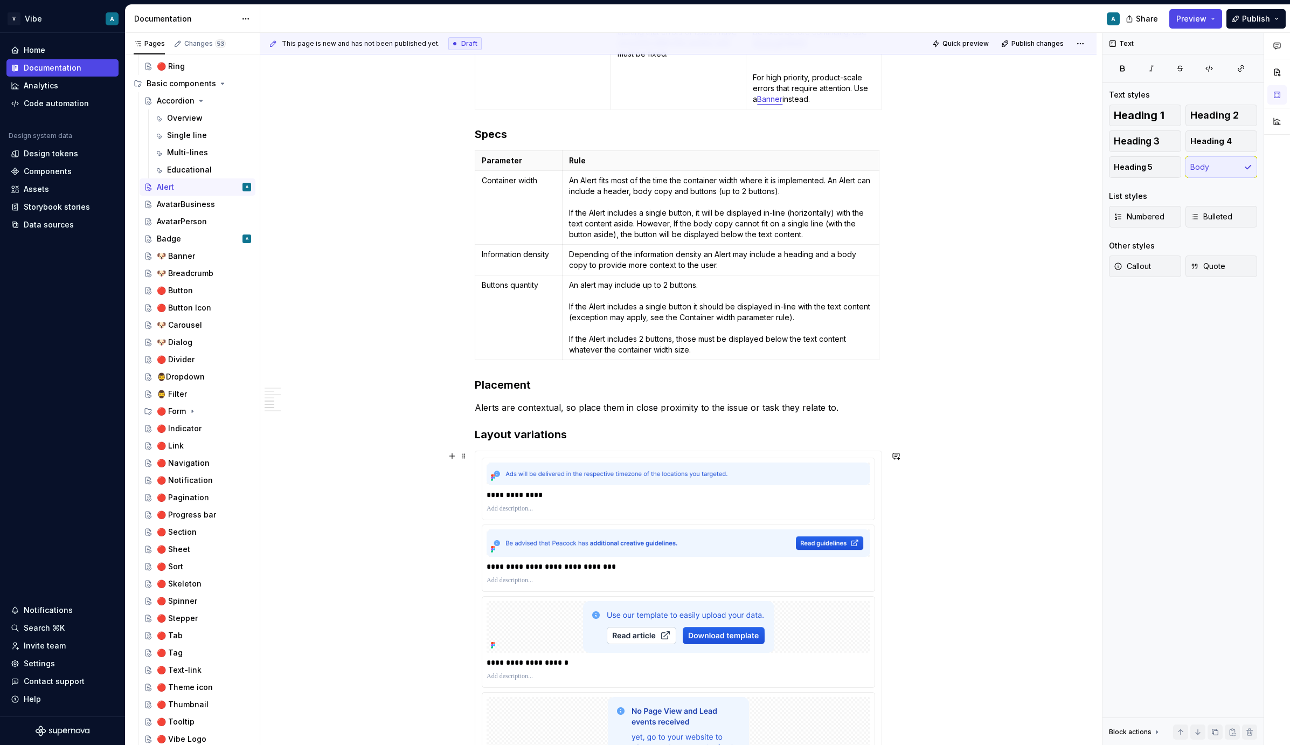
scroll to position [1318, 0]
click at [861, 410] on p "Alerts are contextual, so place them in close proximity to the issue or task th…" at bounding box center [678, 407] width 407 height 13
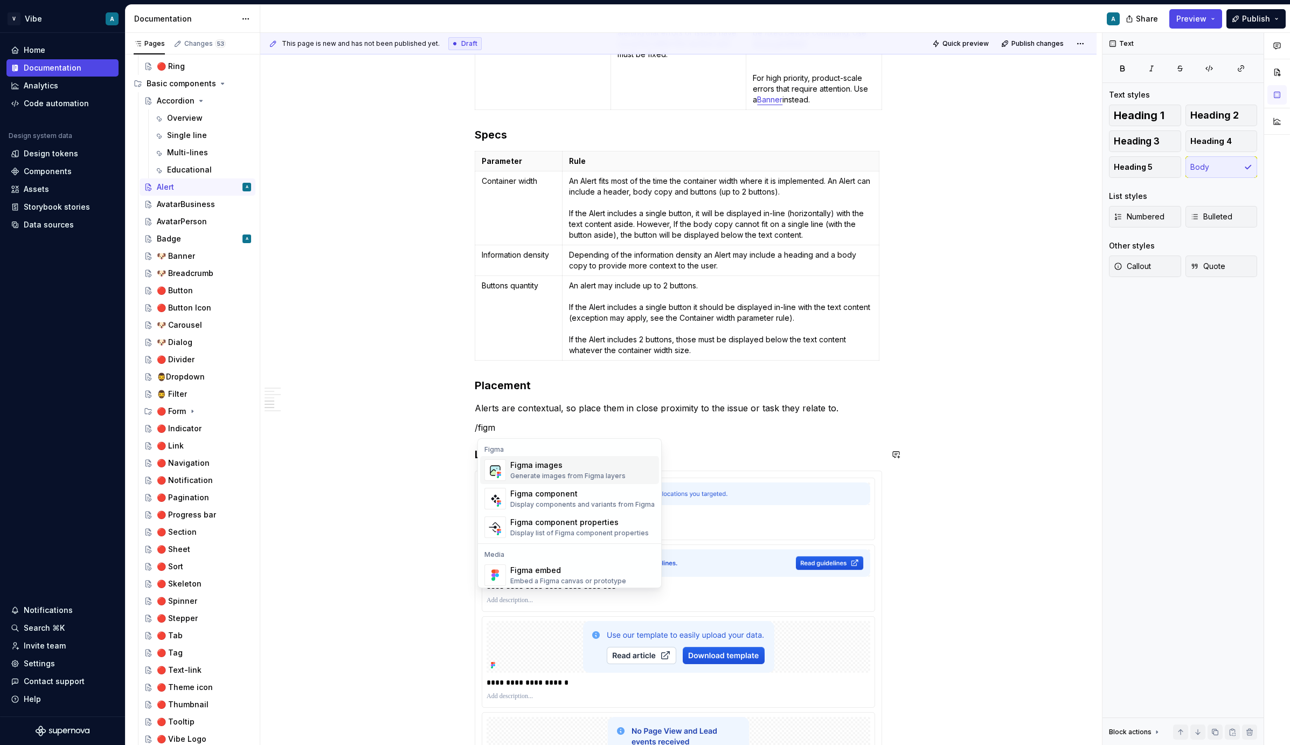
click at [552, 472] on div "Generate images from Figma layers" at bounding box center [567, 475] width 115 height 9
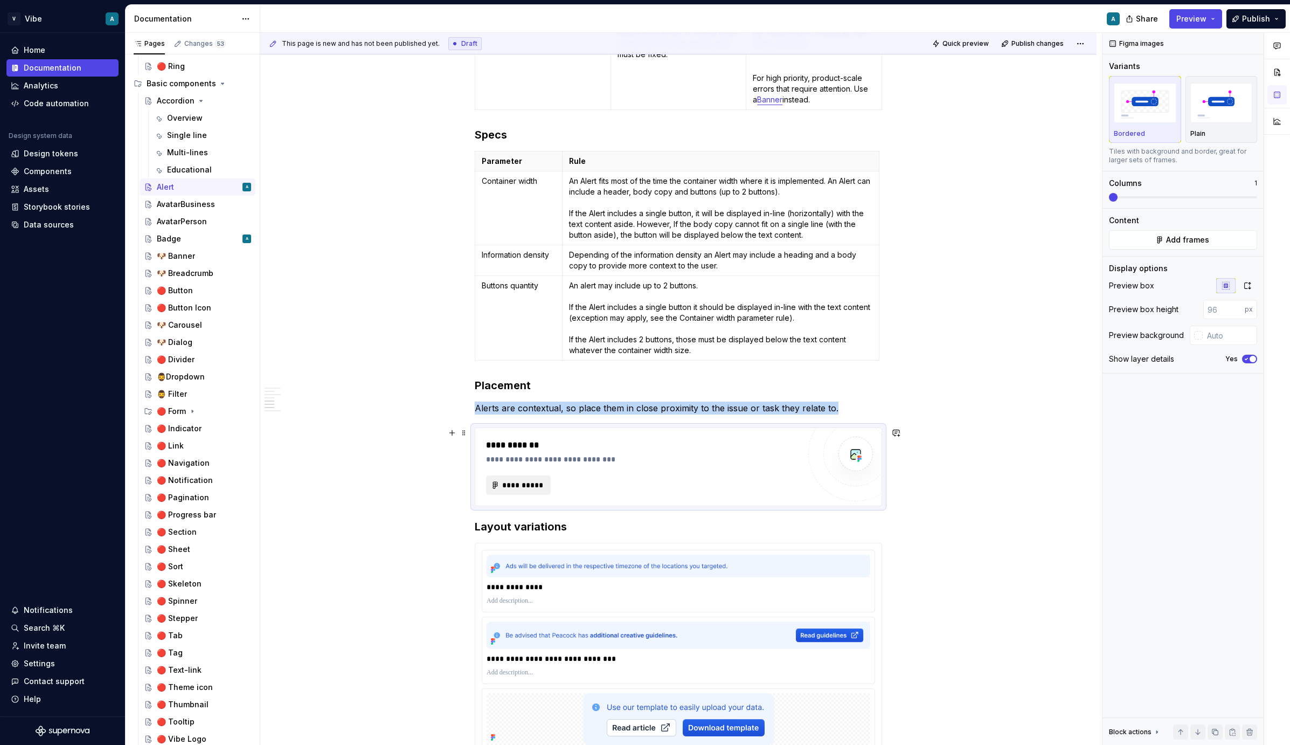
click at [524, 488] on span "**********" at bounding box center [523, 485] width 42 height 11
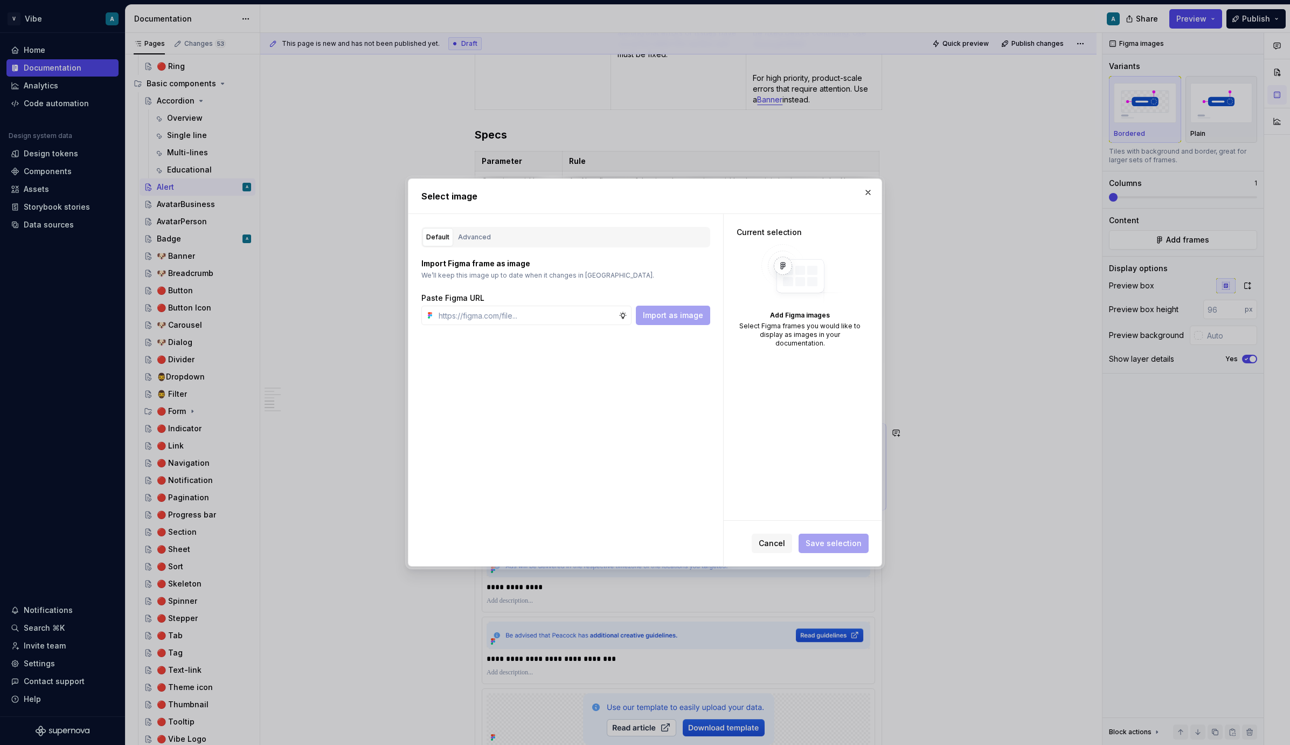
type textarea "*"
click at [482, 240] on div "Advanced" at bounding box center [474, 237] width 33 height 11
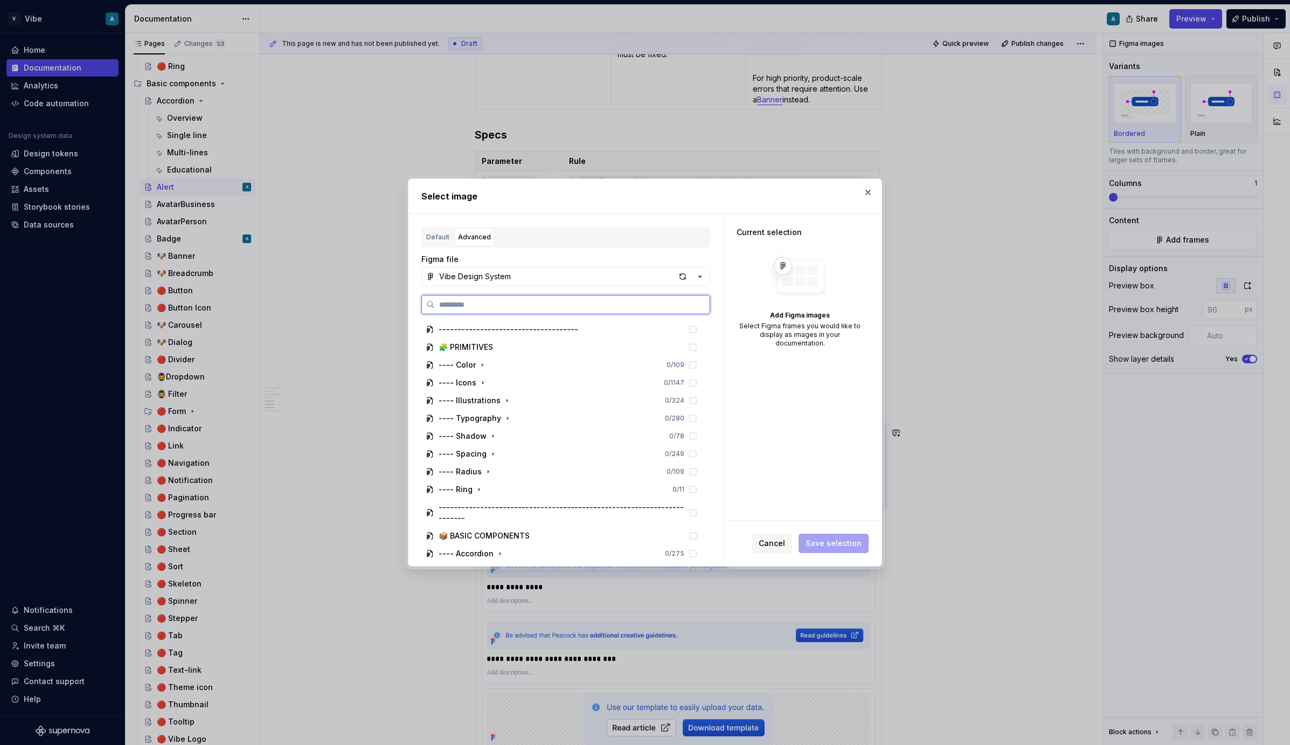
click at [485, 306] on input "search" at bounding box center [572, 304] width 275 height 11
paste input "**********"
type input "**********"
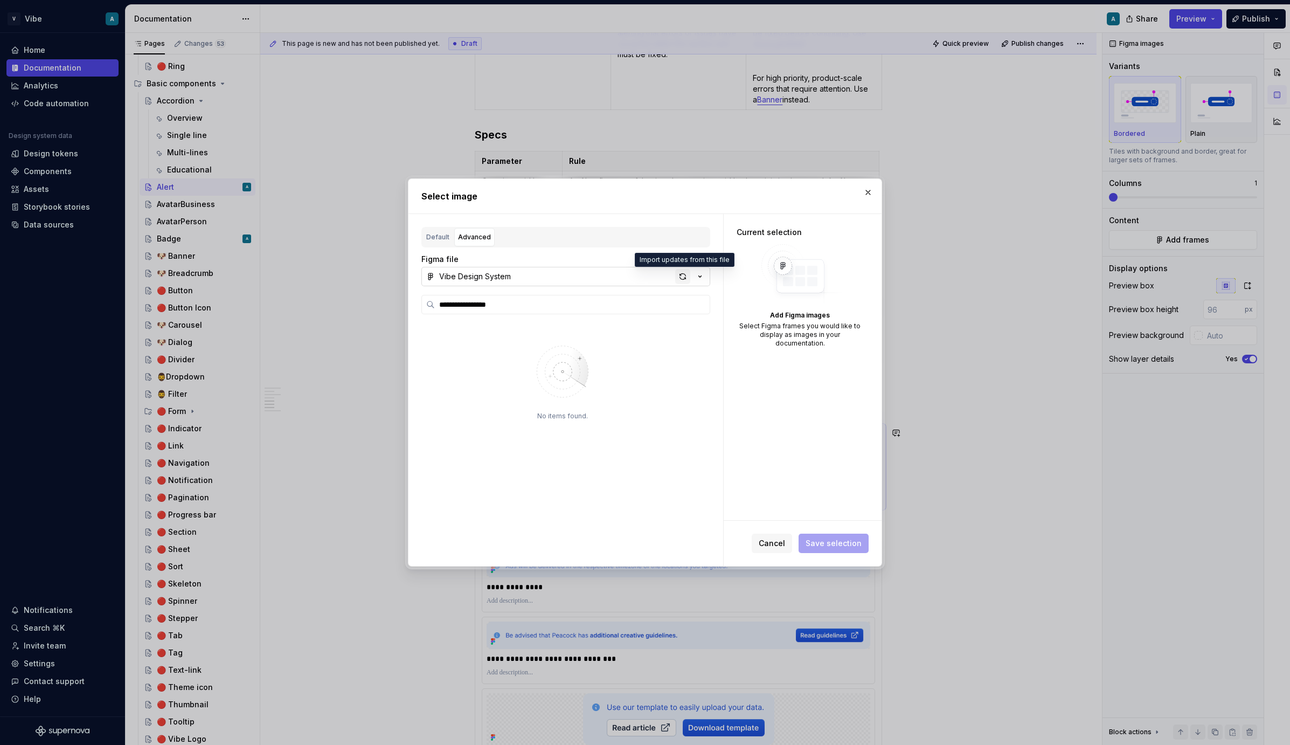
click at [681, 277] on div "button" at bounding box center [682, 276] width 15 height 15
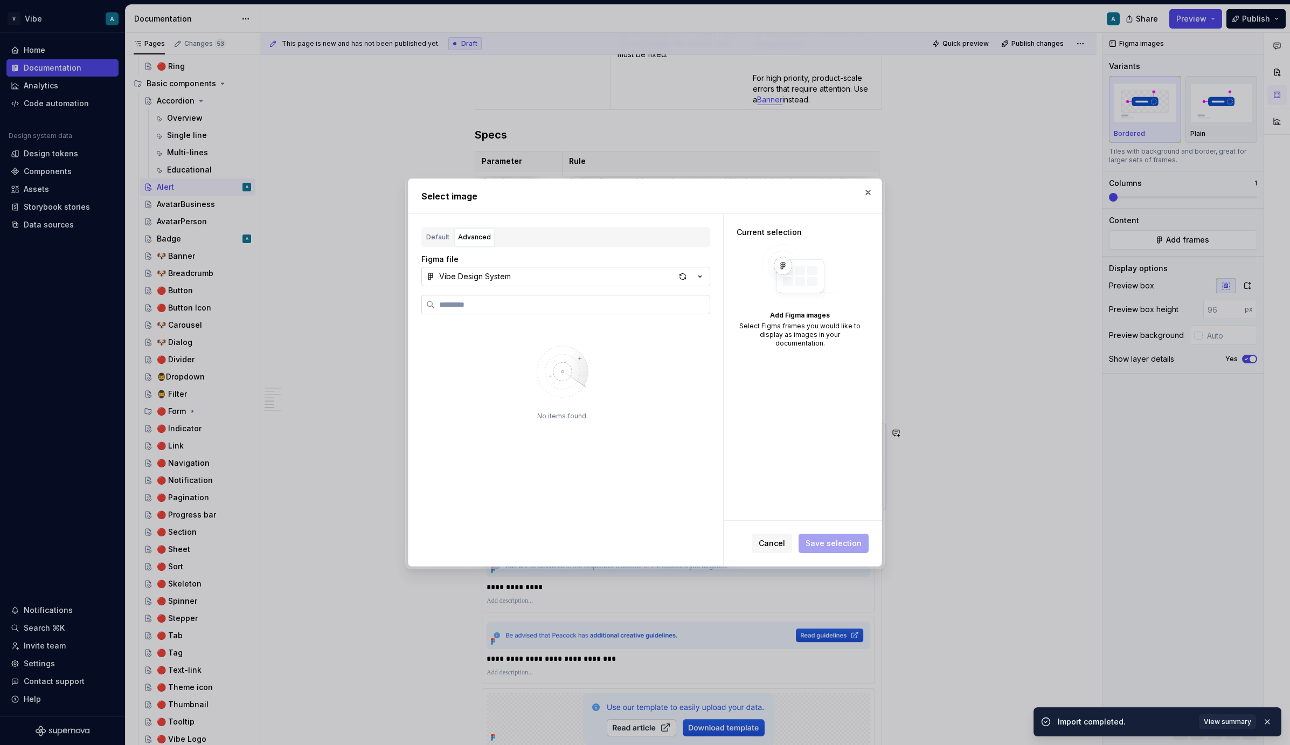
click at [501, 311] on label at bounding box center [565, 304] width 289 height 19
click at [501, 310] on input "search" at bounding box center [572, 304] width 275 height 11
type textarea "*"
paste input "**********"
type input "**********"
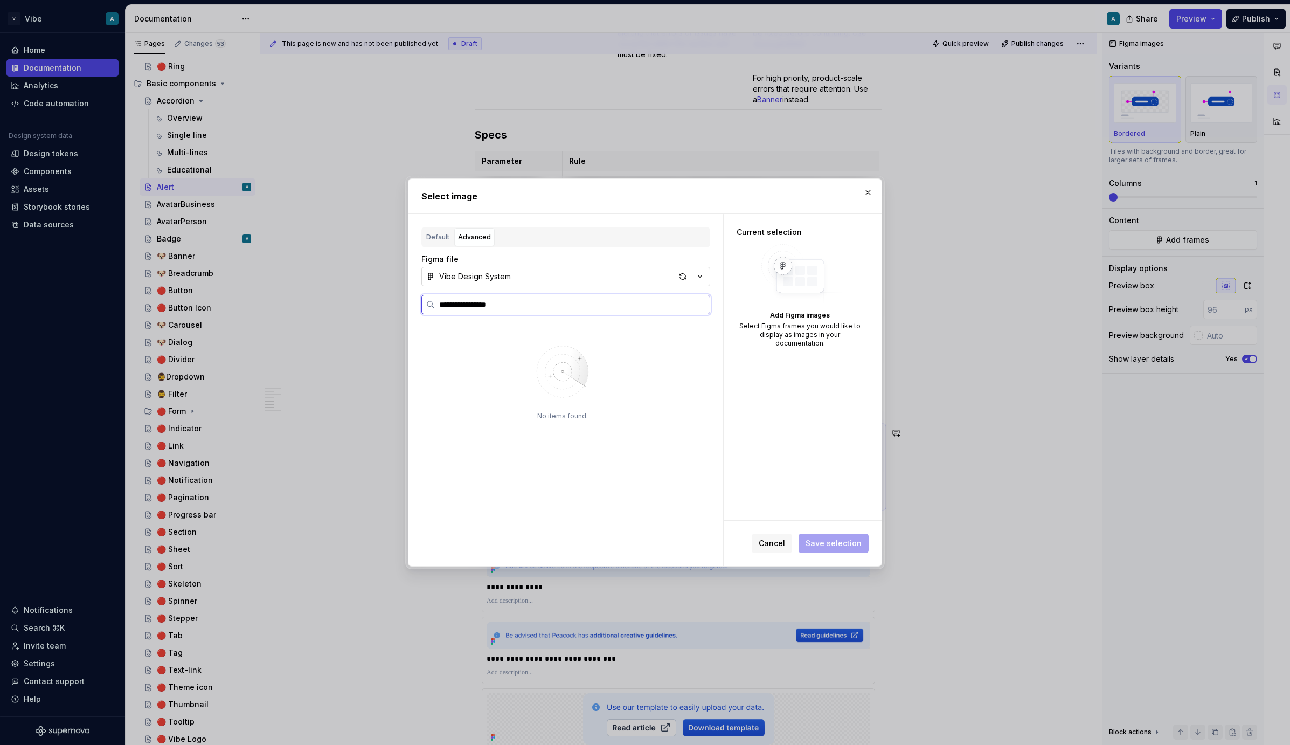
type textarea "*"
type input "**********"
click at [491, 311] on label "**********" at bounding box center [565, 304] width 289 height 19
click at [491, 310] on input "**********" at bounding box center [572, 304] width 275 height 11
click at [491, 311] on label "**********" at bounding box center [565, 304] width 289 height 19
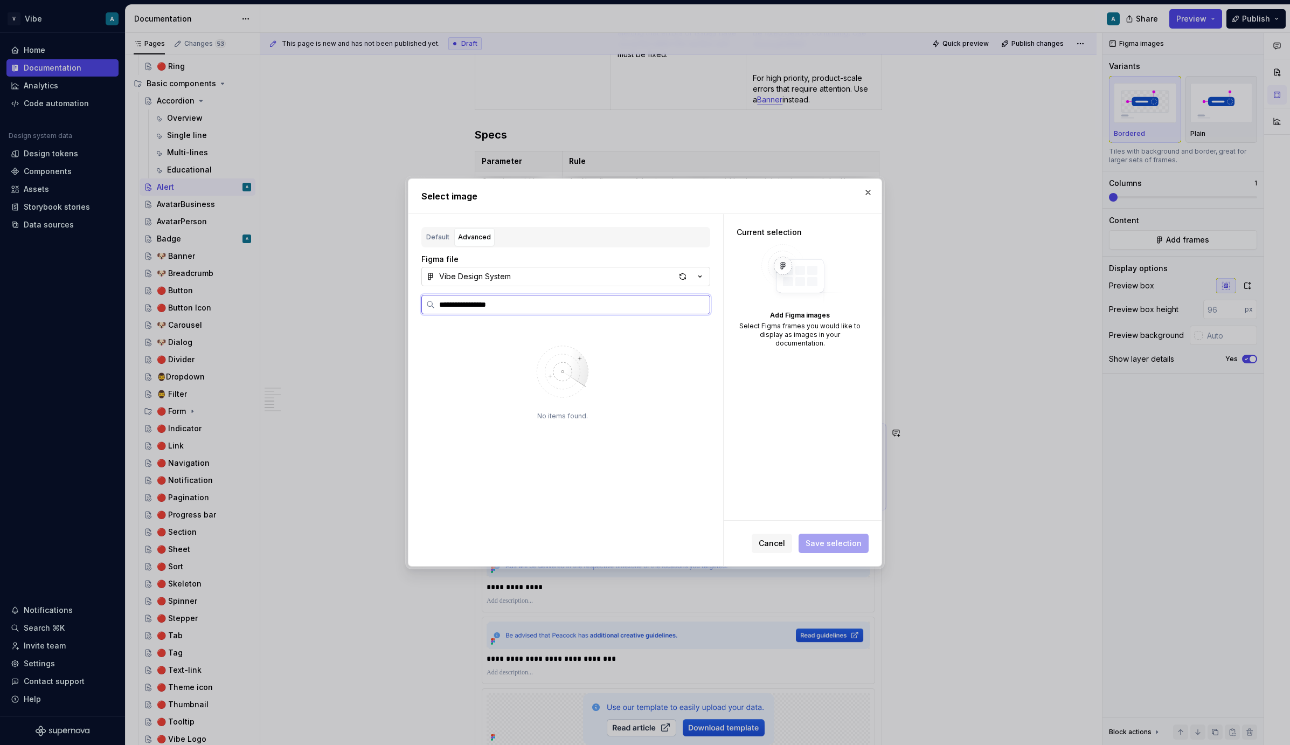
click at [491, 310] on input "**********" at bounding box center [572, 304] width 275 height 11
click at [491, 311] on label "**********" at bounding box center [565, 304] width 289 height 19
click at [491, 310] on input "**********" at bounding box center [572, 304] width 275 height 11
click at [697, 306] on input "**********" at bounding box center [572, 304] width 275 height 11
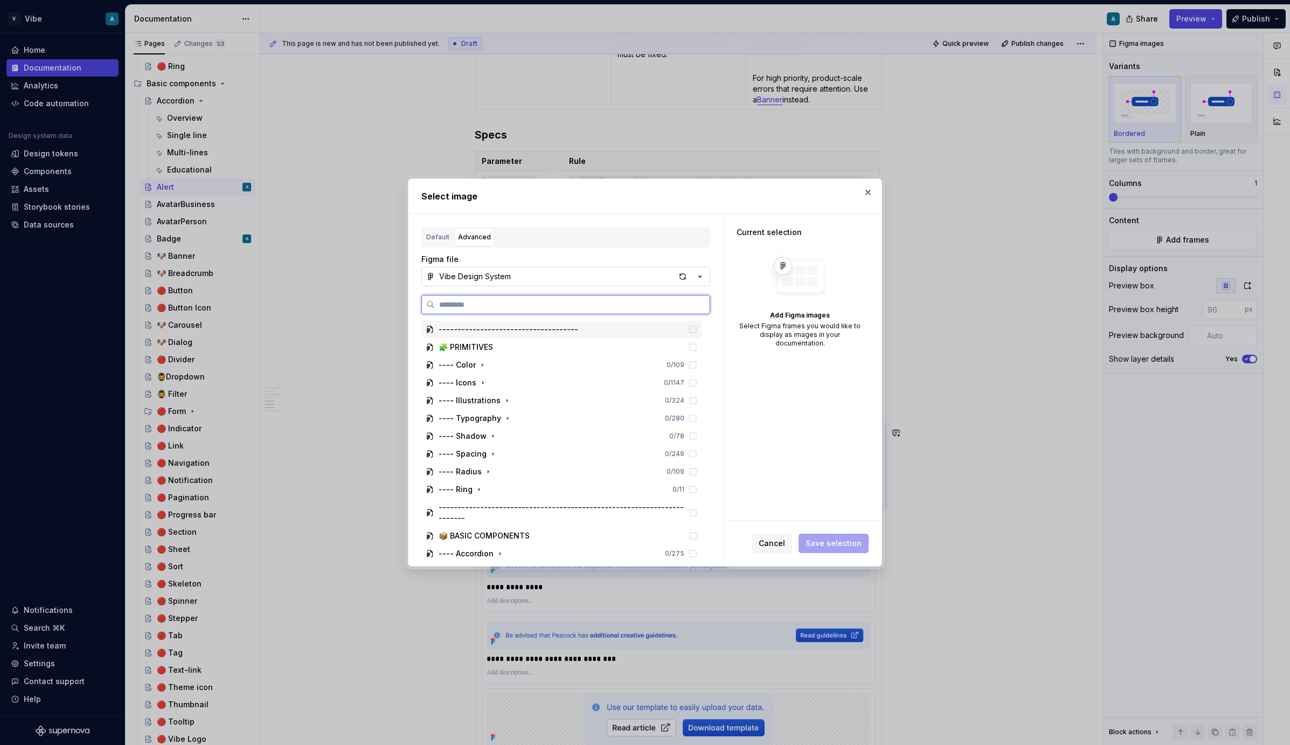
paste input "**********"
type input "**********"
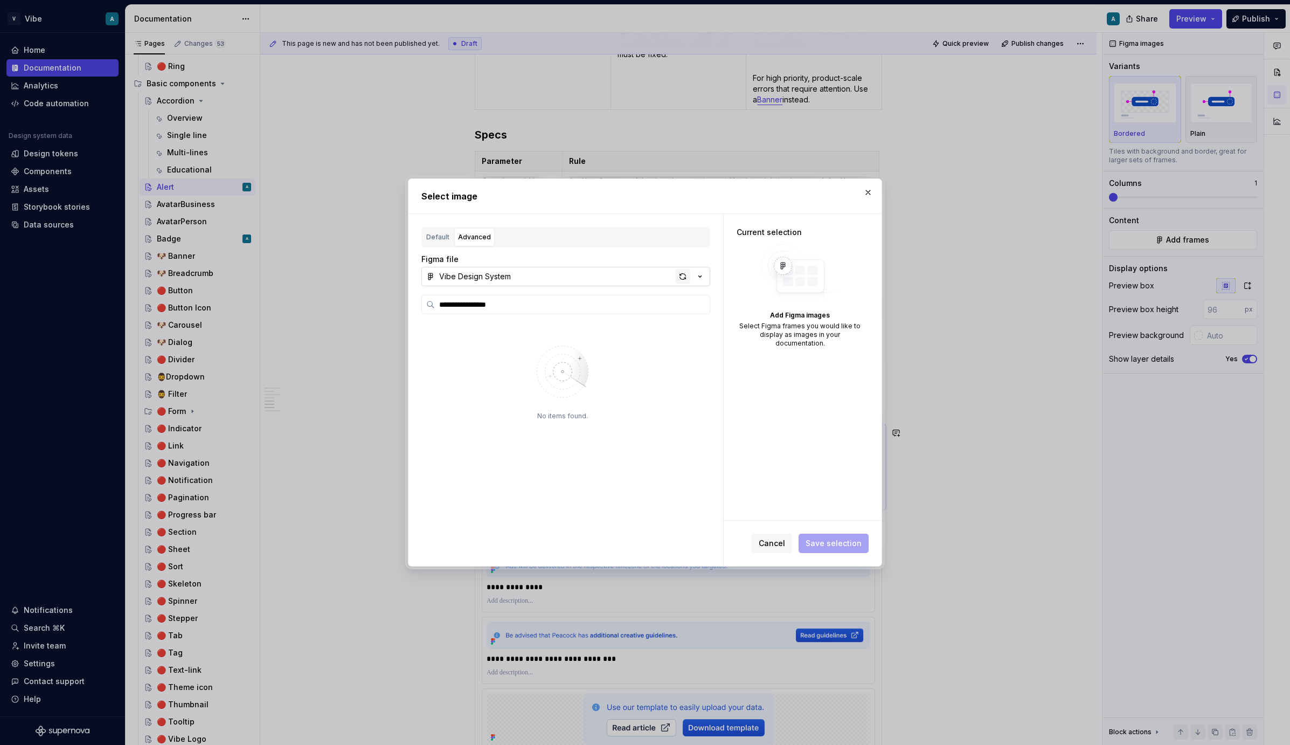
click at [685, 277] on div "button" at bounding box center [682, 276] width 15 height 15
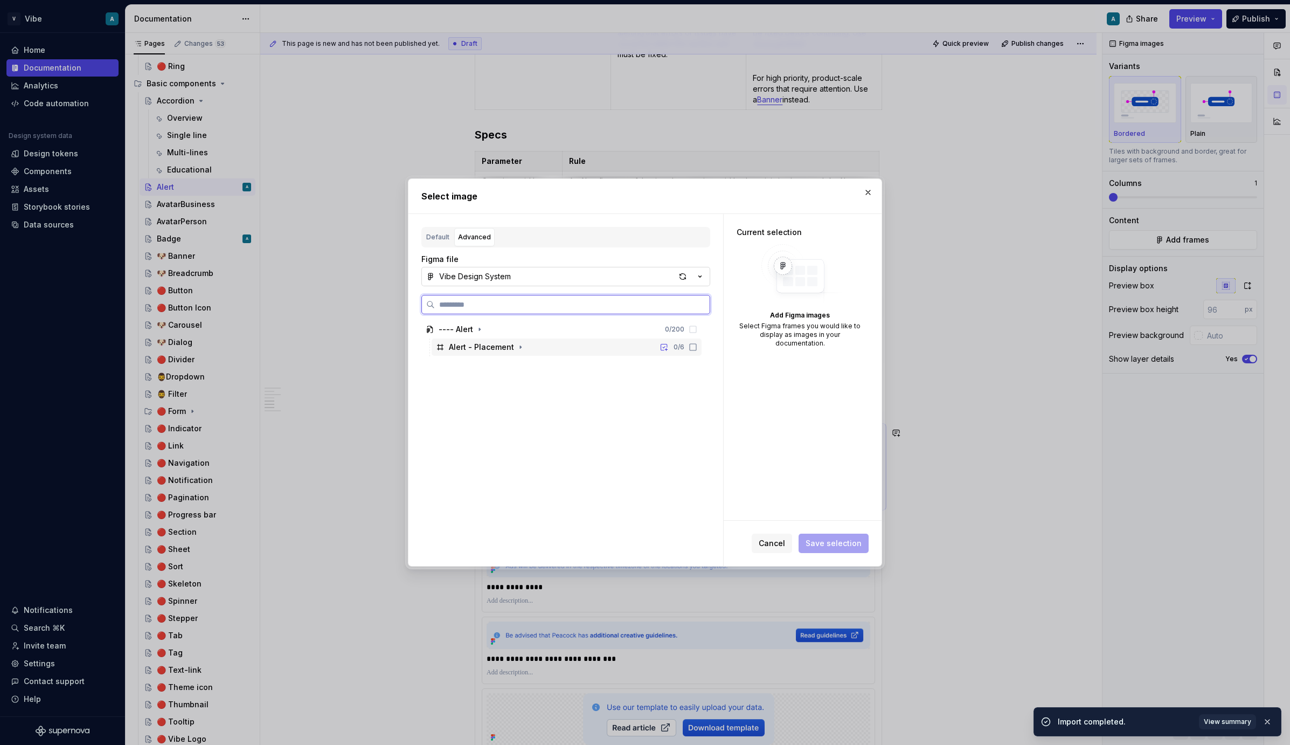
click at [565, 345] on div "Alert - Placement 0 / 6" at bounding box center [567, 346] width 270 height 17
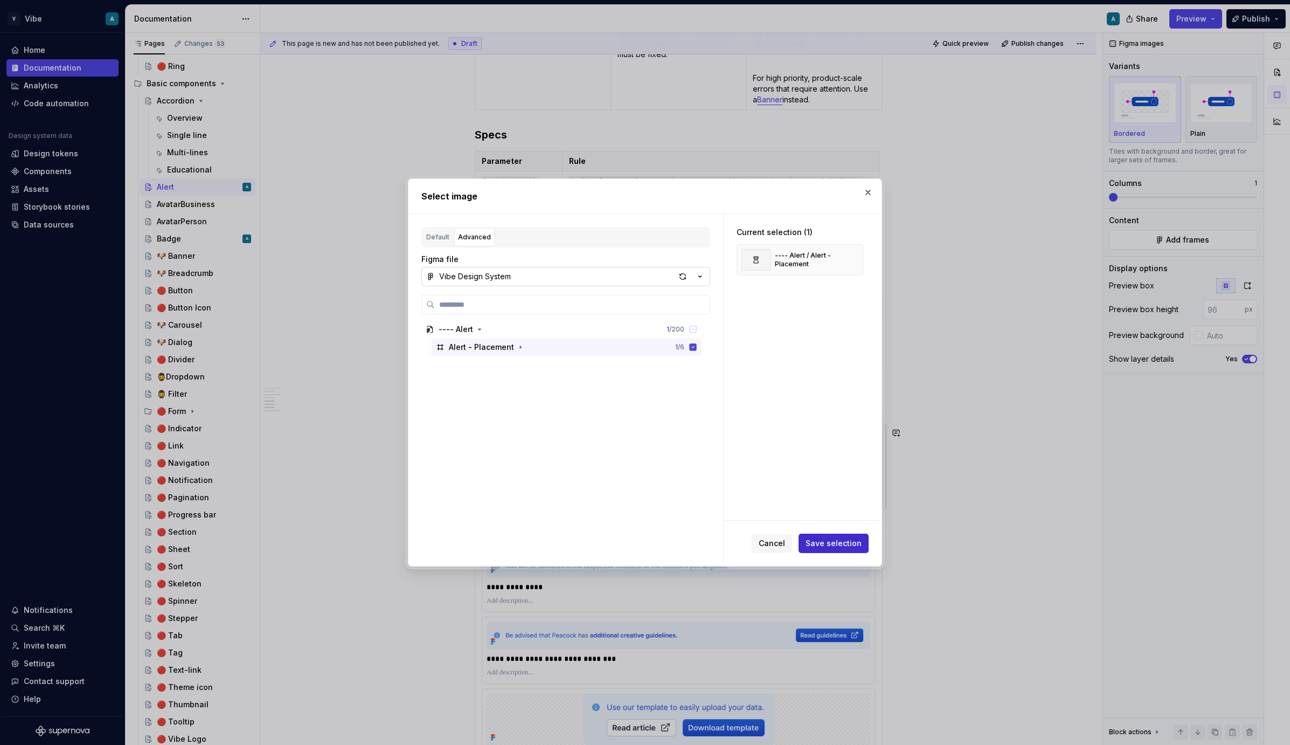
click at [846, 541] on span "Save selection" at bounding box center [834, 543] width 56 height 11
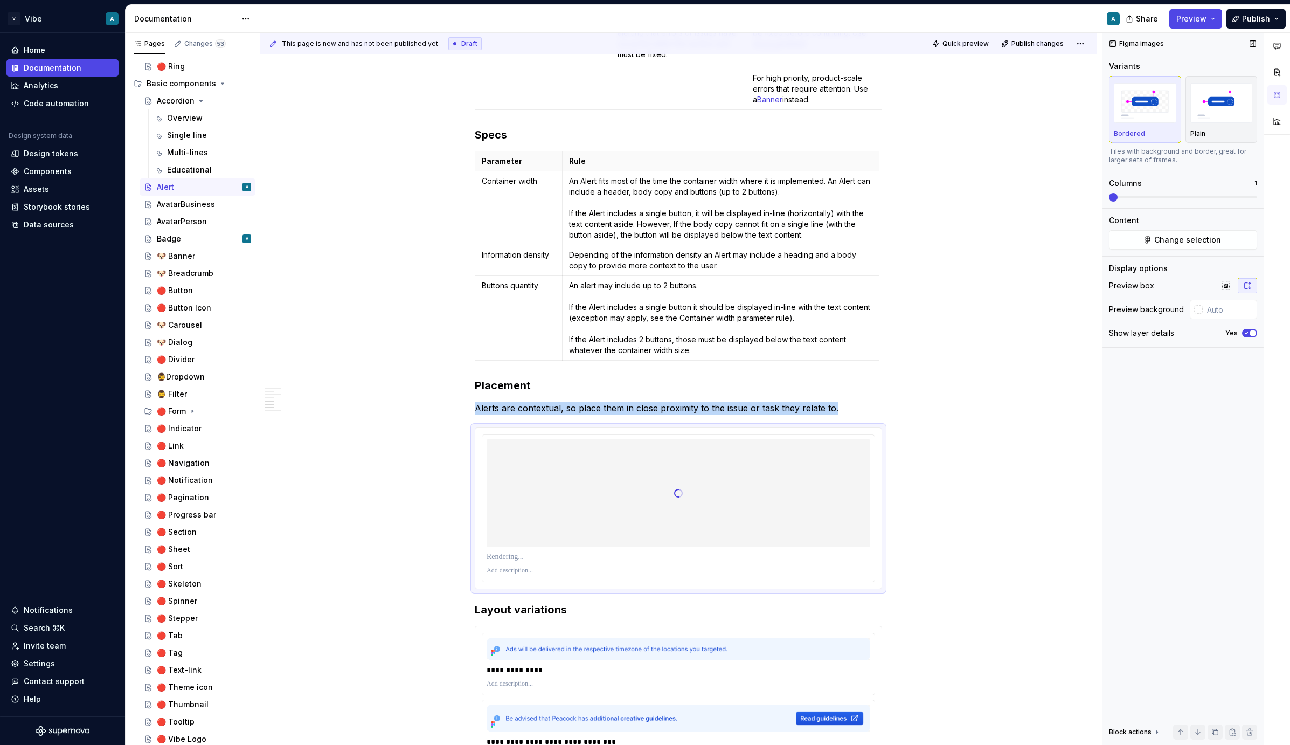
click at [1250, 334] on span "button" at bounding box center [1252, 333] width 6 height 6
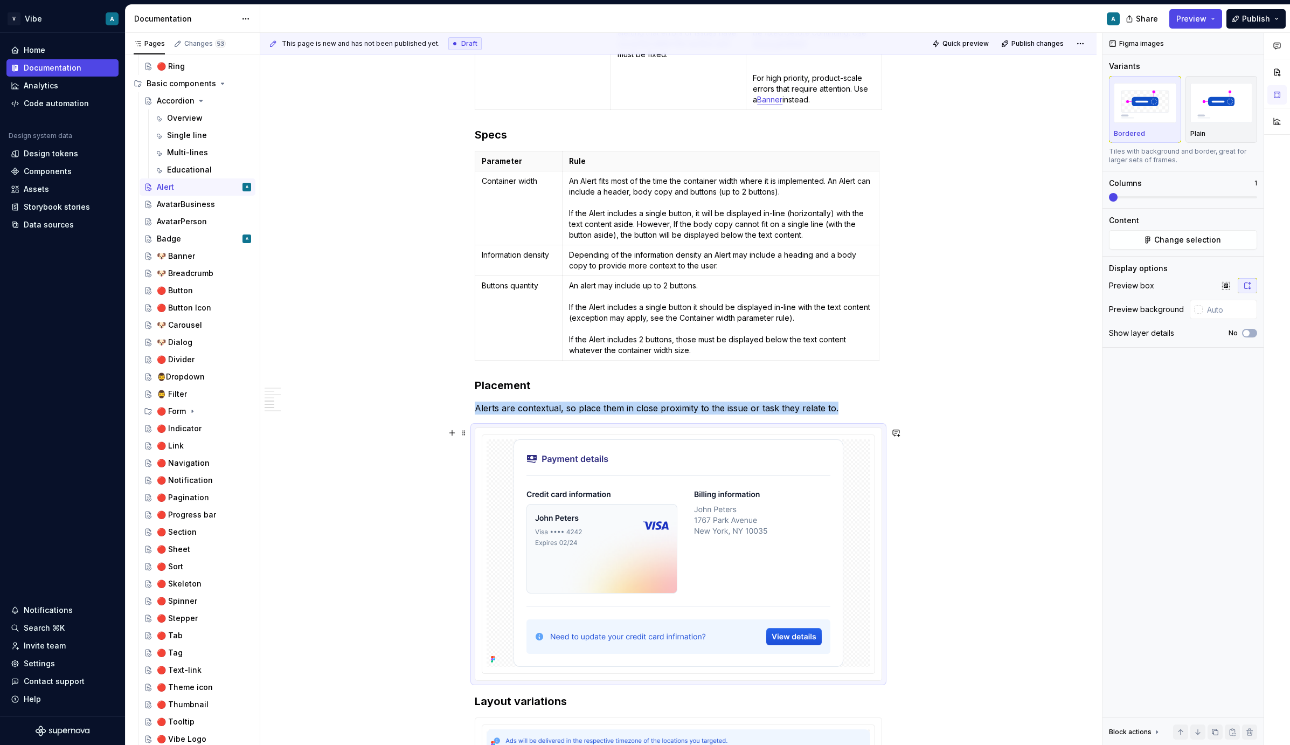
scroll to position [1325, 0]
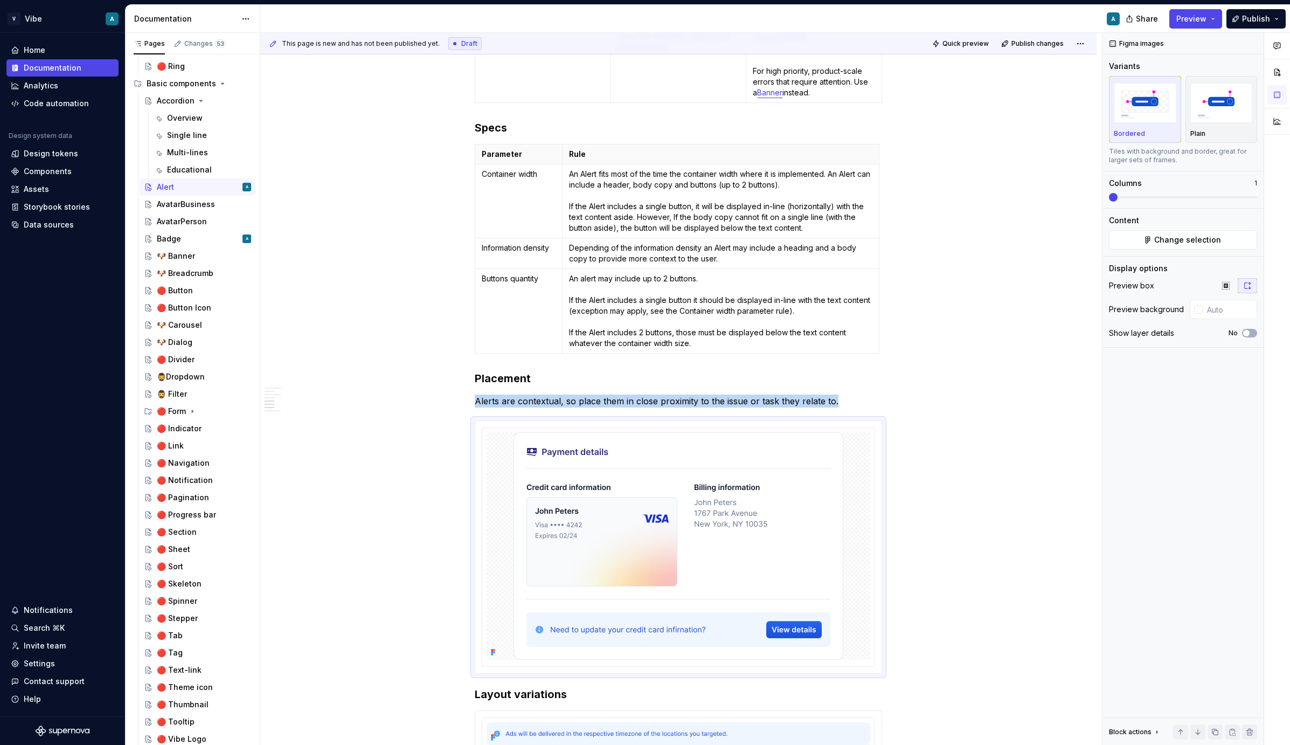
type textarea "*"
click at [1227, 315] on input "text" at bounding box center [1230, 309] width 54 height 19
type input "#FFFFFF"
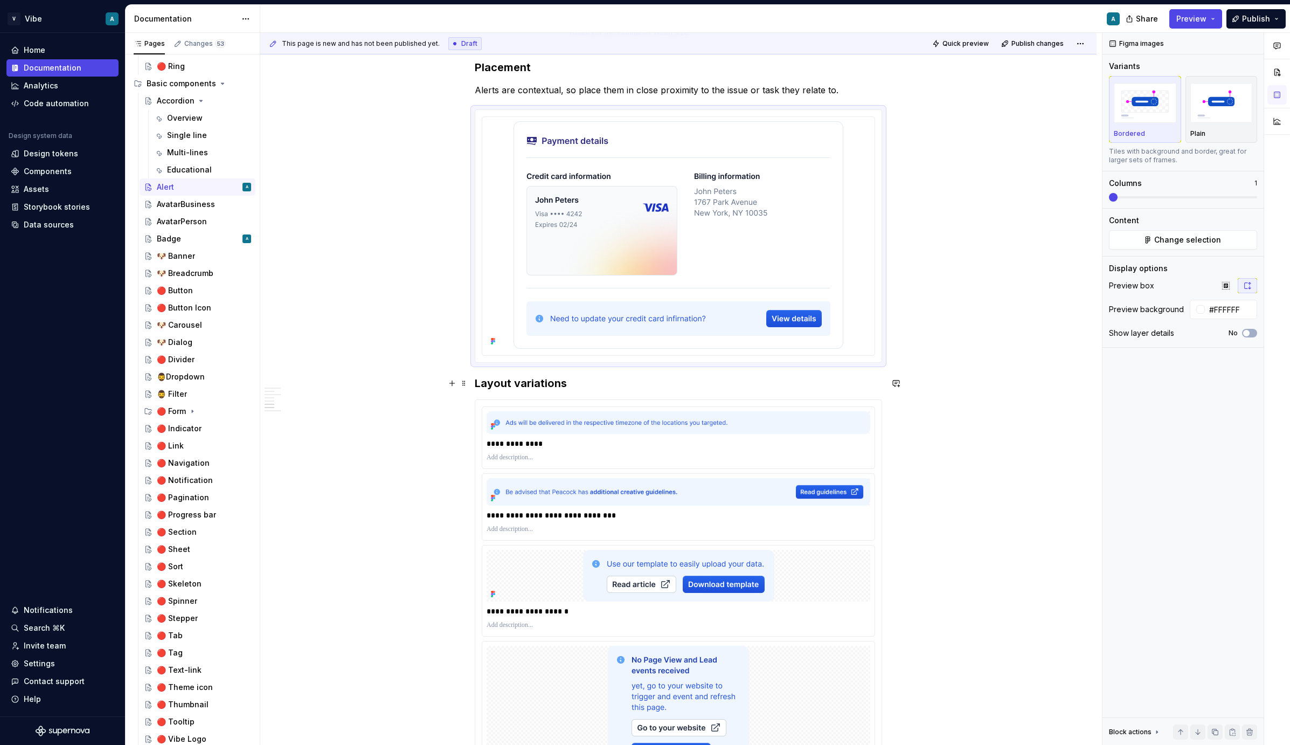
scroll to position [1642, 0]
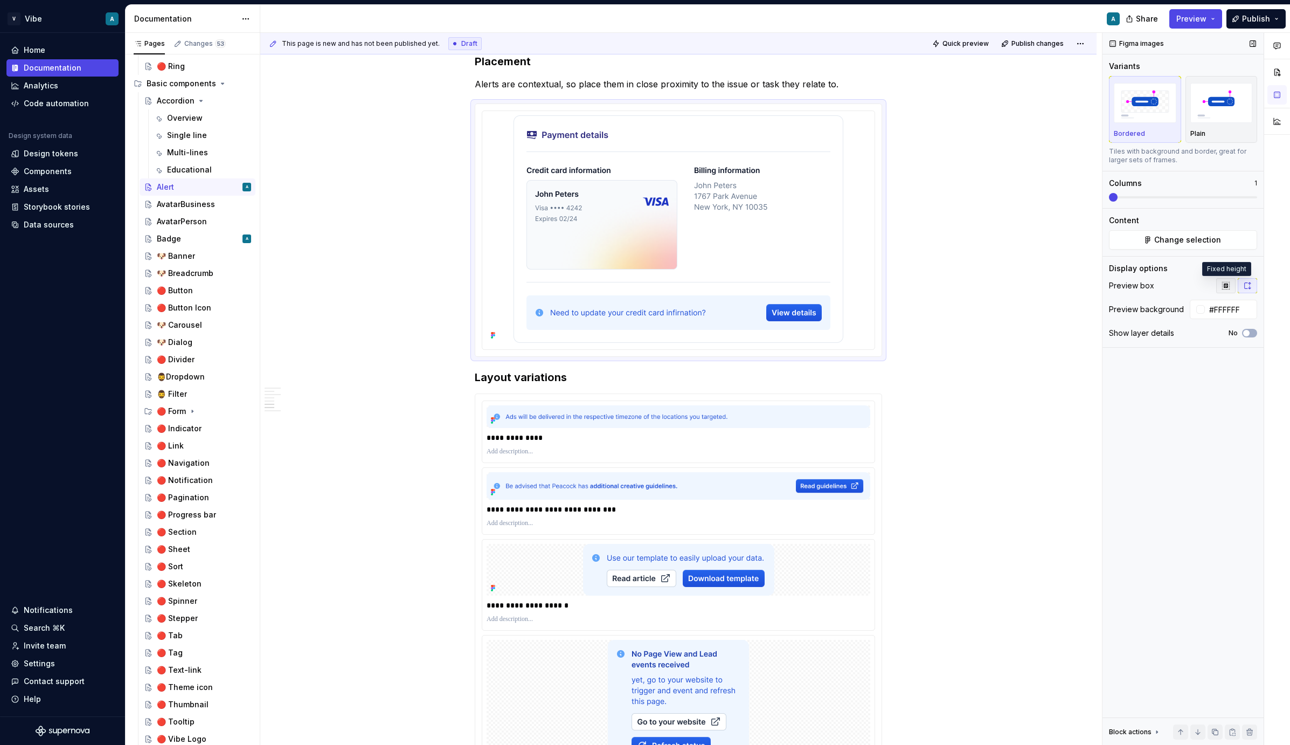
click at [1225, 285] on icon "button" at bounding box center [1225, 285] width 7 height 7
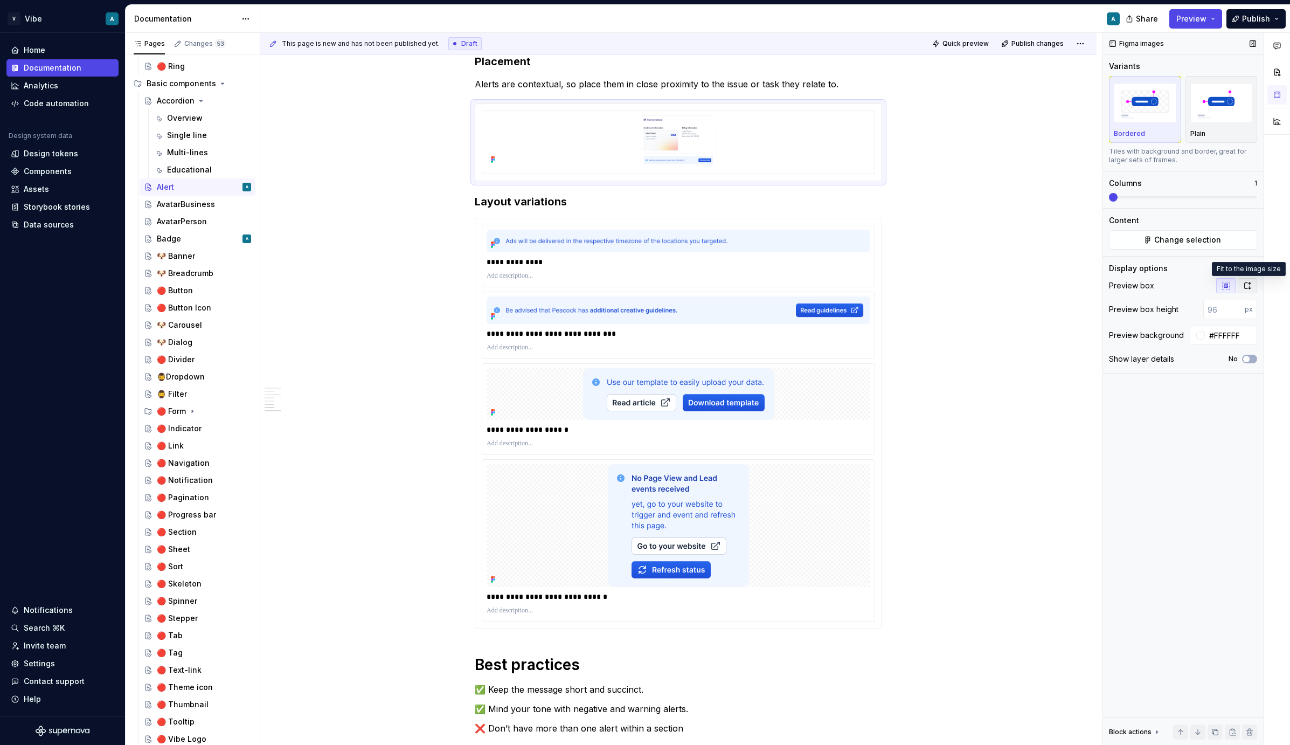
click at [1251, 282] on icon "button" at bounding box center [1247, 285] width 9 height 9
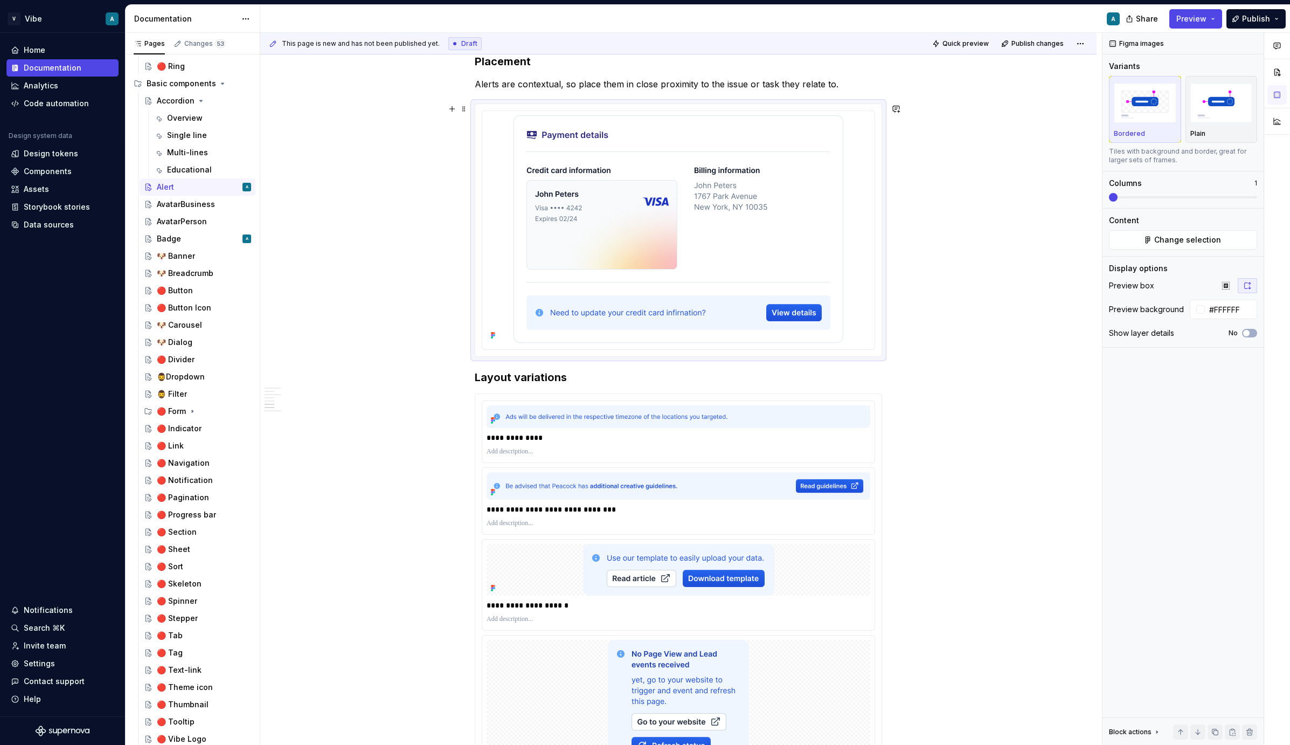
click at [989, 300] on div "**********" at bounding box center [678, 76] width 836 height 3067
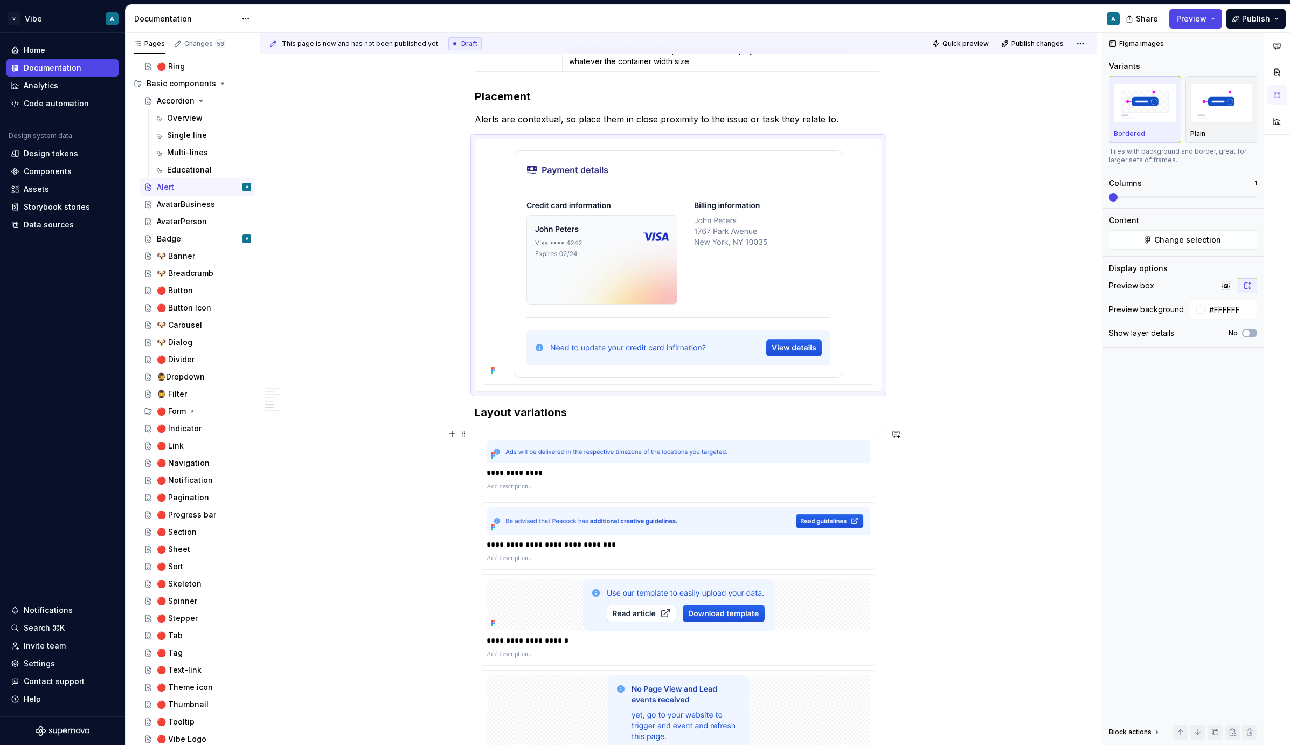
click at [944, 515] on div "**********" at bounding box center [678, 111] width 836 height 3067
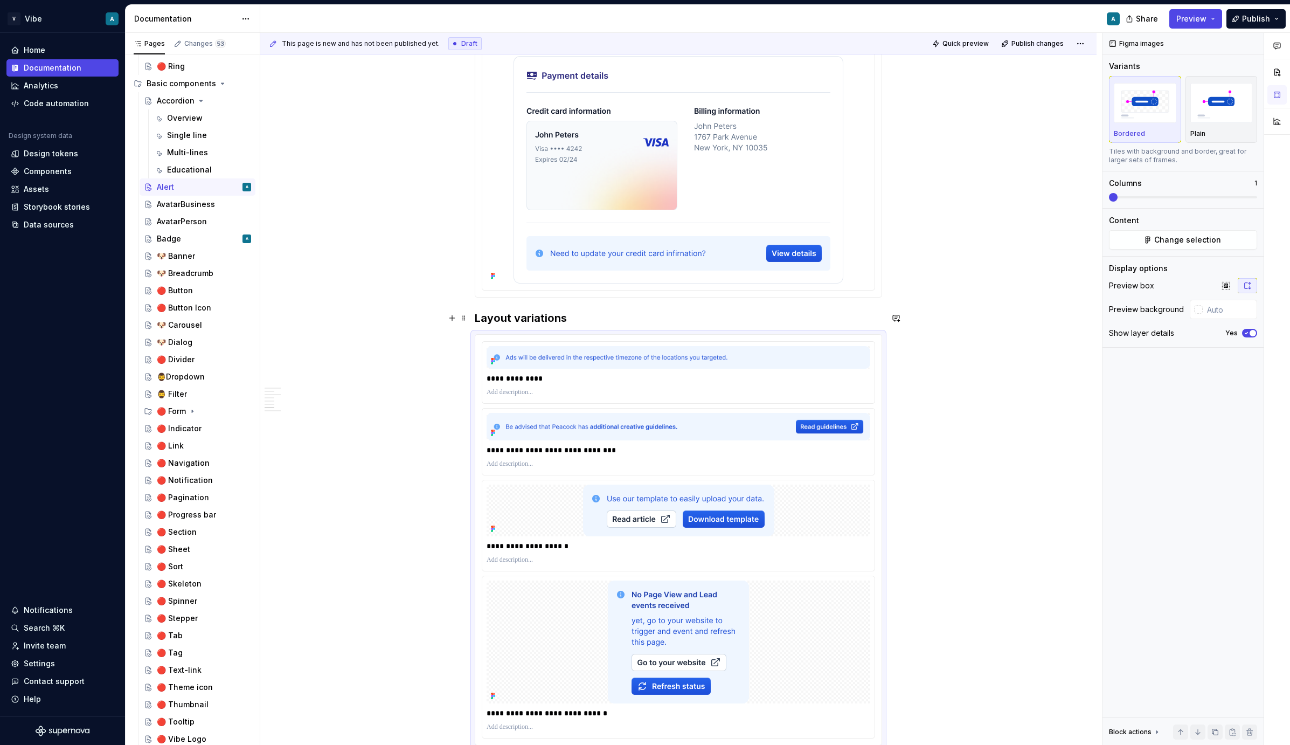
click at [505, 311] on h3 "Layout variations" at bounding box center [678, 317] width 407 height 15
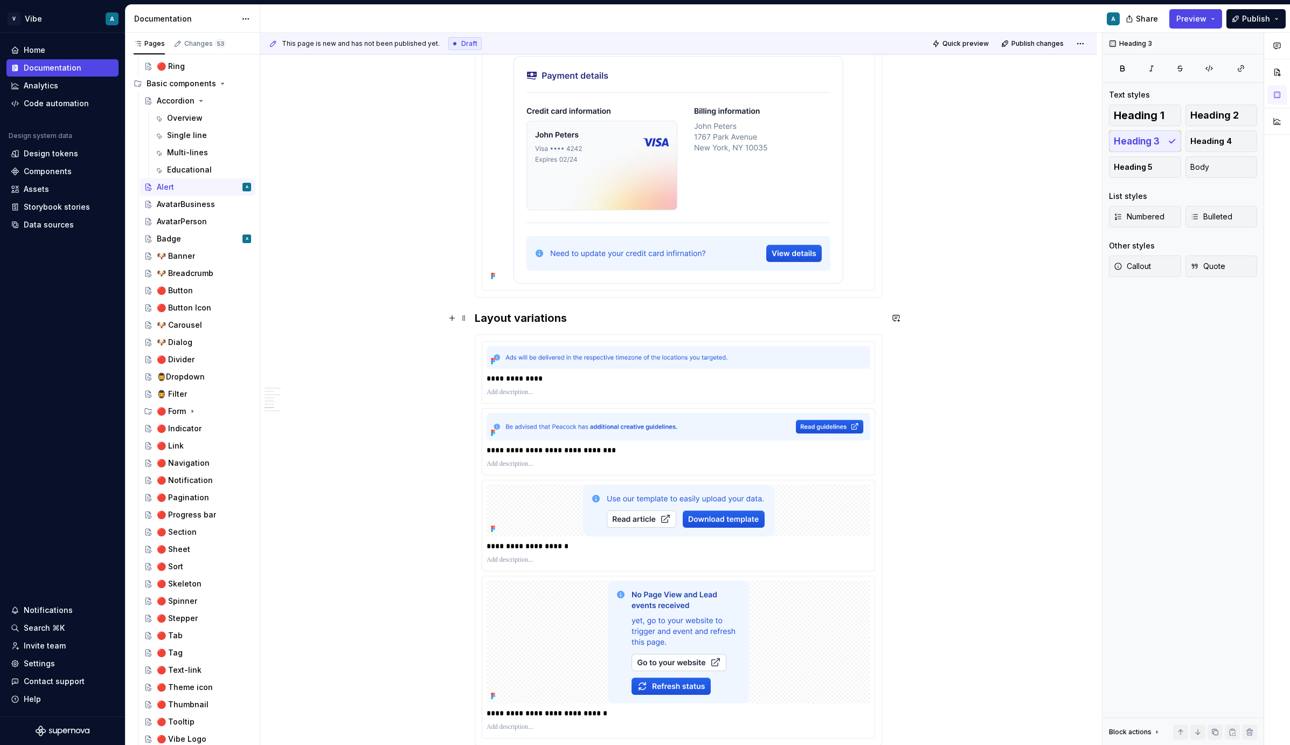
click at [478, 318] on h3 "Layout variations" at bounding box center [678, 317] width 407 height 15
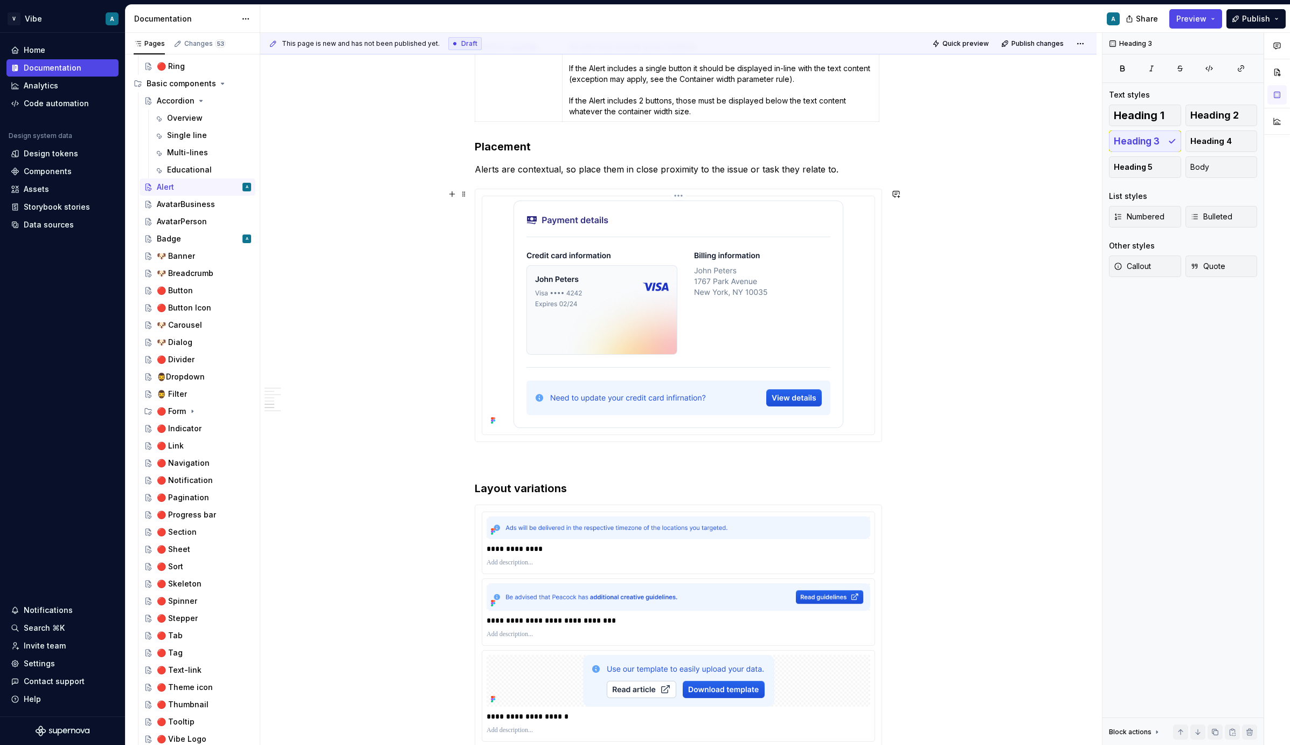
scroll to position [1517, 0]
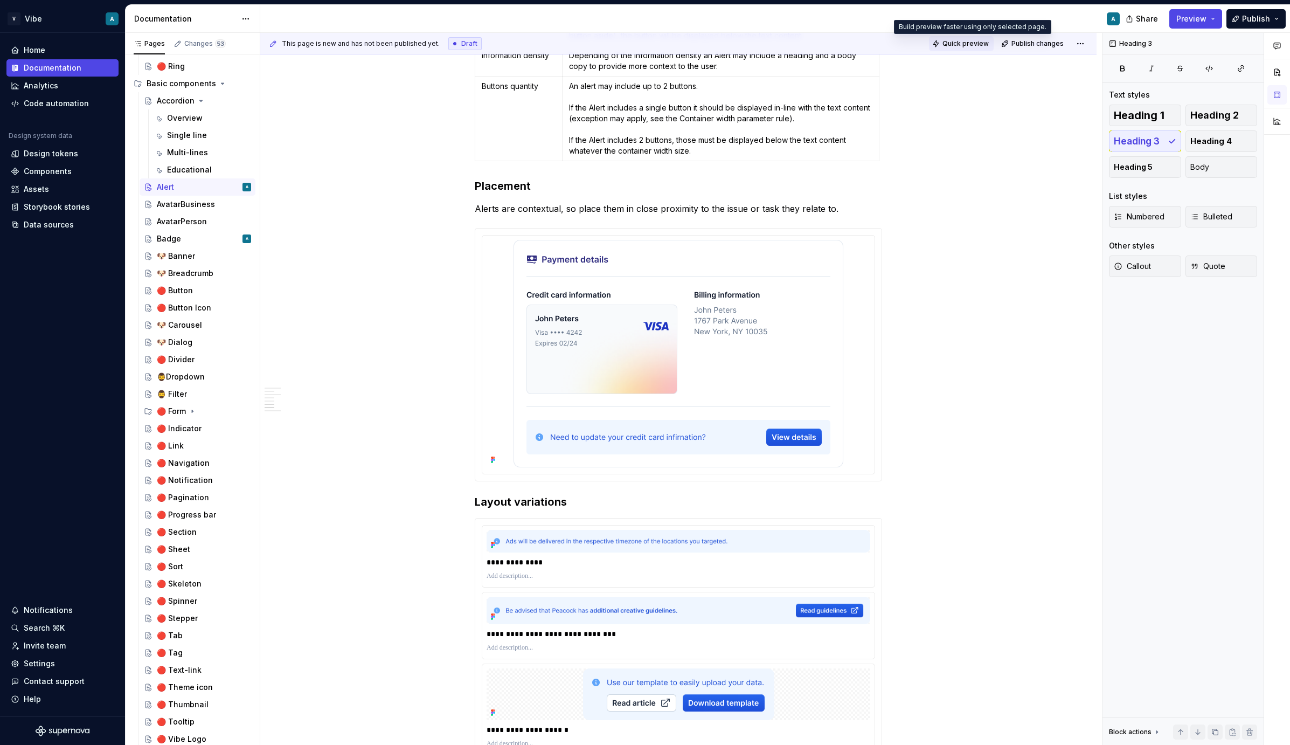
click at [978, 46] on span "Quick preview" at bounding box center [965, 43] width 46 height 9
click at [501, 563] on p "**********" at bounding box center [679, 562] width 384 height 11
click at [491, 560] on p "**********" at bounding box center [679, 562] width 384 height 11
click at [564, 501] on h3 "Layout variations" at bounding box center [678, 501] width 407 height 15
click at [489, 561] on p "**********" at bounding box center [679, 562] width 384 height 11
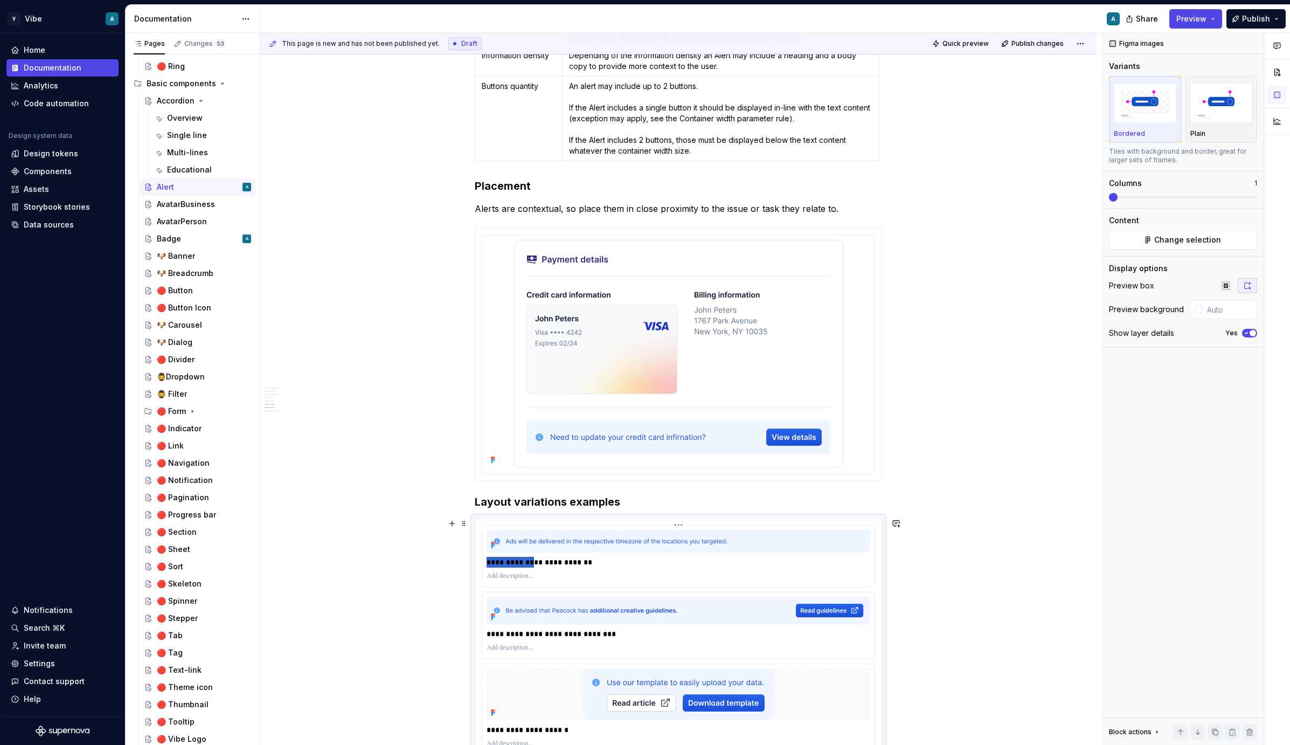
drag, startPoint x: 529, startPoint y: 561, endPoint x: 488, endPoint y: 561, distance: 41.5
click at [488, 561] on div "**********" at bounding box center [678, 555] width 392 height 61
click at [529, 564] on p "**********" at bounding box center [679, 562] width 384 height 11
drag, startPoint x: 591, startPoint y: 561, endPoint x: 527, endPoint y: 563, distance: 63.1
click at [527, 563] on p "**********" at bounding box center [679, 562] width 384 height 11
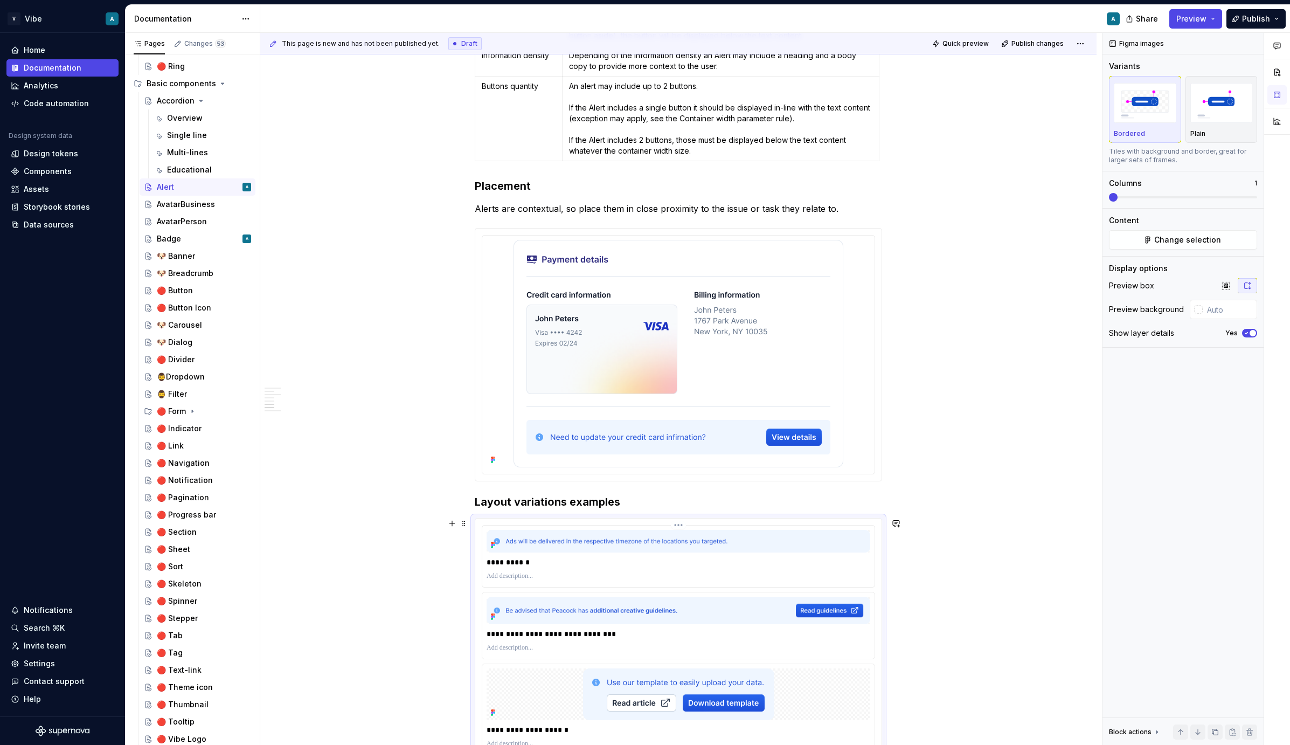
click at [529, 580] on p at bounding box center [679, 576] width 384 height 9
click at [496, 633] on p "**********" at bounding box center [679, 633] width 384 height 11
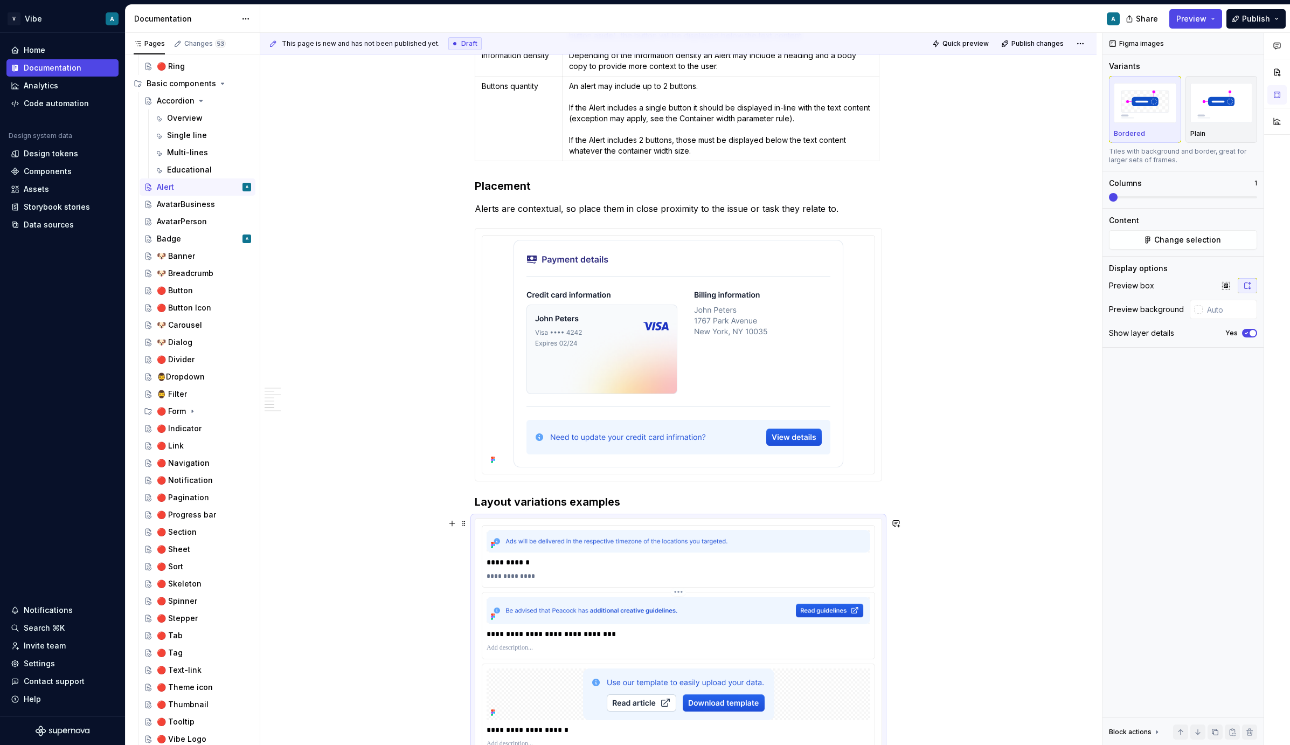
click at [507, 646] on p at bounding box center [679, 647] width 384 height 9
click at [510, 632] on p "**********" at bounding box center [679, 633] width 384 height 11
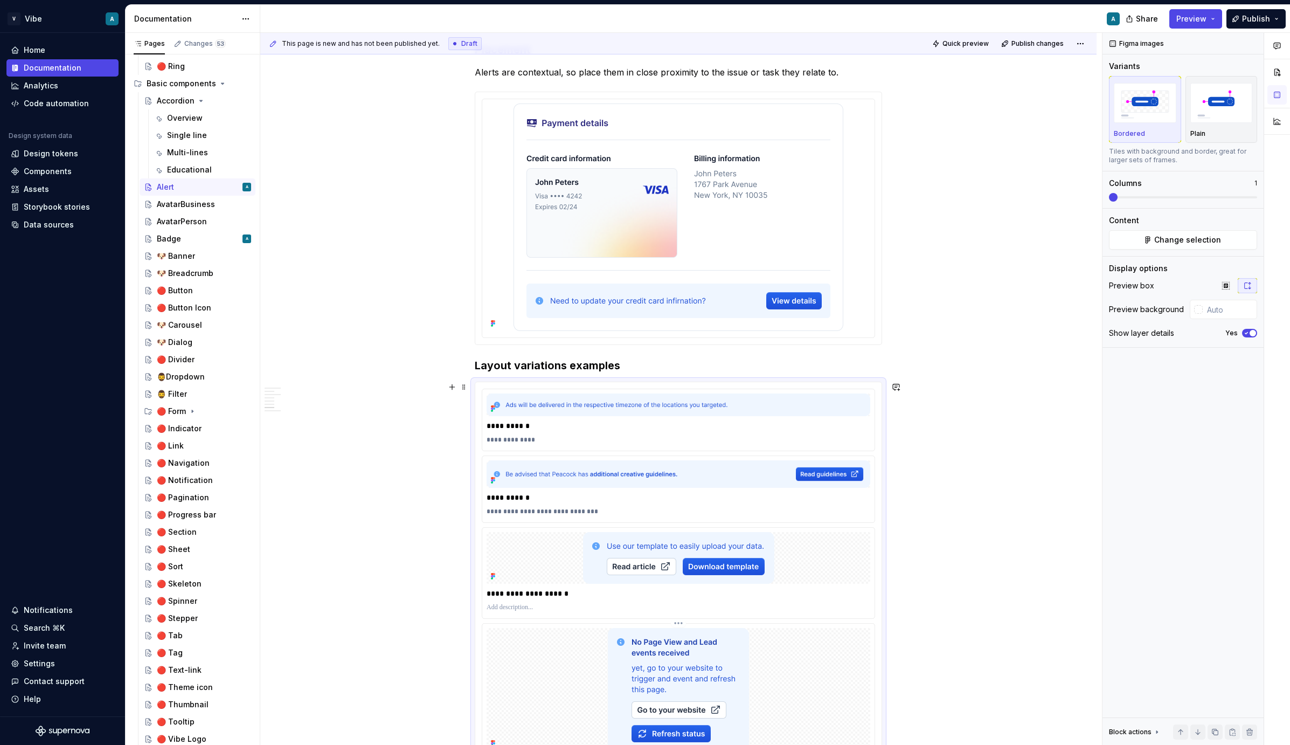
scroll to position [1704, 0]
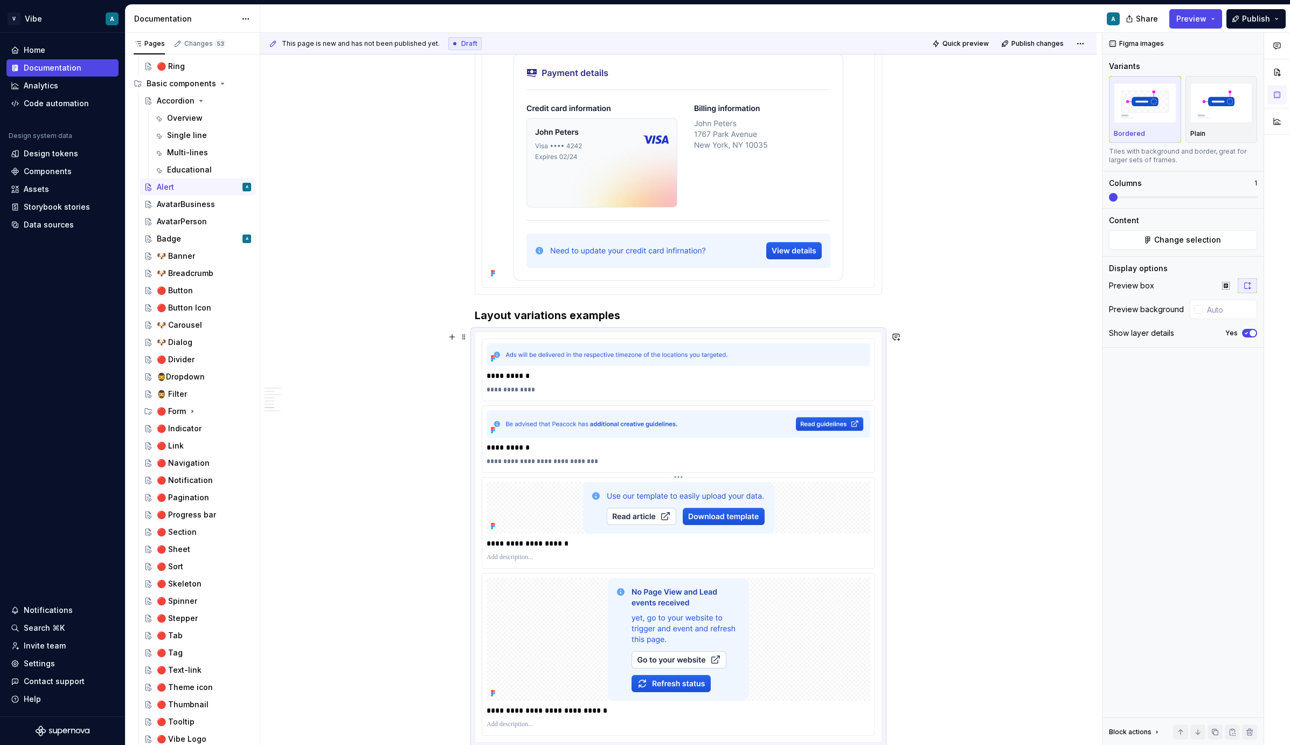
click at [529, 543] on p "**********" at bounding box center [679, 543] width 384 height 11
click at [519, 554] on p at bounding box center [679, 557] width 384 height 9
click at [514, 540] on p at bounding box center [679, 543] width 384 height 11
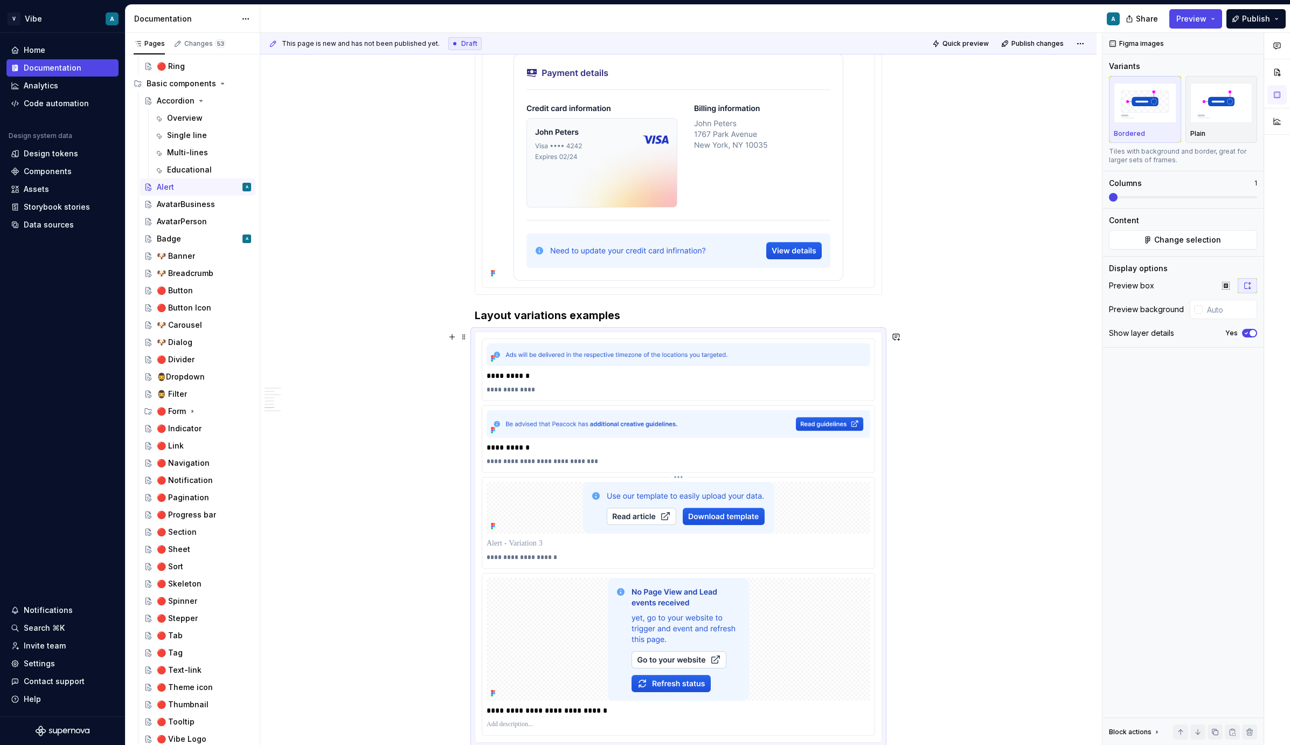
click at [514, 540] on p at bounding box center [679, 543] width 384 height 11
click at [505, 716] on div "**********" at bounding box center [679, 710] width 384 height 15
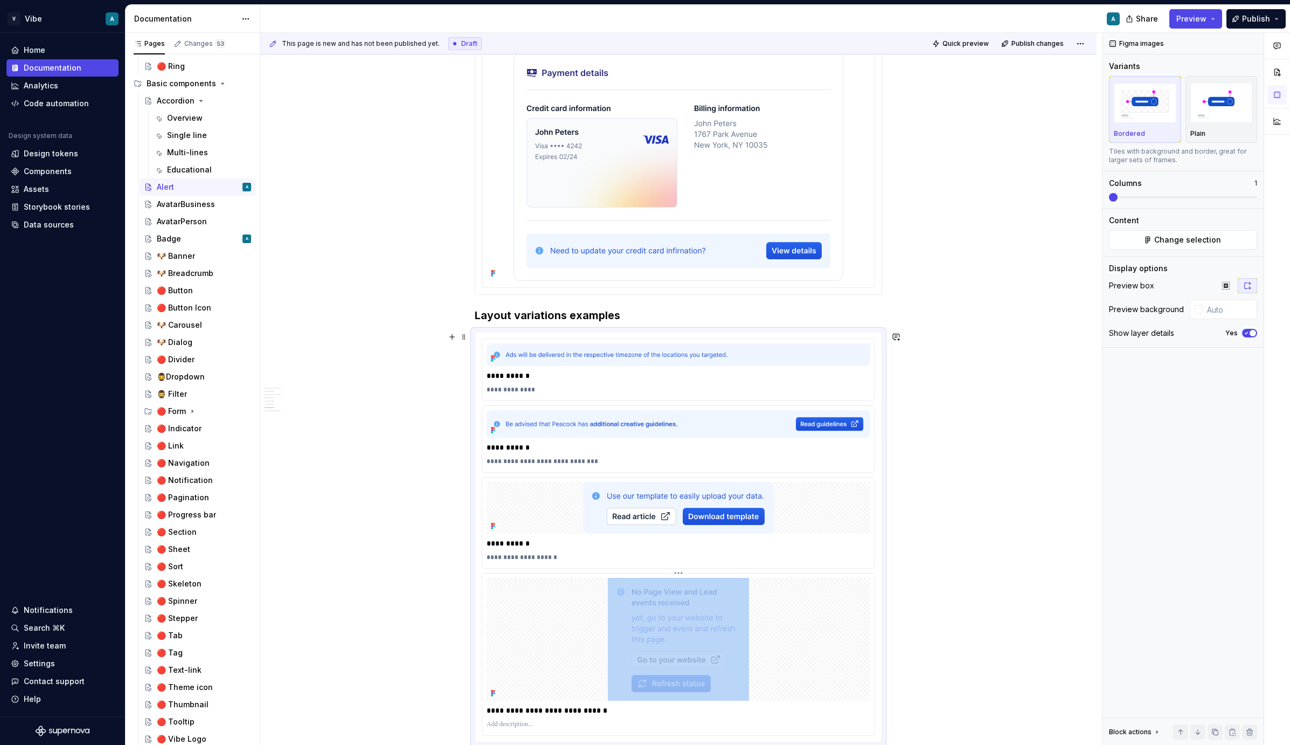
click at [510, 705] on p "**********" at bounding box center [679, 710] width 384 height 11
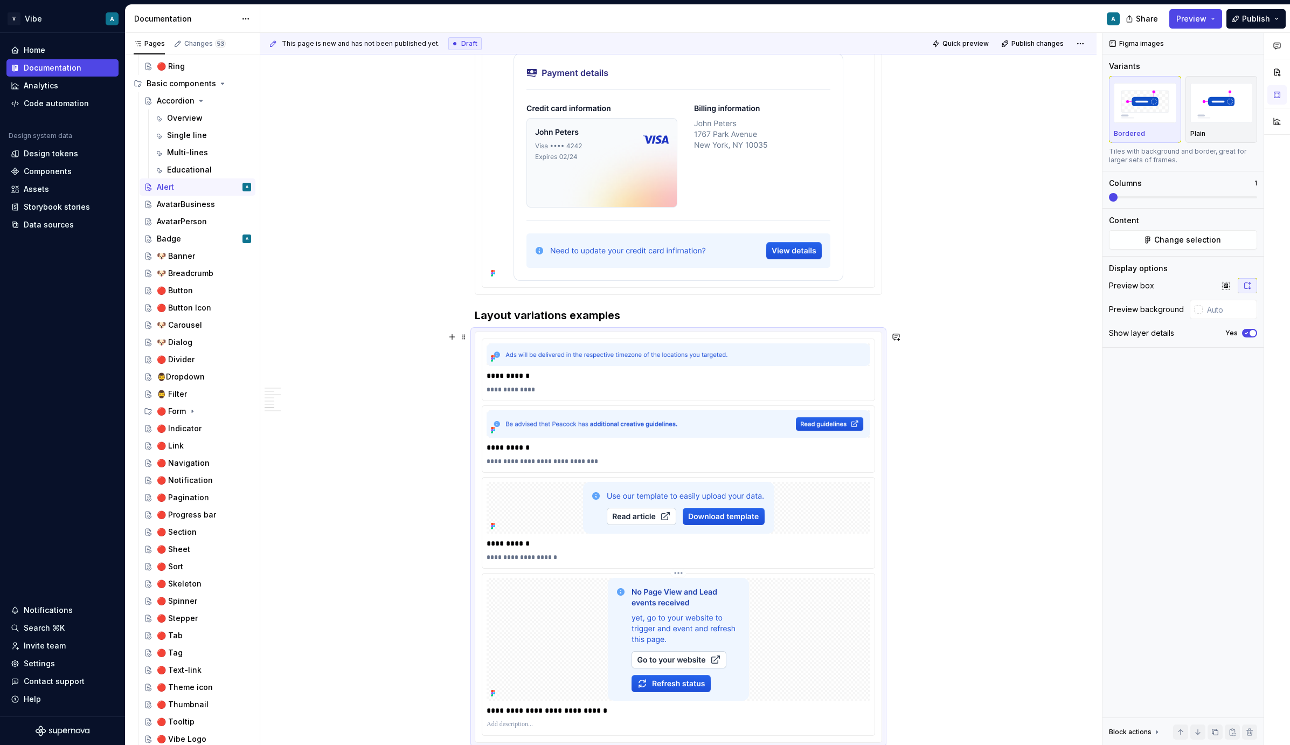
click at [510, 705] on p "**********" at bounding box center [679, 710] width 384 height 11
click at [508, 728] on div at bounding box center [679, 724] width 384 height 13
click at [510, 709] on p at bounding box center [679, 710] width 384 height 11
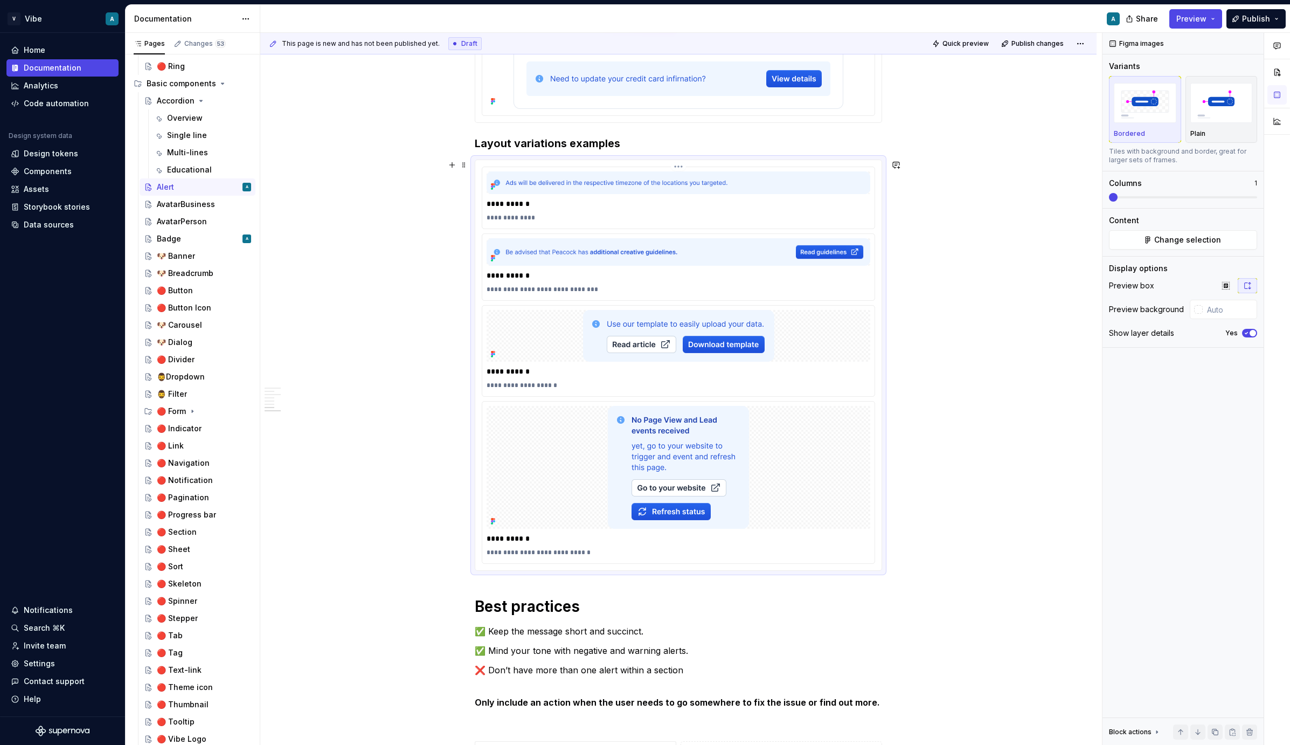
scroll to position [1981, 0]
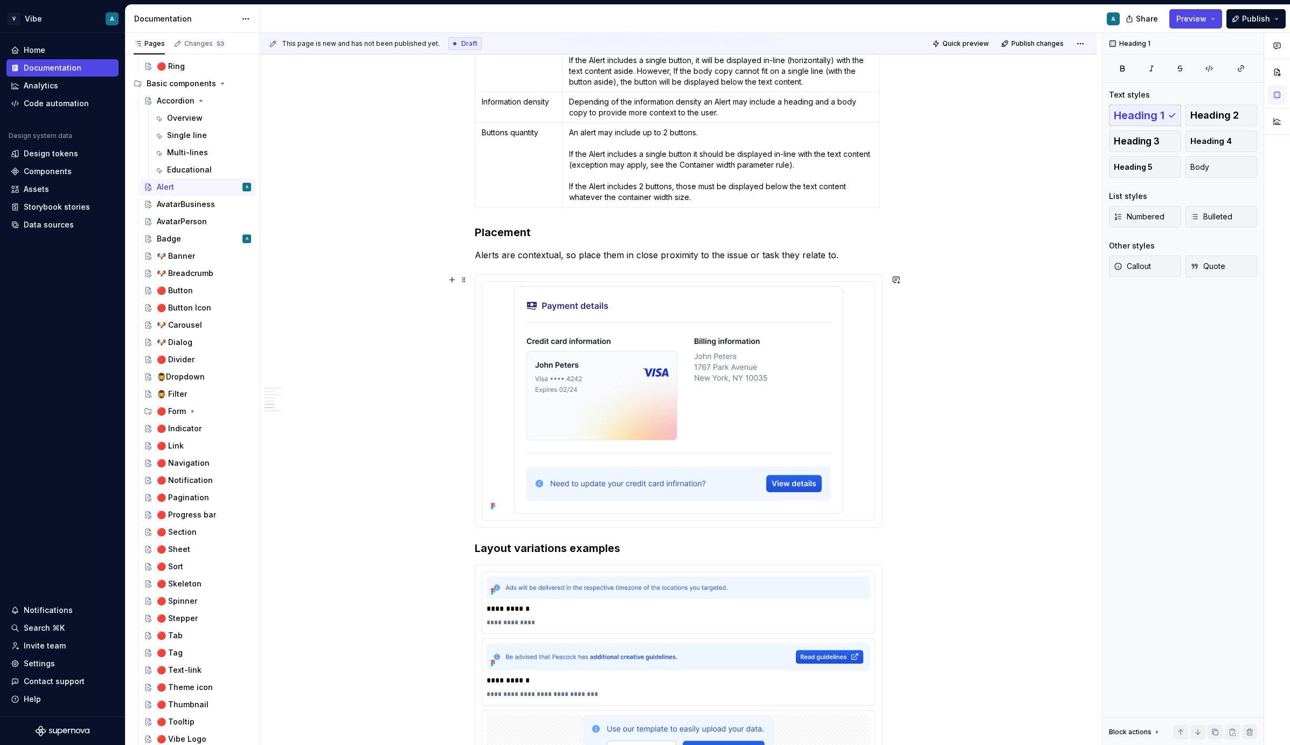
scroll to position [1444, 0]
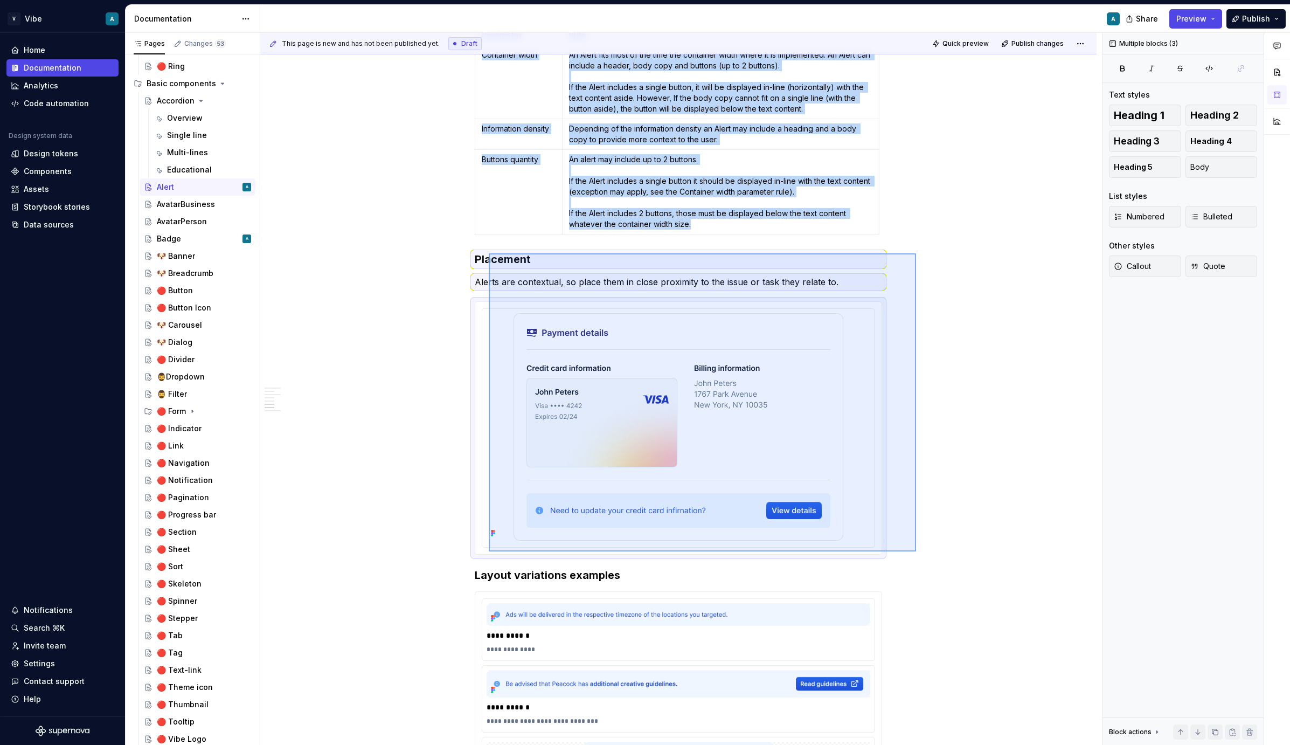
drag, startPoint x: 916, startPoint y: 551, endPoint x: 489, endPoint y: 253, distance: 520.9
click at [489, 253] on div "**********" at bounding box center [681, 389] width 842 height 712
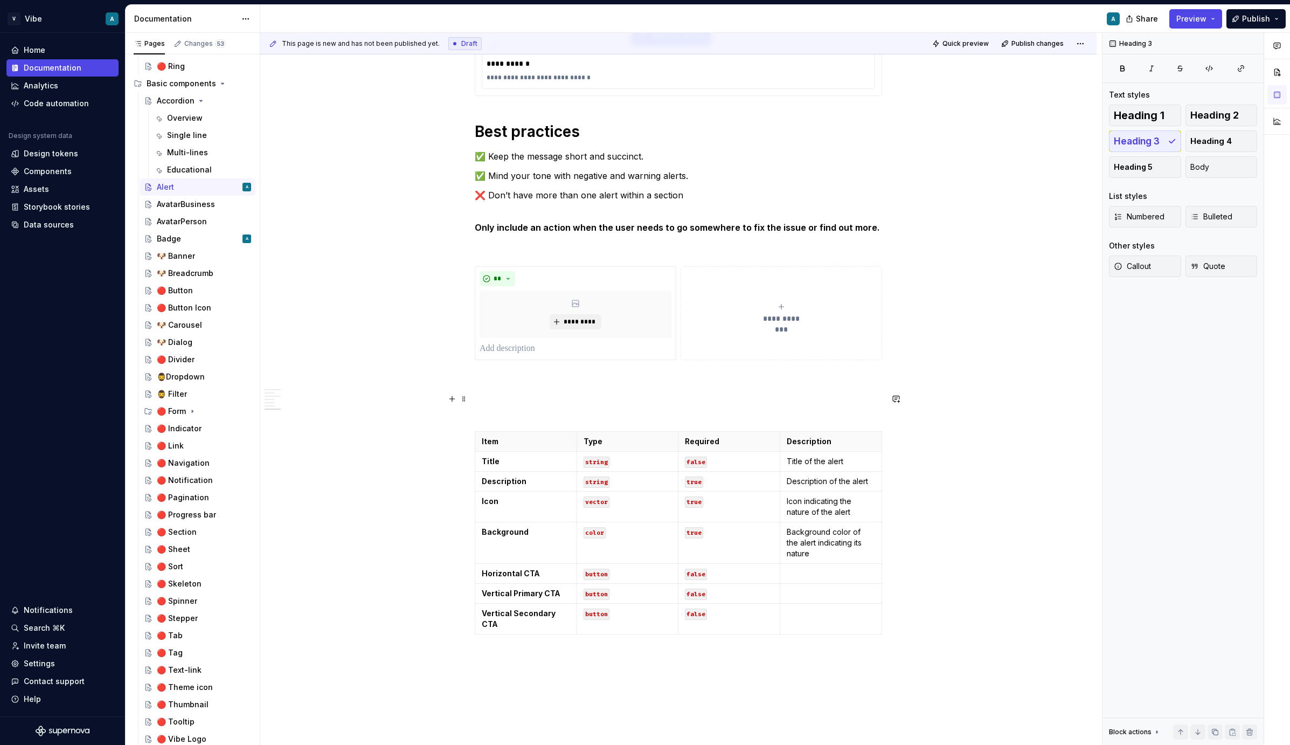
scroll to position [2040, 0]
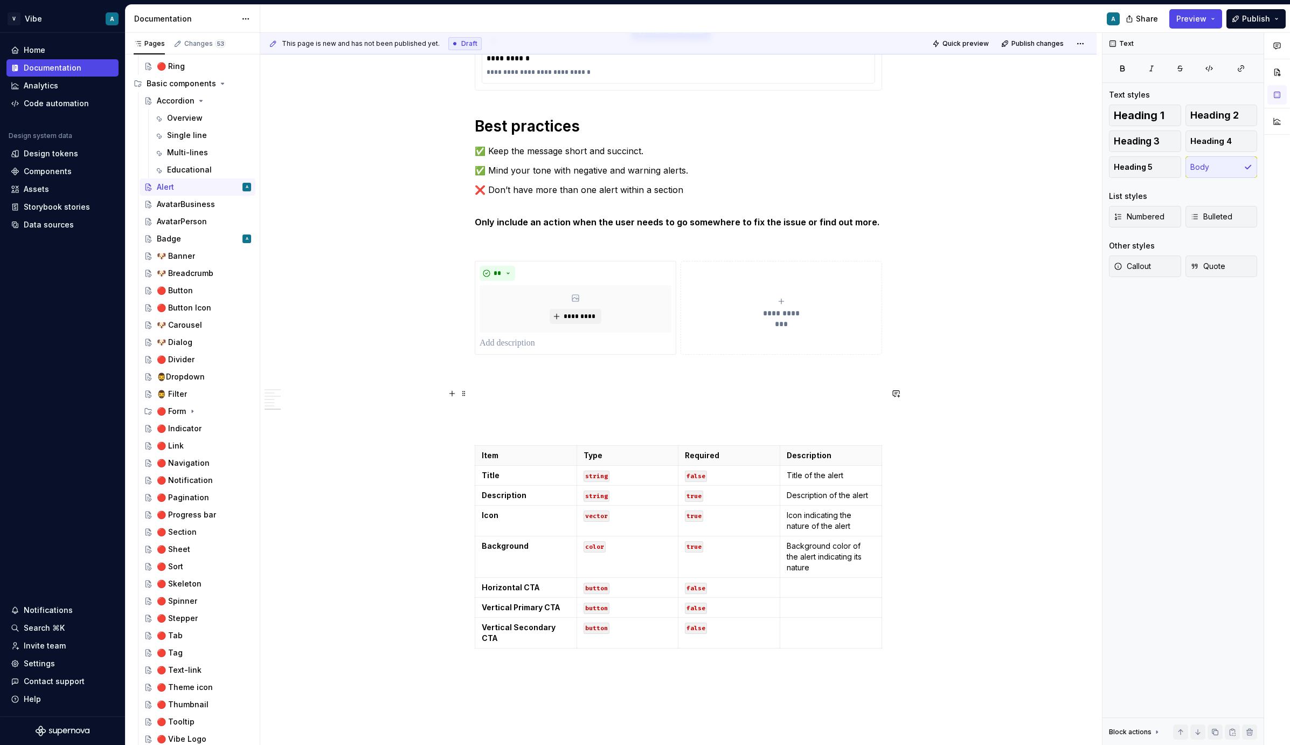
click at [505, 391] on p at bounding box center [678, 393] width 407 height 13
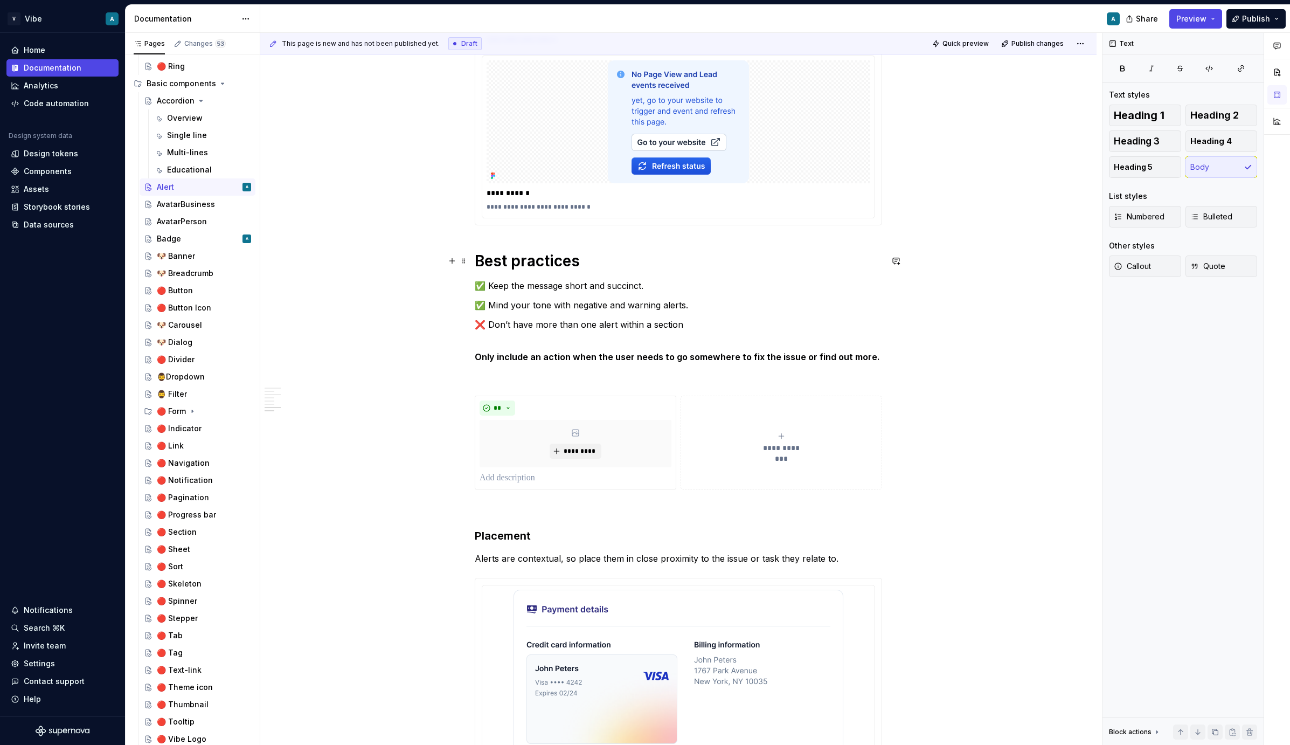
scroll to position [1894, 0]
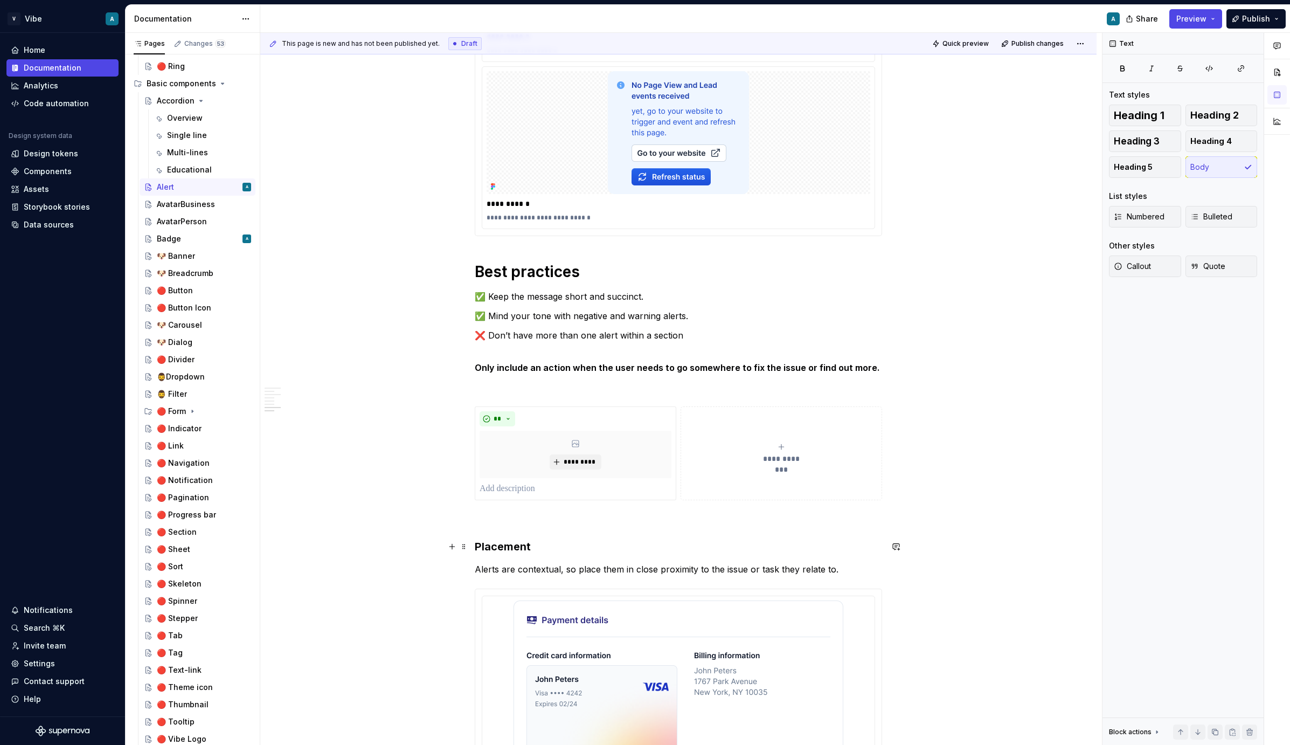
click at [512, 546] on h3 "Placement" at bounding box center [678, 546] width 407 height 15
click at [1152, 116] on span "Heading 1" at bounding box center [1139, 115] width 51 height 11
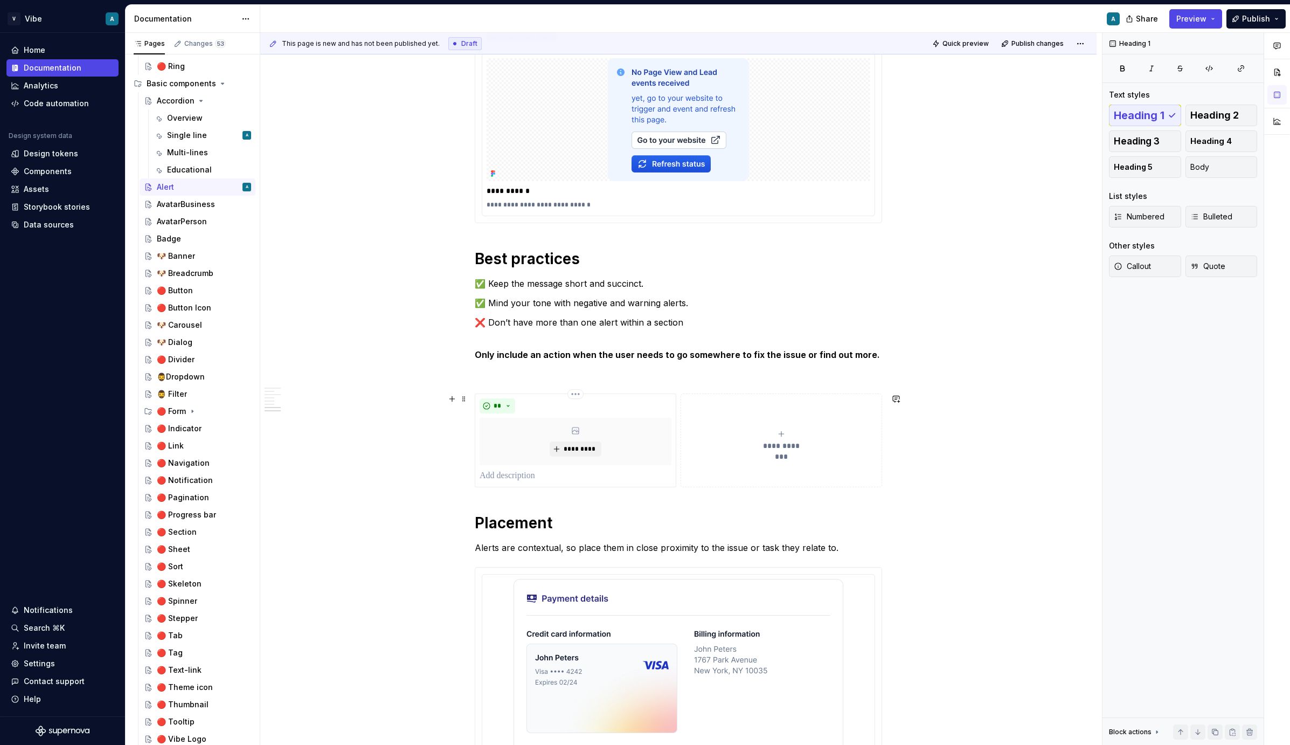
scroll to position [2086, 0]
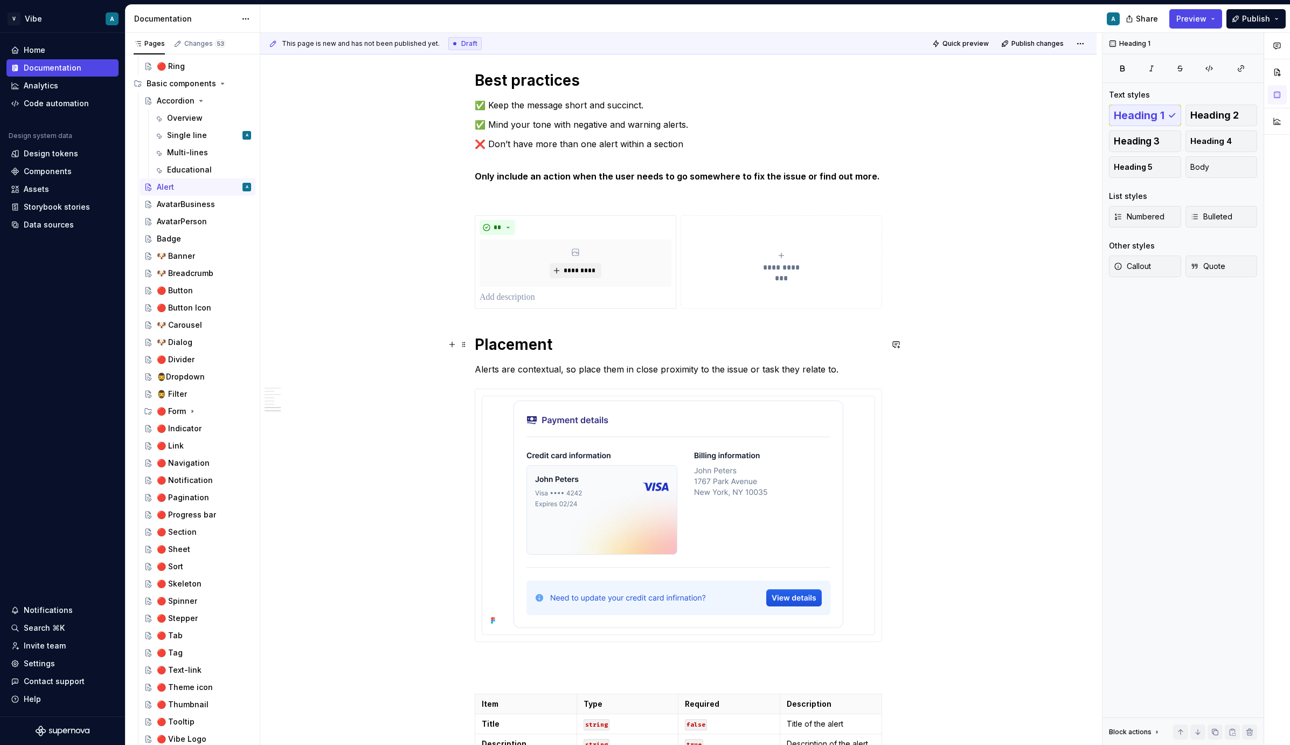
click at [654, 343] on h1 "Placement" at bounding box center [678, 344] width 407 height 19
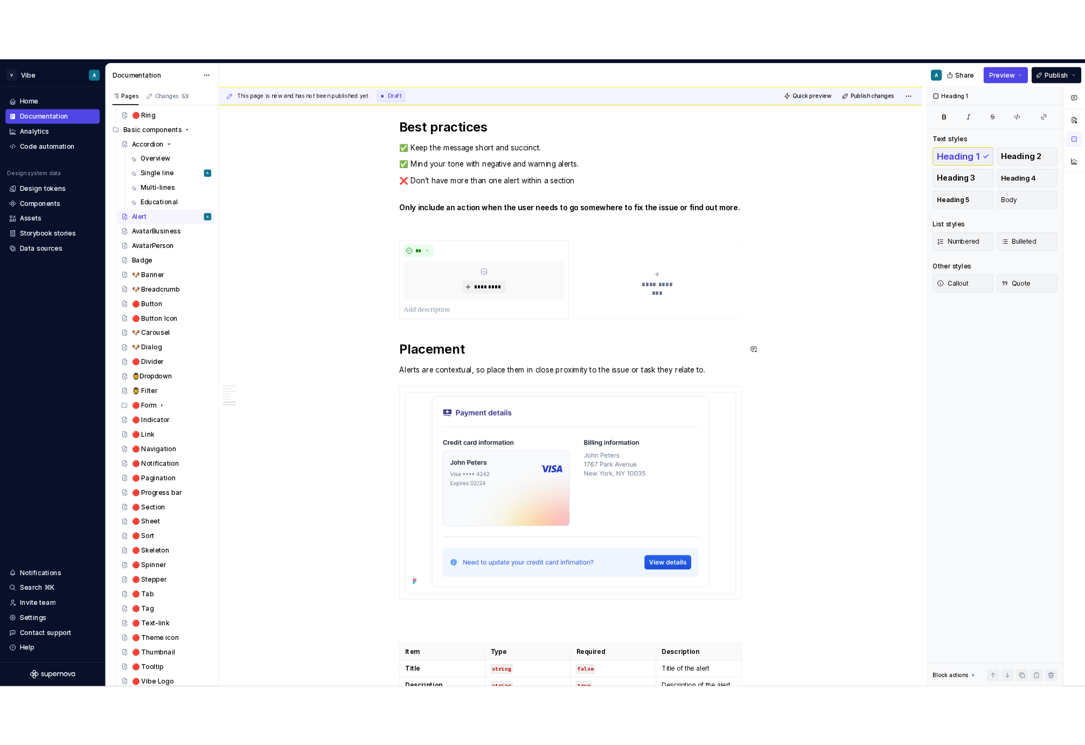
scroll to position [2087, 0]
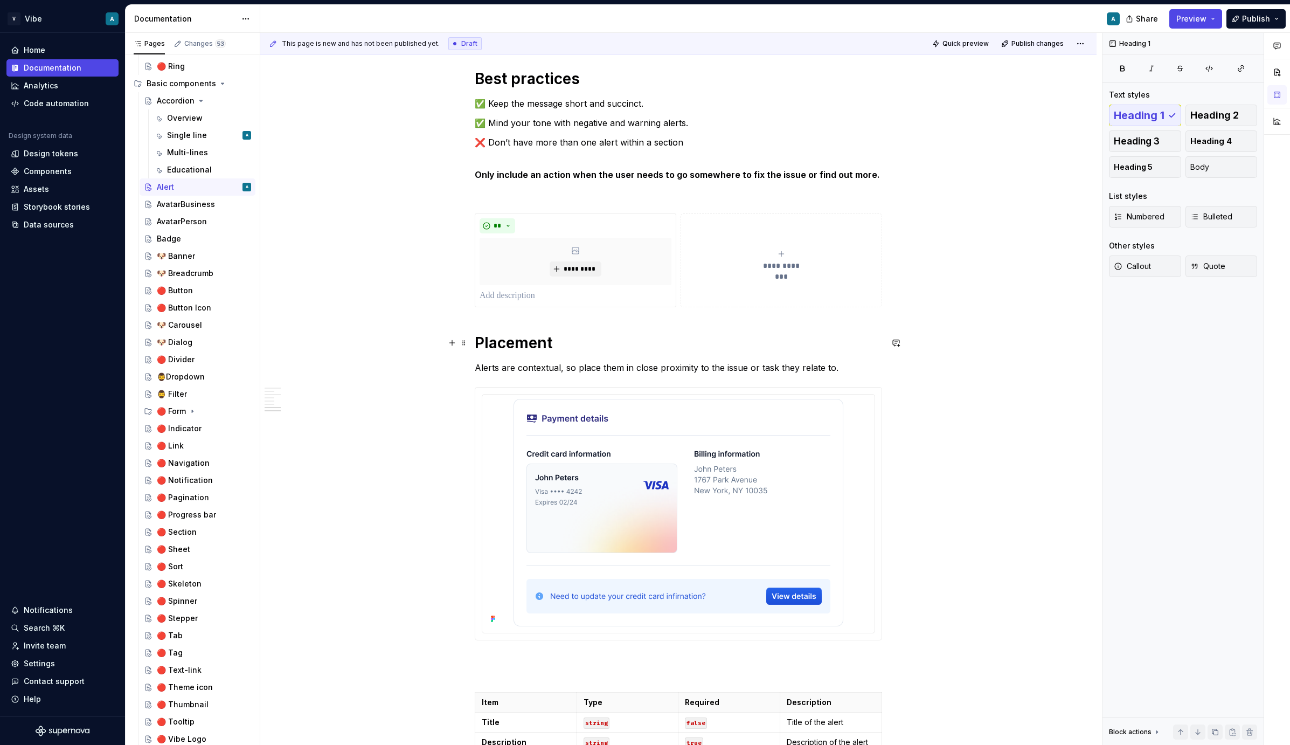
click at [480, 342] on h1 "Placement" at bounding box center [678, 342] width 407 height 19
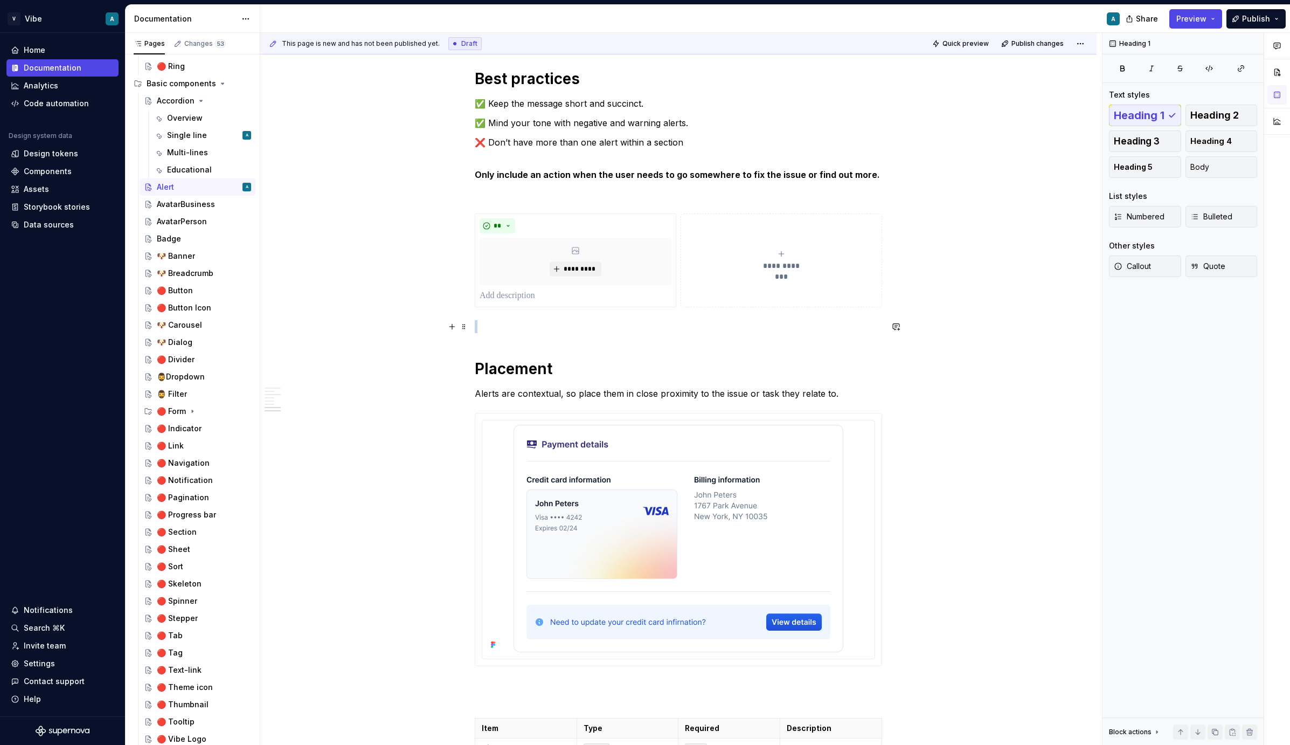
click at [521, 324] on p at bounding box center [678, 326] width 407 height 13
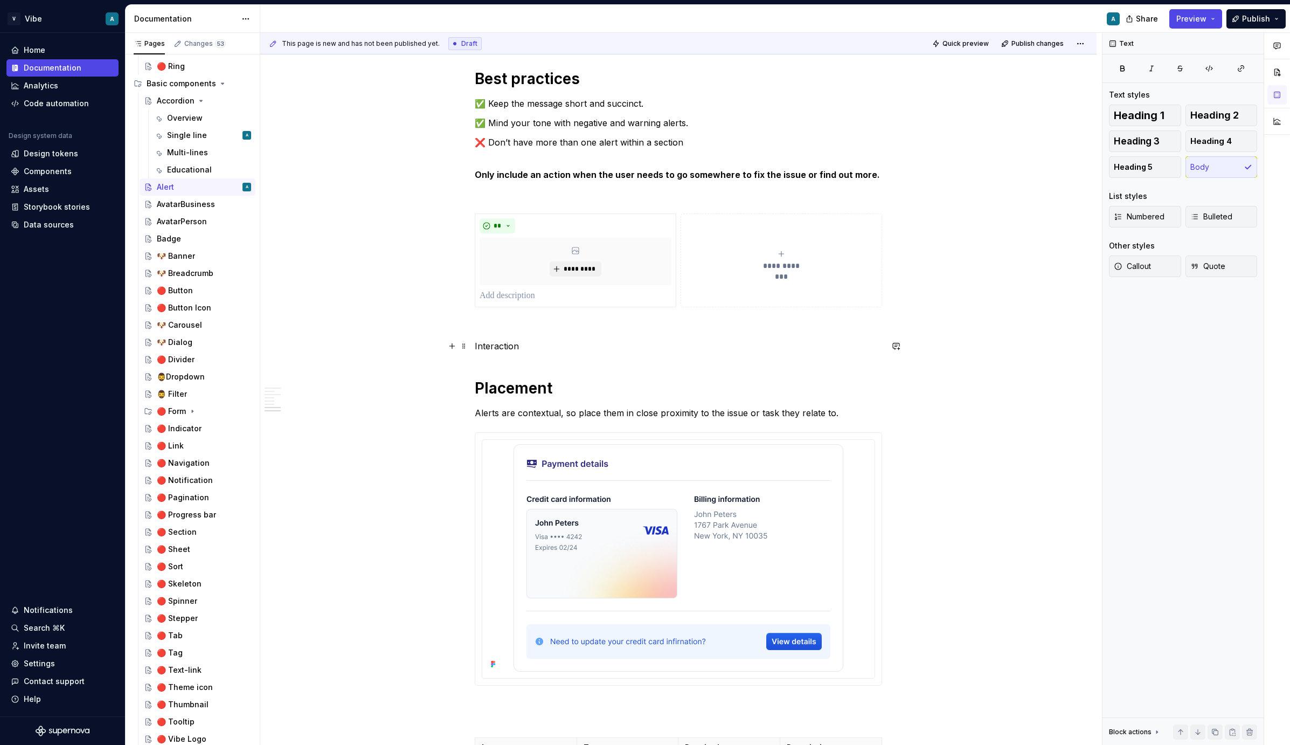
click at [512, 345] on p "Interaction" at bounding box center [678, 345] width 407 height 13
click at [1151, 117] on span "Heading 1" at bounding box center [1139, 115] width 51 height 11
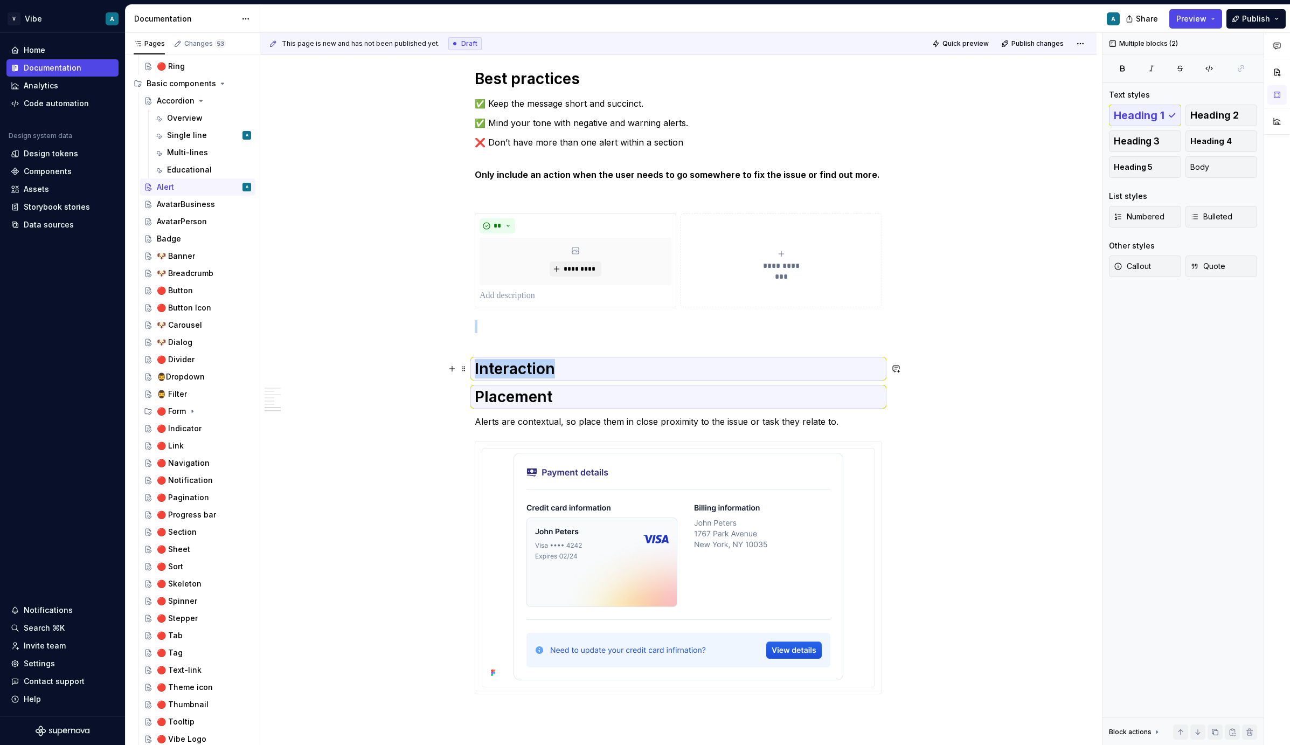
click at [573, 370] on h1 "Interaction" at bounding box center [678, 368] width 407 height 19
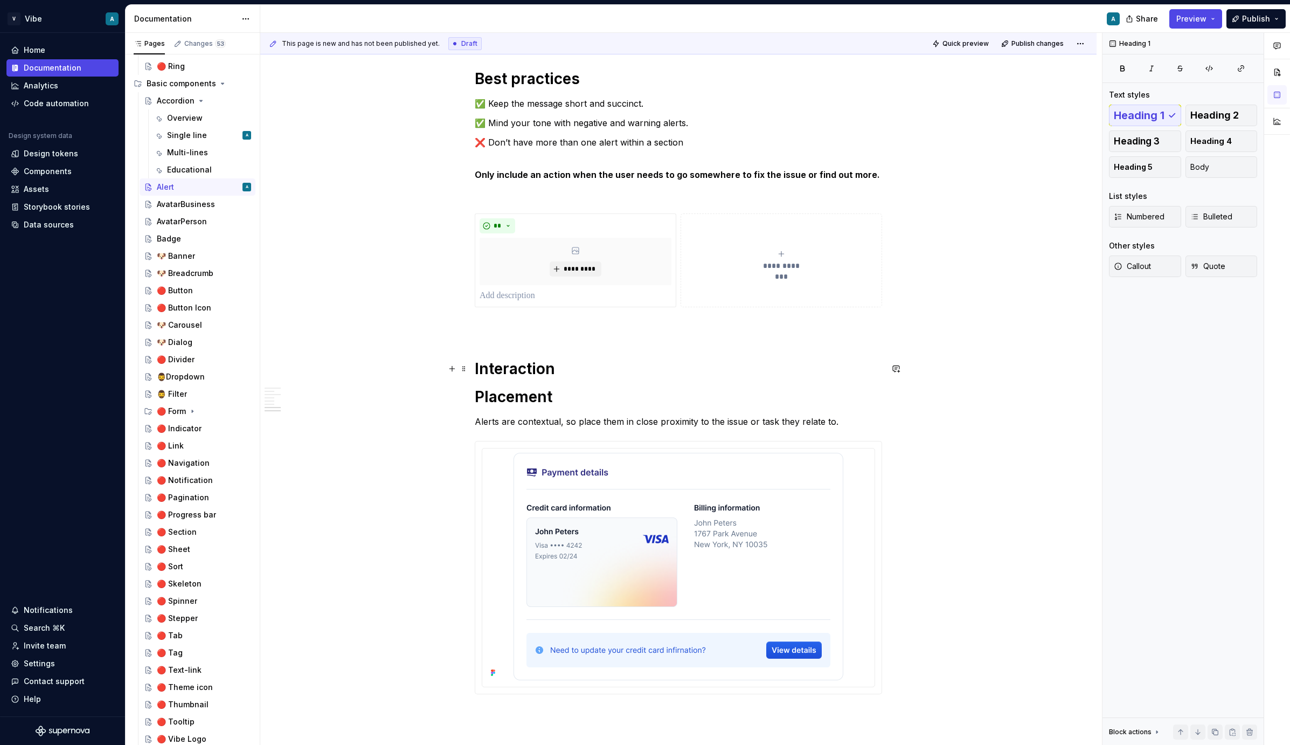
click at [553, 370] on h1 "Interaction" at bounding box center [678, 368] width 407 height 19
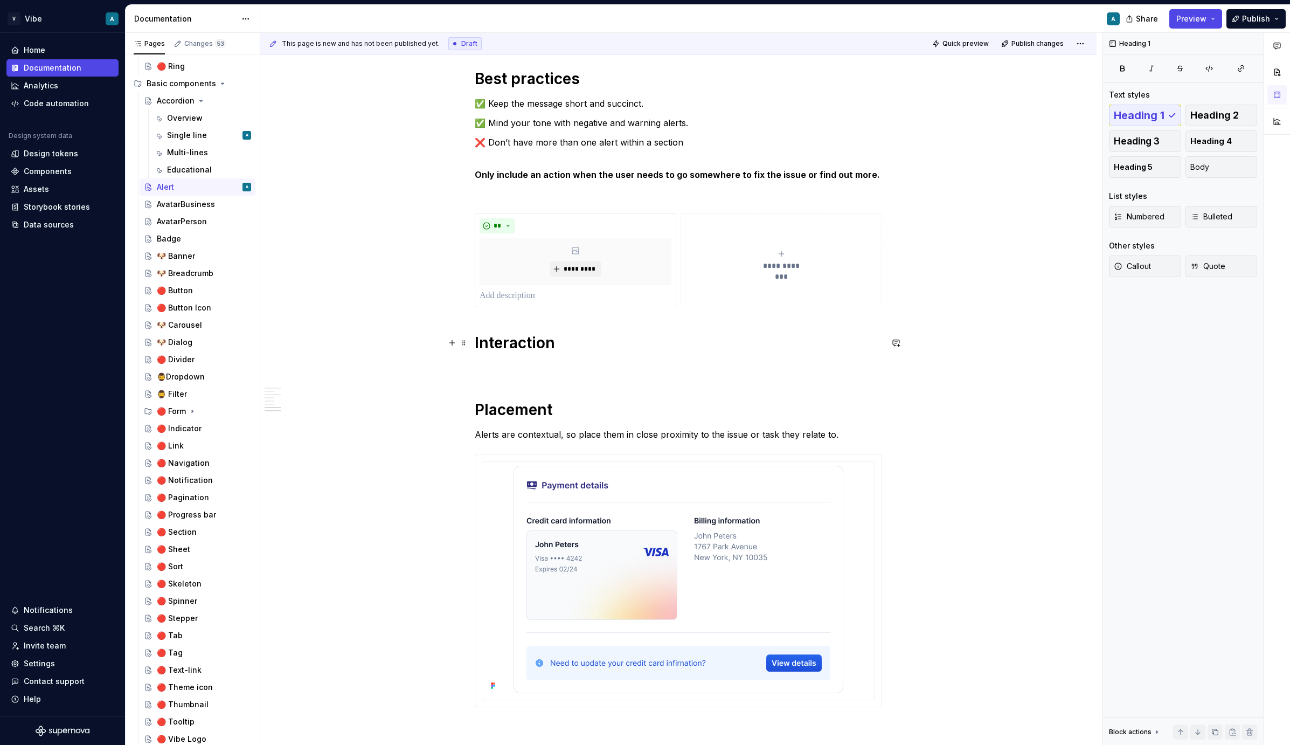
click at [525, 339] on h1 "Interaction" at bounding box center [678, 342] width 407 height 19
click at [520, 365] on p at bounding box center [678, 367] width 407 height 13
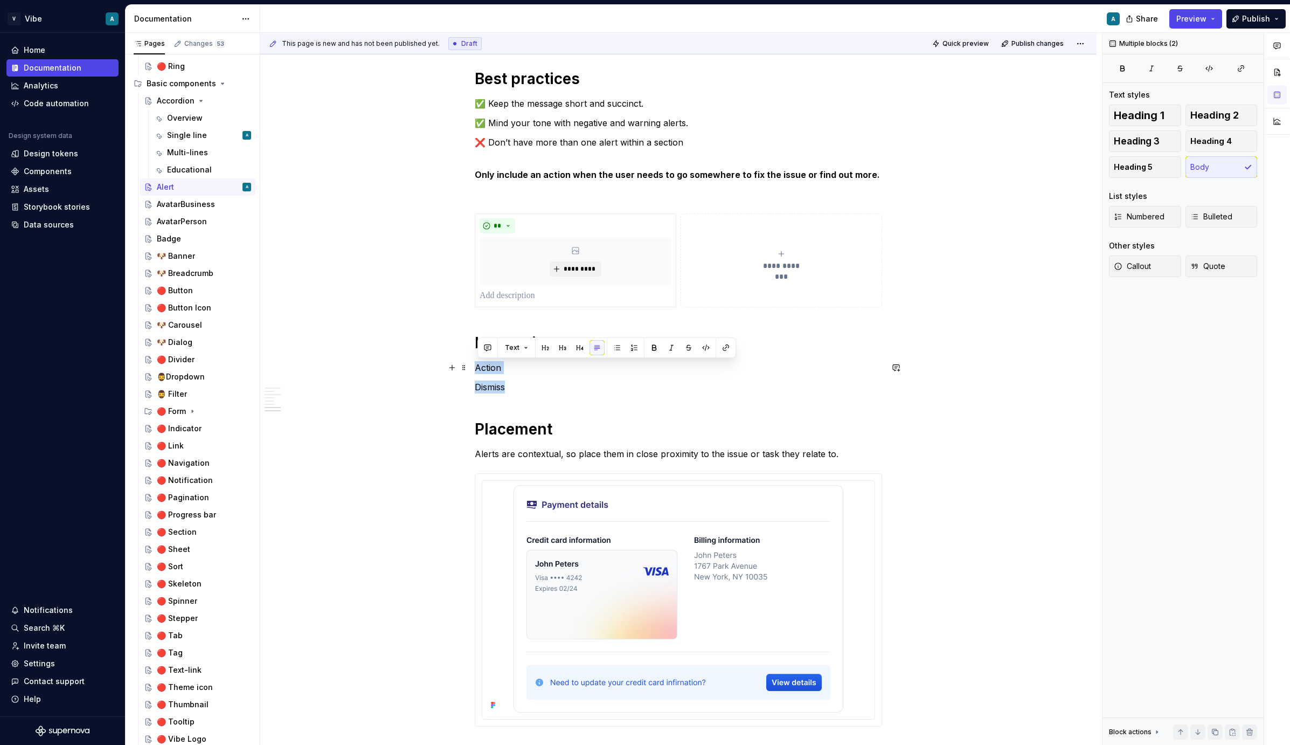
drag, startPoint x: 515, startPoint y: 391, endPoint x: 480, endPoint y: 370, distance: 41.3
click at [1149, 138] on span "Heading 3" at bounding box center [1137, 141] width 46 height 11
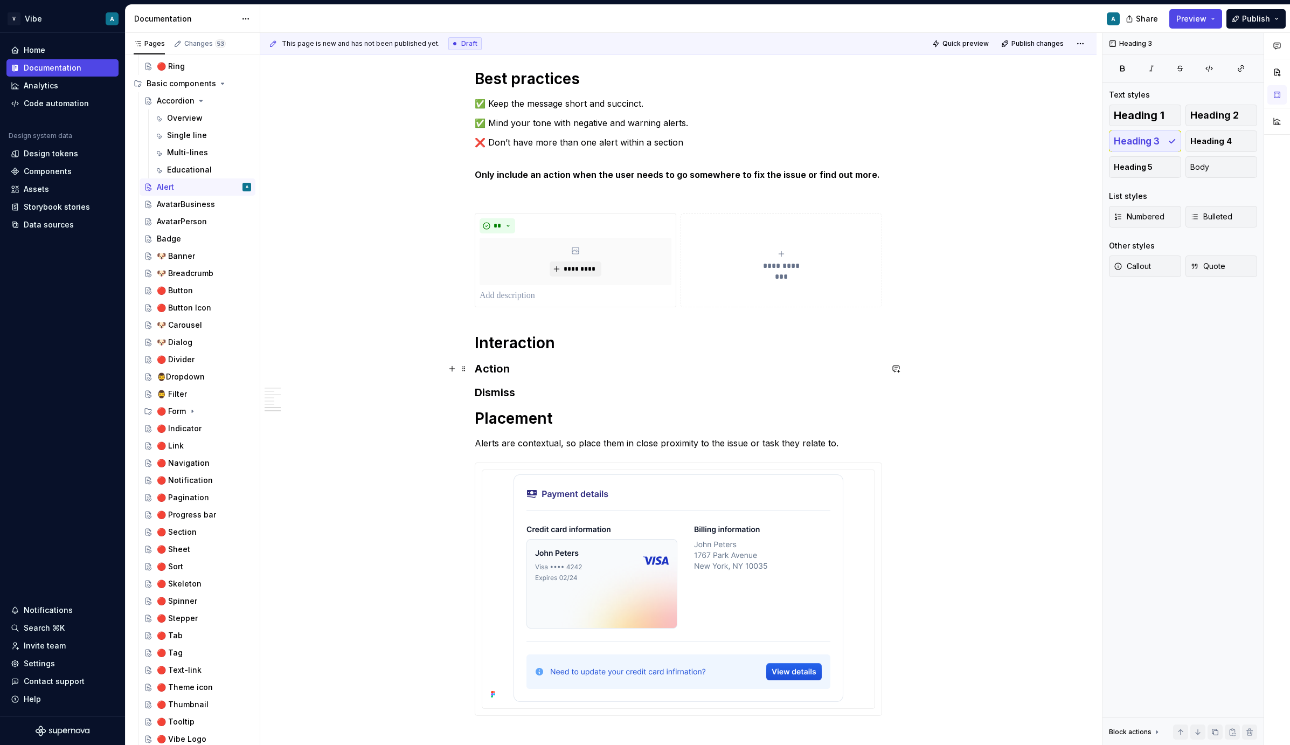
click at [526, 373] on h3 "Action" at bounding box center [678, 368] width 407 height 15
click at [516, 371] on h3 "Action" at bounding box center [678, 368] width 407 height 15
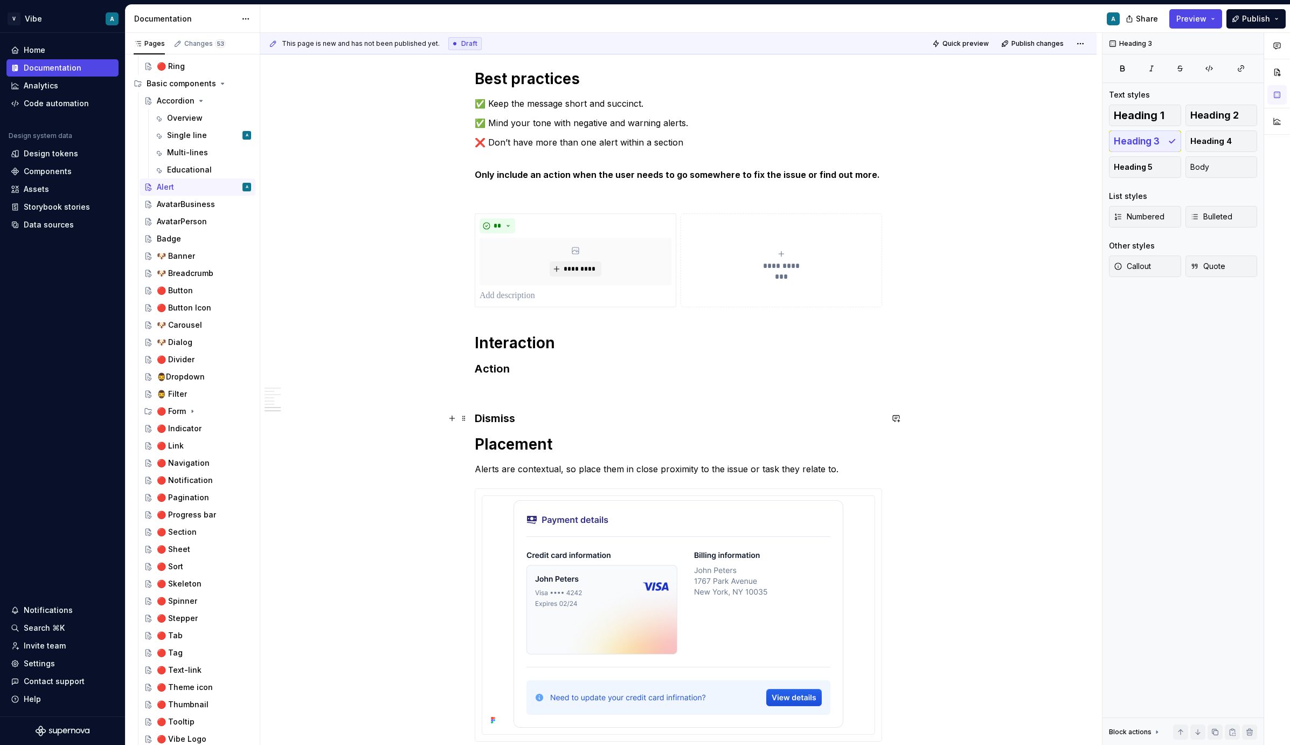
click at [528, 421] on h3 "Dismiss" at bounding box center [678, 418] width 407 height 15
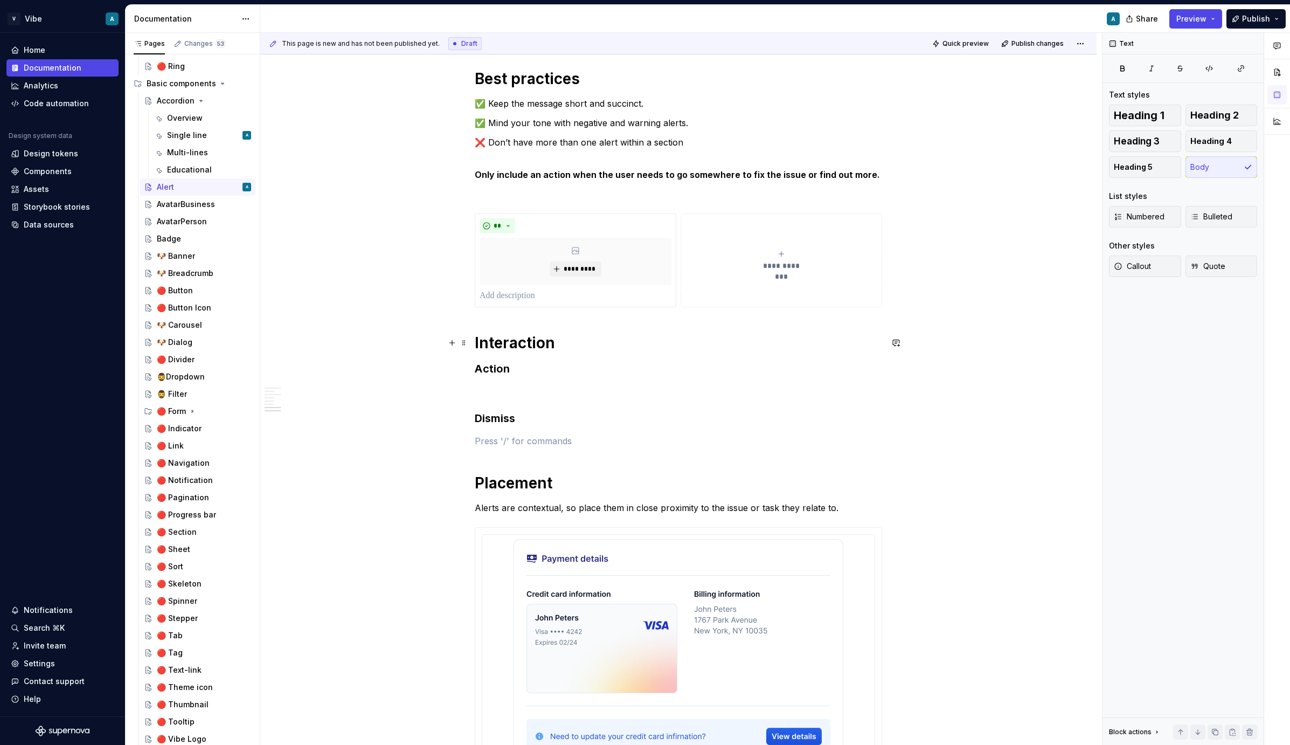
click at [579, 339] on h1 "Interaction" at bounding box center [678, 342] width 407 height 19
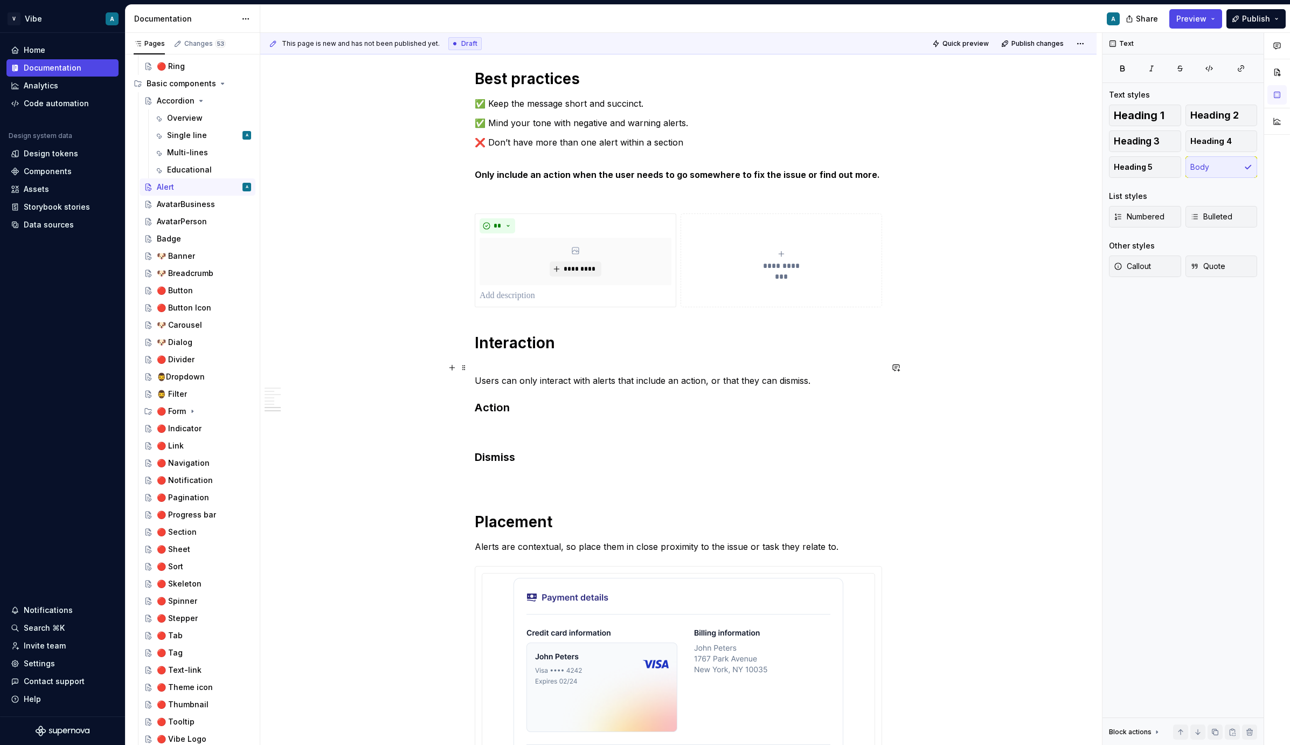
click at [533, 369] on p "Users can only interact with alerts that include an action, or that they can di…" at bounding box center [678, 374] width 407 height 26
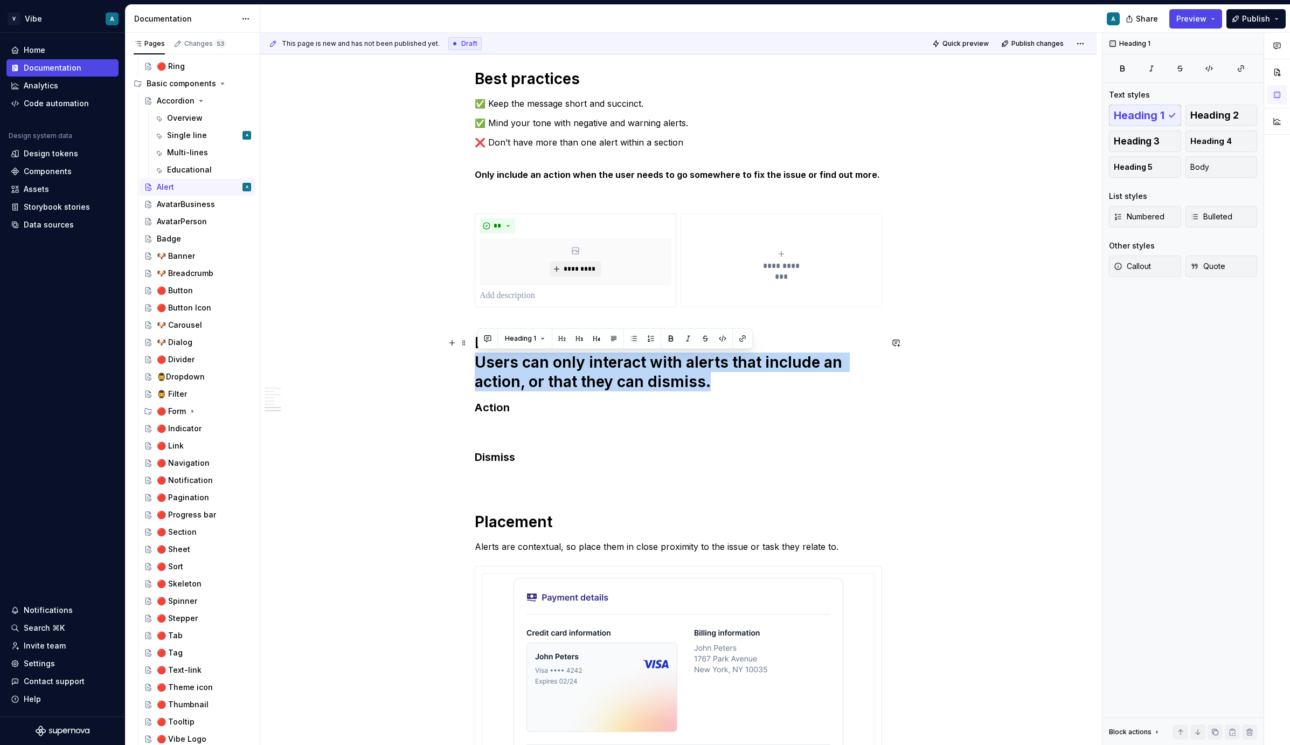
drag, startPoint x: 725, startPoint y: 380, endPoint x: 459, endPoint y: 360, distance: 267.5
click at [539, 338] on button "Heading 1" at bounding box center [525, 338] width 50 height 15
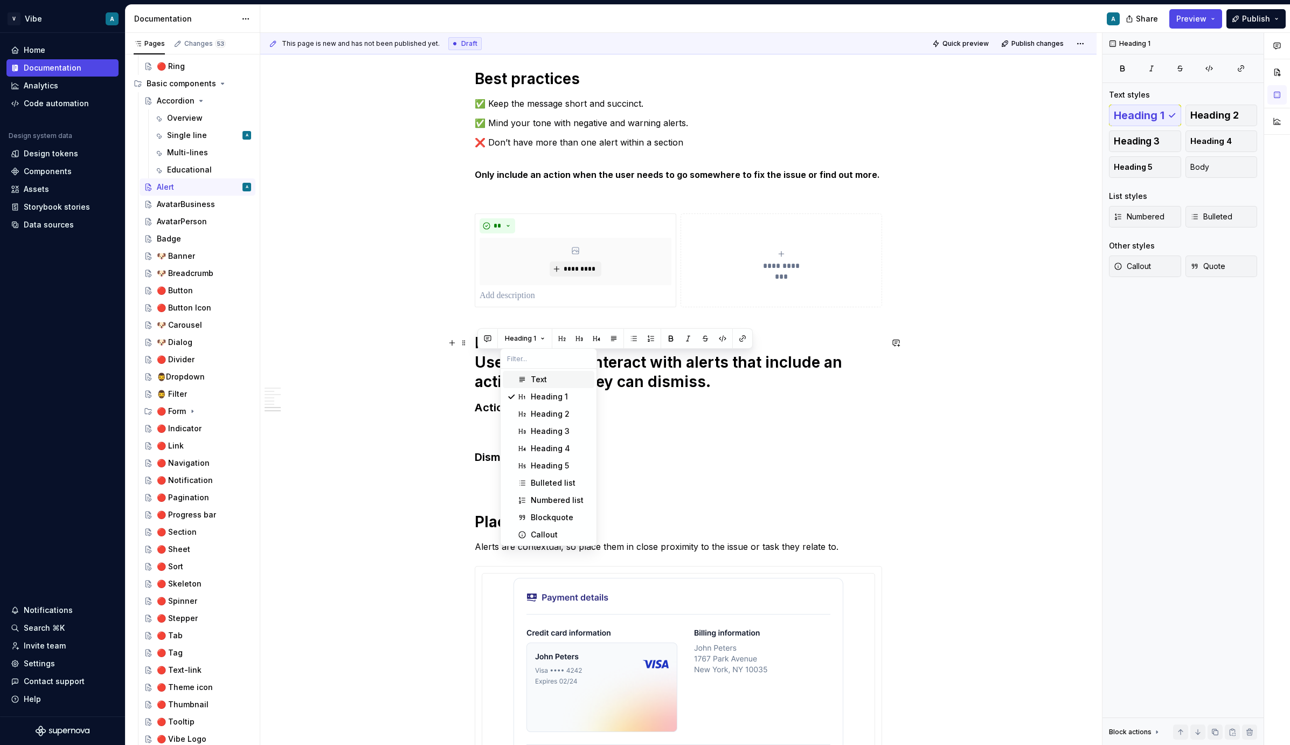
click at [543, 381] on div "Text" at bounding box center [539, 379] width 16 height 11
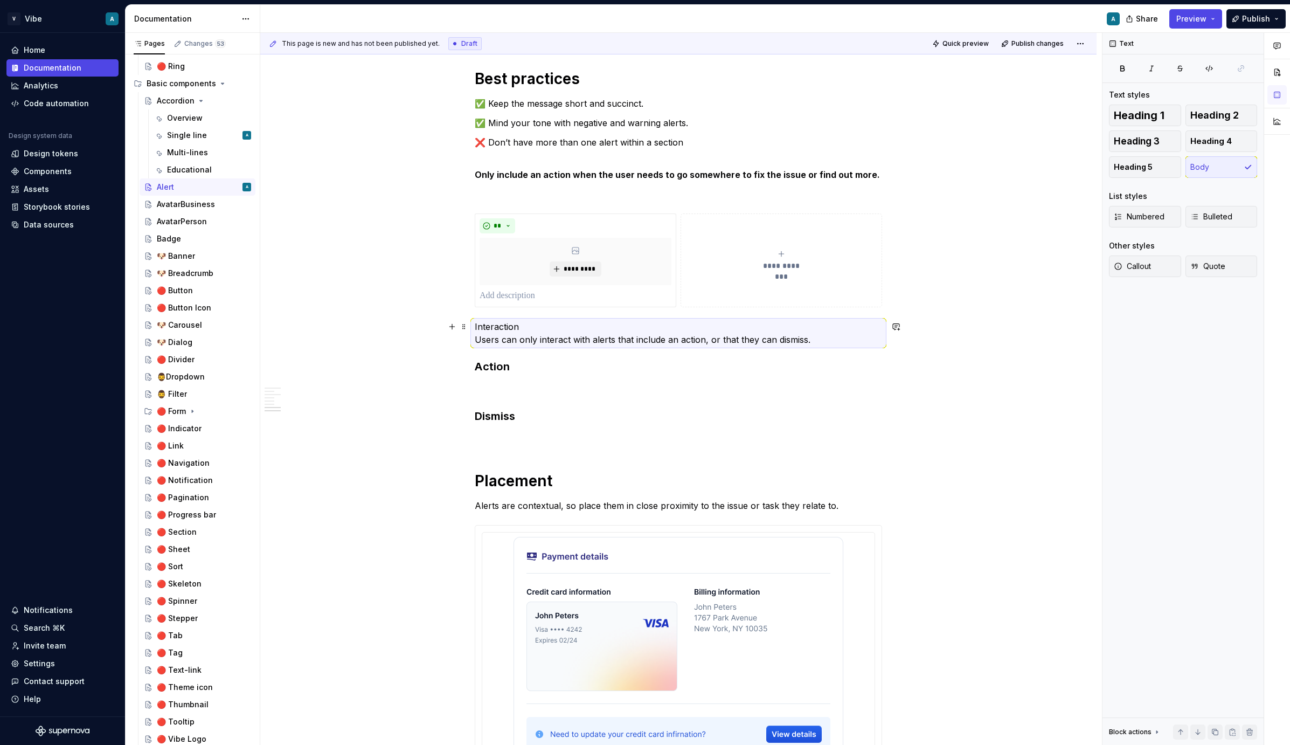
click at [515, 330] on p "Interaction Users can only interact with alerts that include an action, or that…" at bounding box center [678, 333] width 407 height 26
click at [520, 329] on p "Interaction Users can only interact with alerts that include an action, or that…" at bounding box center [678, 333] width 407 height 26
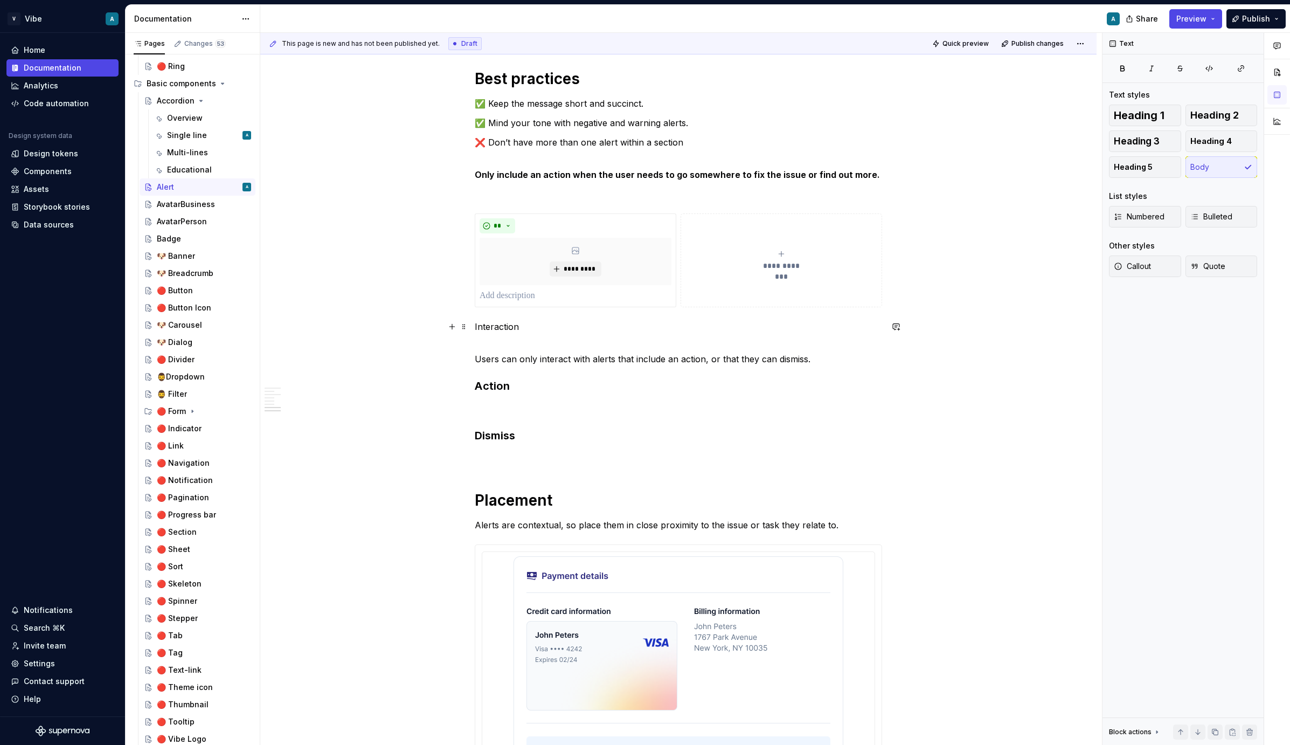
click at [509, 328] on p "Interaction" at bounding box center [678, 326] width 407 height 13
click at [523, 309] on button "Text" at bounding box center [516, 306] width 33 height 15
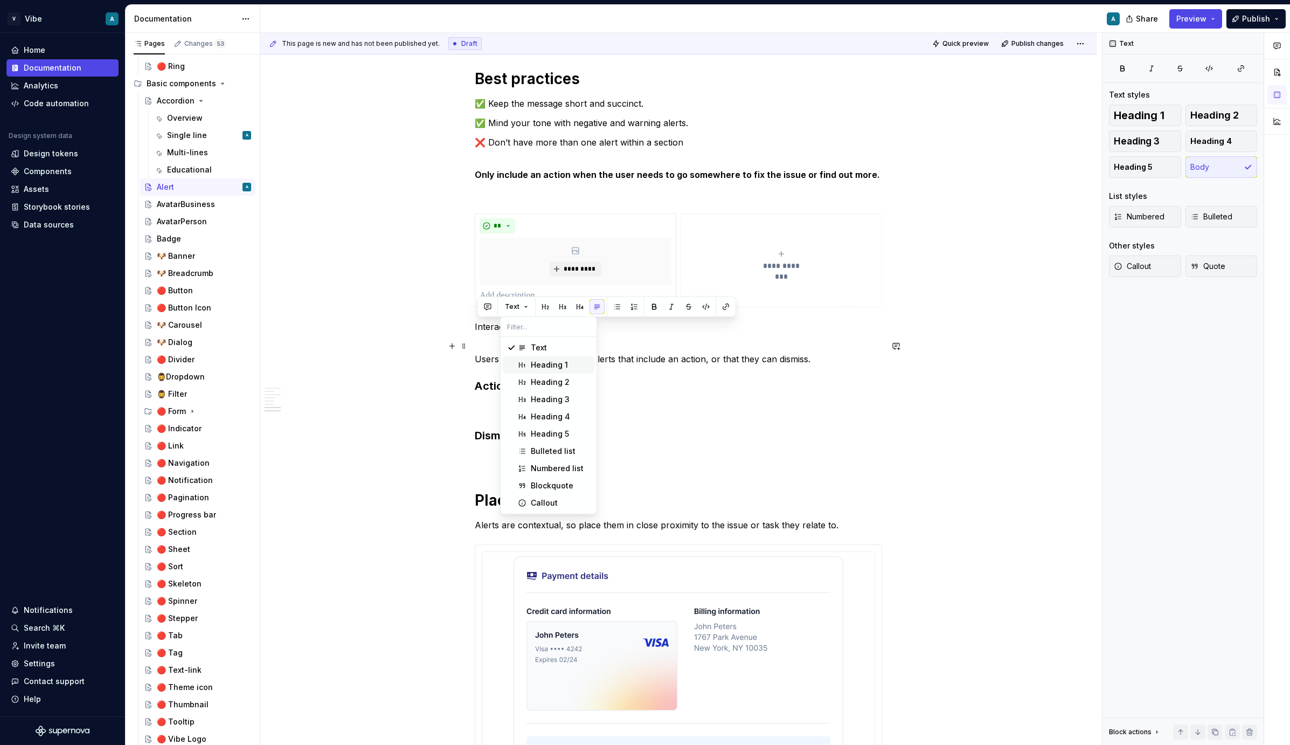
click at [541, 365] on div "Heading 1" at bounding box center [549, 364] width 37 height 11
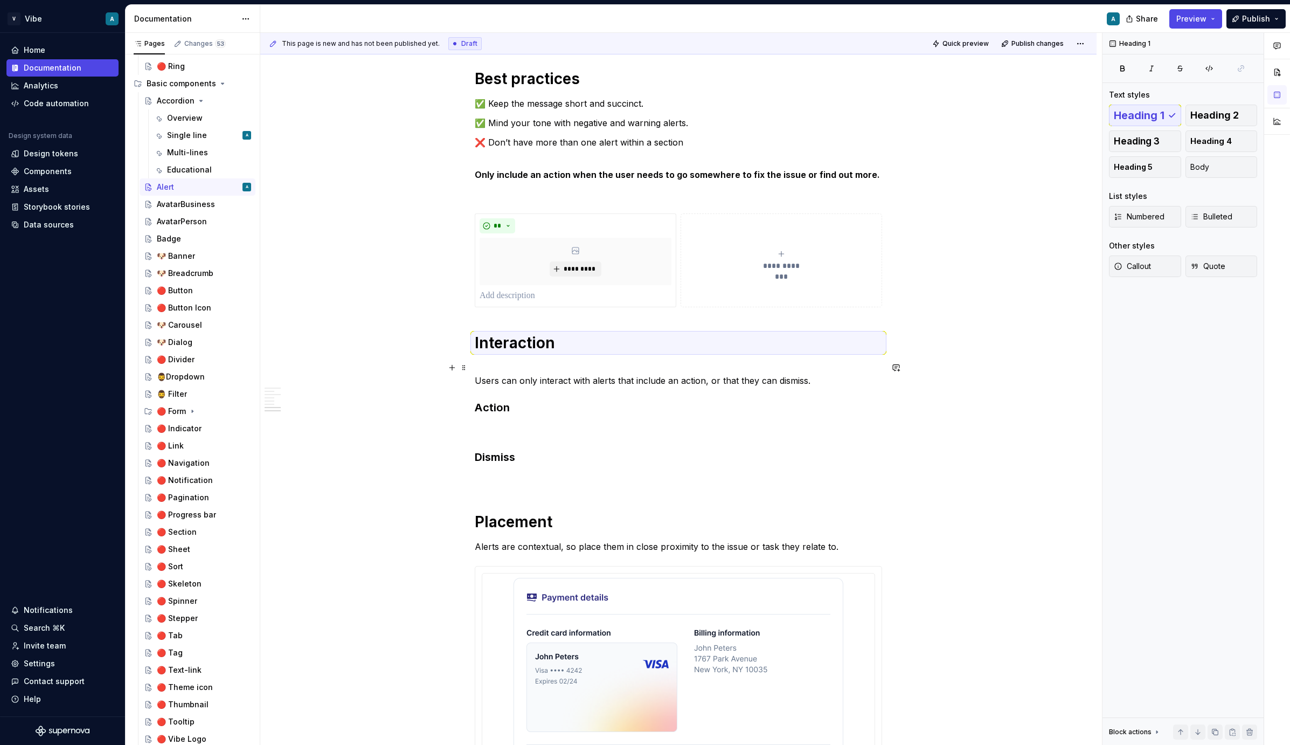
click at [498, 363] on p "Users can only interact with alerts that include an action, or that they can di…" at bounding box center [678, 374] width 407 height 26
click at [477, 379] on p "Users can only interact with alerts that include an action, or that they can di…" at bounding box center [678, 374] width 407 height 26
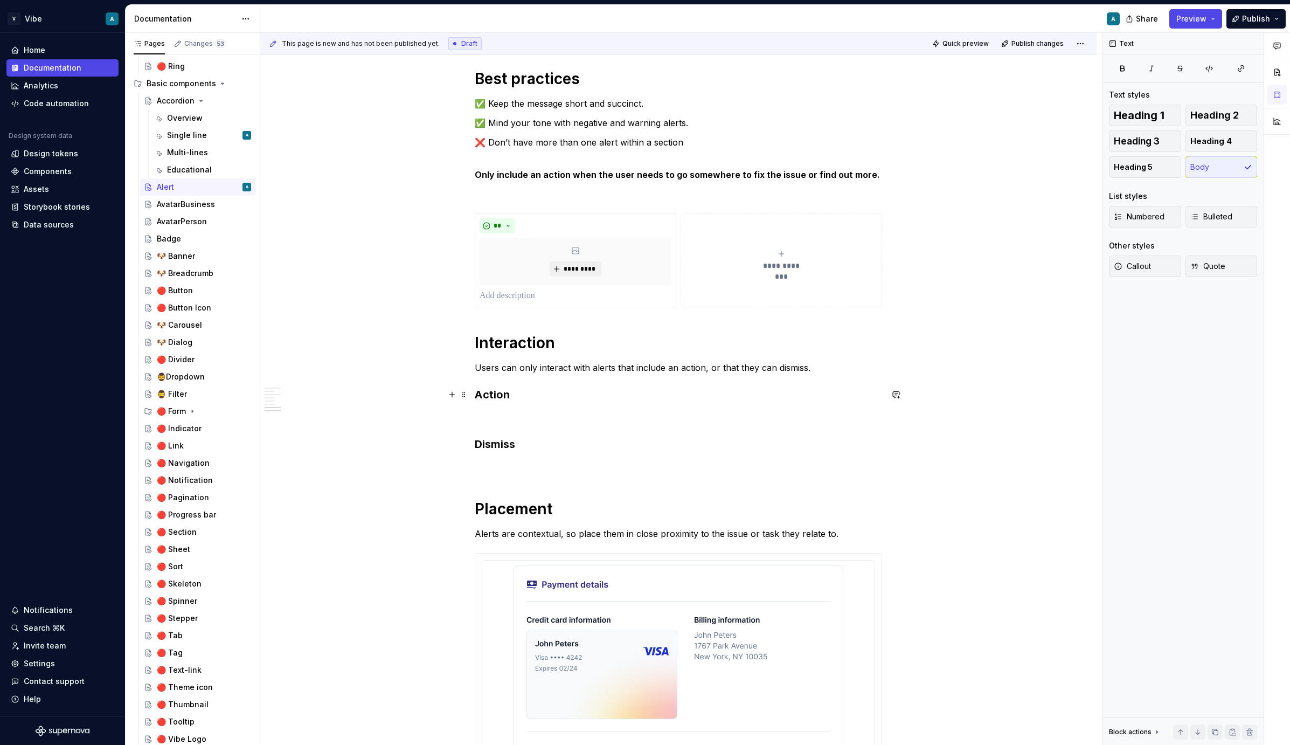
click at [514, 388] on h3 "Action" at bounding box center [678, 394] width 407 height 15
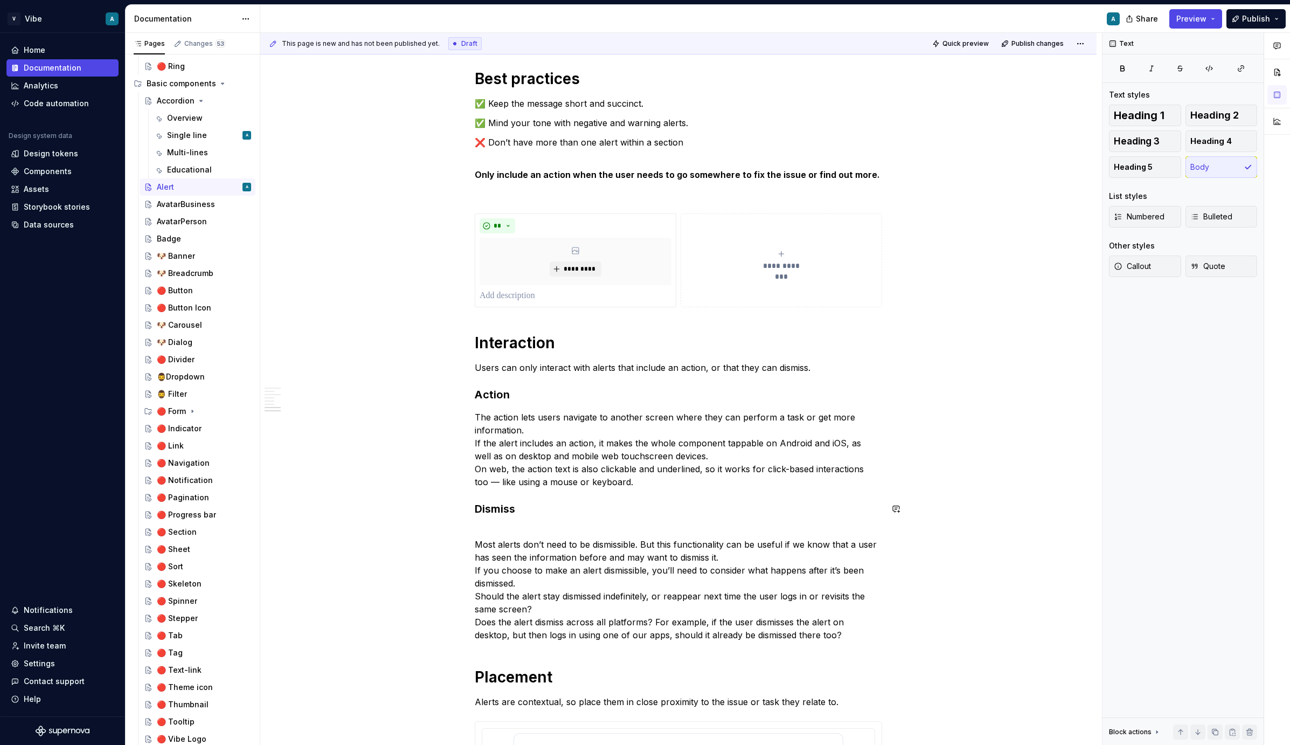
click at [477, 547] on p "Most alerts don’t need to be dismissible. But this functionality can be useful …" at bounding box center [678, 583] width 407 height 116
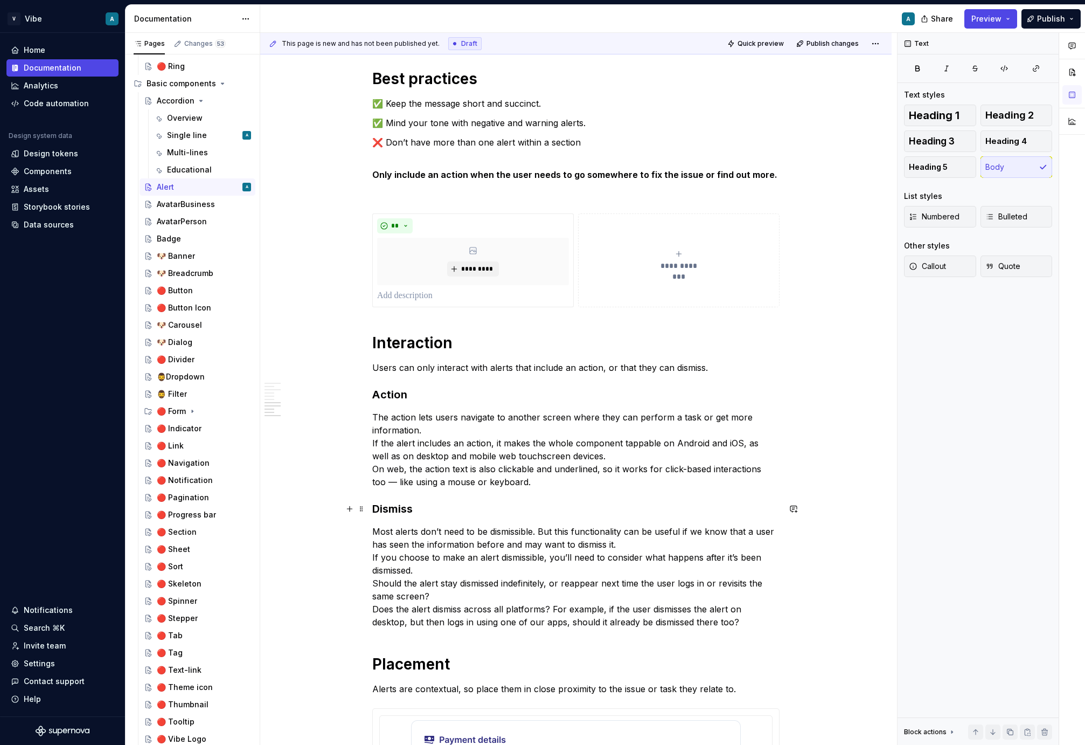
click at [457, 513] on h3 "Dismiss" at bounding box center [575, 508] width 407 height 15
click at [524, 464] on p "The action lets users navigate to another screen where they can perform a task …" at bounding box center [575, 450] width 407 height 78
click at [385, 473] on p "The action lets users navigate to another screen where they can perform a task …" at bounding box center [575, 450] width 407 height 78
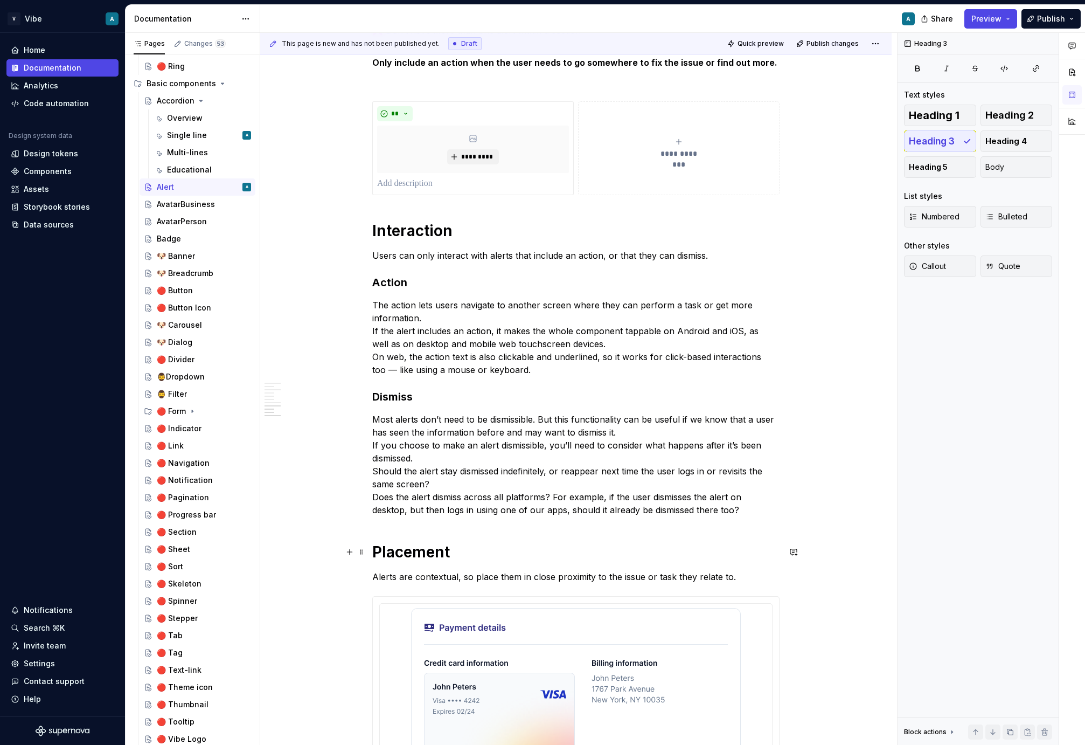
scroll to position [2187, 0]
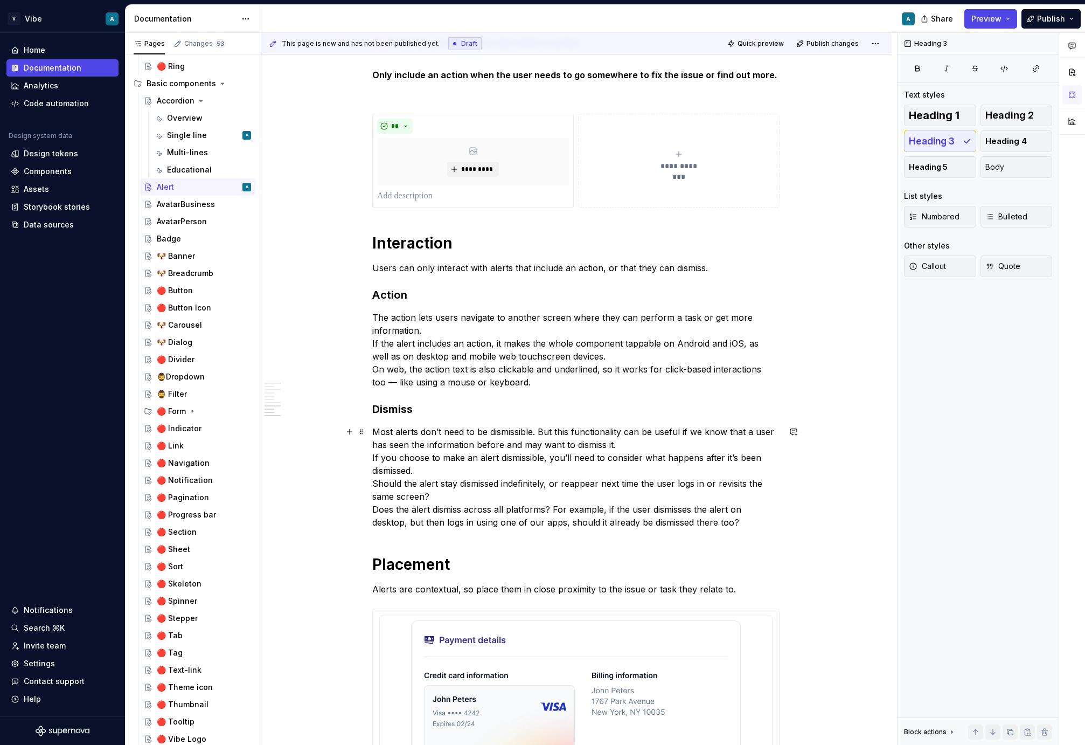
click at [665, 475] on p "Most alerts don’t need to be dismissible. But this functionality can be useful …" at bounding box center [575, 476] width 407 height 103
click at [622, 380] on p "The action lets users navigate to another screen where they can perform a task …" at bounding box center [575, 350] width 407 height 78
click at [499, 524] on p "Most alerts don’t need to be dismissible. But this functionality can be useful …" at bounding box center [575, 476] width 407 height 103
click at [504, 475] on p "Most alerts don’t need to be dismissible. But this functionality can be useful …" at bounding box center [575, 476] width 407 height 103
click at [497, 507] on p "Most alerts don’t need to be dismissible. But this functionality can be useful …" at bounding box center [575, 476] width 407 height 103
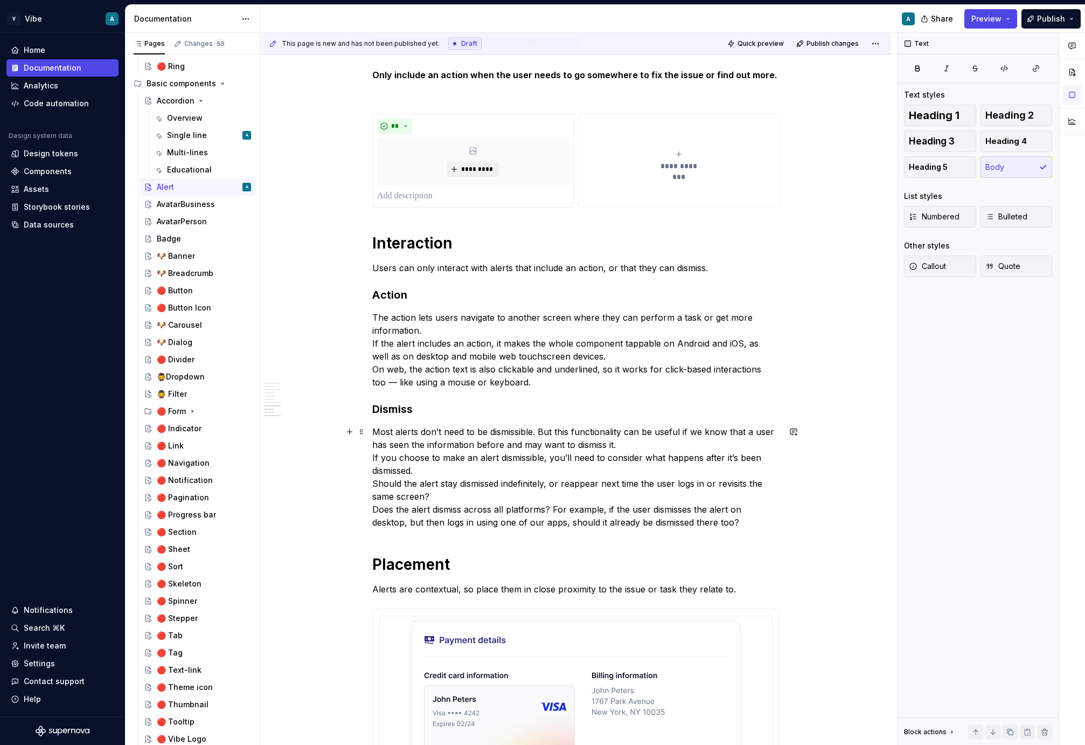
click at [642, 527] on p "Most alerts don’t need to be dismissible. But this functionality can be useful …" at bounding box center [575, 476] width 407 height 103
click at [706, 525] on p "Most alerts don’t need to be dismissible. But this functionality can be useful …" at bounding box center [575, 476] width 407 height 103
type textarea "*"
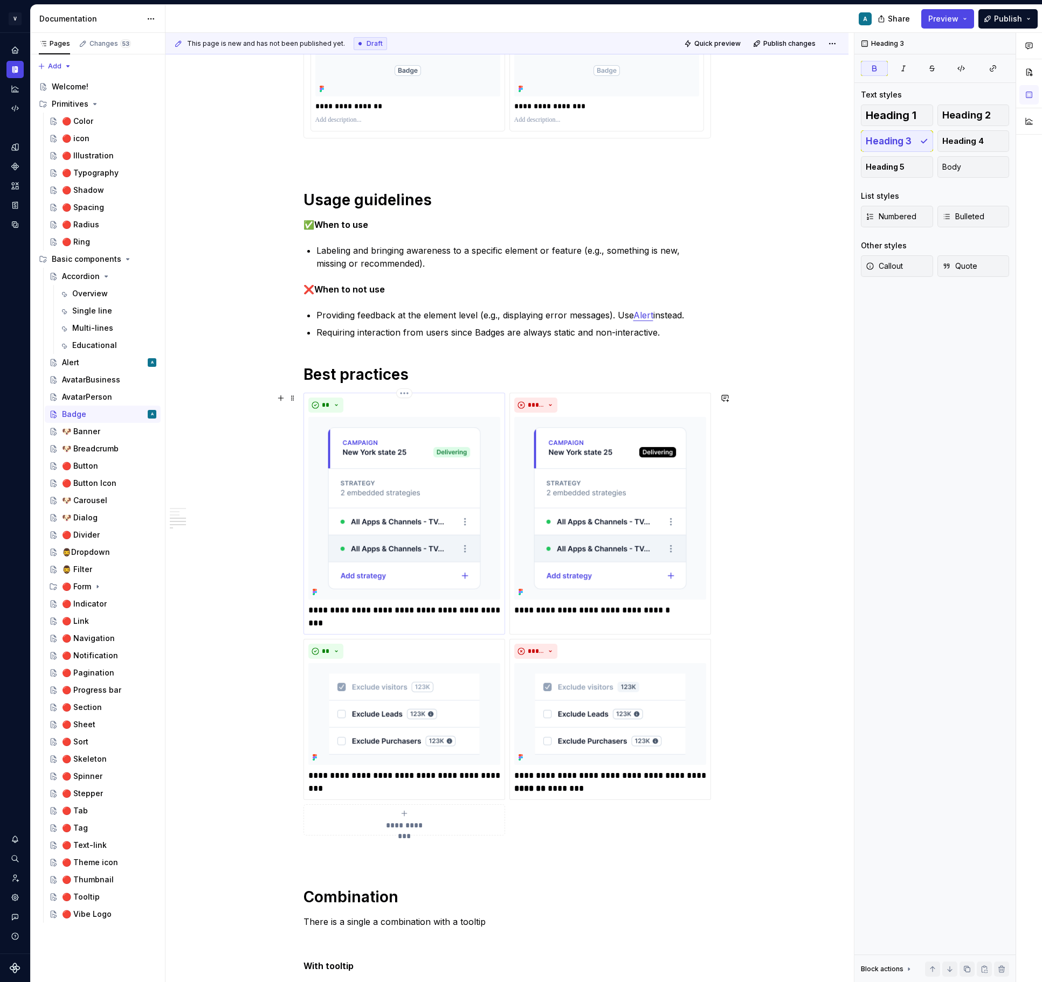
scroll to position [843, 0]
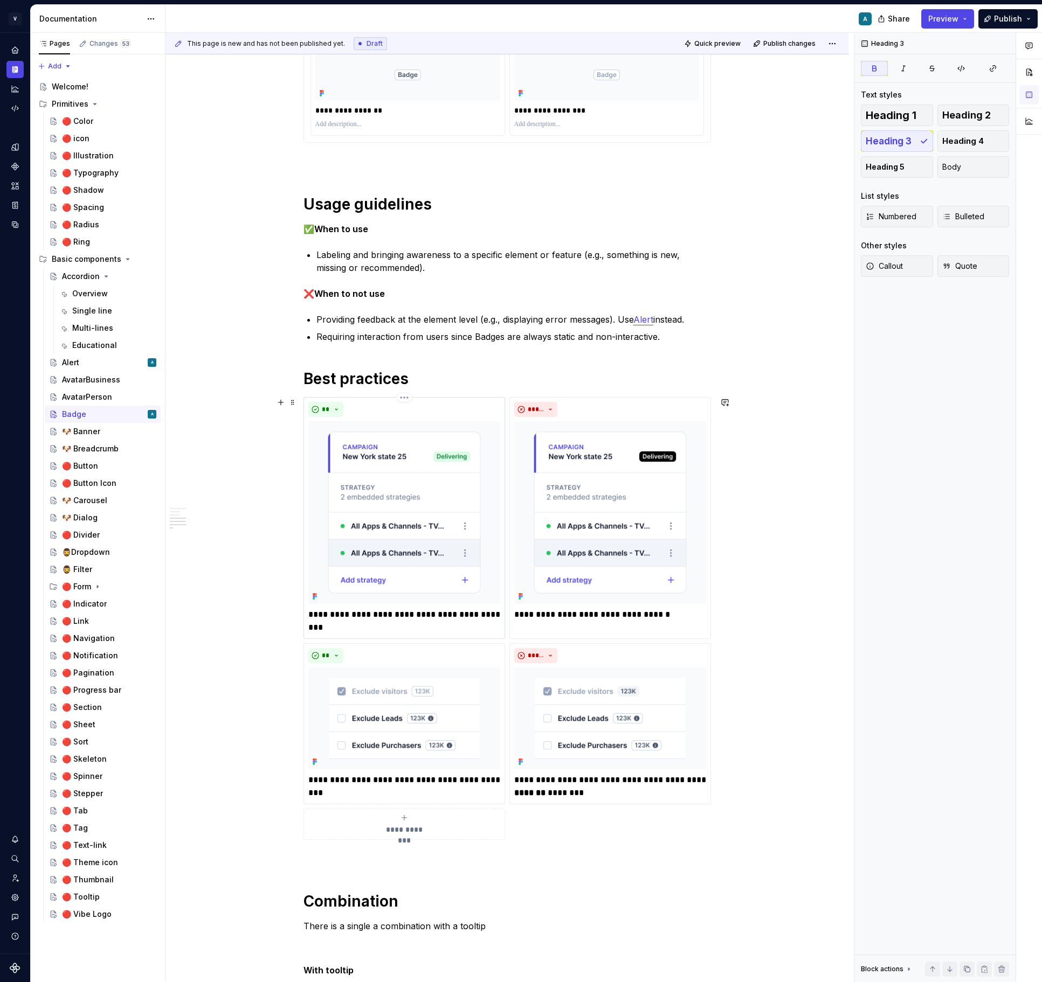
click at [496, 460] on img at bounding box center [404, 512] width 192 height 183
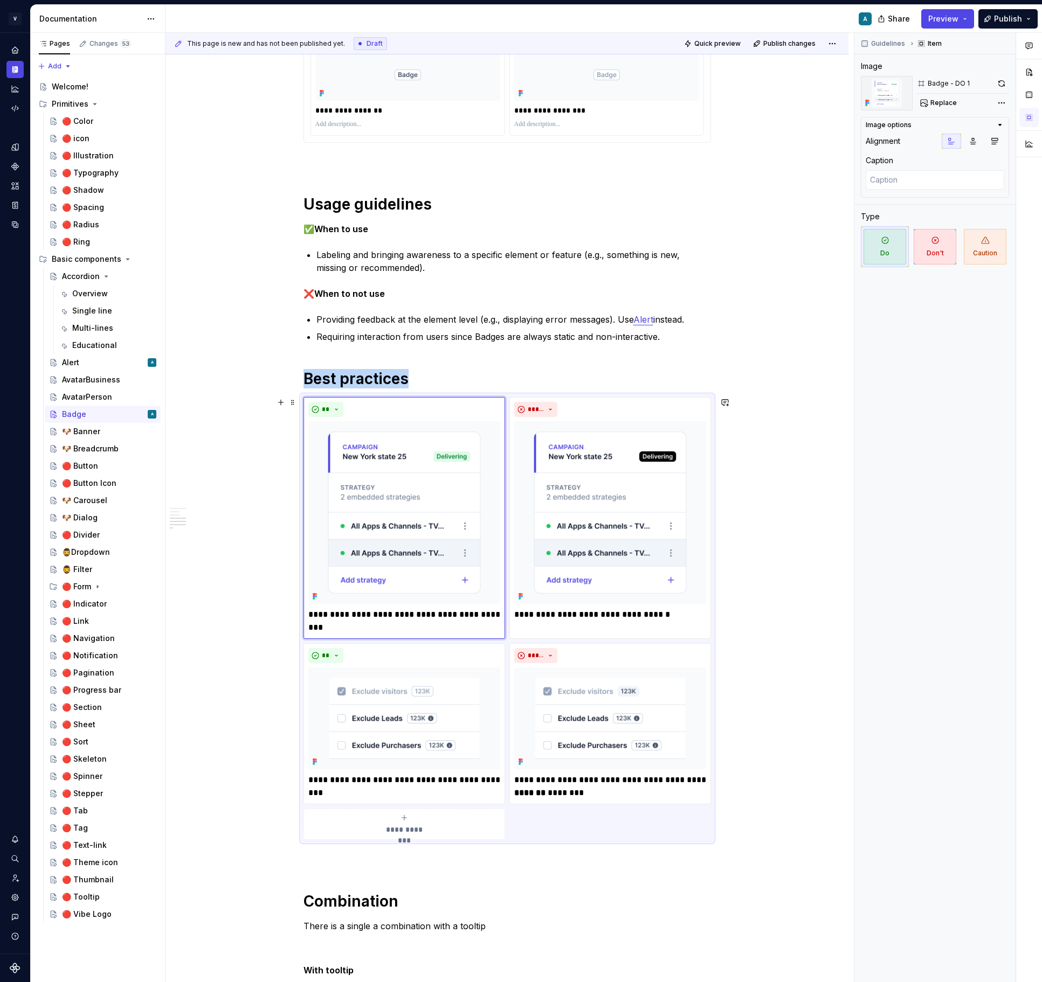
click at [816, 438] on div "**********" at bounding box center [506, 476] width 683 height 2268
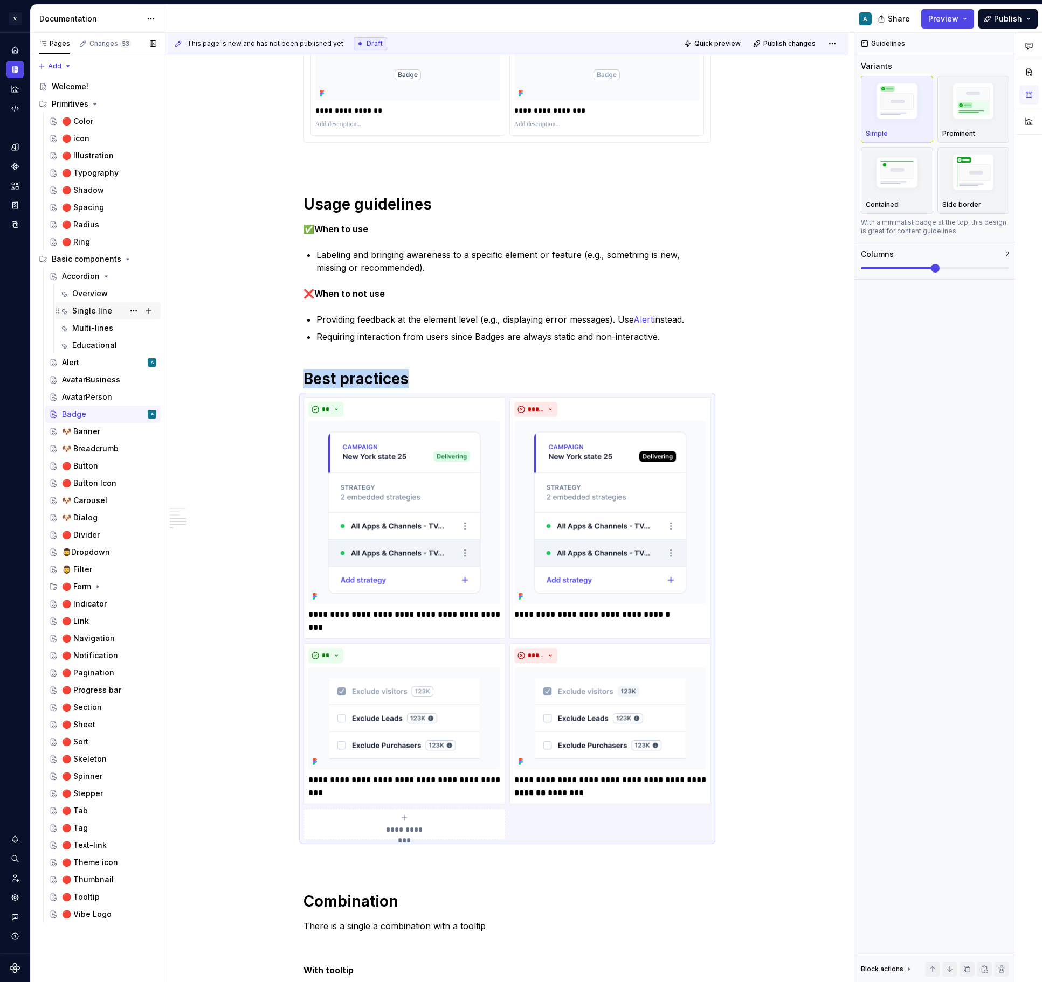
click at [92, 308] on div "Single line" at bounding box center [92, 311] width 40 height 11
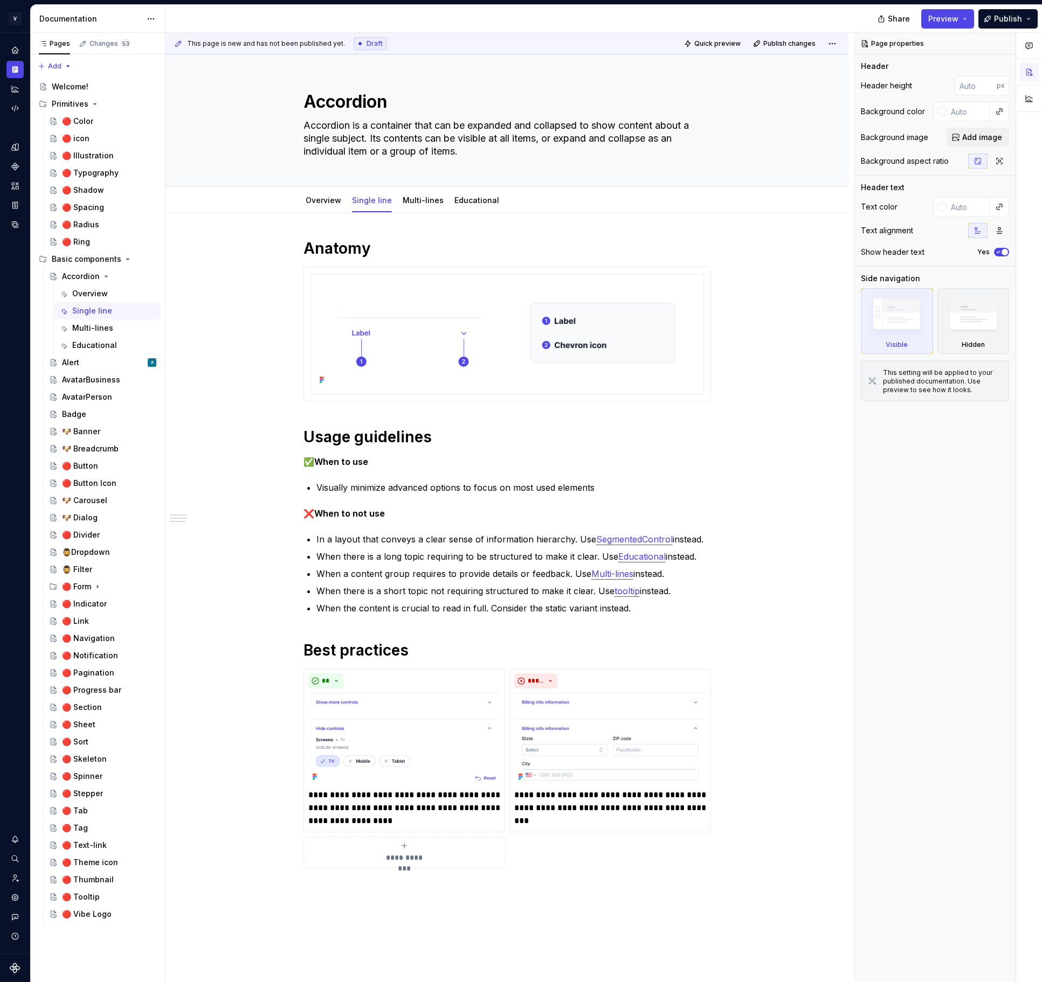
type textarea "*"
